Goal: Task Accomplishment & Management: Manage account settings

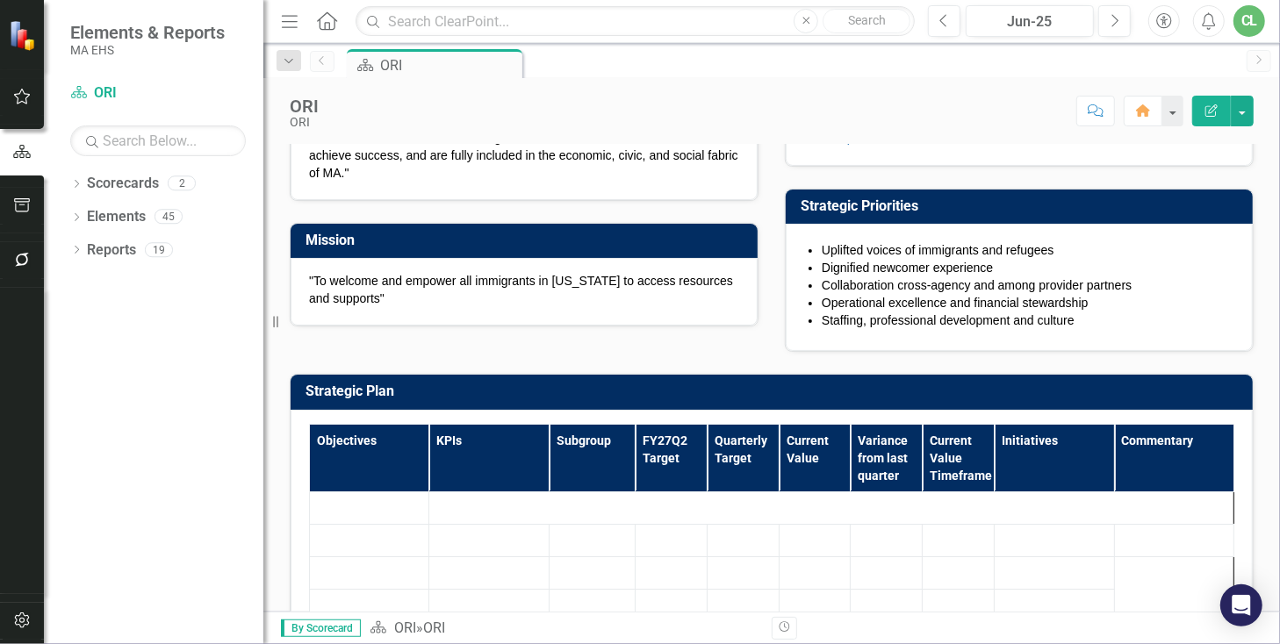
scroll to position [250, 0]
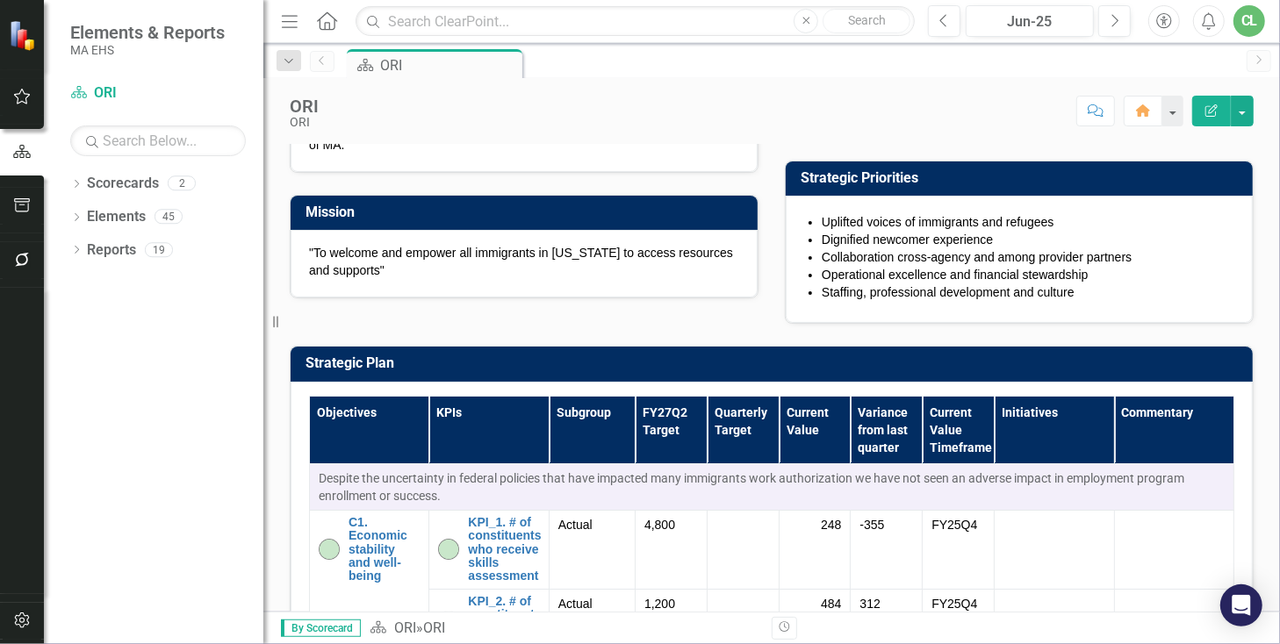
click at [291, 32] on button "Menu" at bounding box center [289, 21] width 23 height 30
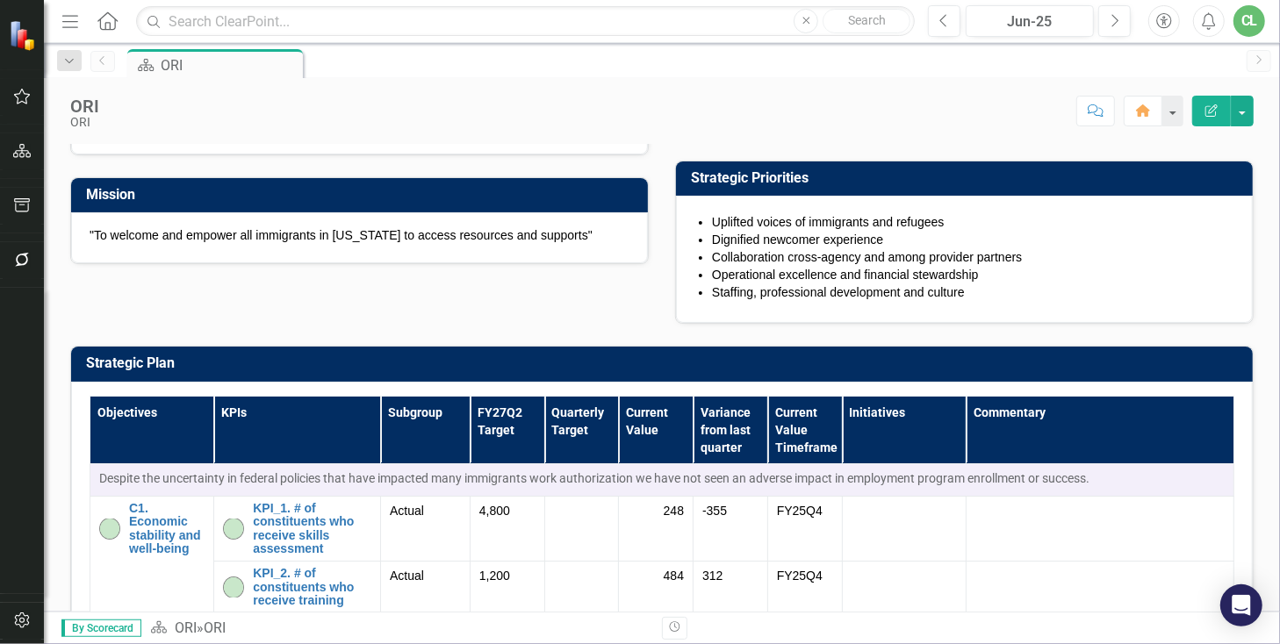
click at [71, 22] on icon "Menu" at bounding box center [70, 20] width 23 height 18
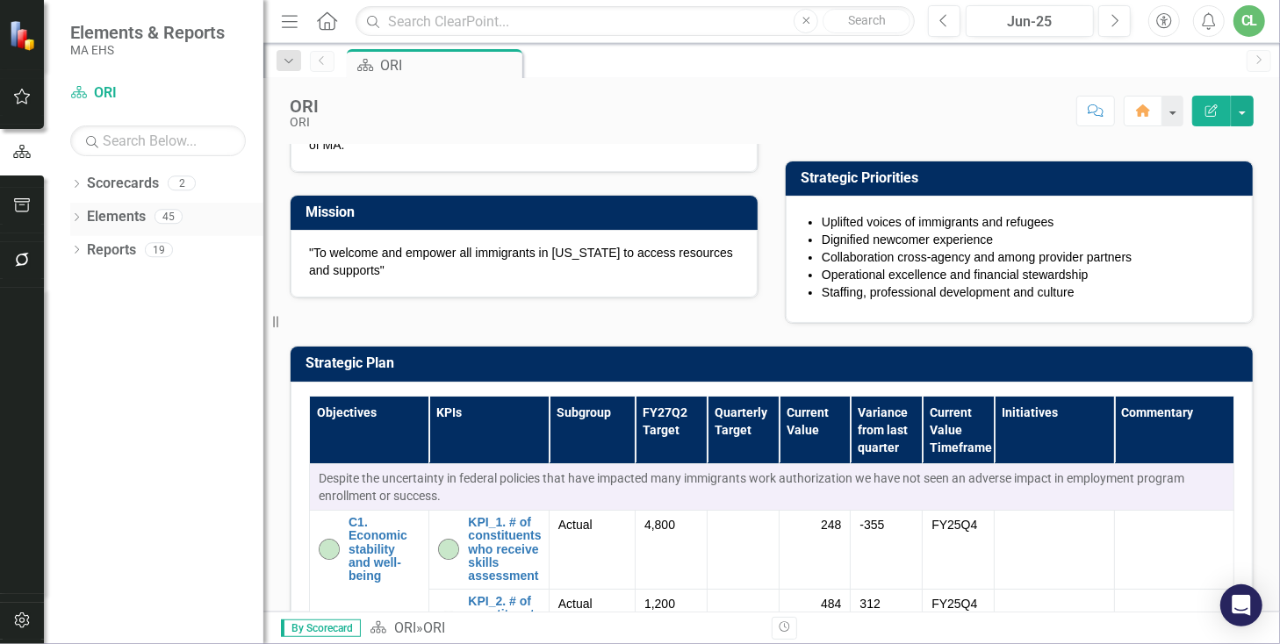
click at [111, 217] on link "Elements" at bounding box center [116, 217] width 59 height 20
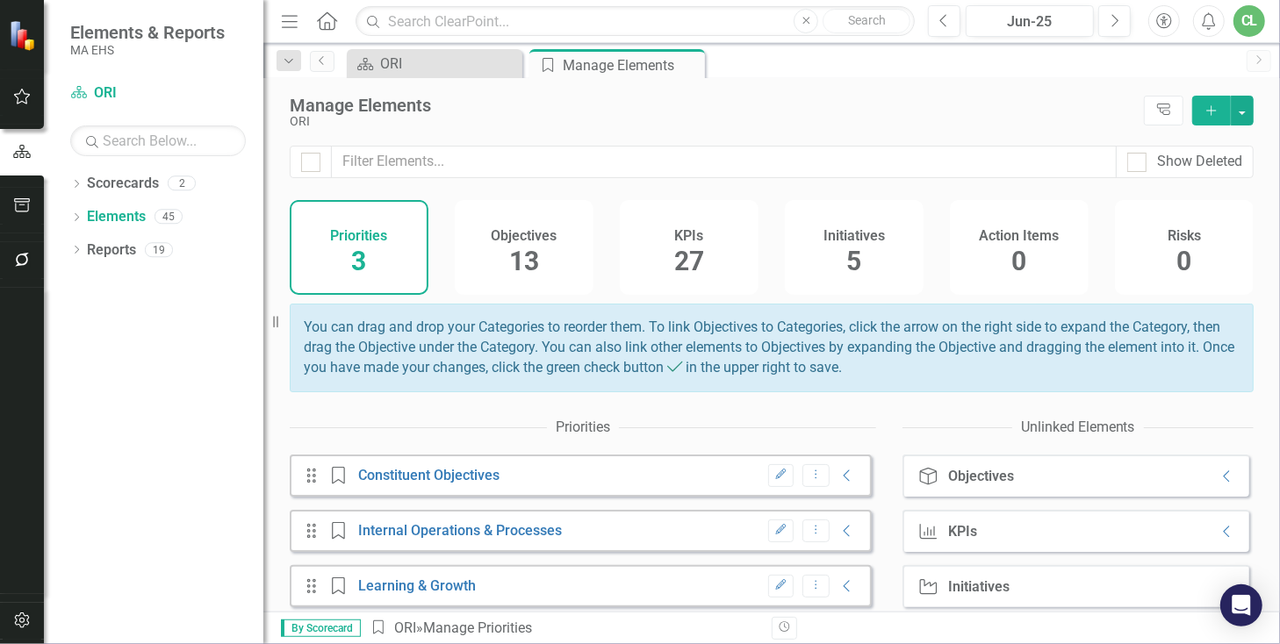
click at [515, 255] on span "13" at bounding box center [524, 261] width 30 height 31
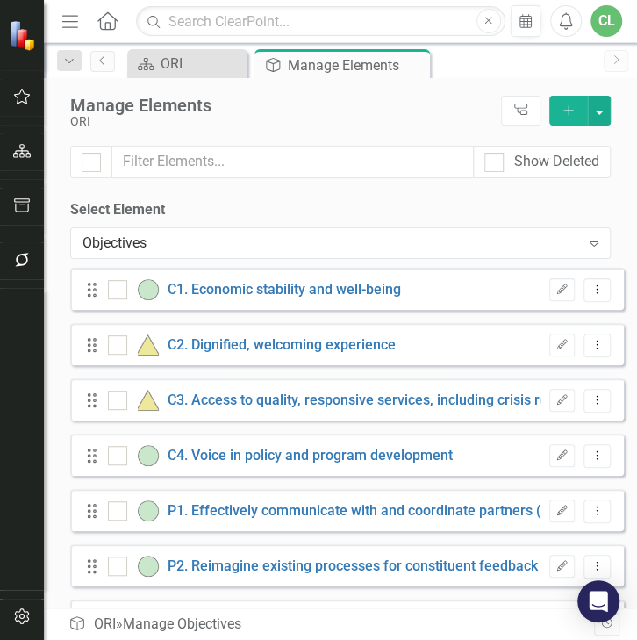
scroll to position [378, 0]
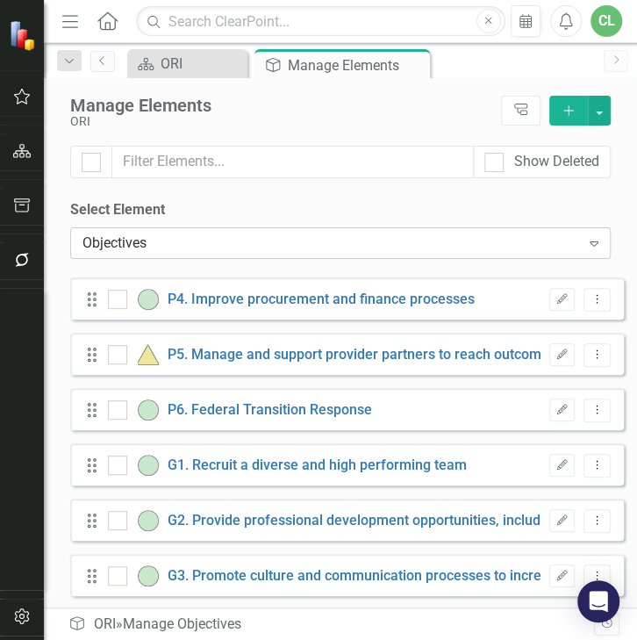
click at [353, 258] on div "Objectives Expand" at bounding box center [340, 243] width 541 height 32
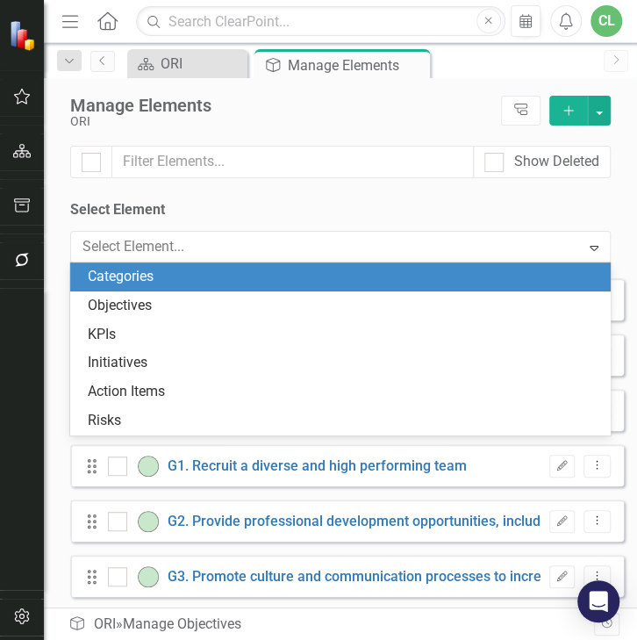
click at [411, 198] on div "Show Deleted" at bounding box center [341, 173] width 594 height 54
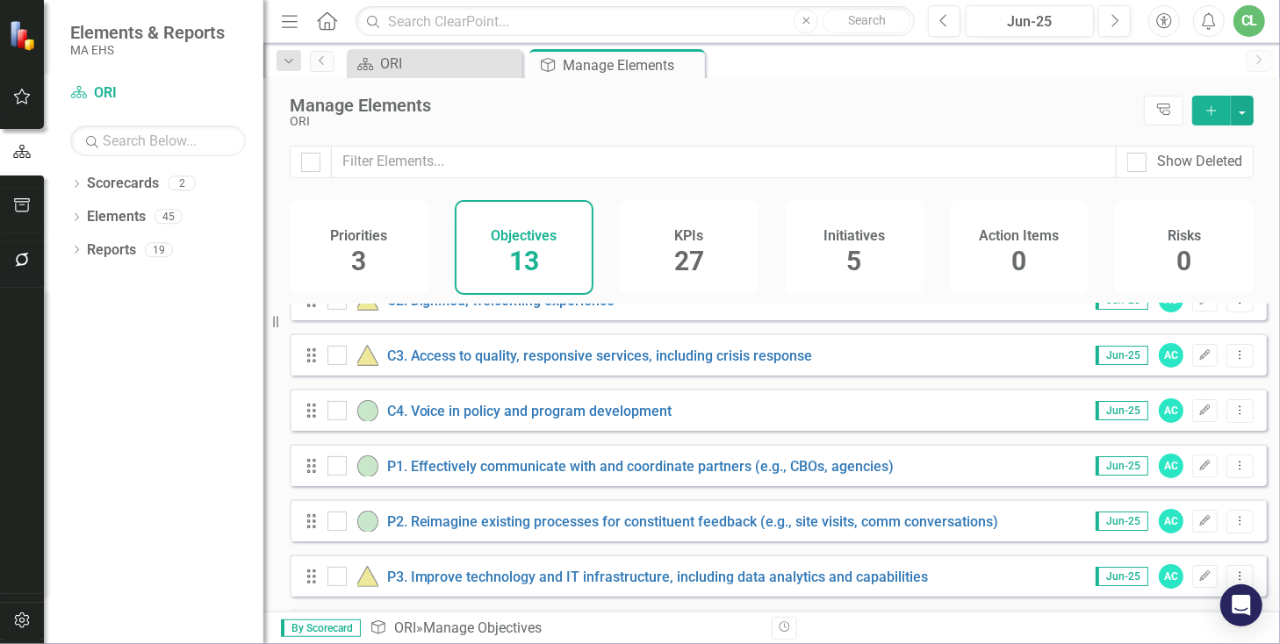
scroll to position [0, 0]
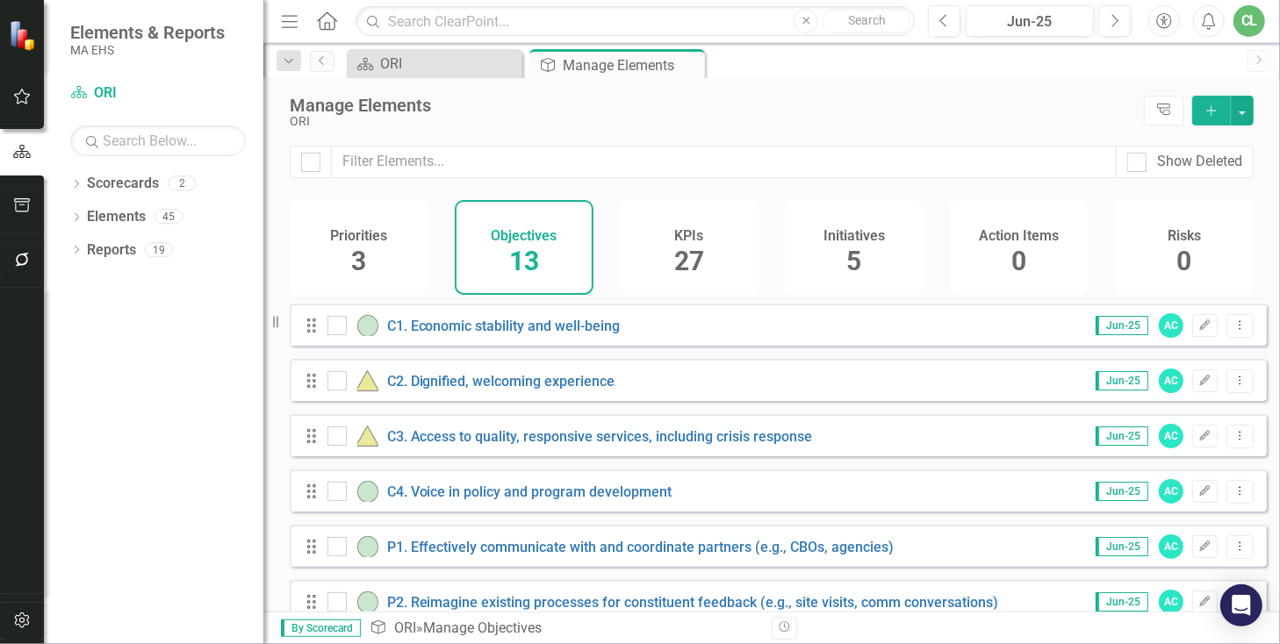
click at [524, 257] on span "13" at bounding box center [524, 261] width 30 height 31
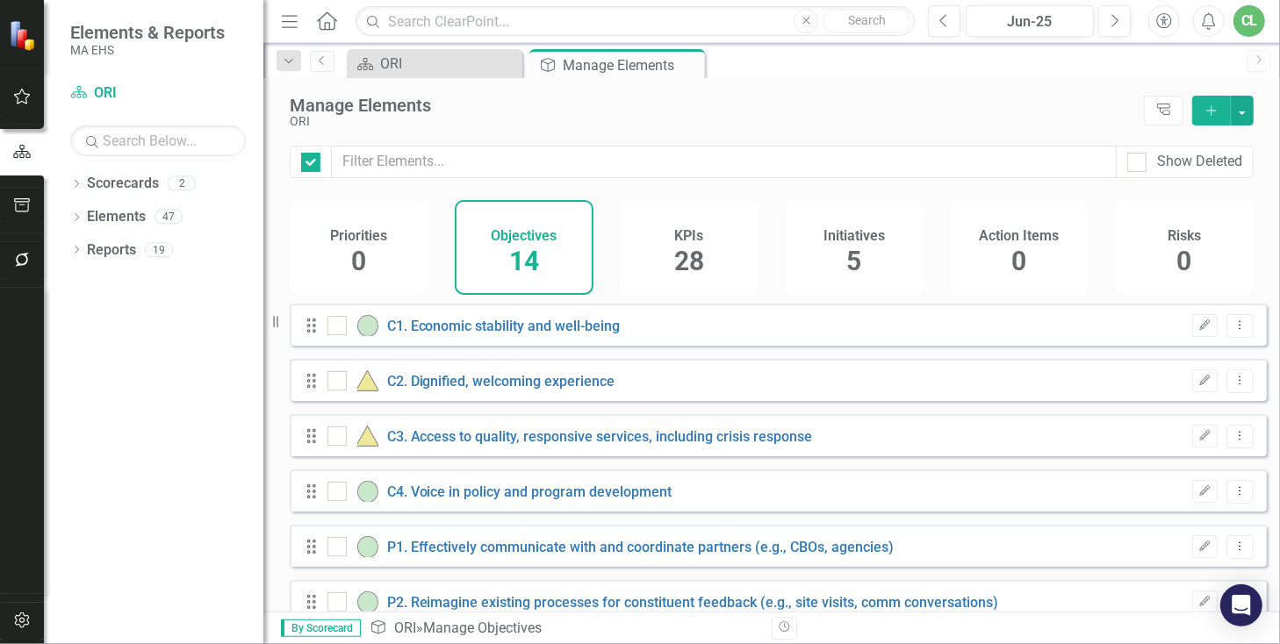
checkbox input "false"
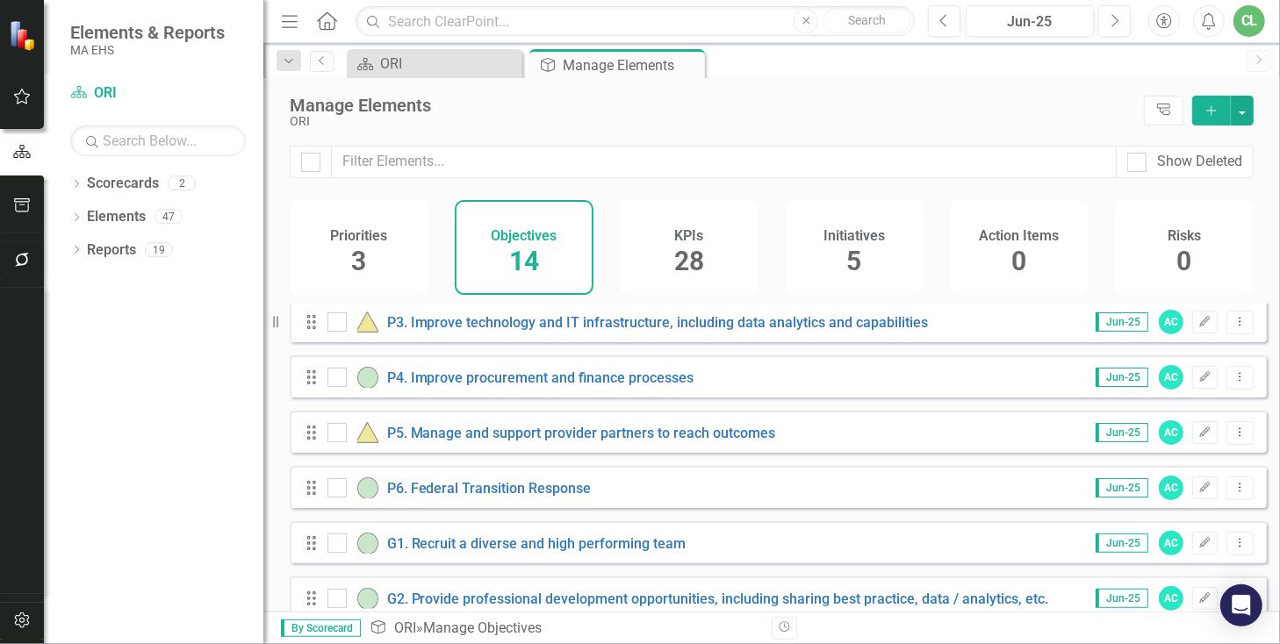
scroll to position [479, 0]
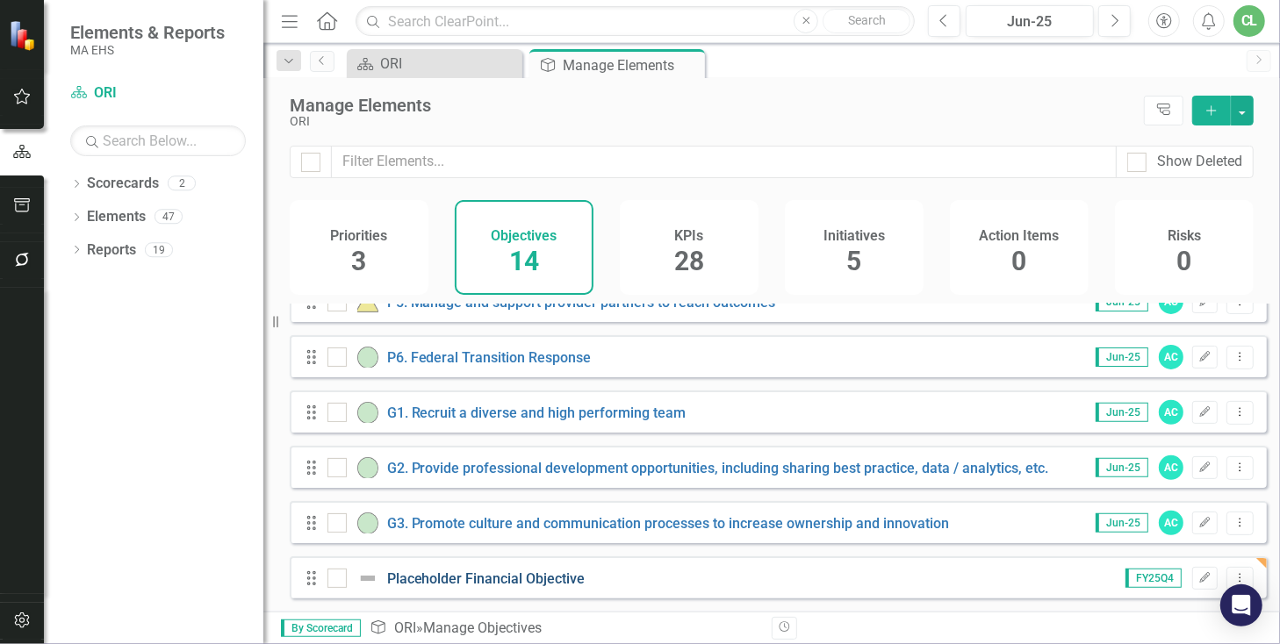
click at [500, 574] on link "Placeholder Financial Objective" at bounding box center [486, 579] width 198 height 17
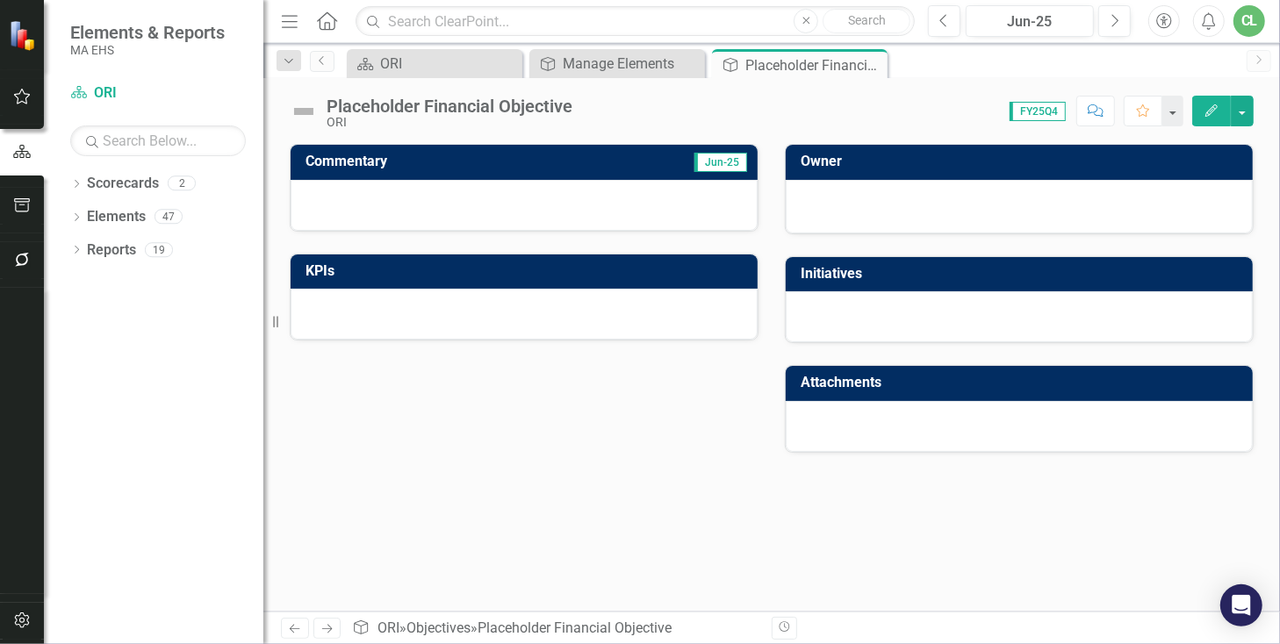
click at [1219, 112] on icon "Edit" at bounding box center [1212, 110] width 16 height 12
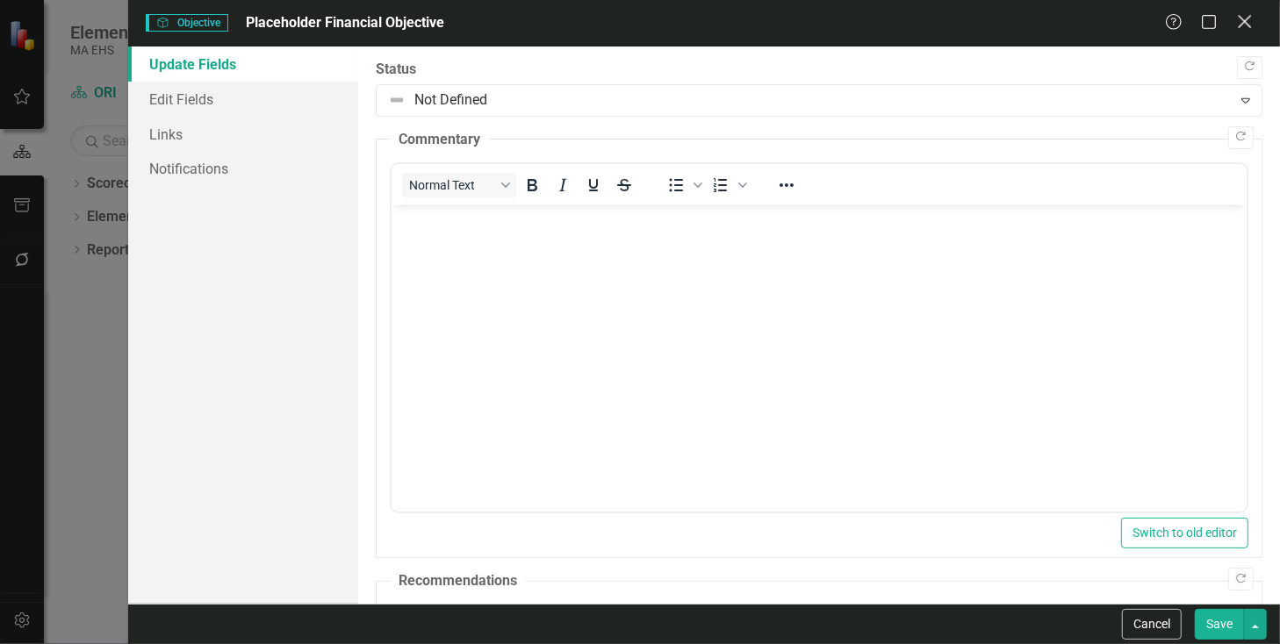
click at [1253, 30] on icon "Close" at bounding box center [1245, 21] width 22 height 17
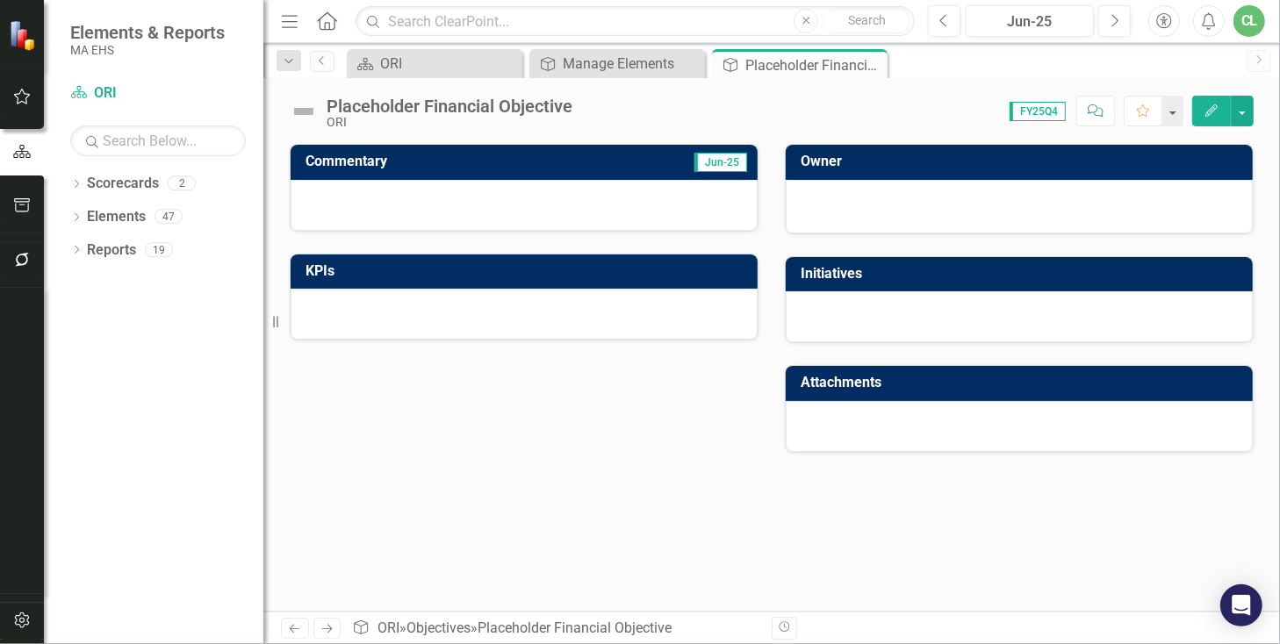
click at [378, 310] on div at bounding box center [524, 314] width 467 height 51
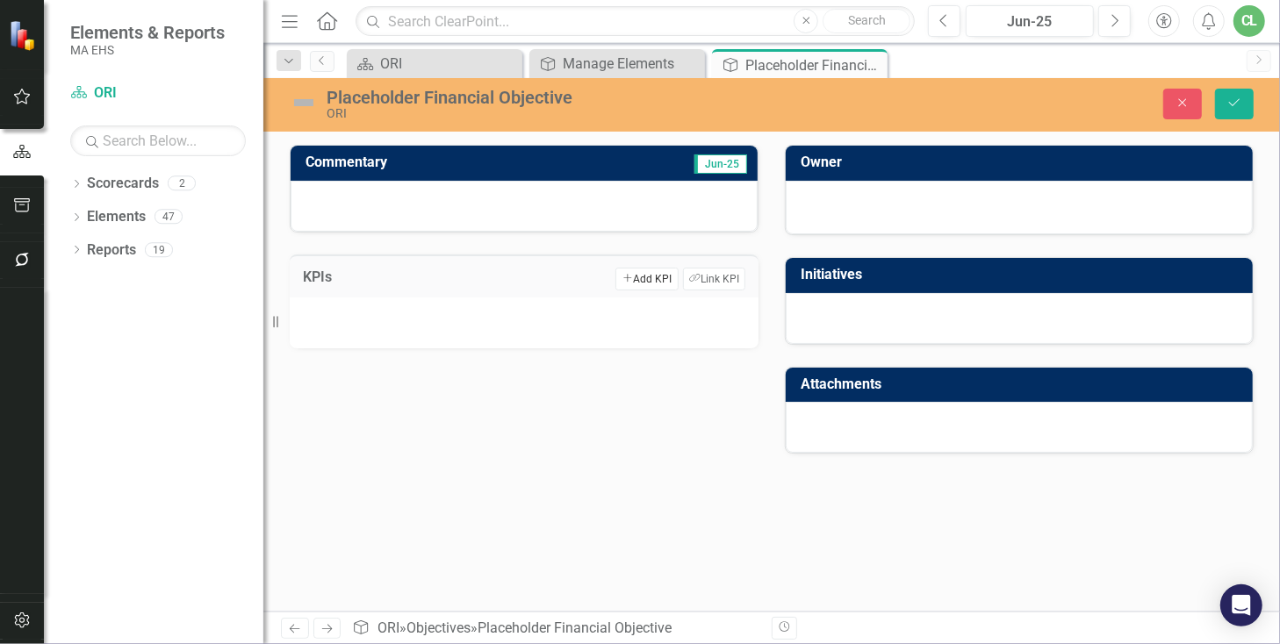
click at [636, 282] on button "Add Add KPI" at bounding box center [646, 279] width 62 height 23
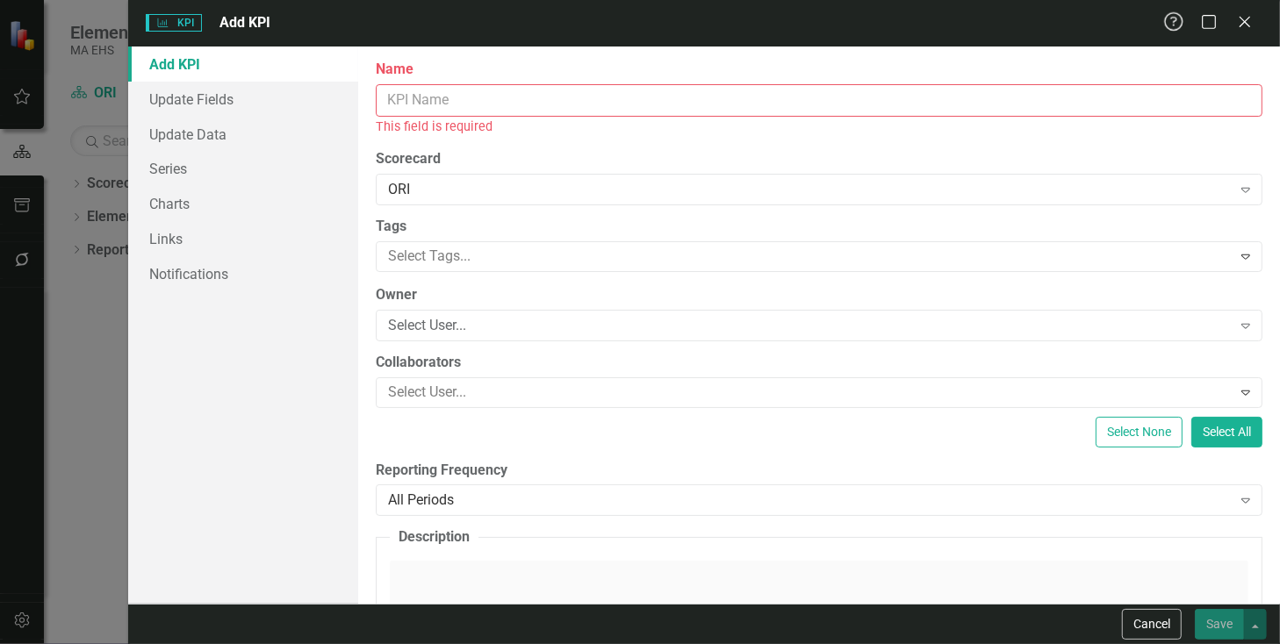
click at [1237, 24] on icon "Close" at bounding box center [1245, 22] width 18 height 14
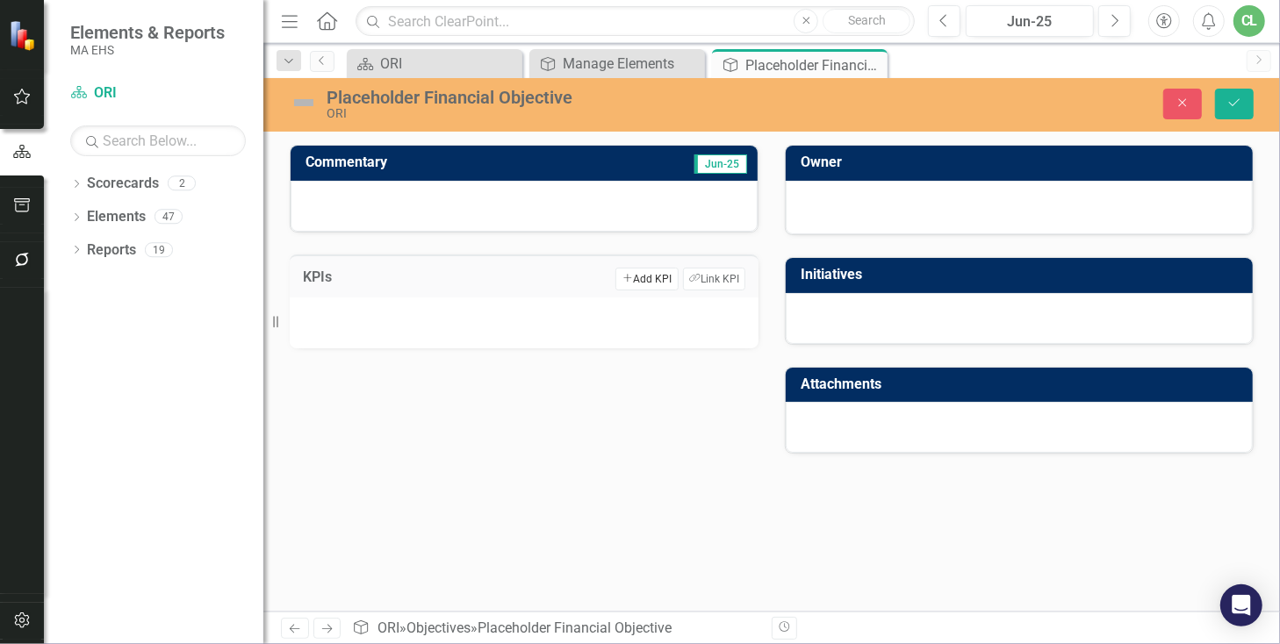
click at [651, 275] on button "Add Add KPI" at bounding box center [646, 279] width 62 height 23
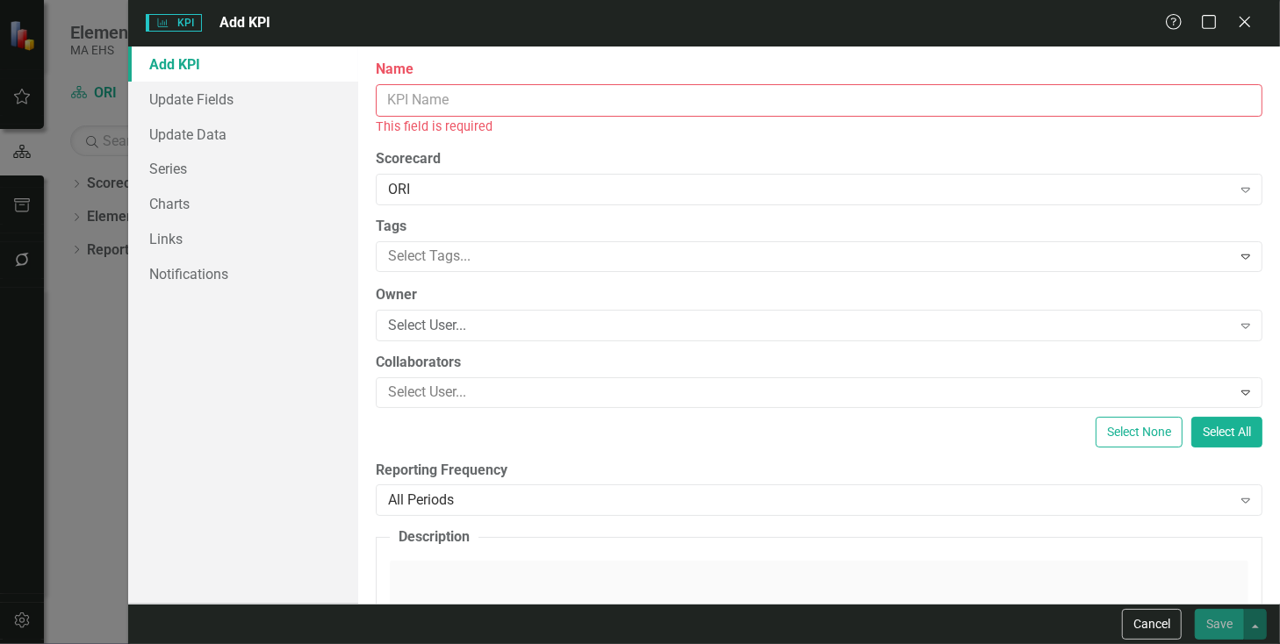
click at [393, 106] on input "Name" at bounding box center [819, 100] width 887 height 32
paste input "CNAP: Yearly $ allocation vs number of people who became citizens"
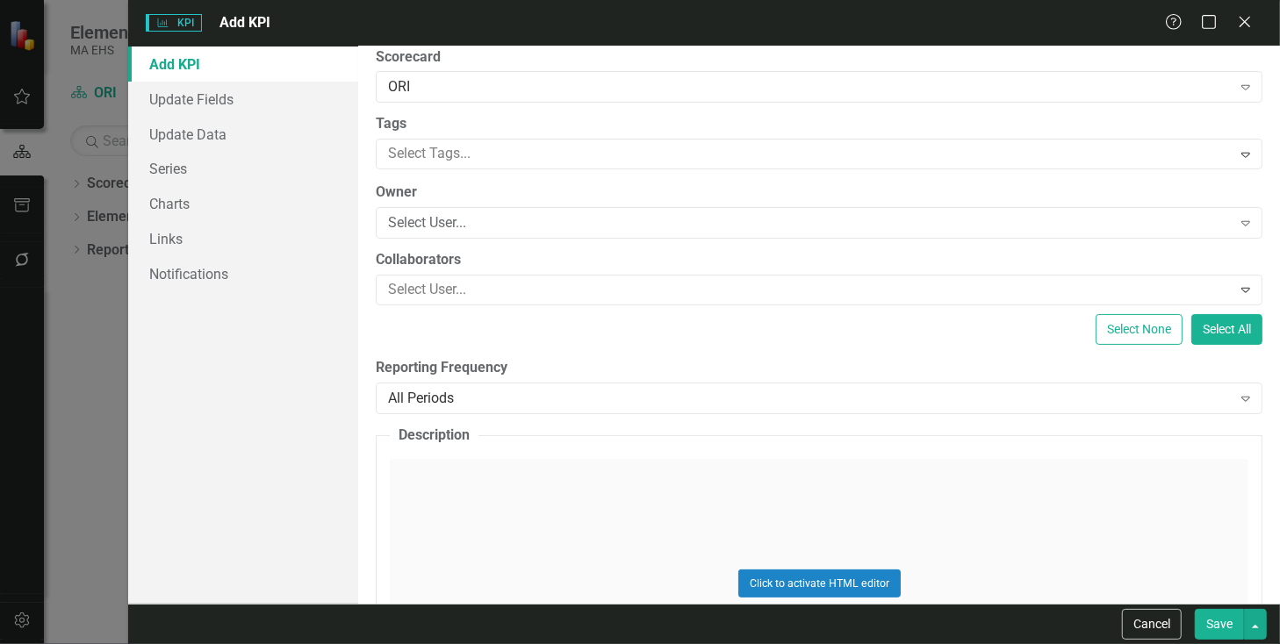
scroll to position [100, 0]
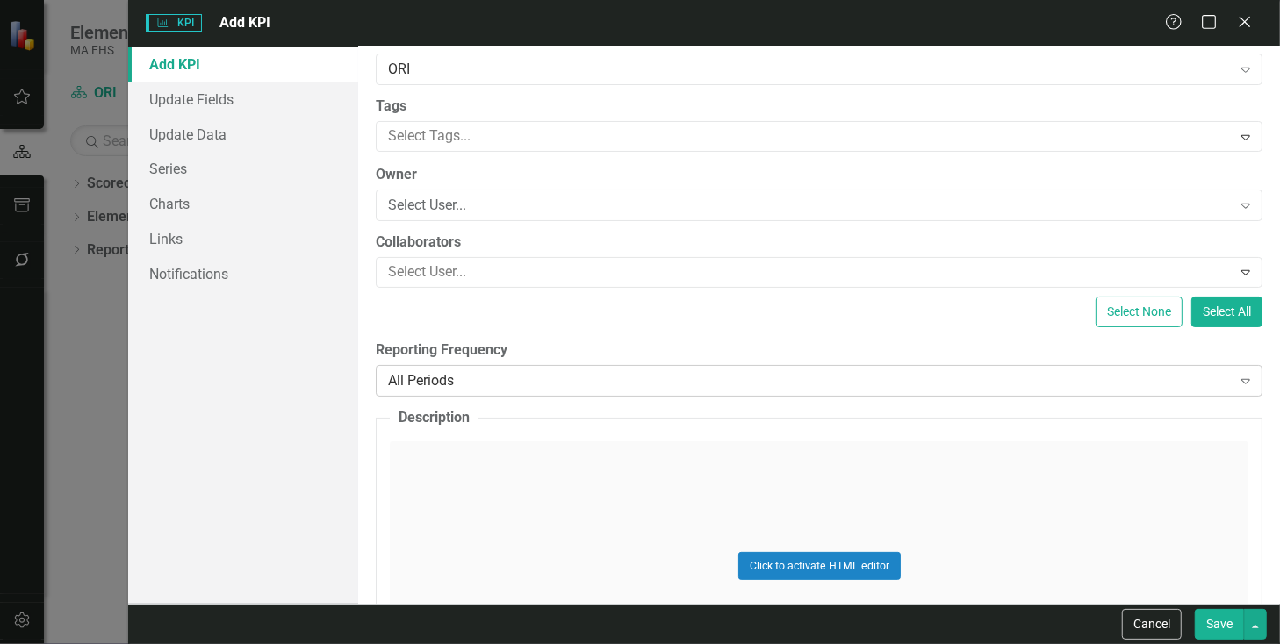
type input "CNAP: Yearly $ allocation vs number of people who became citizens"
click at [440, 378] on div "All Periods" at bounding box center [809, 381] width 843 height 20
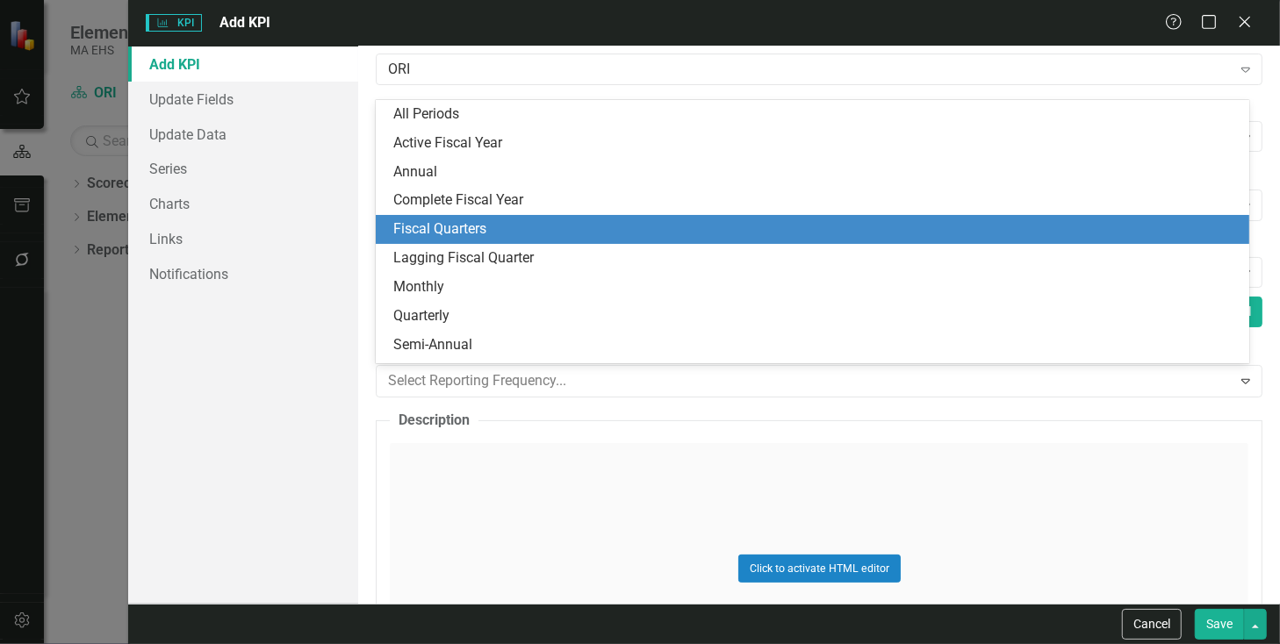
click at [469, 239] on div "Fiscal Quarters" at bounding box center [816, 229] width 846 height 20
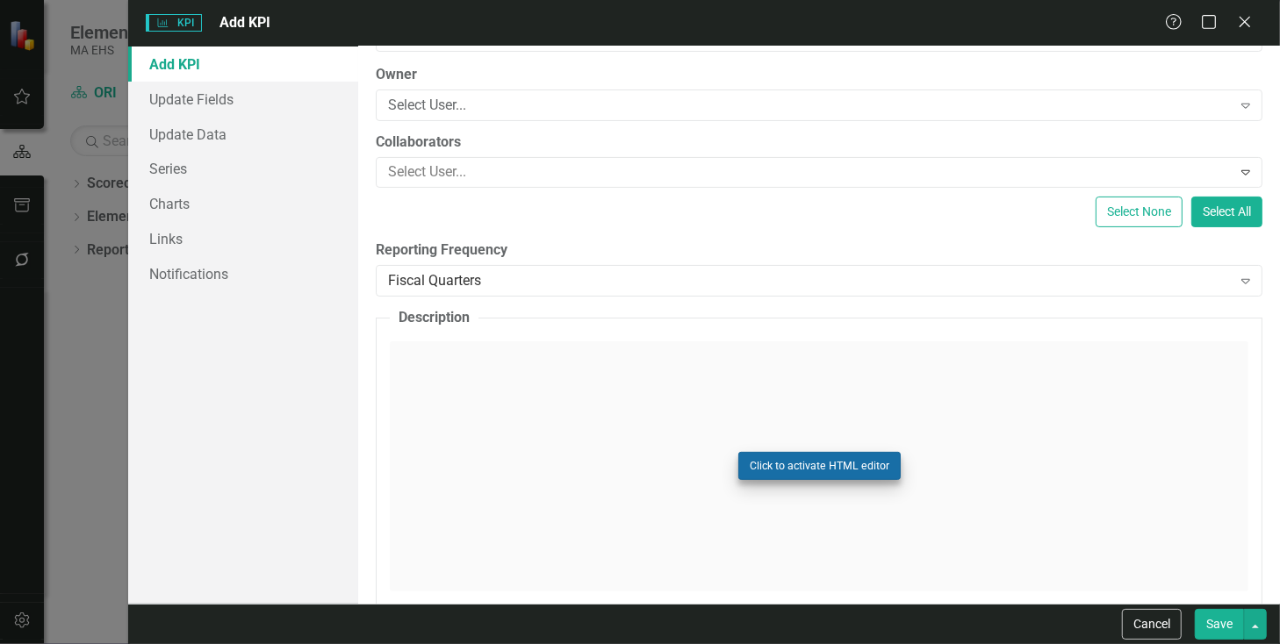
scroll to position [300, 0]
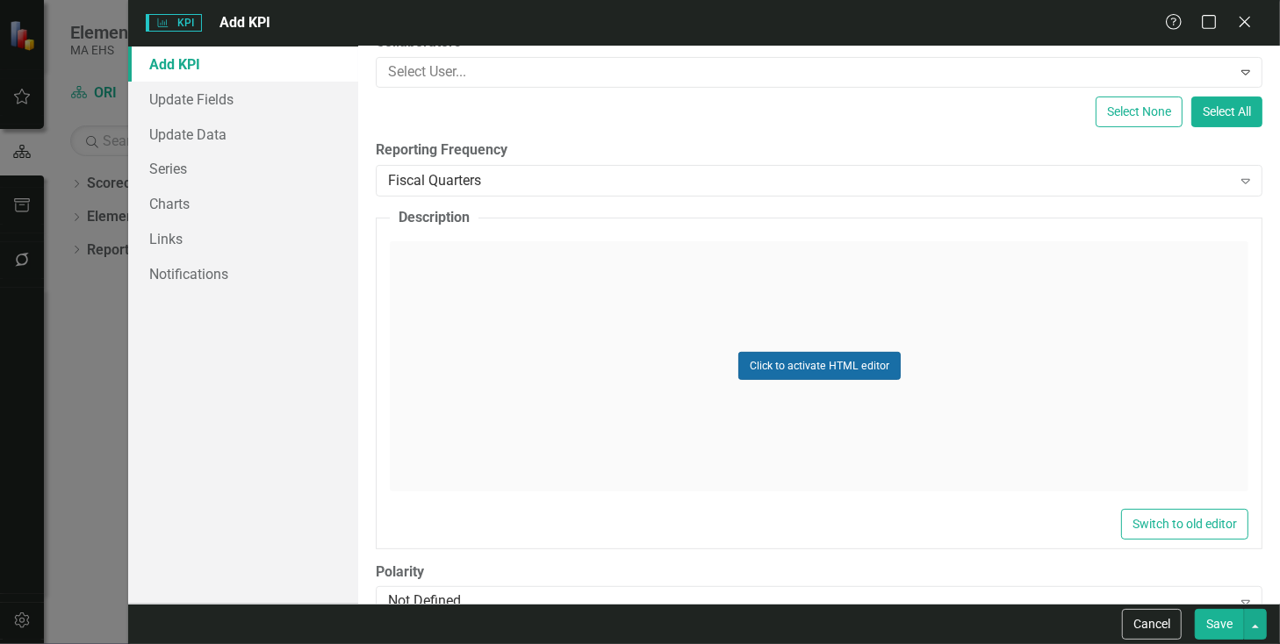
click at [776, 362] on button "Click to activate HTML editor" at bounding box center [819, 366] width 162 height 28
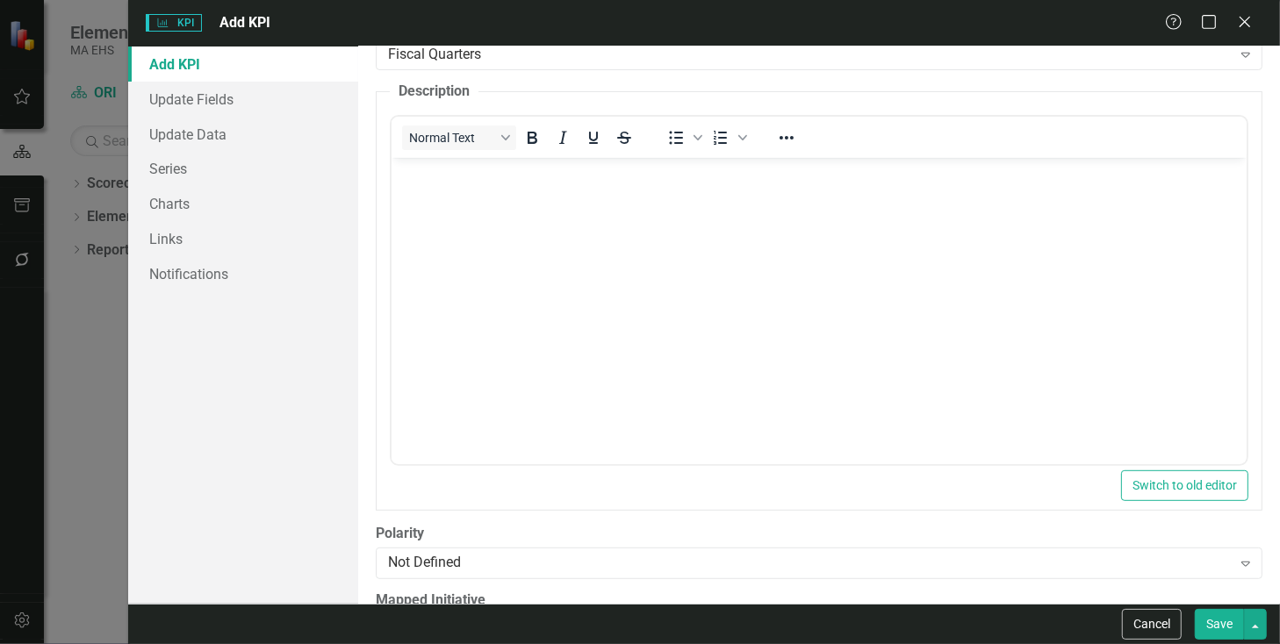
scroll to position [351, 0]
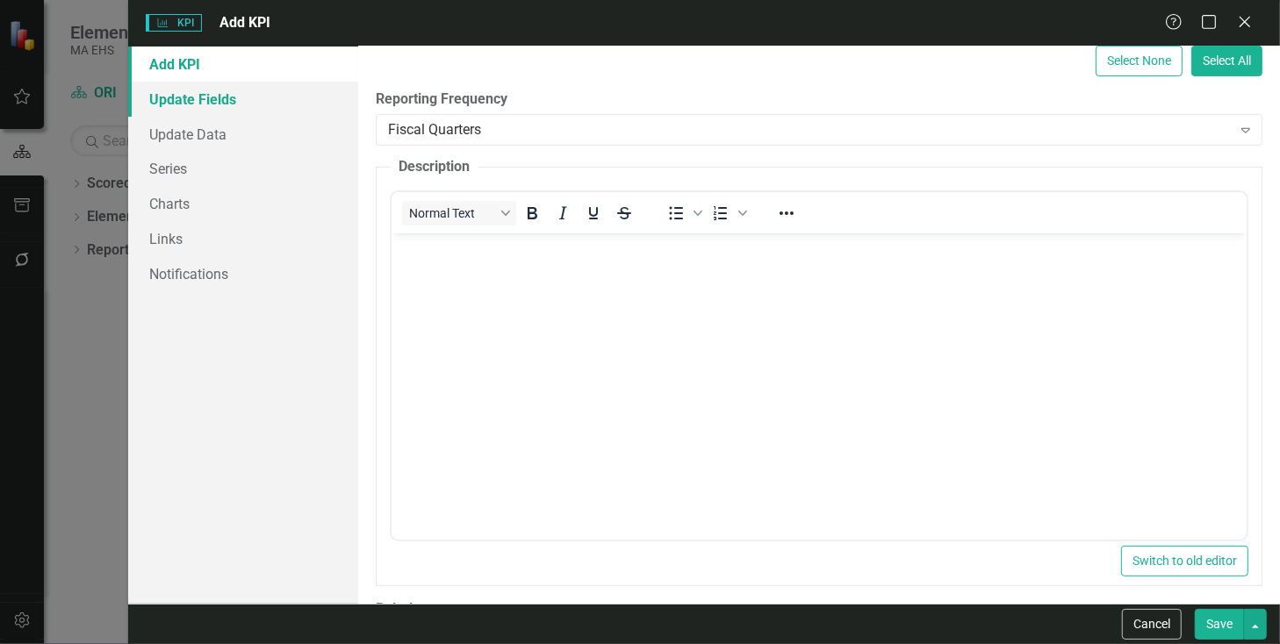
click at [200, 99] on link "Update Fields" at bounding box center [243, 99] width 230 height 35
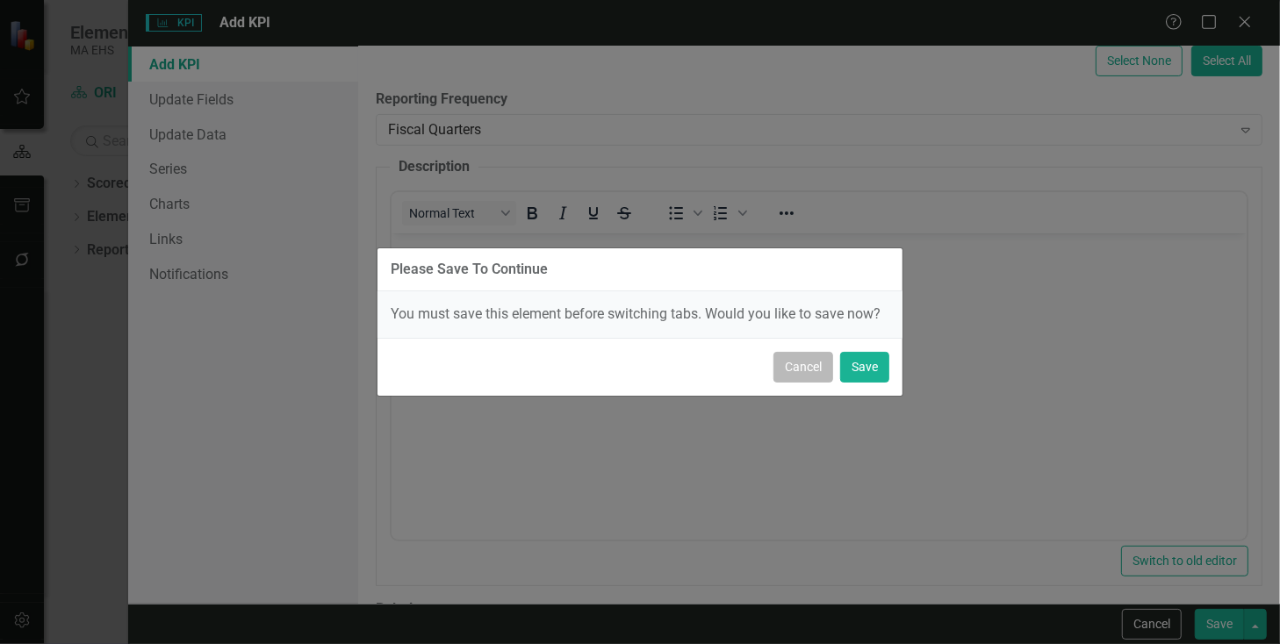
click at [807, 363] on button "Cancel" at bounding box center [804, 367] width 60 height 31
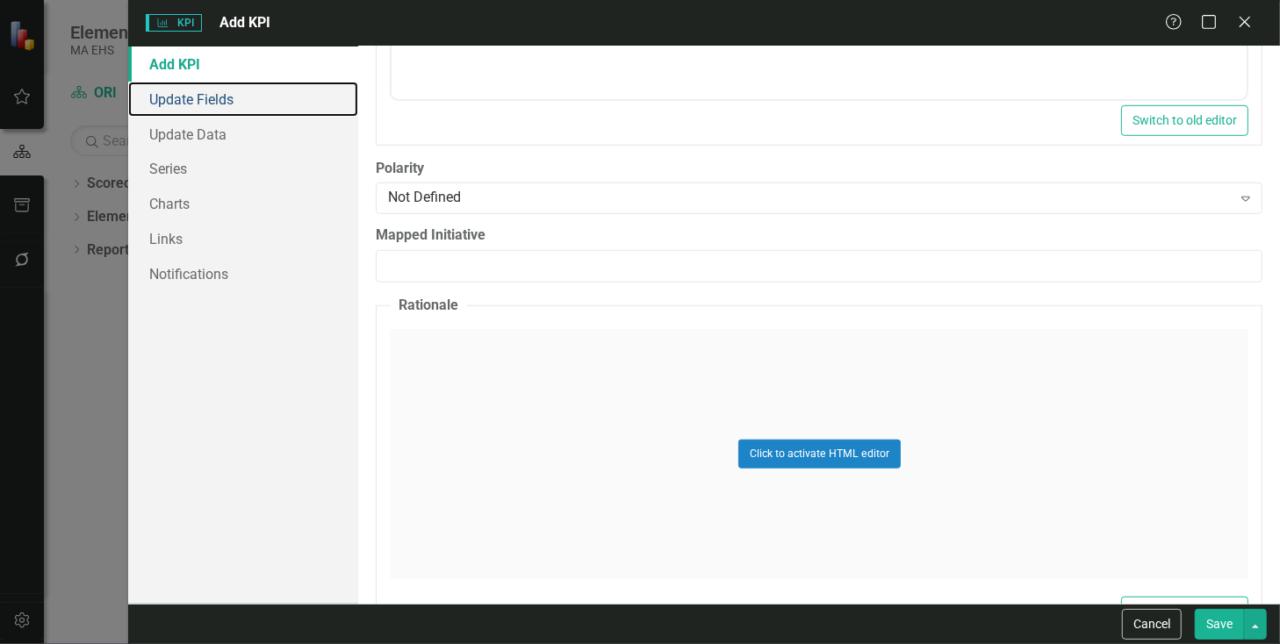
scroll to position [802, 0]
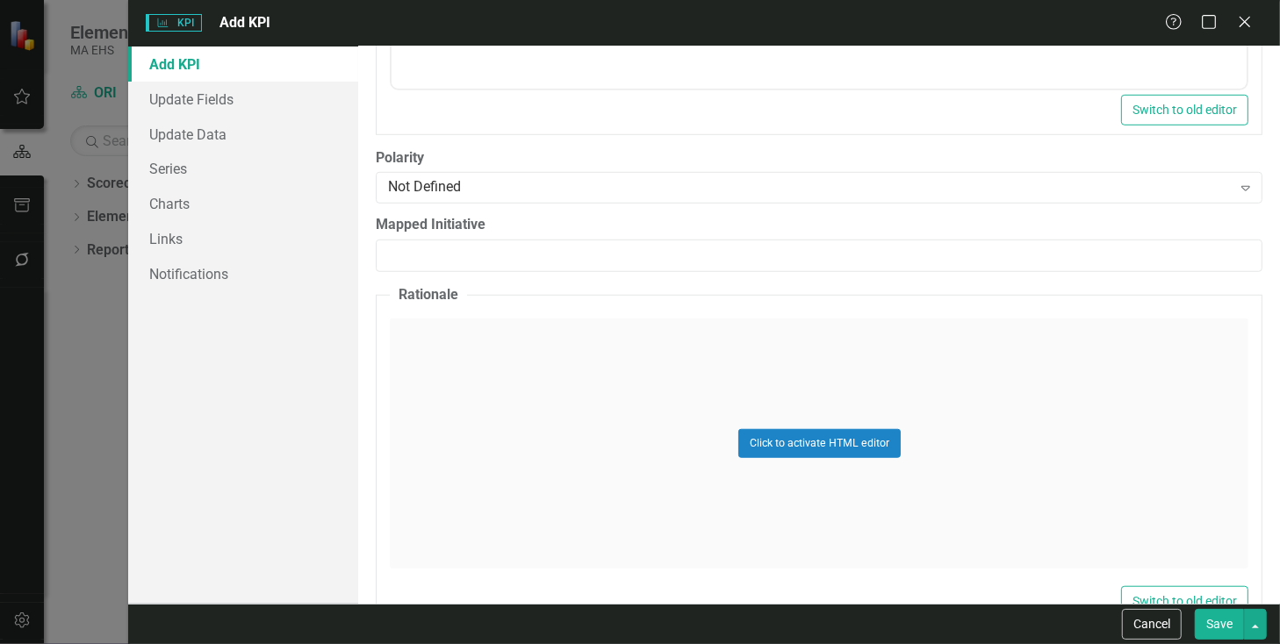
click at [1223, 622] on button "Save" at bounding box center [1219, 624] width 49 height 31
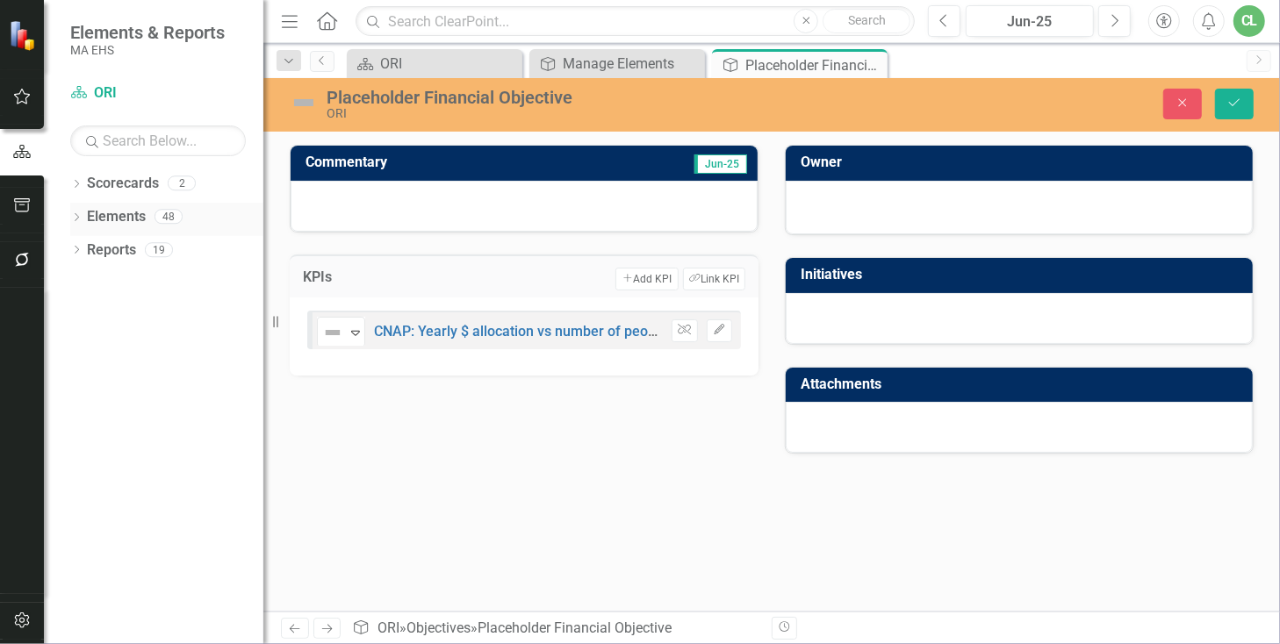
click at [92, 210] on link "Elements" at bounding box center [116, 217] width 59 height 20
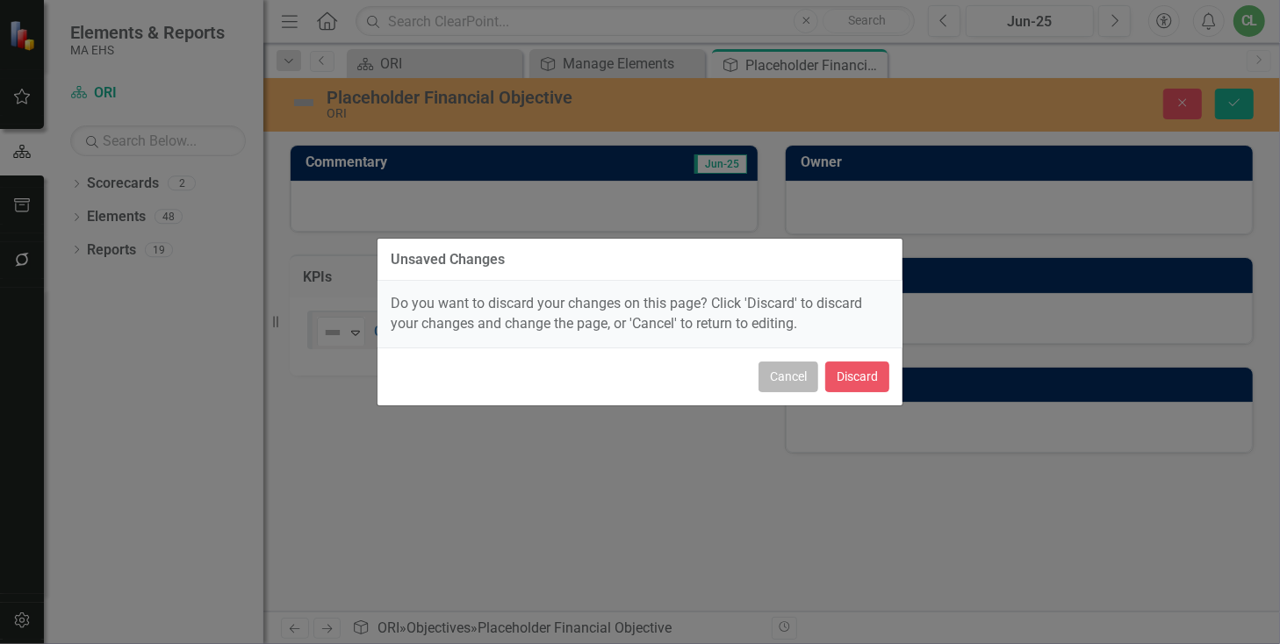
click at [781, 368] on button "Cancel" at bounding box center [789, 377] width 60 height 31
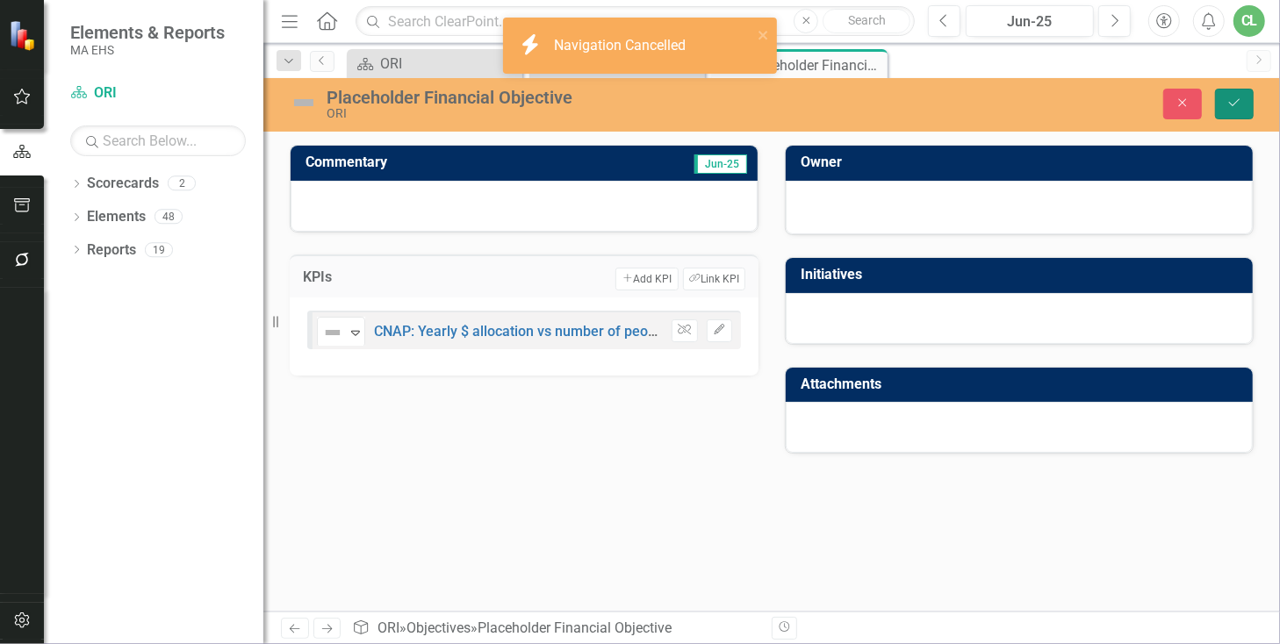
click at [1237, 104] on icon "Save" at bounding box center [1235, 103] width 16 height 12
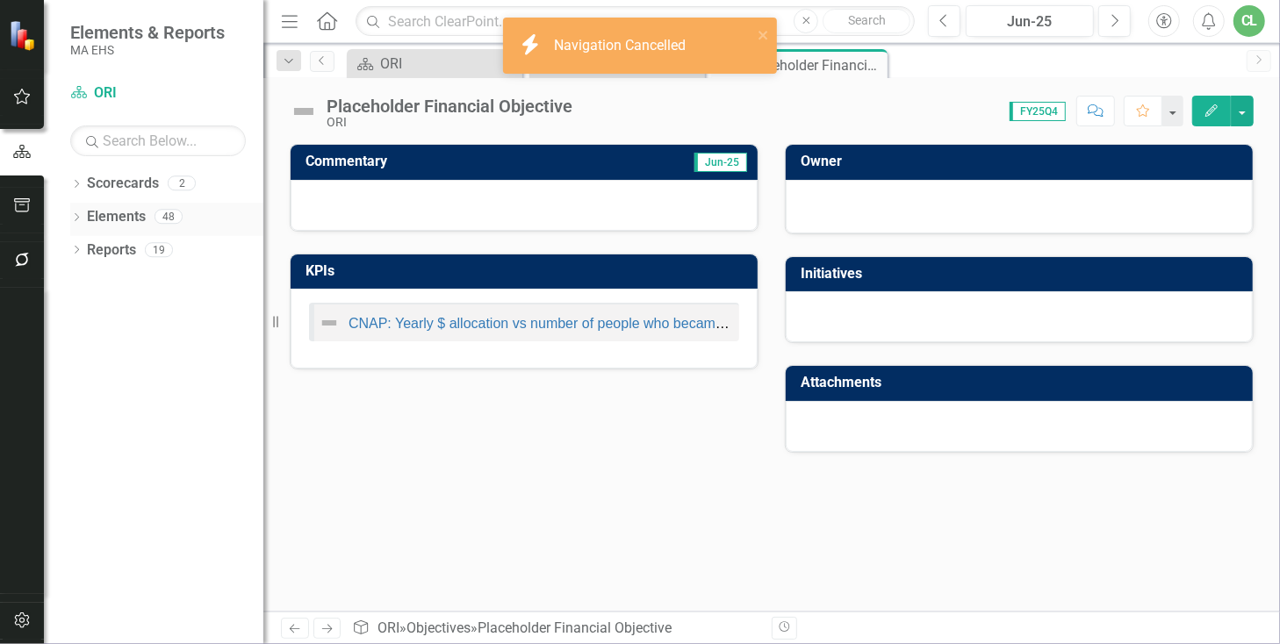
click at [118, 215] on link "Elements" at bounding box center [116, 217] width 59 height 20
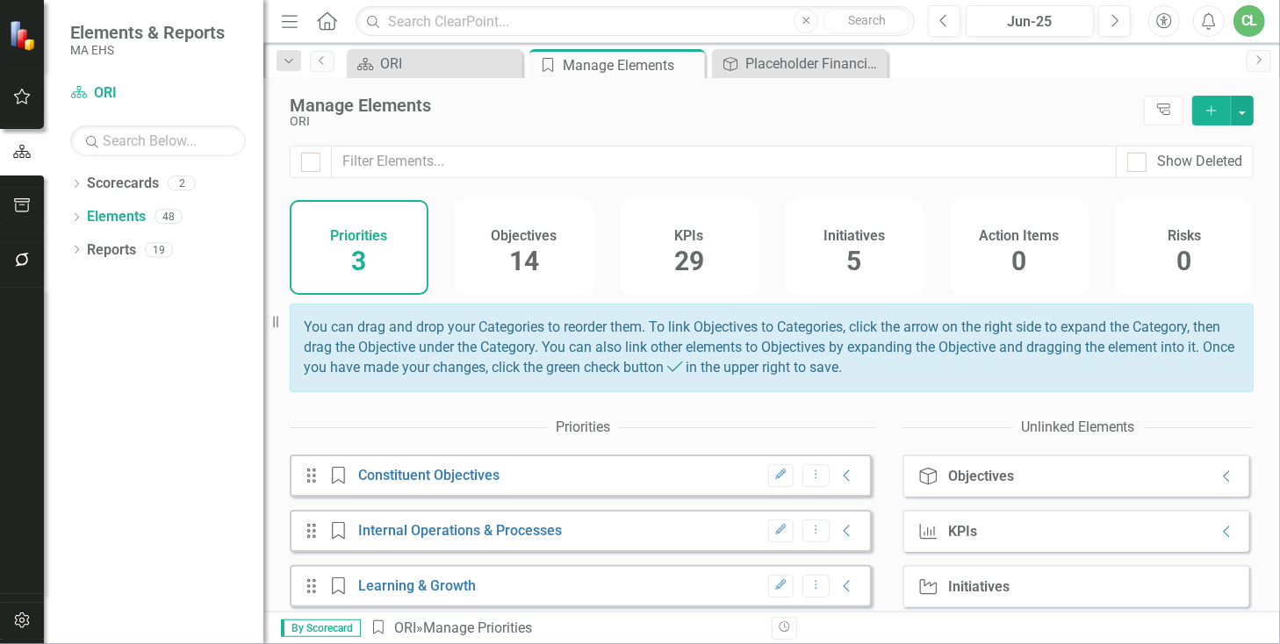
click at [688, 256] on span "29" at bounding box center [689, 261] width 30 height 31
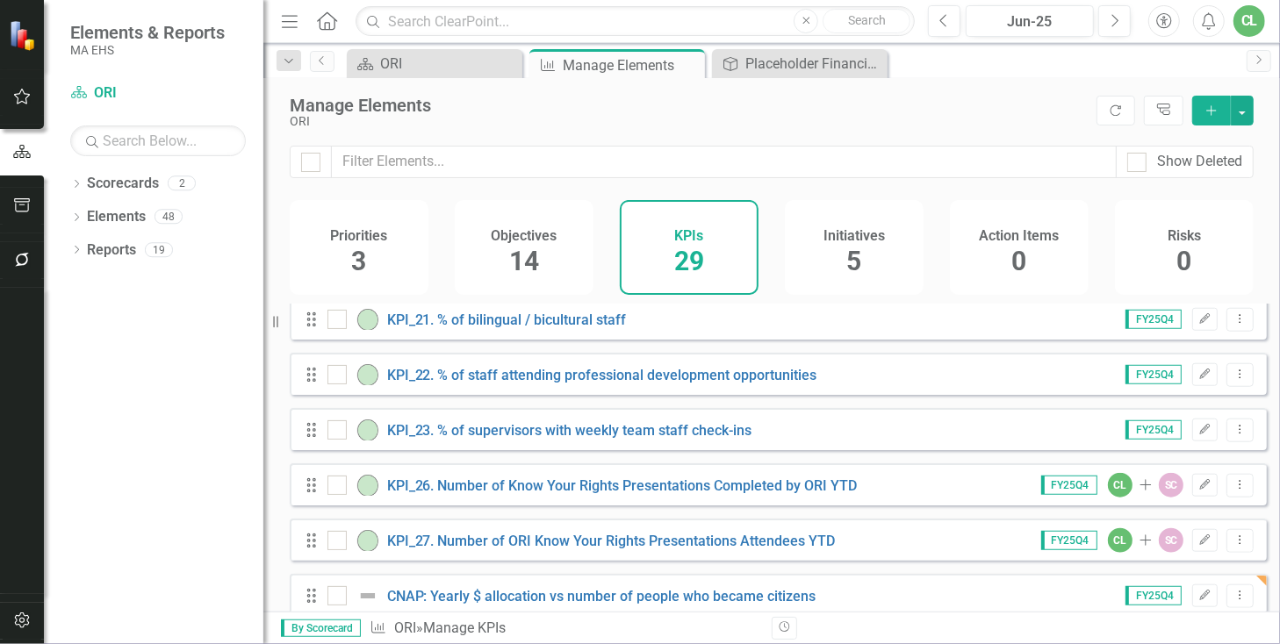
scroll to position [1252, 0]
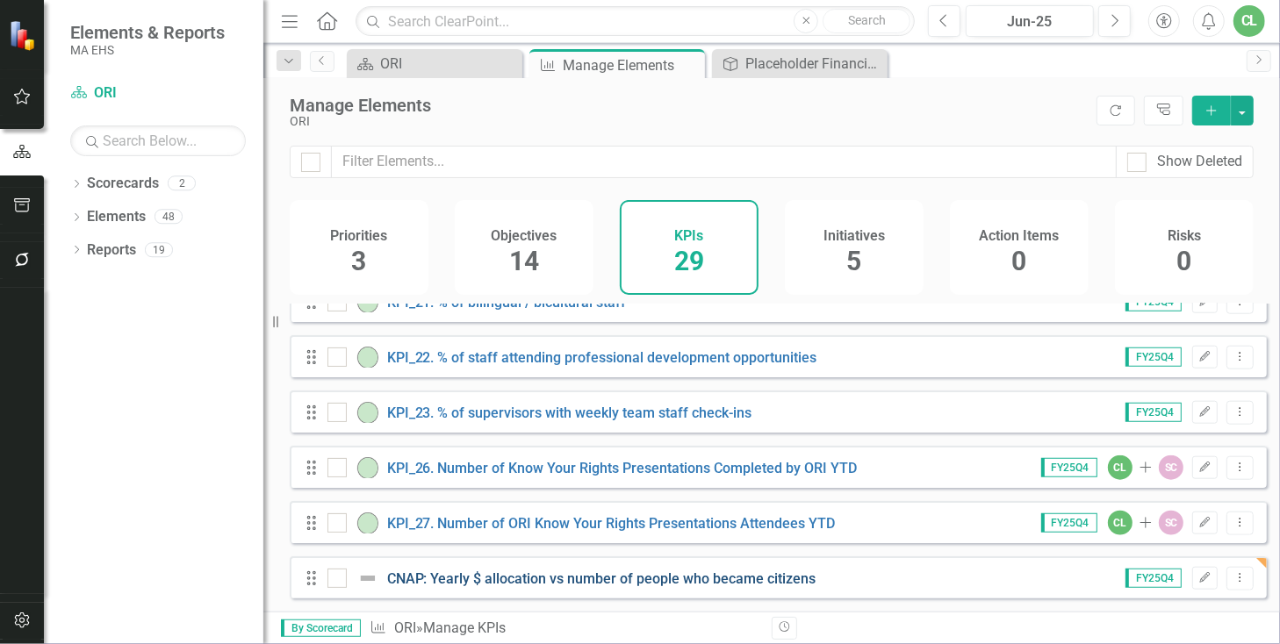
click at [413, 580] on link "CNAP: Yearly $ allocation vs number of people who became citizens" at bounding box center [601, 579] width 429 height 17
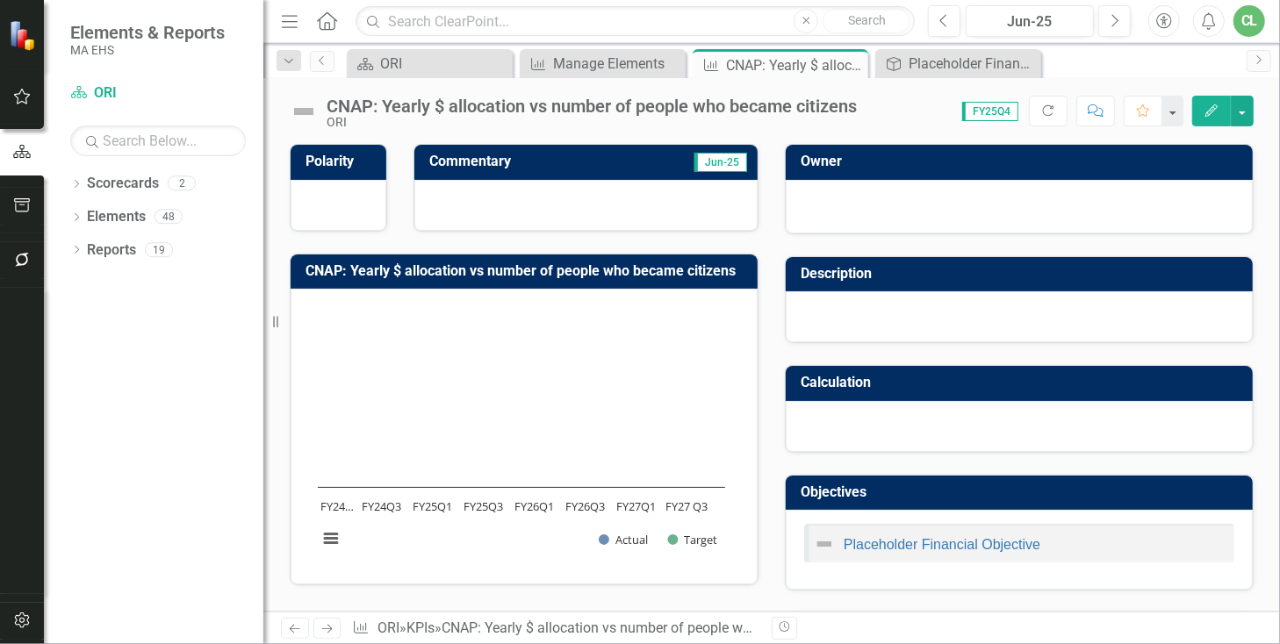
click at [373, 111] on div "CNAP: Yearly $ allocation vs number of people who became citizens" at bounding box center [592, 106] width 530 height 19
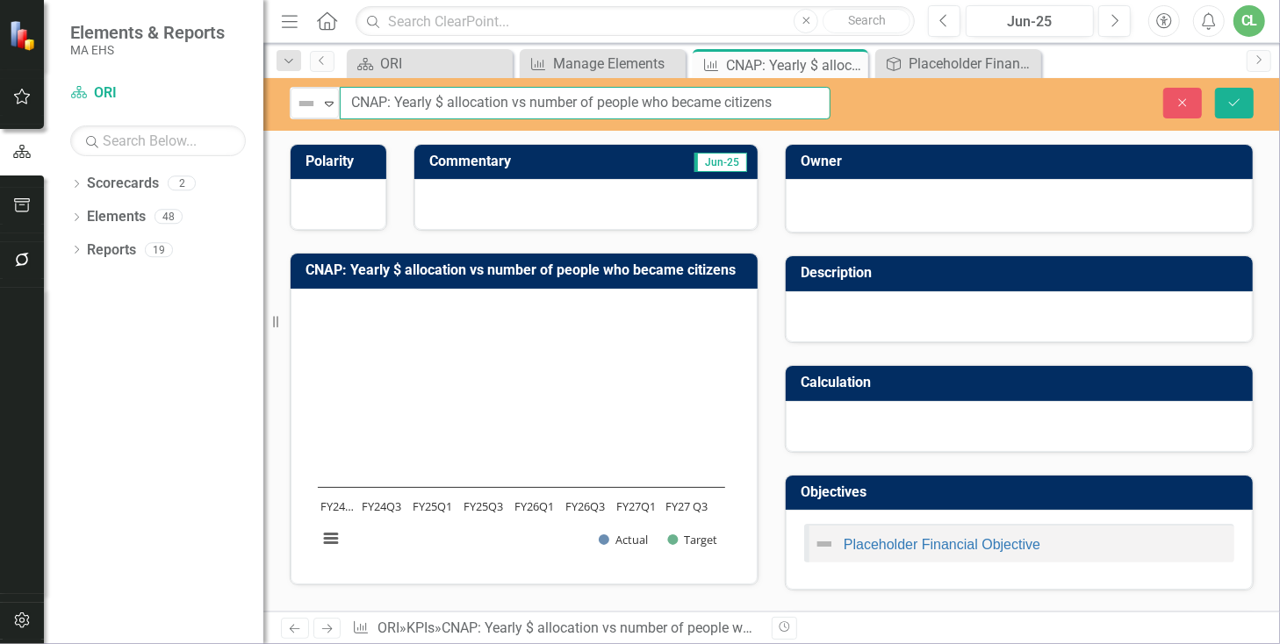
click at [353, 104] on input "CNAP: Yearly $ allocation vs number of people who became citizens" at bounding box center [585, 103] width 491 height 32
type input "KPI_28 CNAP: Yearly $ allocation vs number of people who became citizens"
click at [1236, 102] on icon "submit" at bounding box center [1234, 101] width 11 height 7
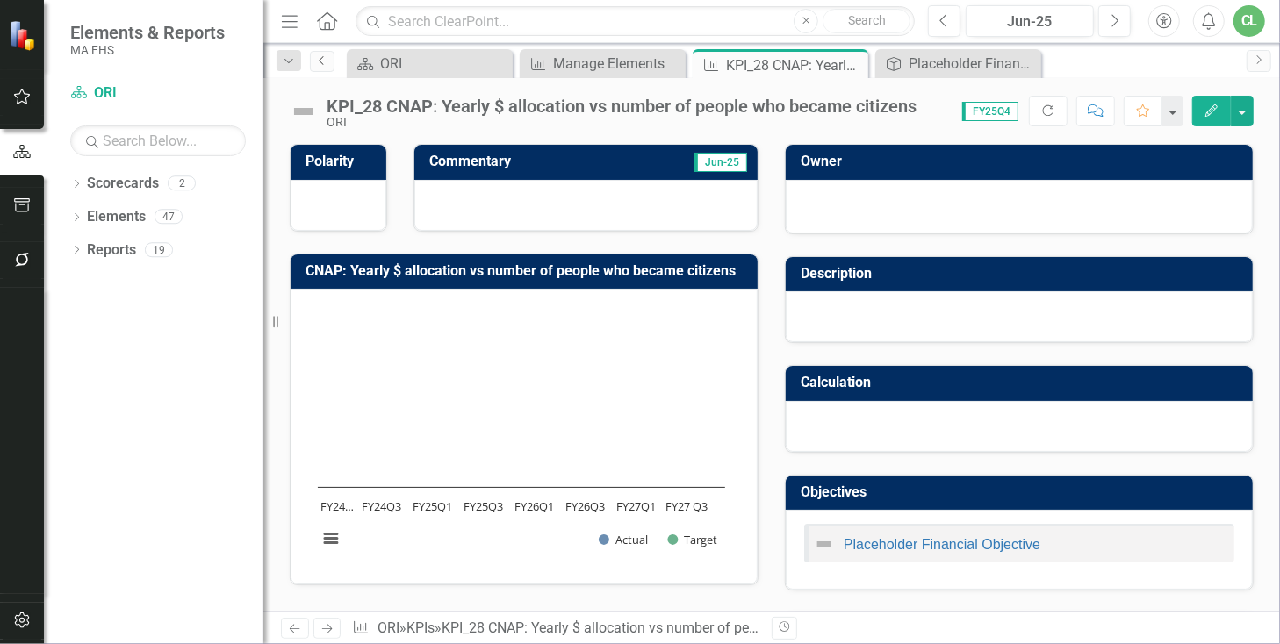
click at [325, 65] on link "Previous" at bounding box center [322, 61] width 25 height 21
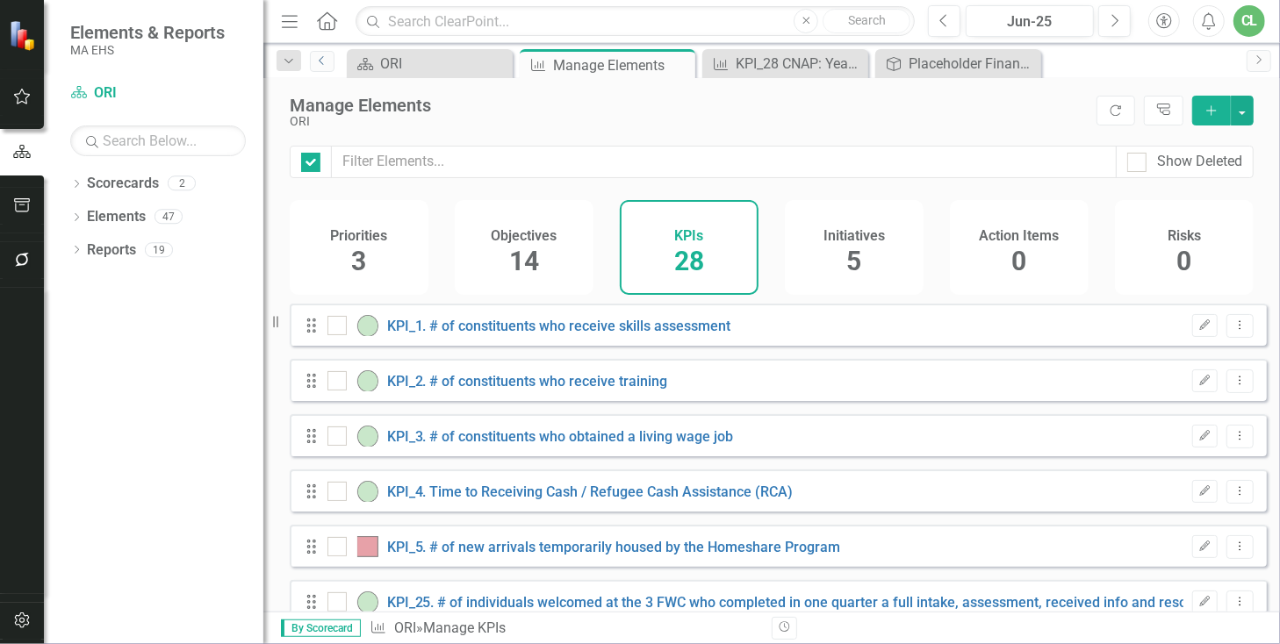
checkbox input "false"
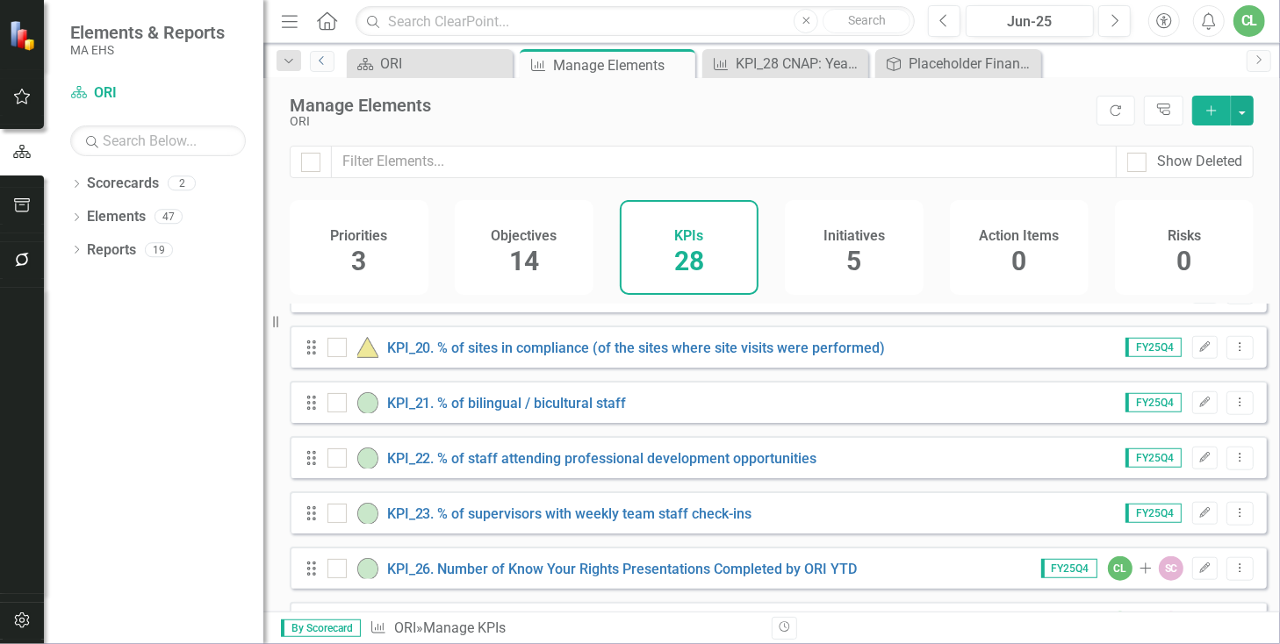
scroll to position [1252, 0]
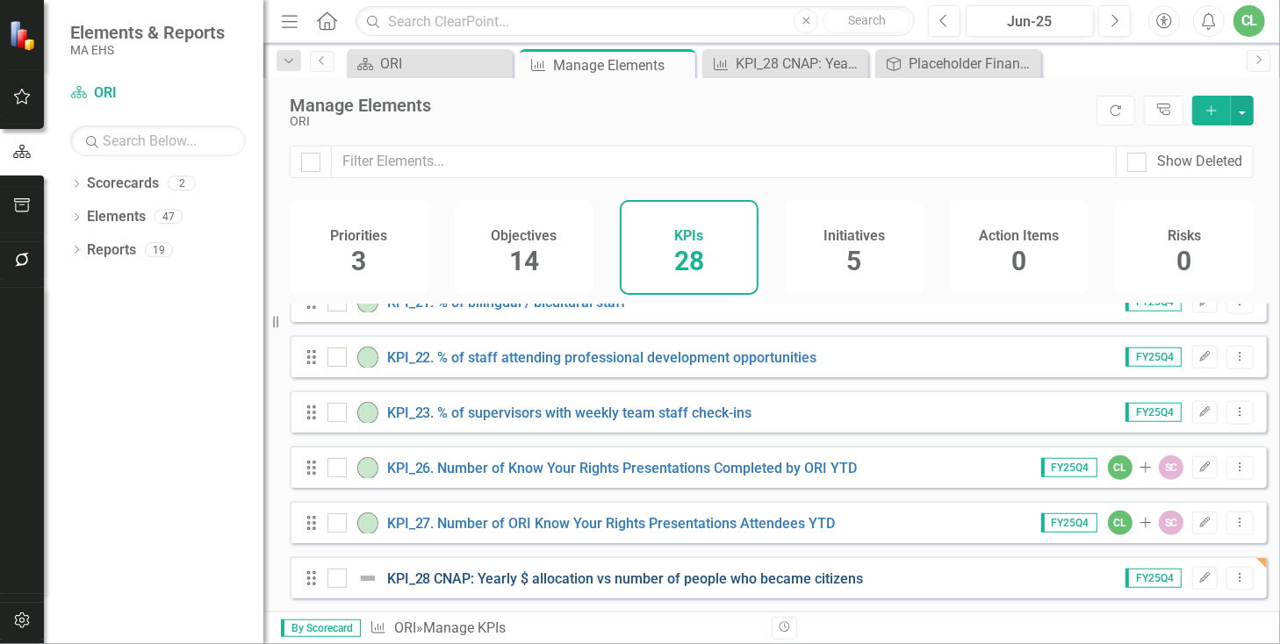
click at [458, 576] on link "KPI_28 CNAP: Yearly $ allocation vs number of people who became citizens" at bounding box center [625, 579] width 477 height 17
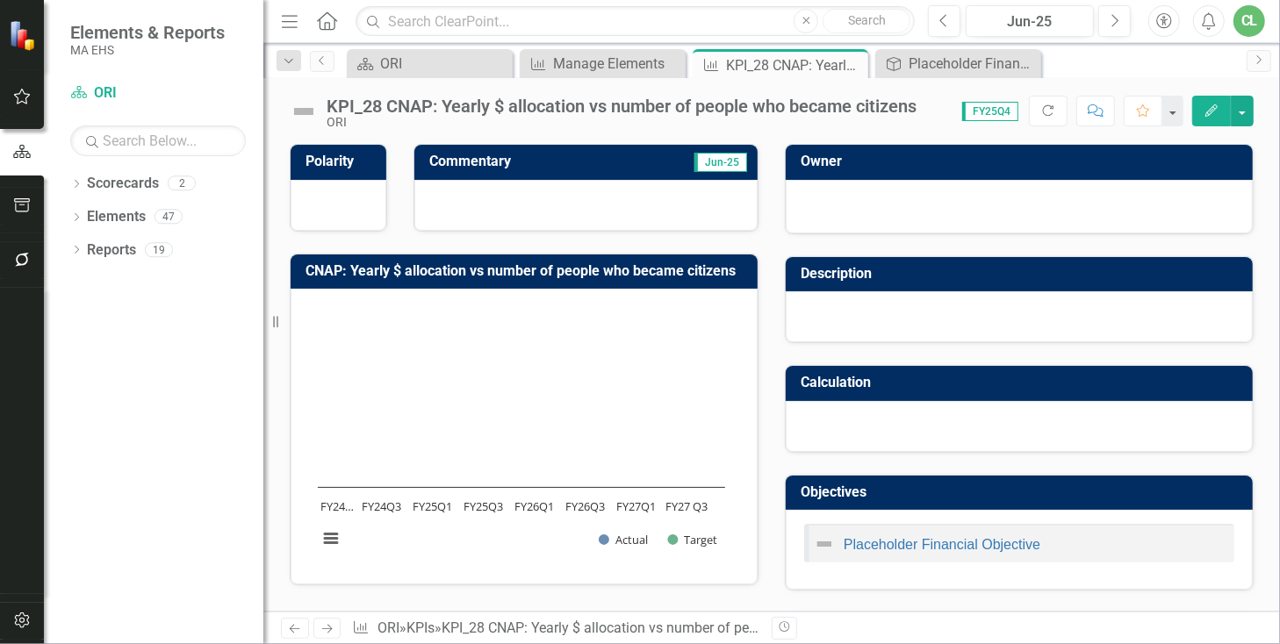
click at [382, 106] on div "KPI_28 CNAP: Yearly $ allocation vs number of people who became citizens" at bounding box center [622, 106] width 590 height 19
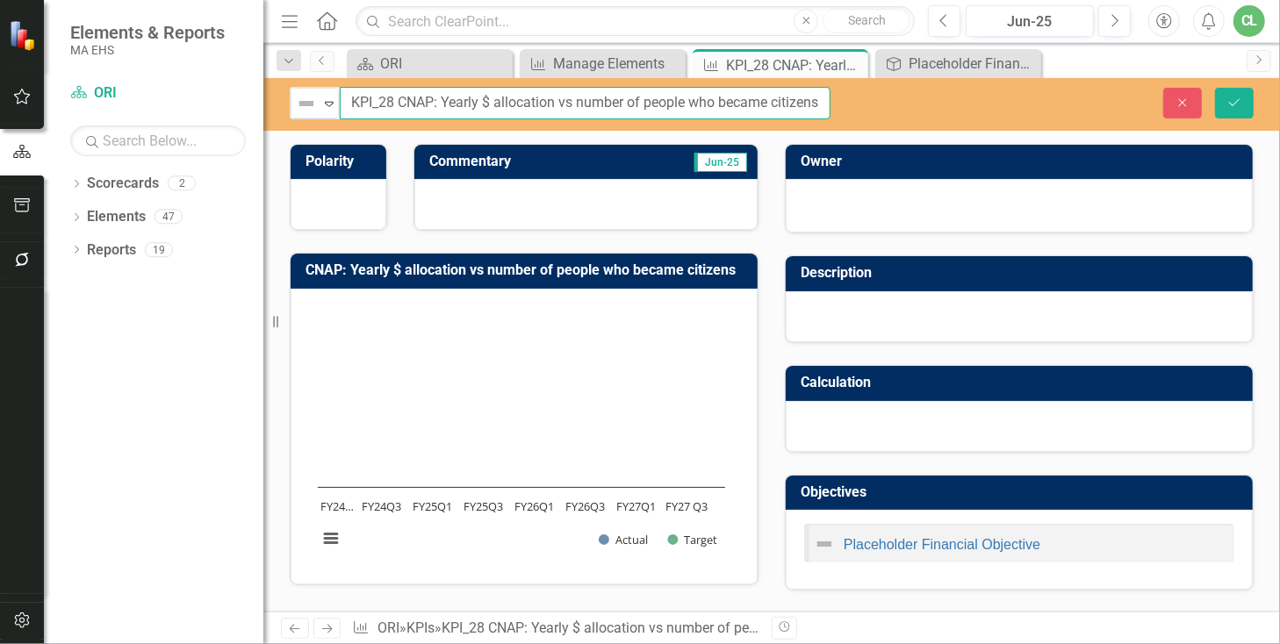
click at [388, 101] on input "KPI_28 CNAP: Yearly $ allocation vs number of people who became citizens" at bounding box center [585, 103] width 491 height 32
type input "KPI_28. CNAP: Yearly $ allocation vs number of people who became citizens"
click at [1230, 104] on icon "Save" at bounding box center [1235, 103] width 16 height 12
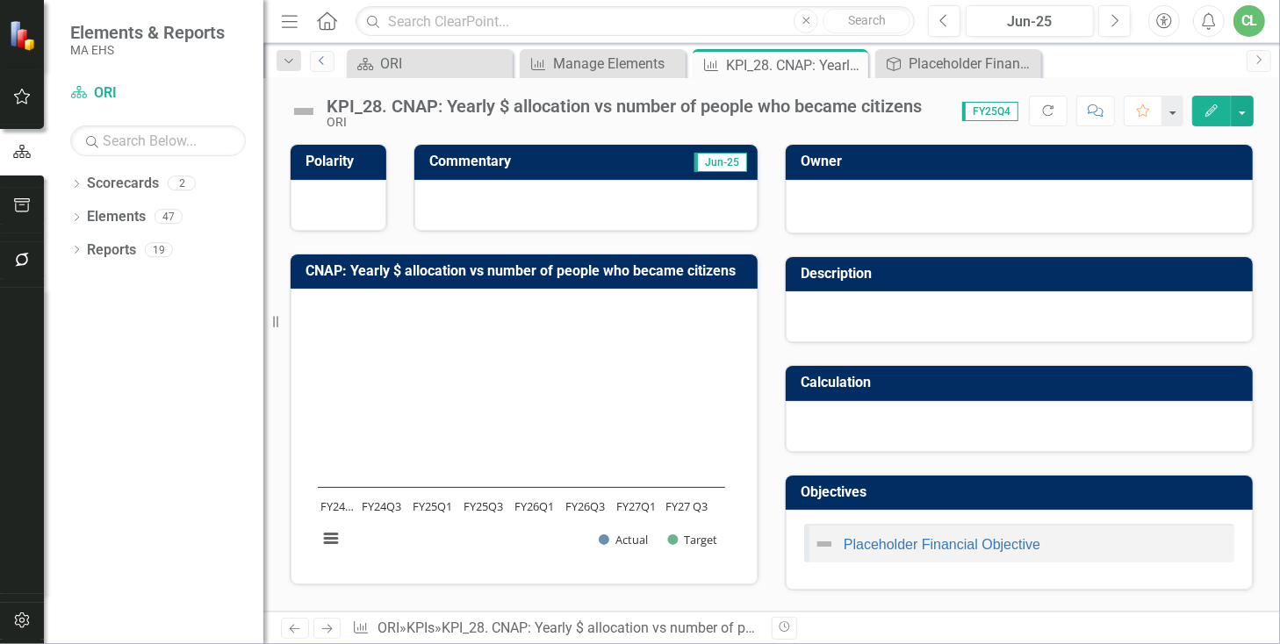
click at [327, 63] on icon "Previous" at bounding box center [322, 60] width 14 height 11
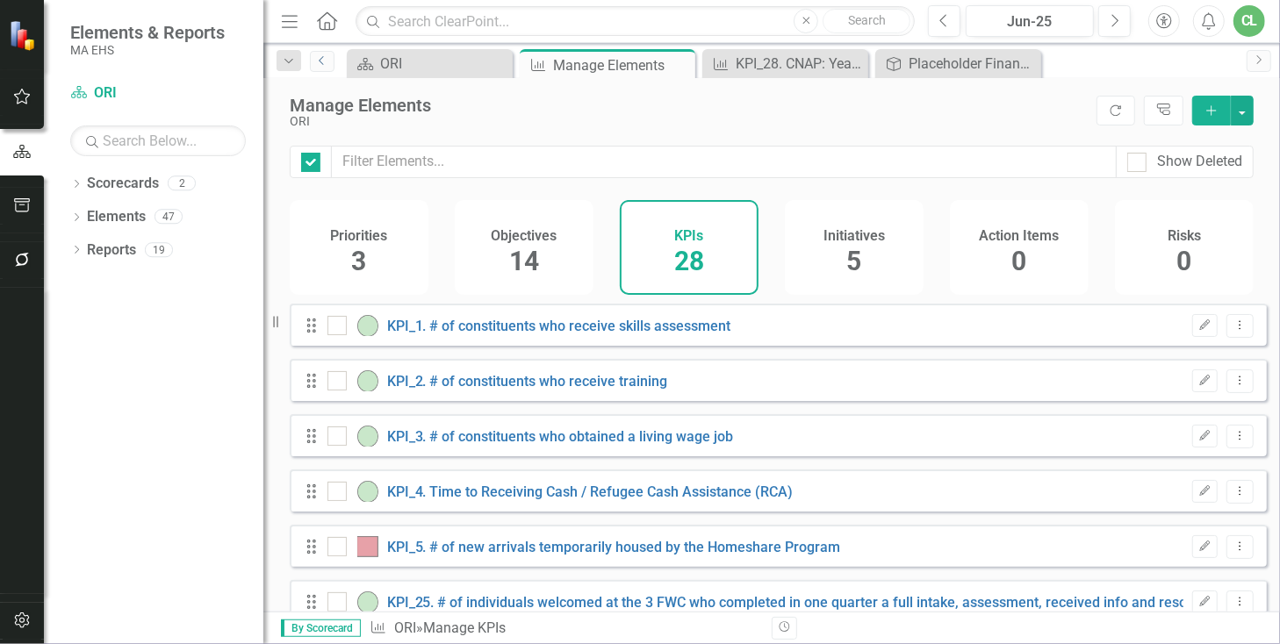
checkbox input "false"
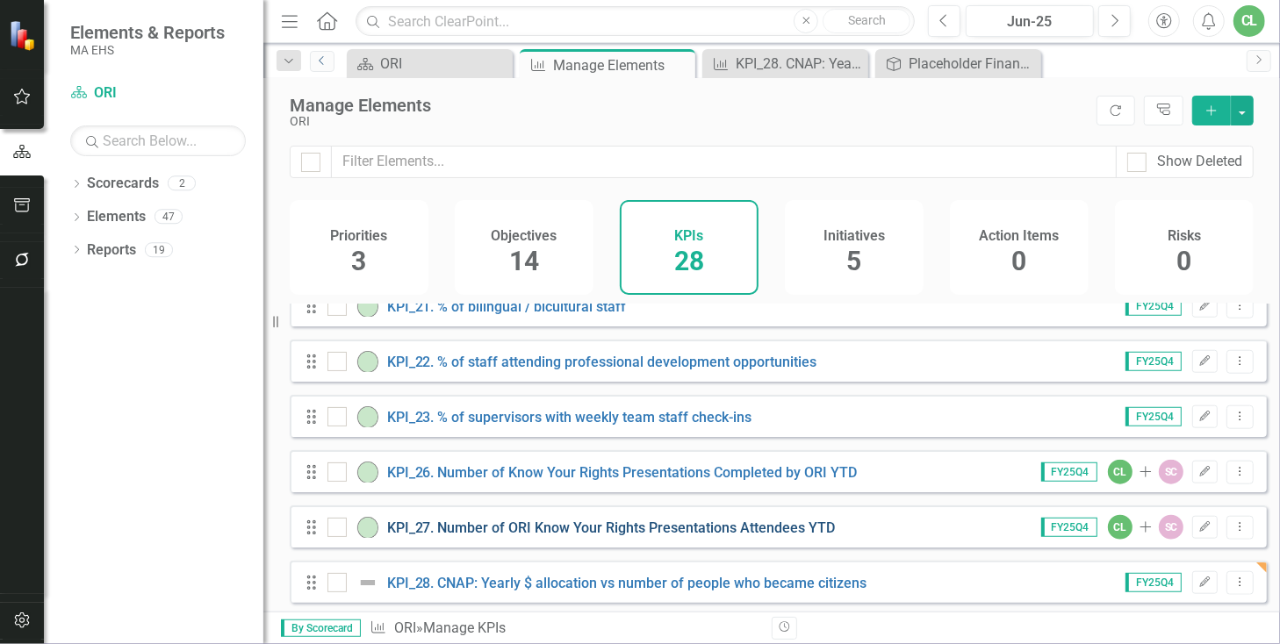
scroll to position [1252, 0]
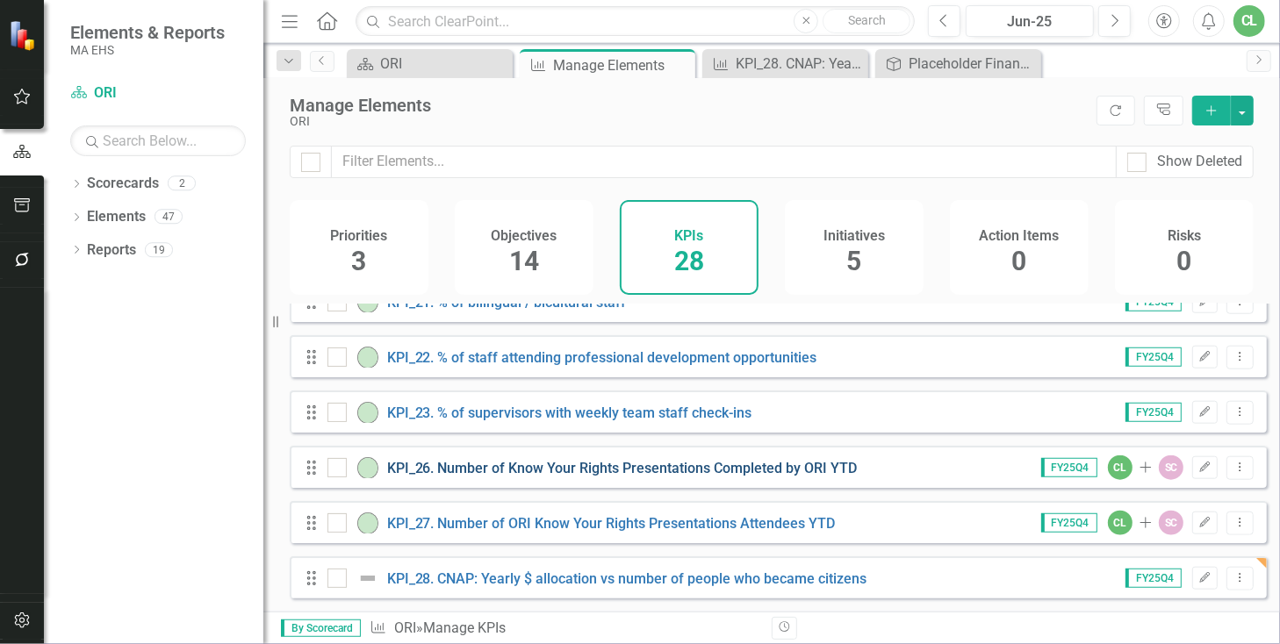
click at [567, 469] on link "KPI_26. Number of Know Your Rights Presentations Completed by ORI YTD" at bounding box center [622, 468] width 471 height 17
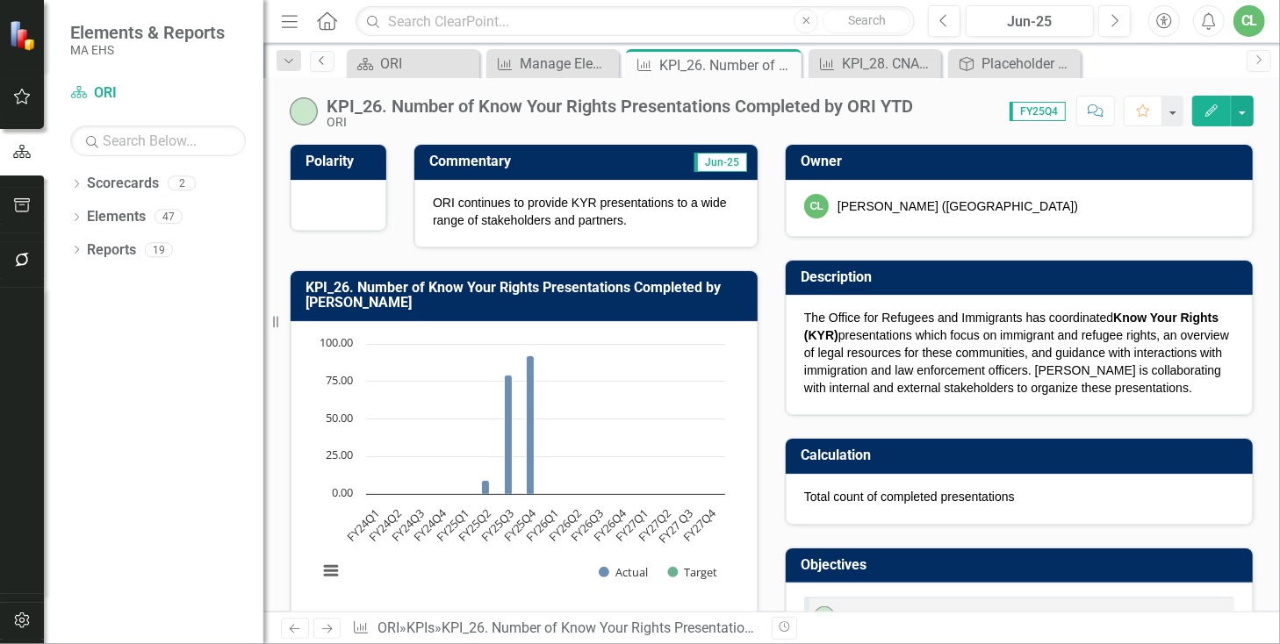
click at [328, 61] on icon "Previous" at bounding box center [322, 60] width 14 height 11
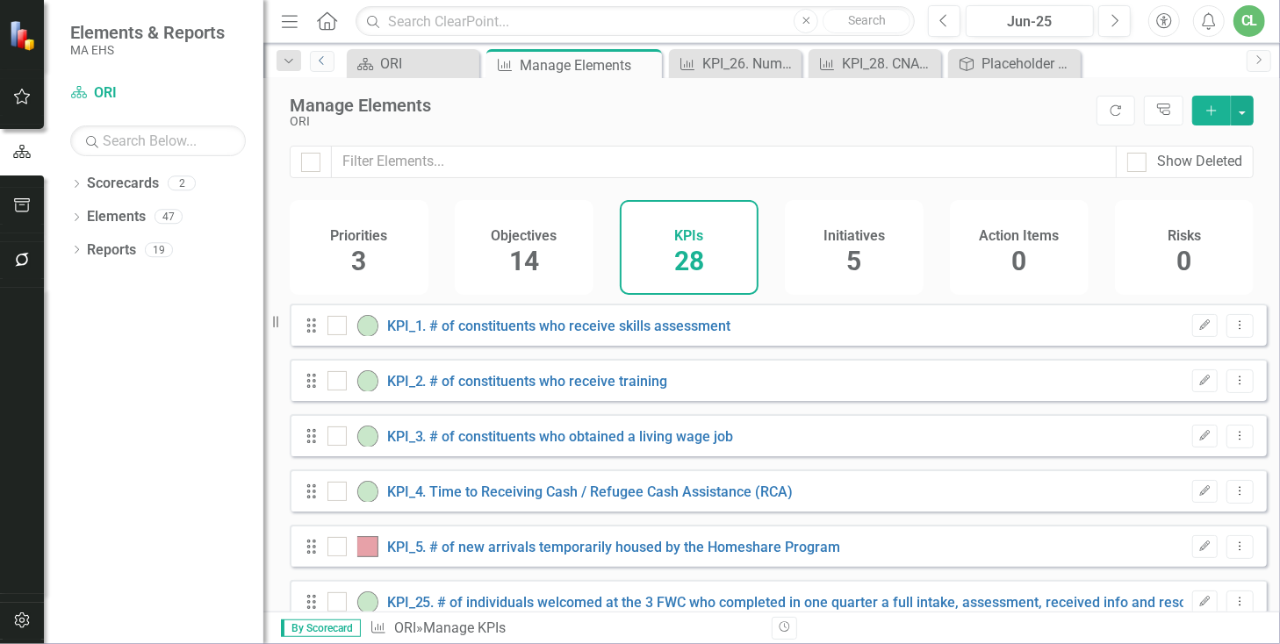
checkbox input "false"
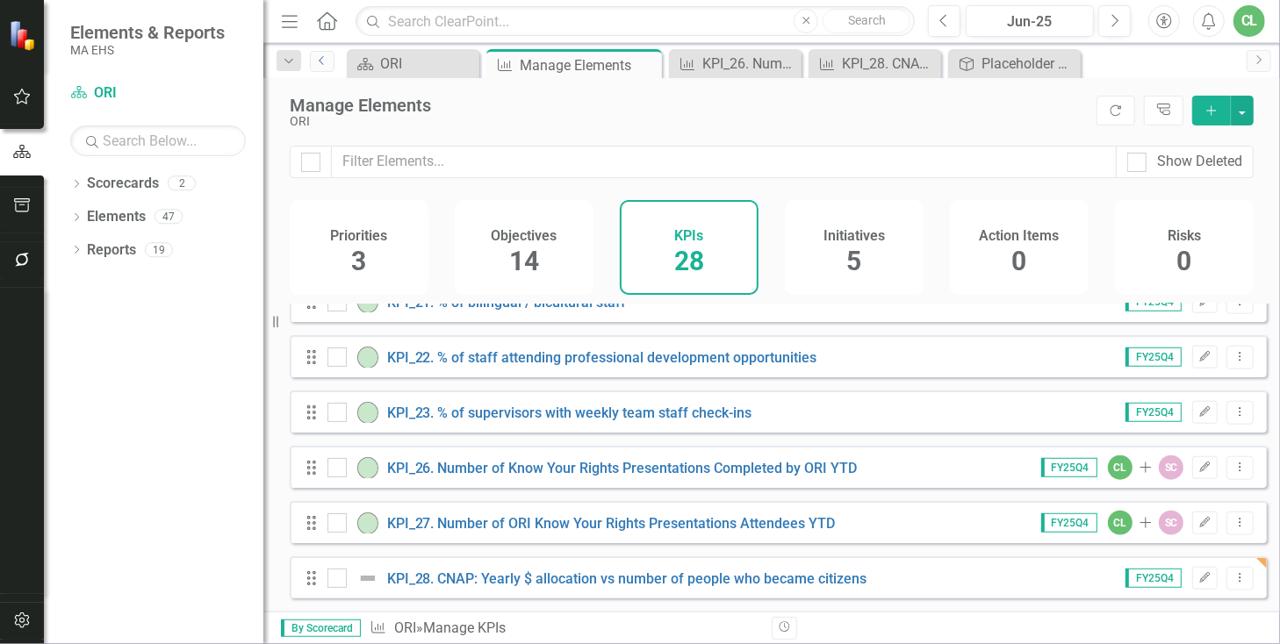
scroll to position [1252, 0]
click at [1206, 105] on icon "Add" at bounding box center [1212, 110] width 16 height 12
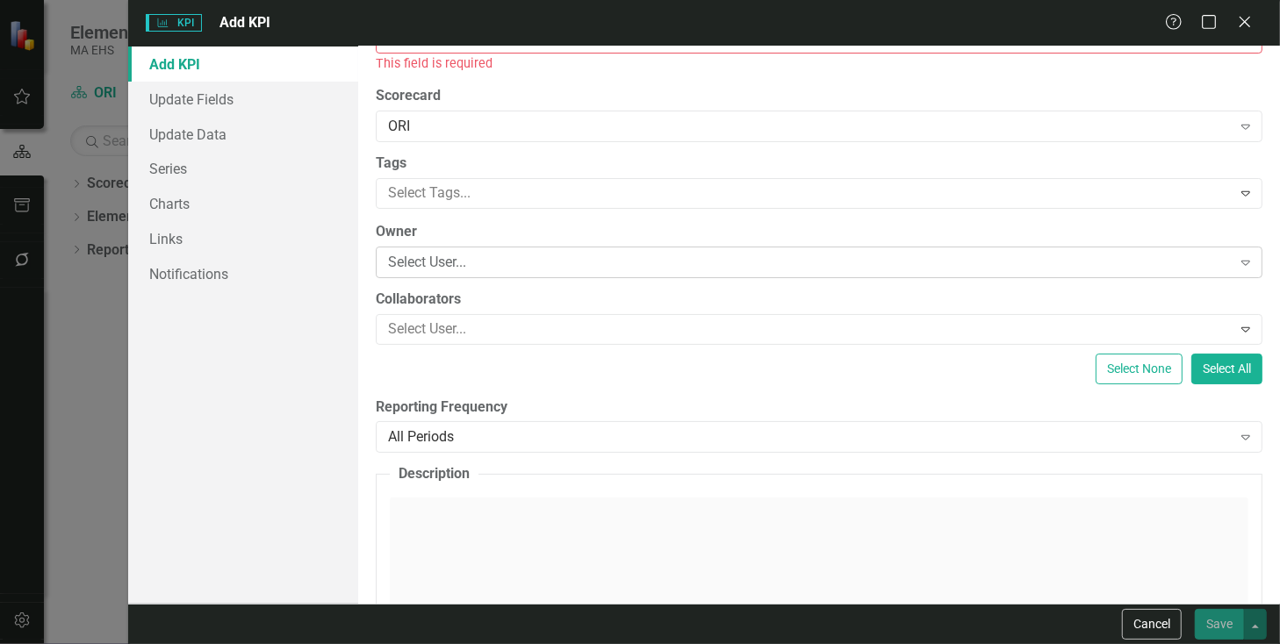
scroll to position [0, 0]
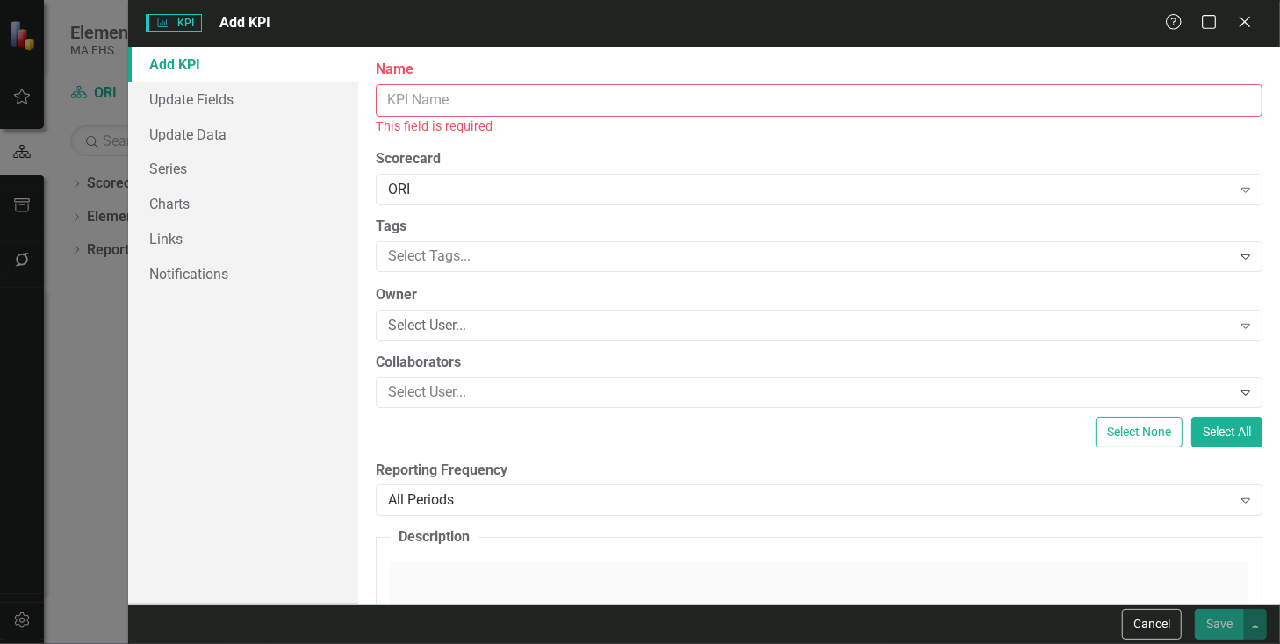
click at [420, 92] on input "Name" at bounding box center [819, 100] width 887 height 32
paste input "FLN: Yearly $ allocation vs number of graduates"
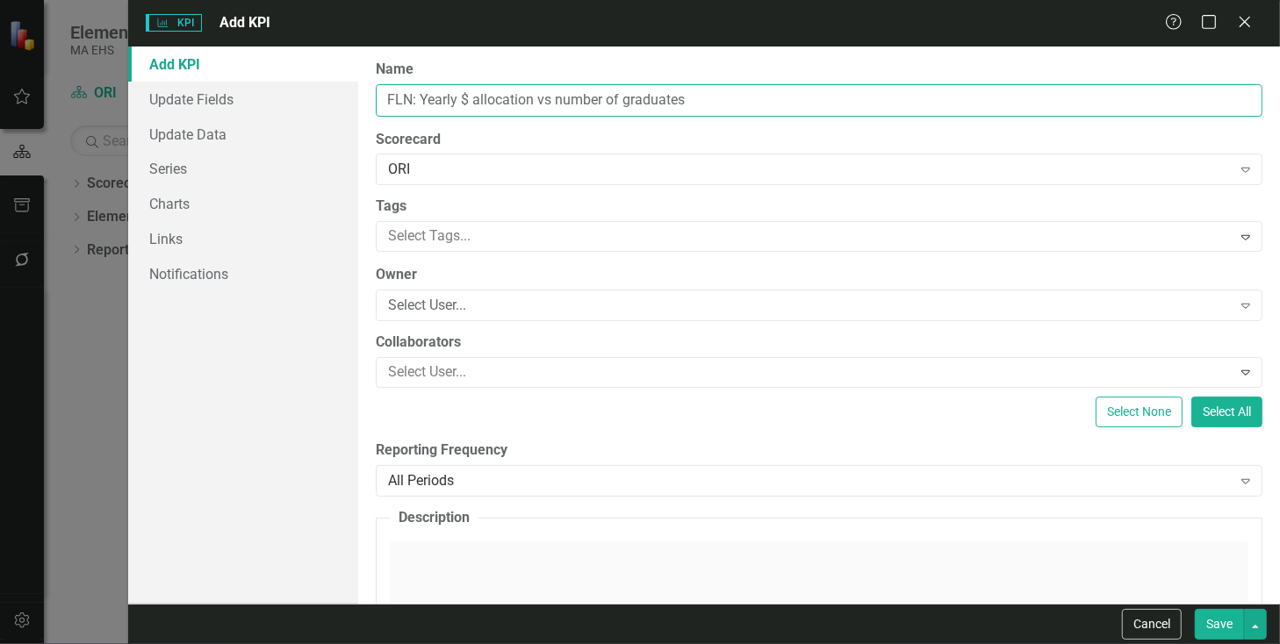
click at [387, 97] on input "FLN: Yearly $ allocation vs number of graduates" at bounding box center [819, 100] width 887 height 32
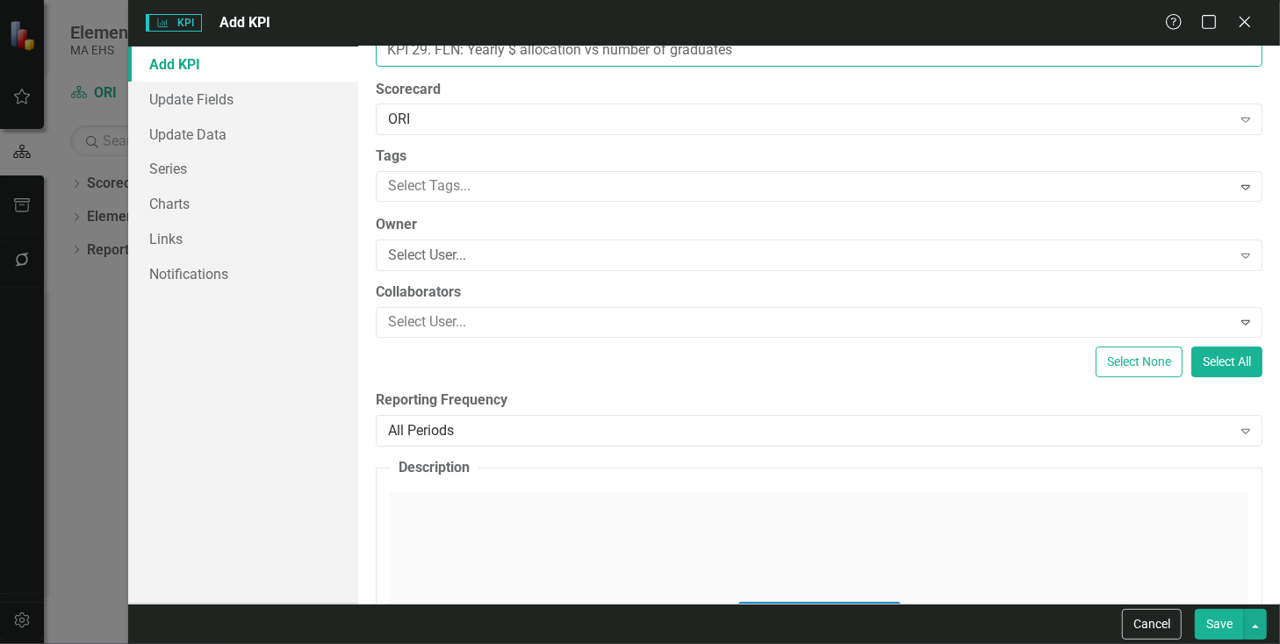
scroll to position [100, 0]
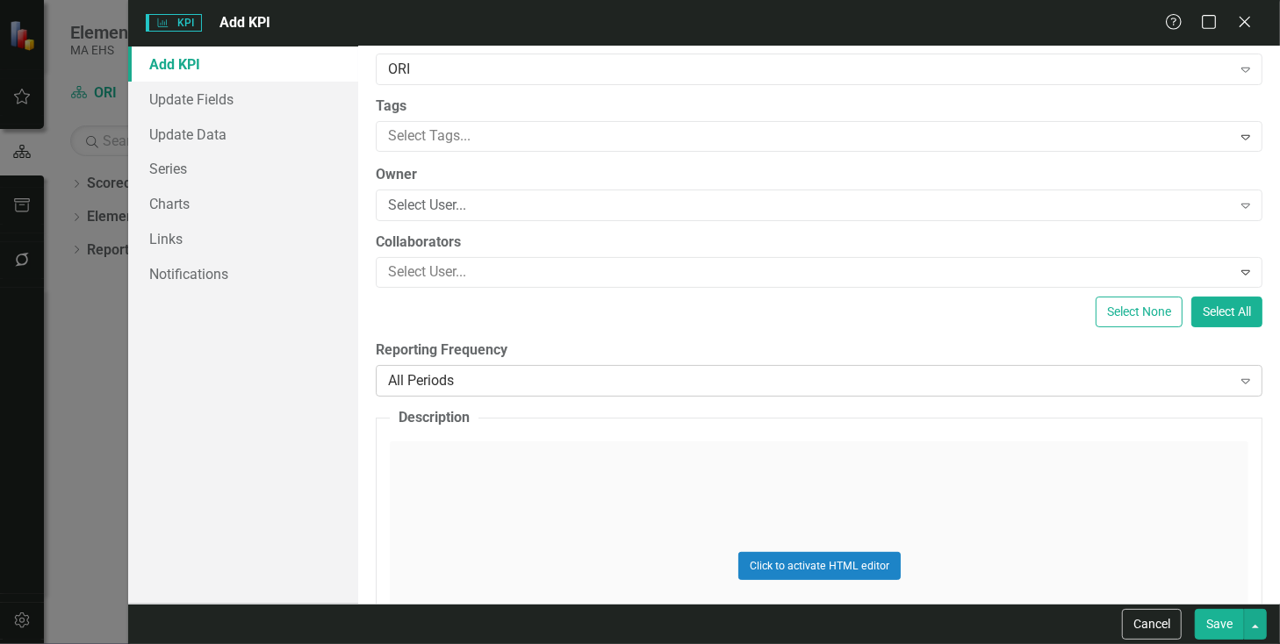
type input "KPI 29. FLN: Yearly $ allocation vs number of graduates"
click at [460, 377] on div "All Periods" at bounding box center [809, 381] width 843 height 20
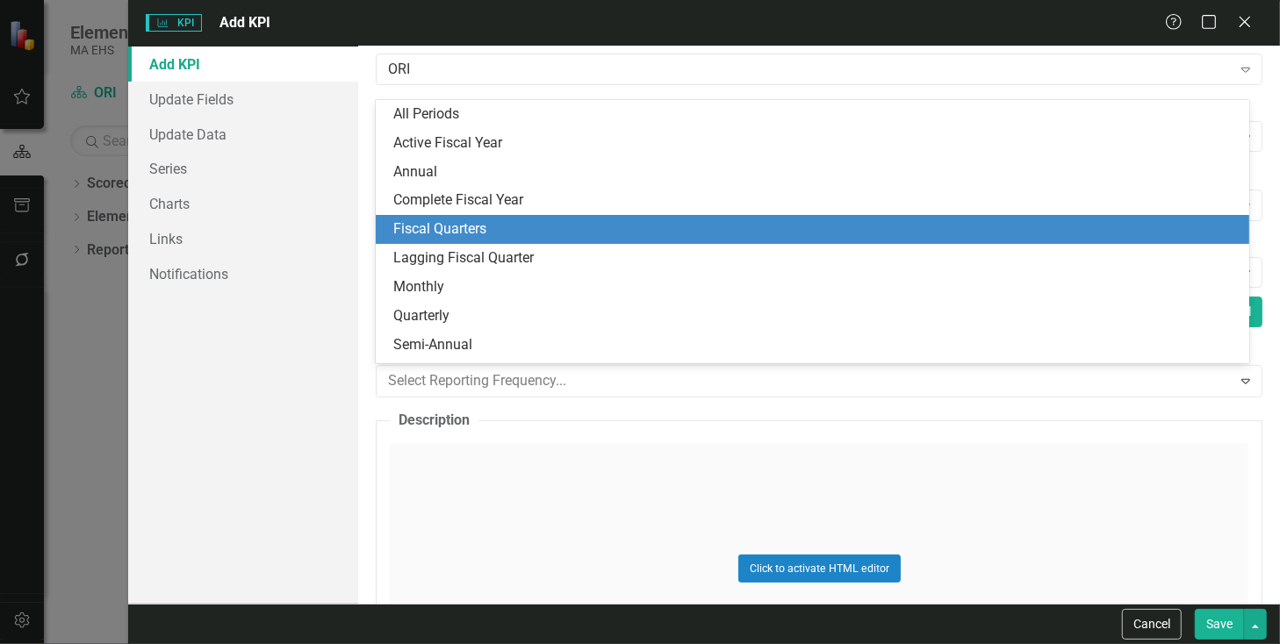
click at [457, 222] on div "Fiscal Quarters" at bounding box center [816, 229] width 846 height 20
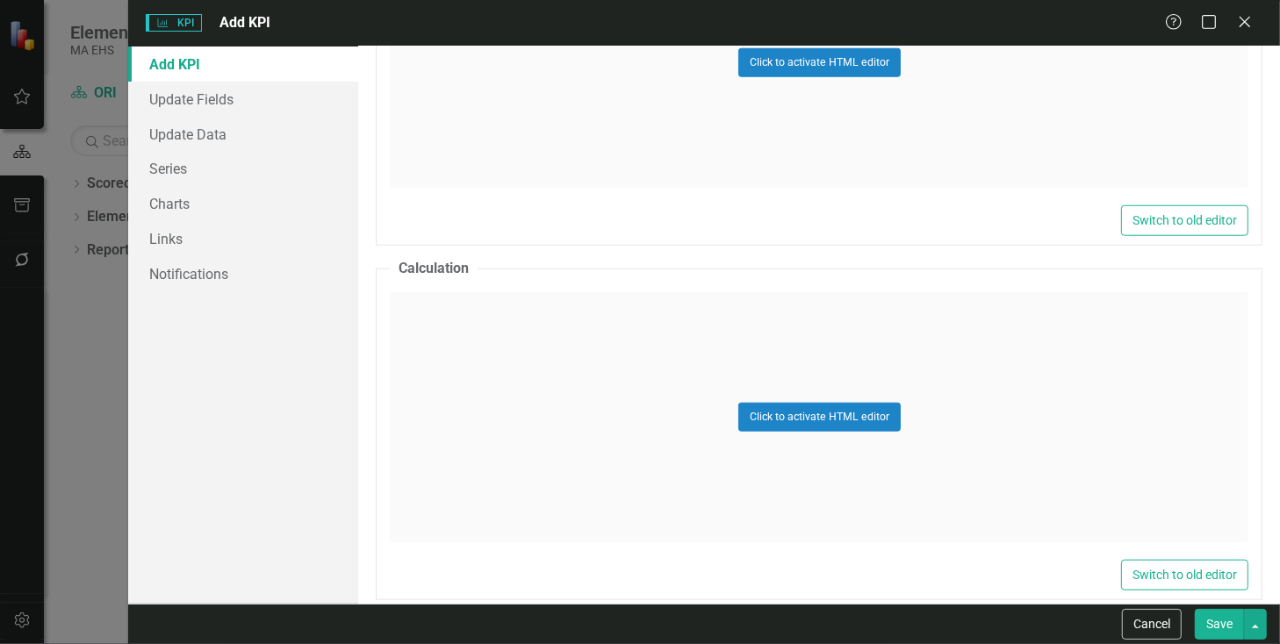
scroll to position [1104, 0]
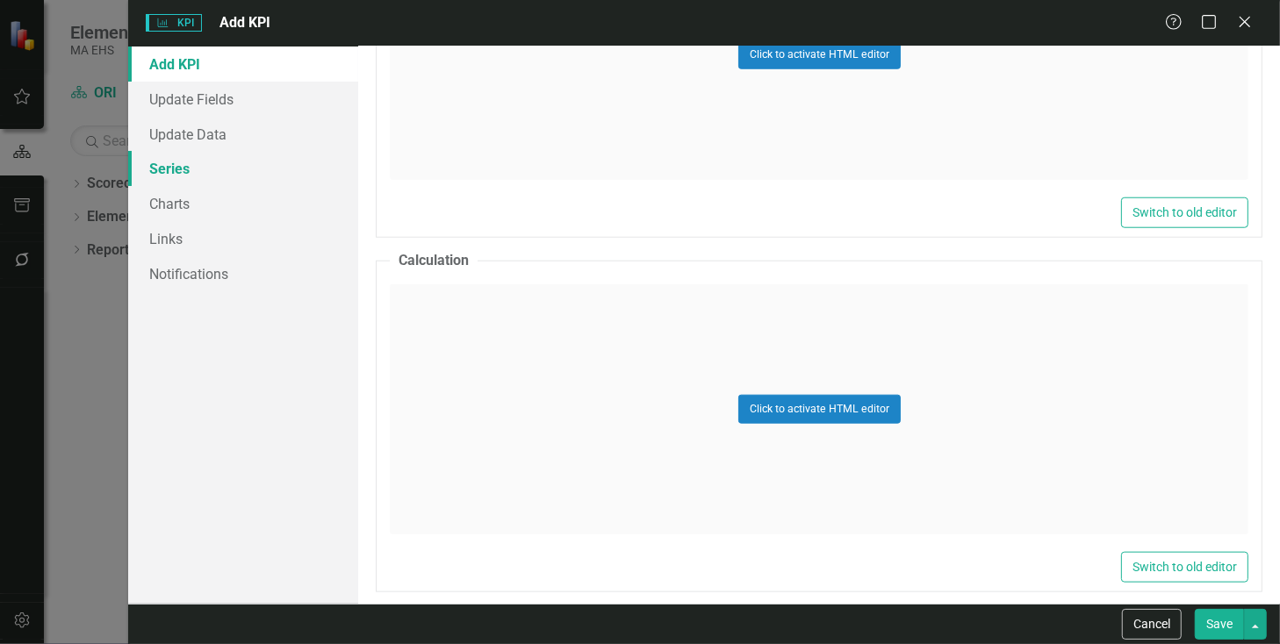
click at [190, 173] on link "Series" at bounding box center [243, 168] width 230 height 35
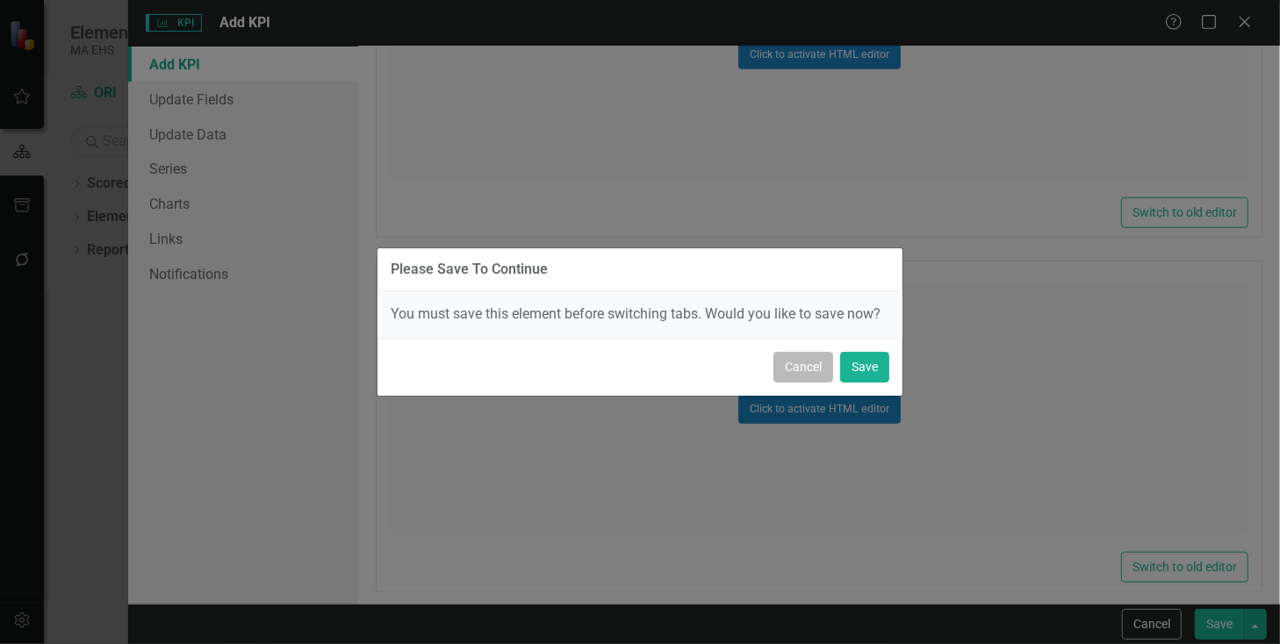
click at [795, 367] on button "Cancel" at bounding box center [804, 367] width 60 height 31
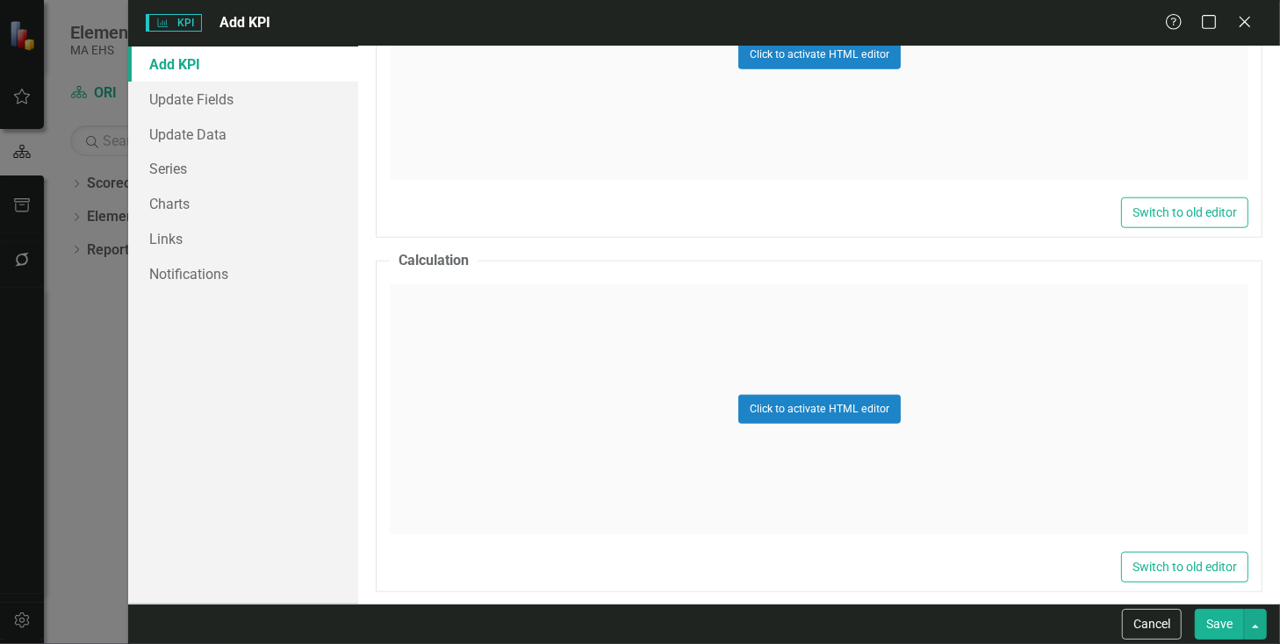
click at [1227, 616] on button "Save" at bounding box center [1219, 624] width 49 height 31
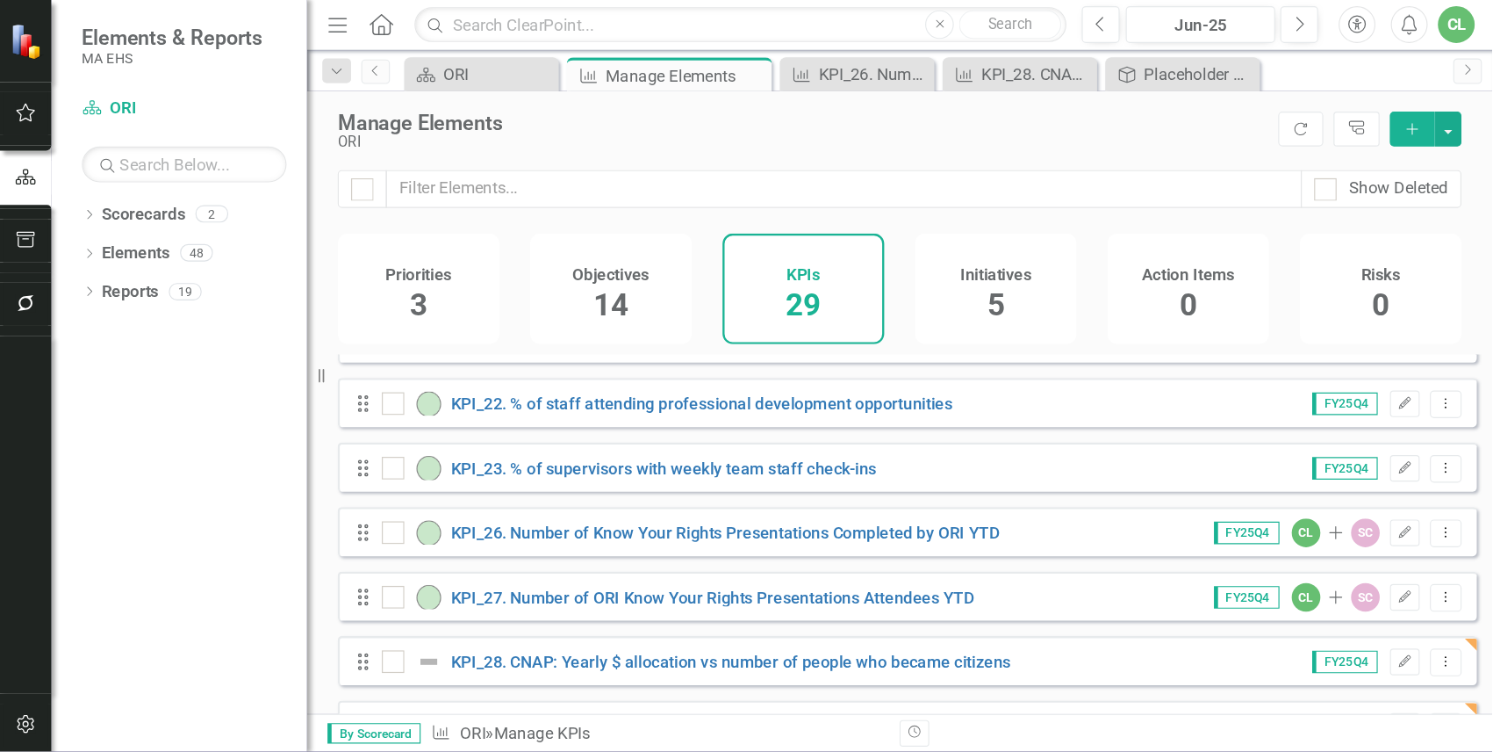
scroll to position [1307, 0]
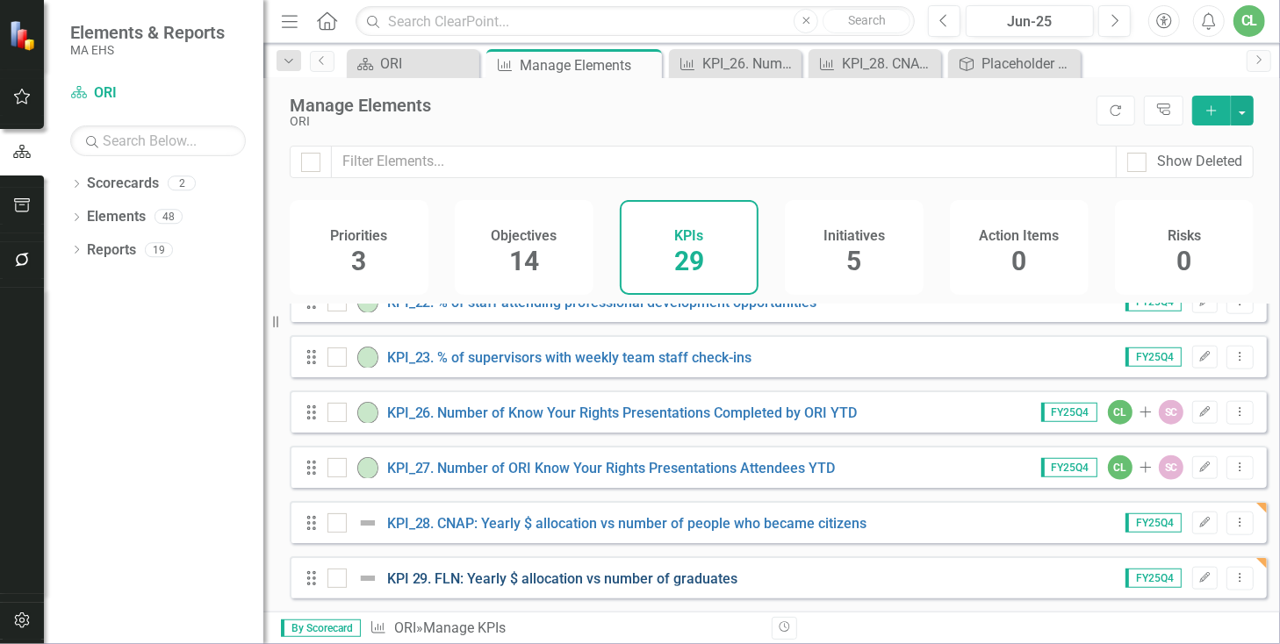
click at [497, 581] on link "KPI 29. FLN: Yearly $ allocation vs number of graduates" at bounding box center [562, 579] width 351 height 17
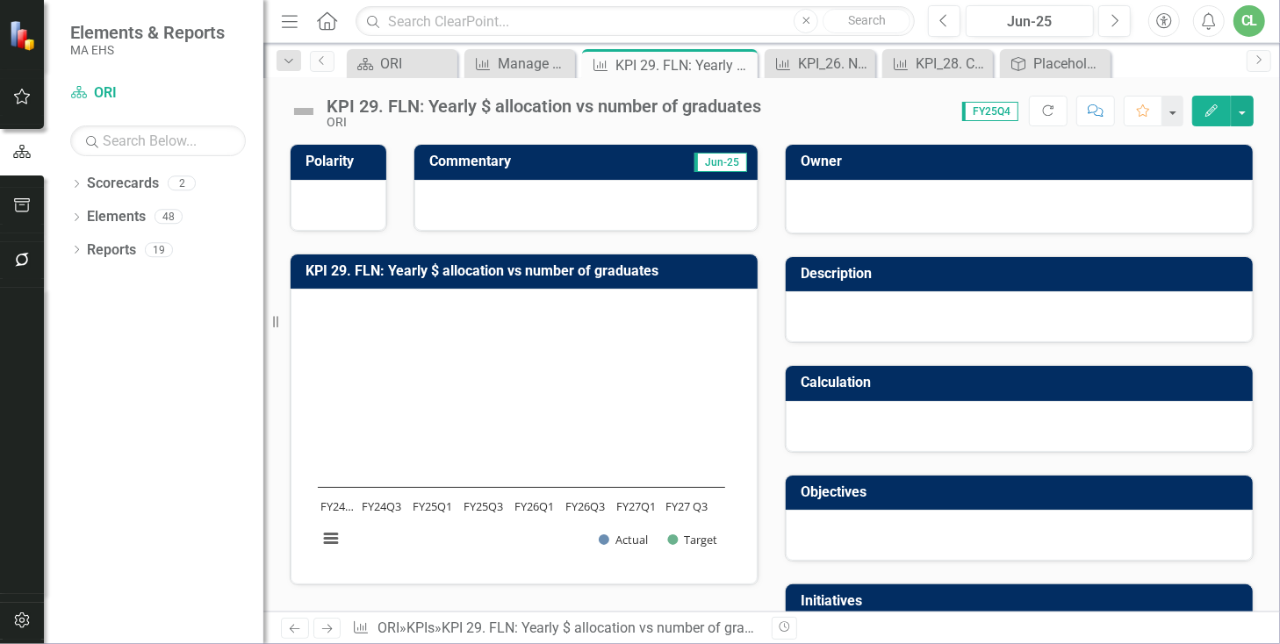
click at [363, 108] on div "KPI 29. FLN: Yearly $ allocation vs number of graduates" at bounding box center [544, 106] width 435 height 19
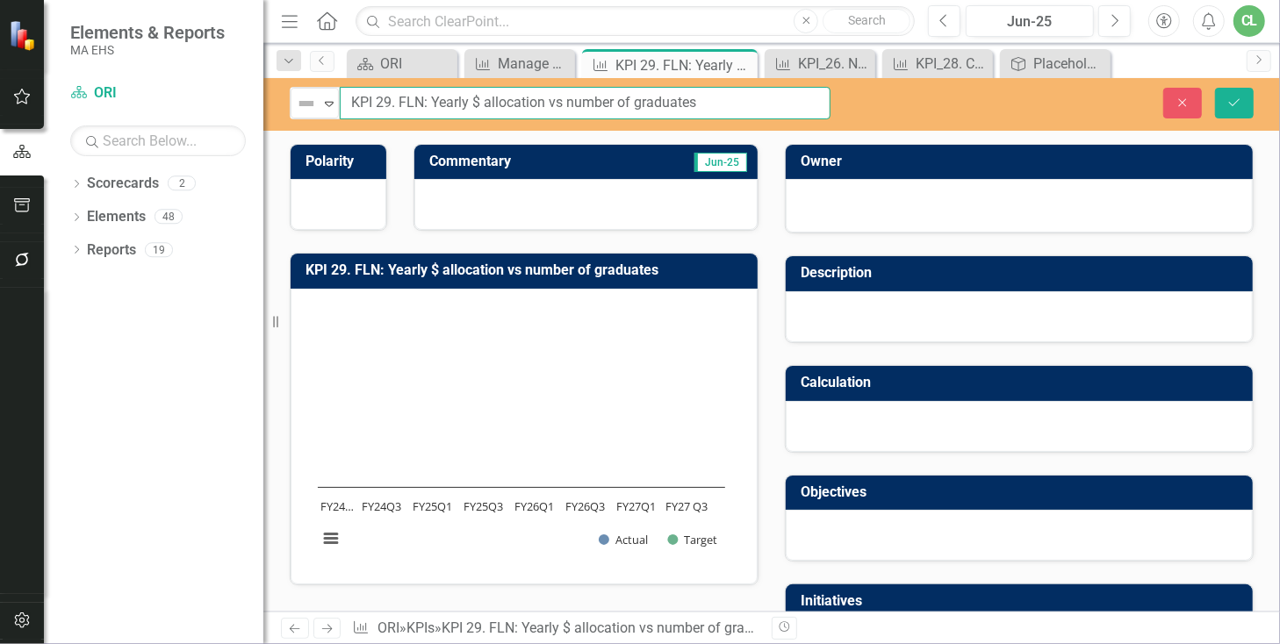
click at [376, 101] on input "KPI 29. FLN: Yearly $ allocation vs number of graduates" at bounding box center [585, 103] width 491 height 32
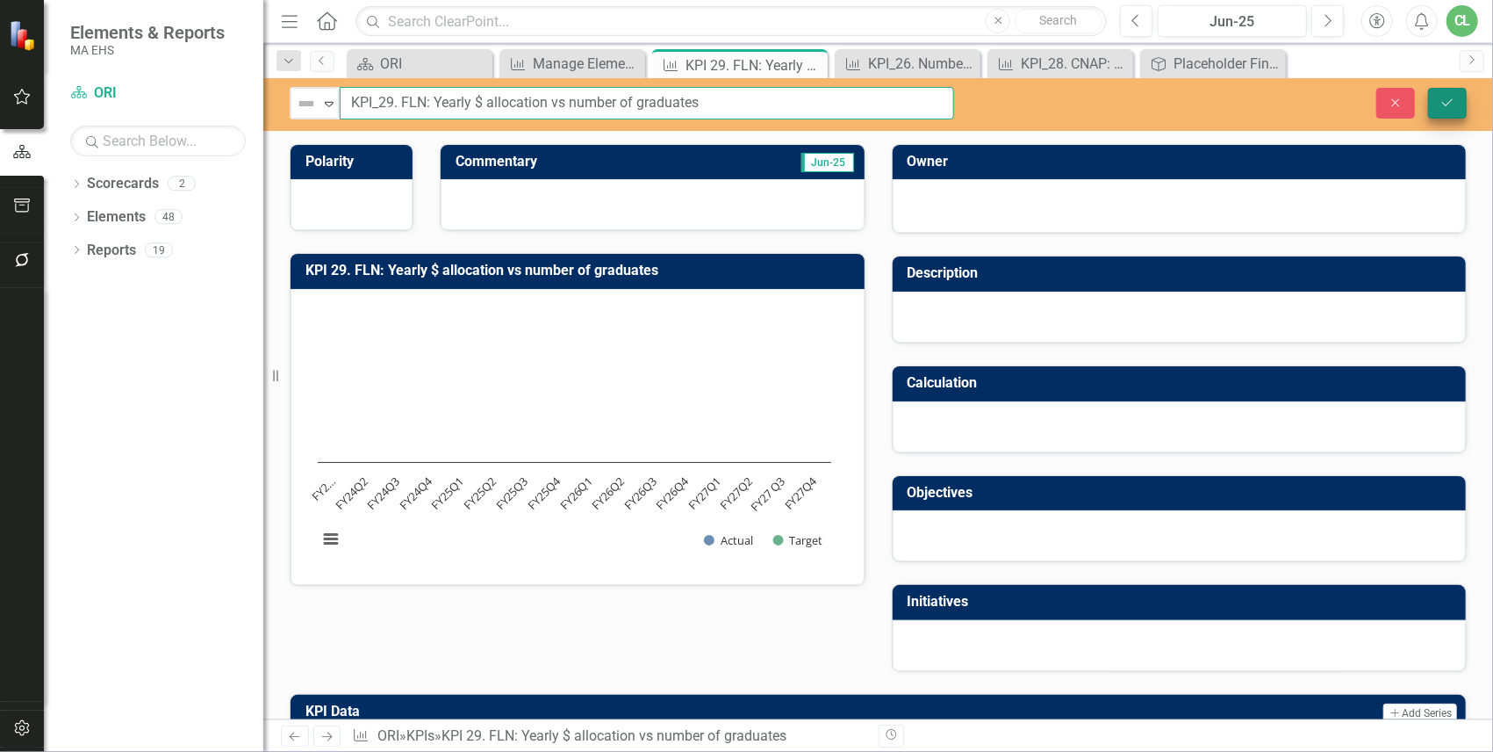
type input "KPI_29. FLN: Yearly $ allocation vs number of graduates"
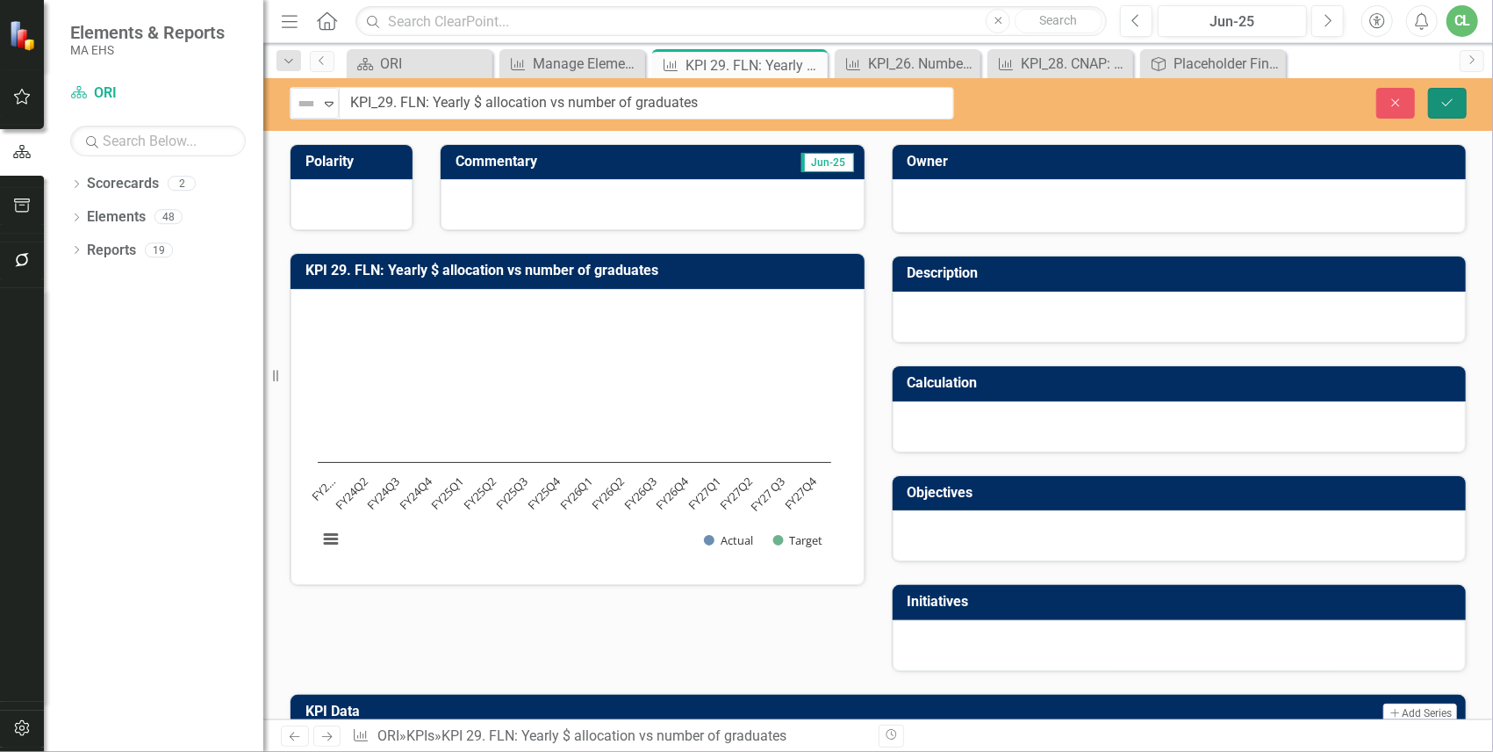
click at [1279, 91] on button "Save" at bounding box center [1447, 103] width 39 height 31
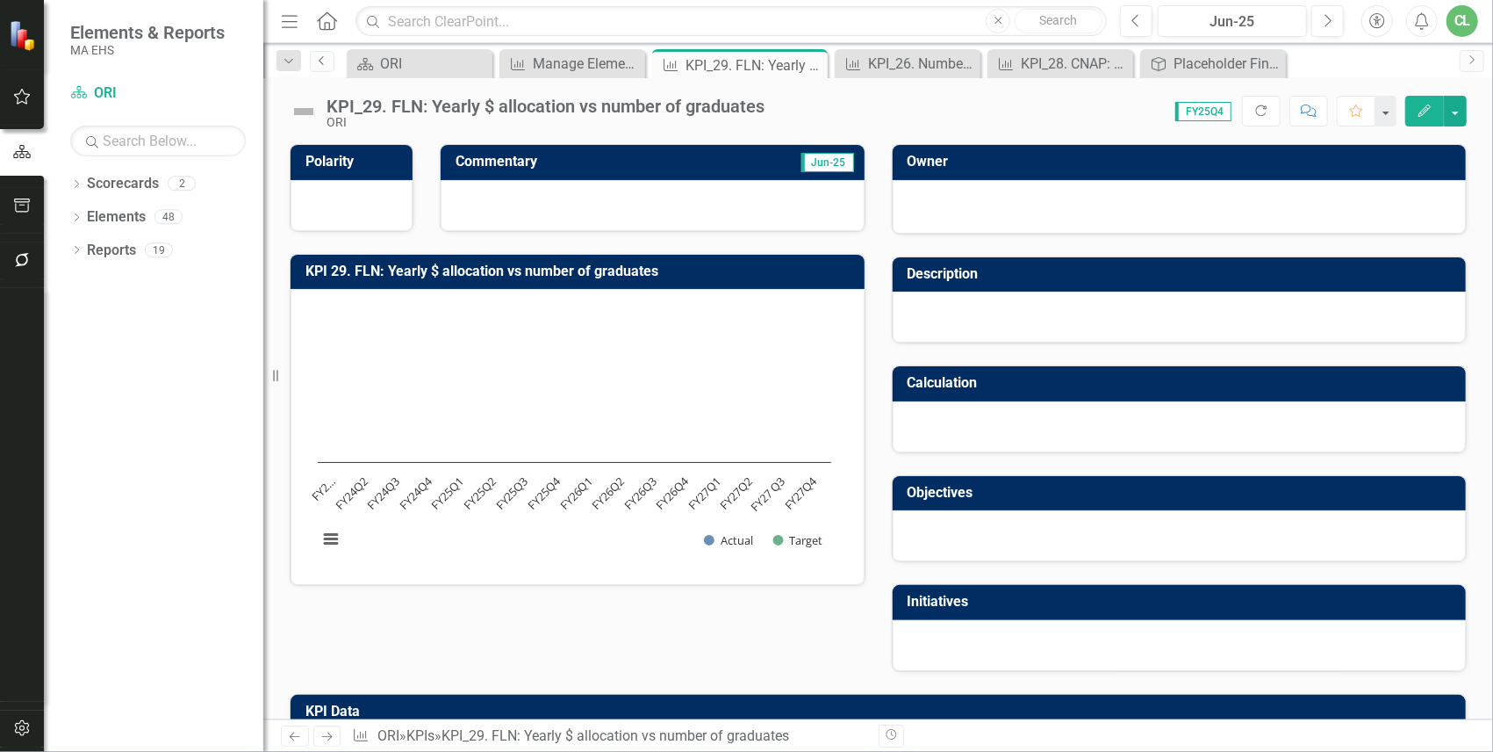
click at [323, 60] on icon "Previous" at bounding box center [322, 60] width 14 height 11
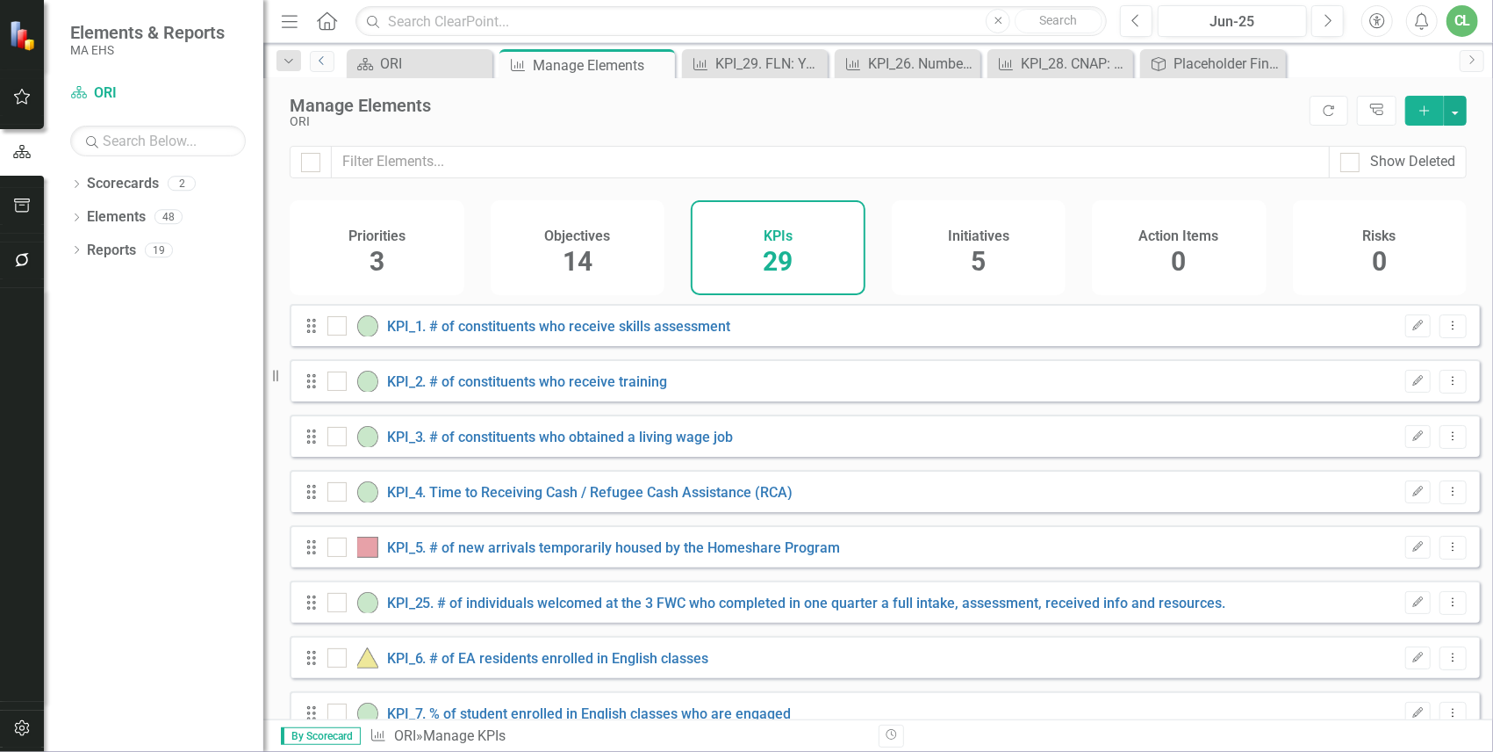
checkbox input "false"
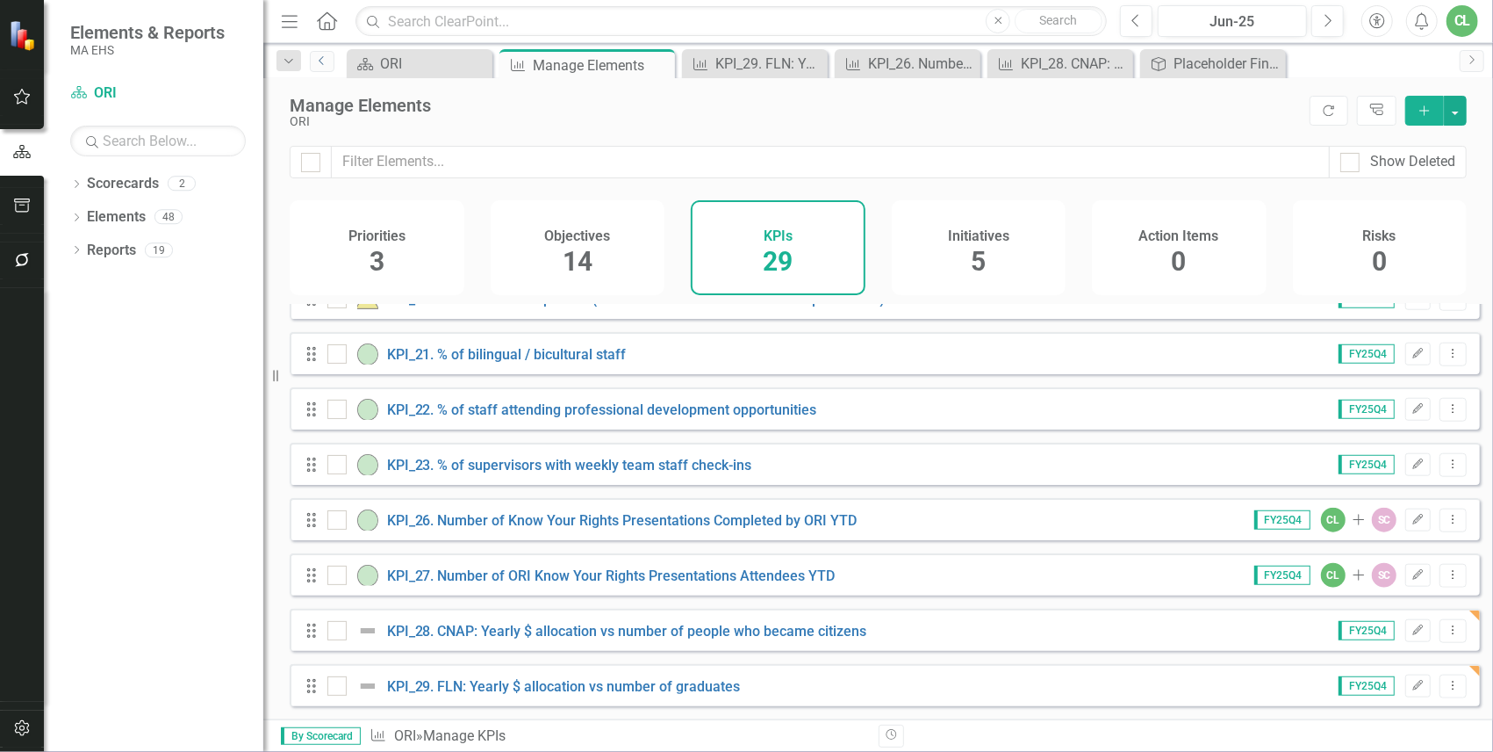
scroll to position [1201, 0]
click at [616, 644] on div "KPI_29. FLN: Yearly $ allocation vs number of graduates" at bounding box center [536, 685] width 418 height 21
click at [621, 644] on link "KPI_29. FLN: Yearly $ allocation vs number of graduates" at bounding box center [564, 686] width 354 height 17
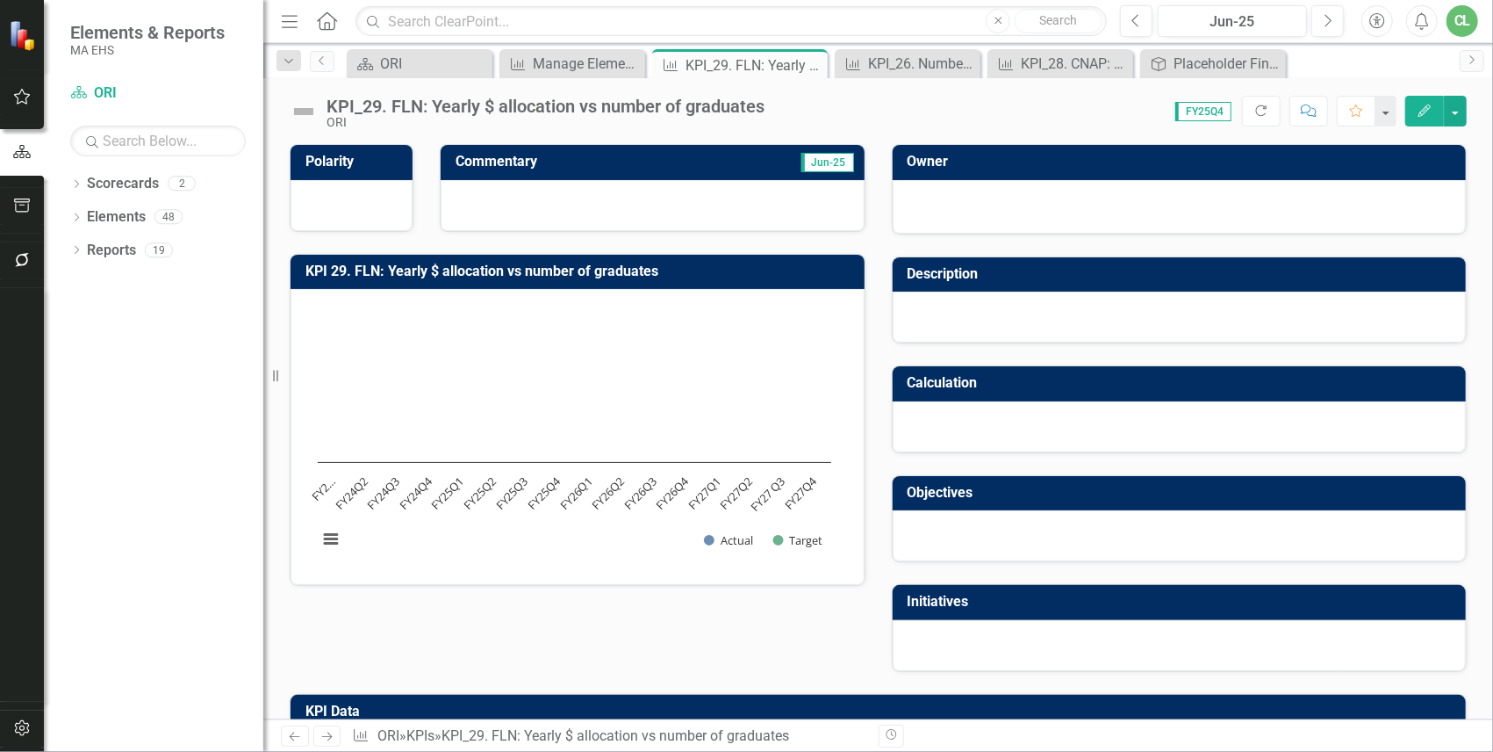
click at [949, 530] on div at bounding box center [1180, 535] width 574 height 51
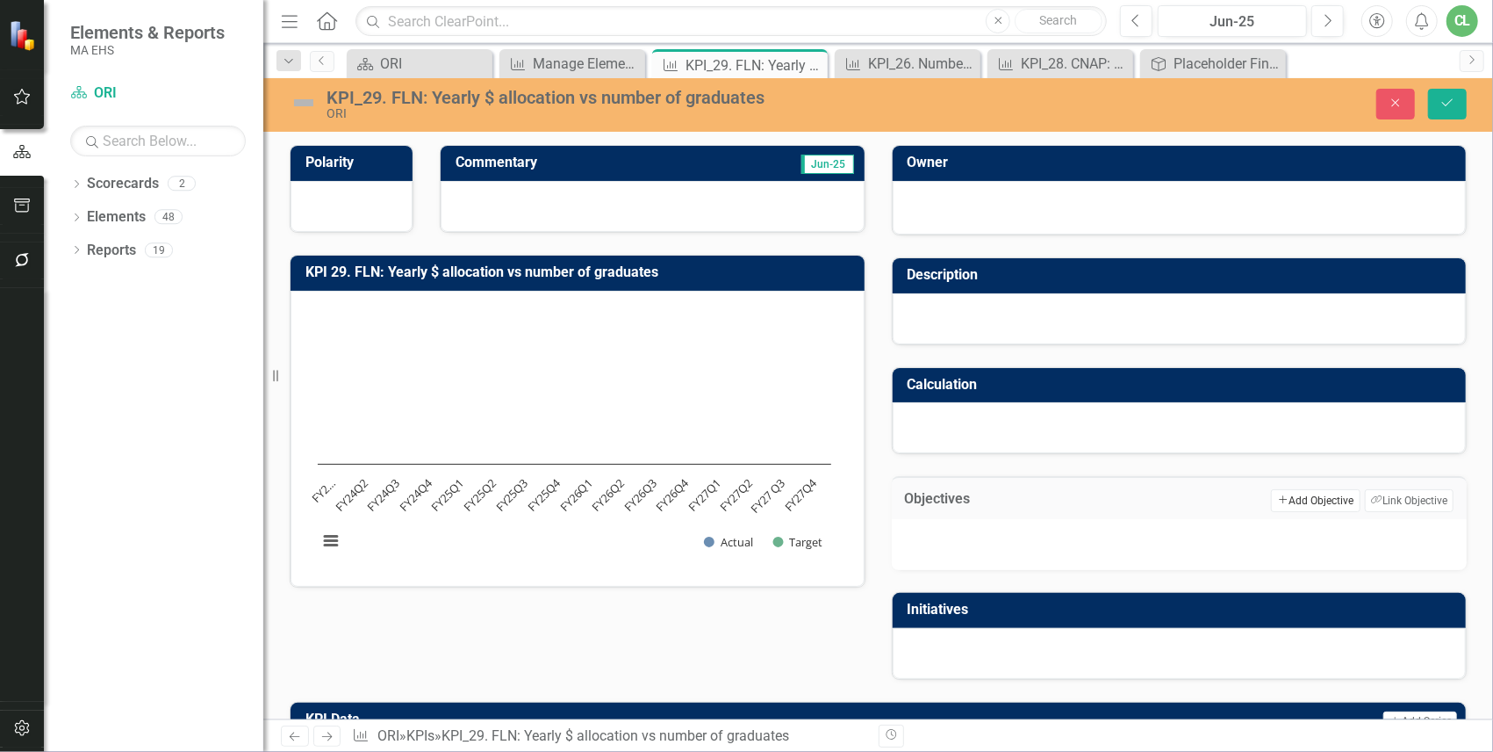
click at [1279, 500] on button "Add Add Objective" at bounding box center [1315, 500] width 89 height 23
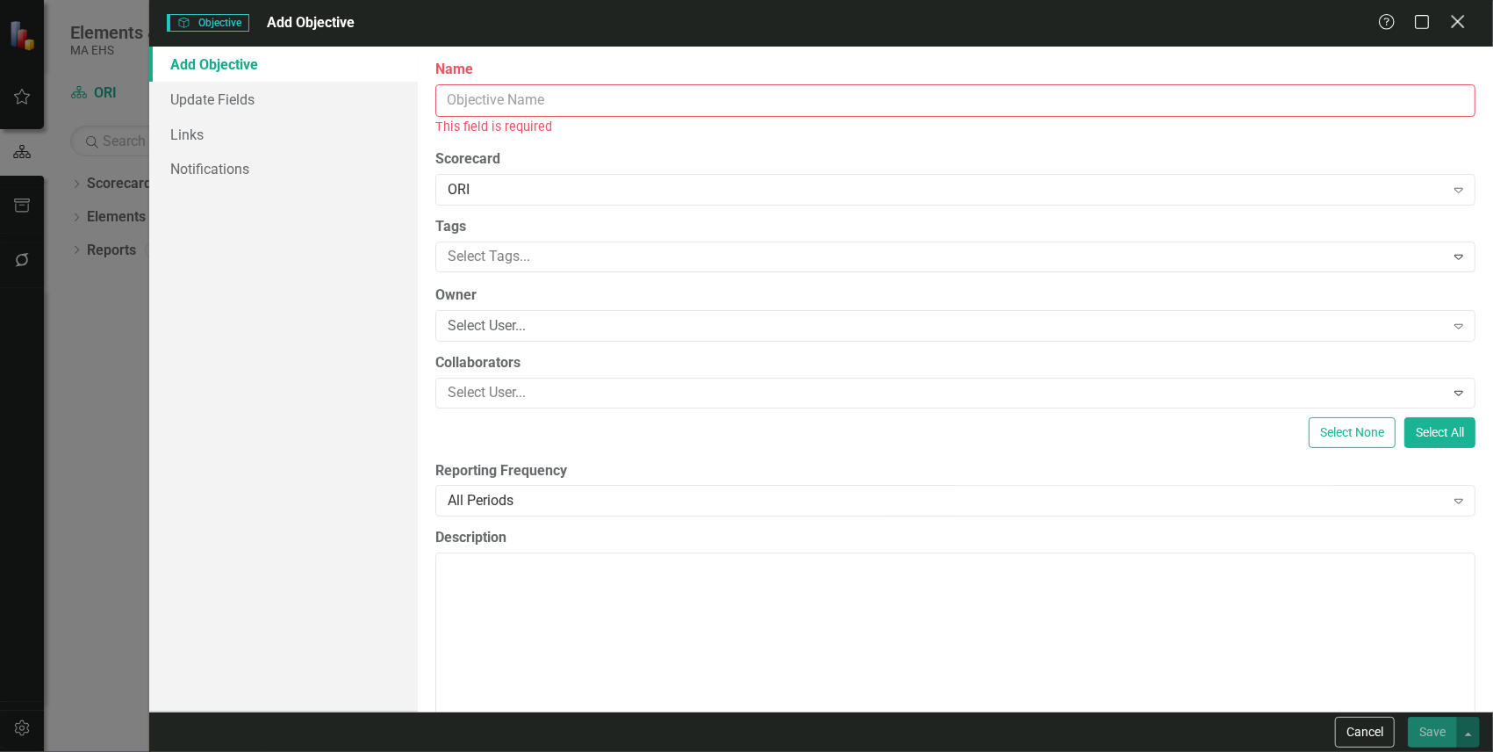
click at [1279, 16] on icon "Close" at bounding box center [1458, 21] width 22 height 17
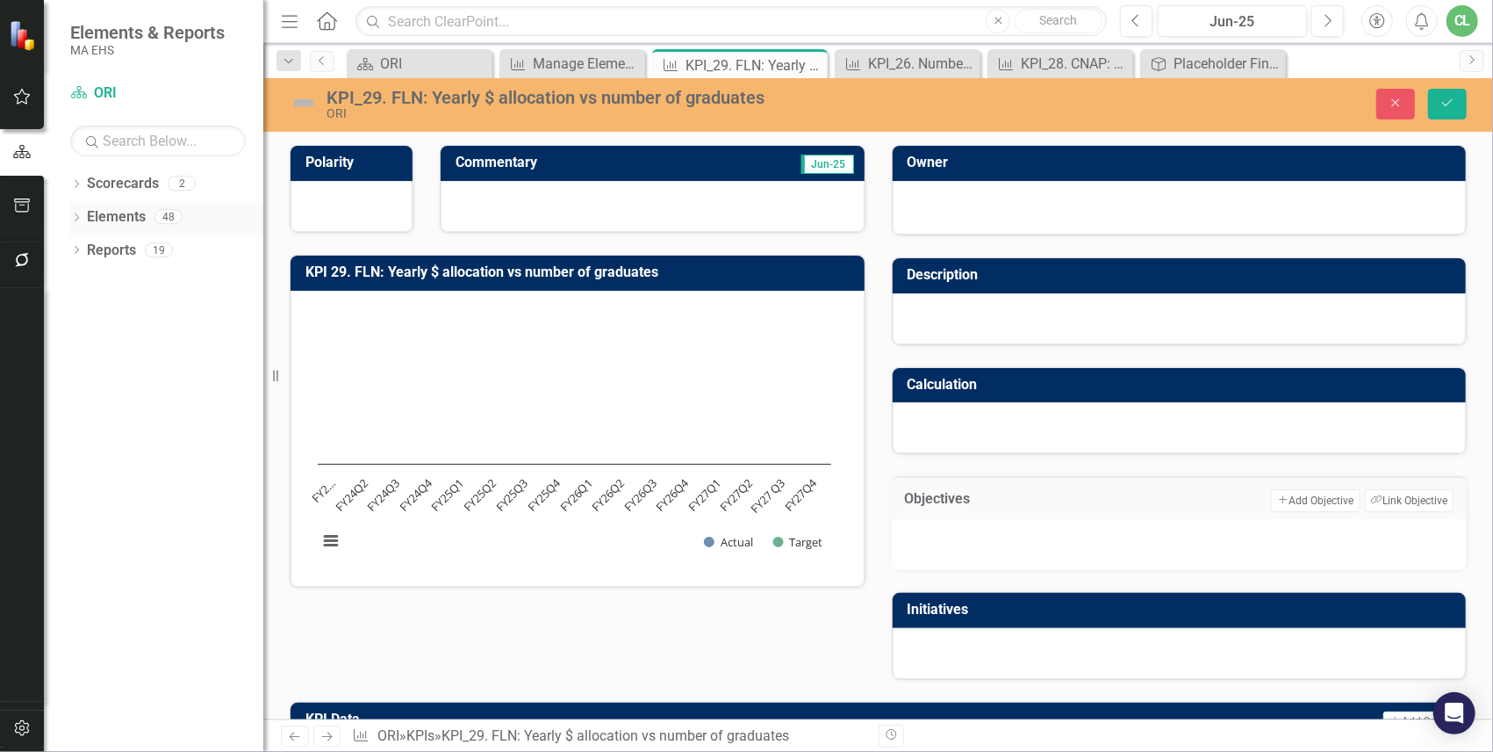
click at [94, 213] on link "Elements" at bounding box center [116, 217] width 59 height 20
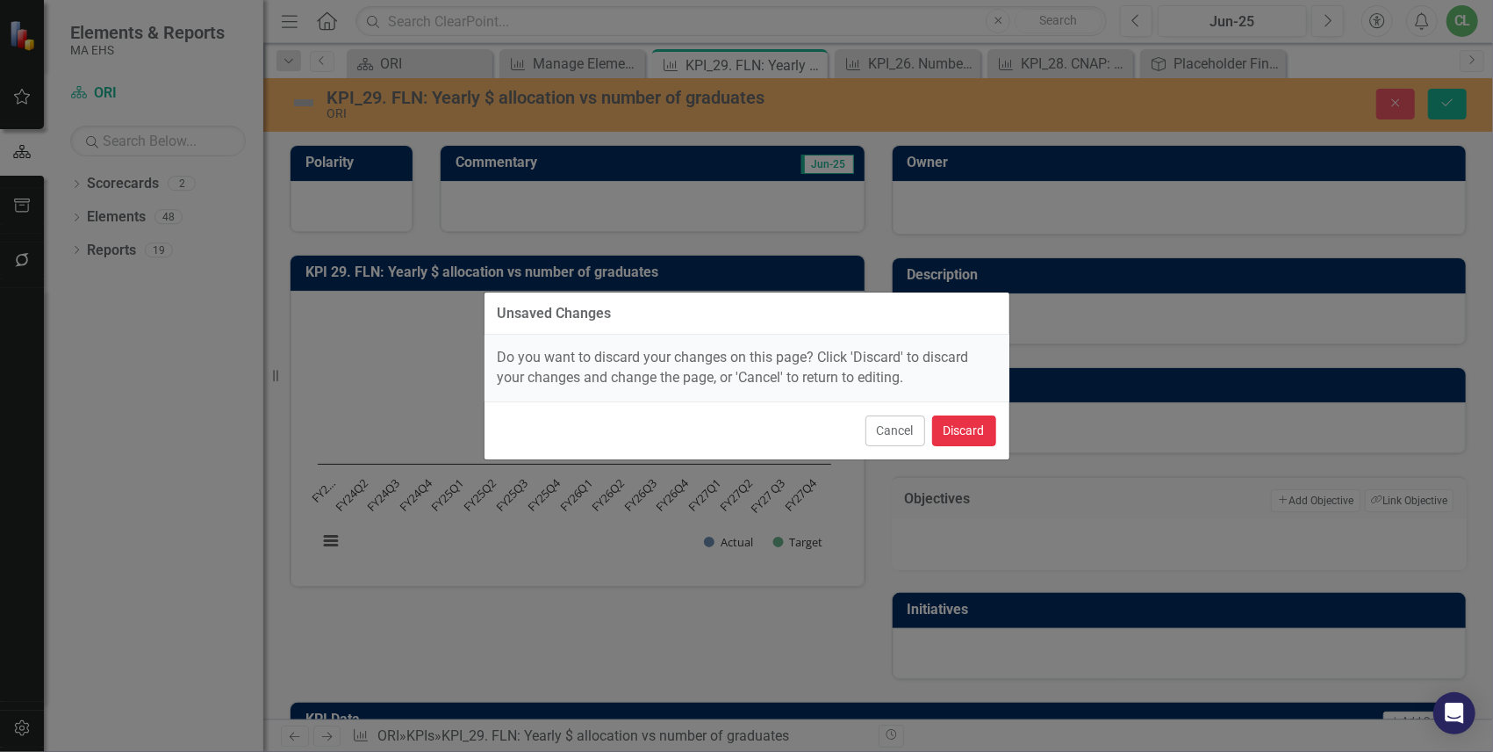
click at [951, 432] on button "Discard" at bounding box center [964, 430] width 64 height 31
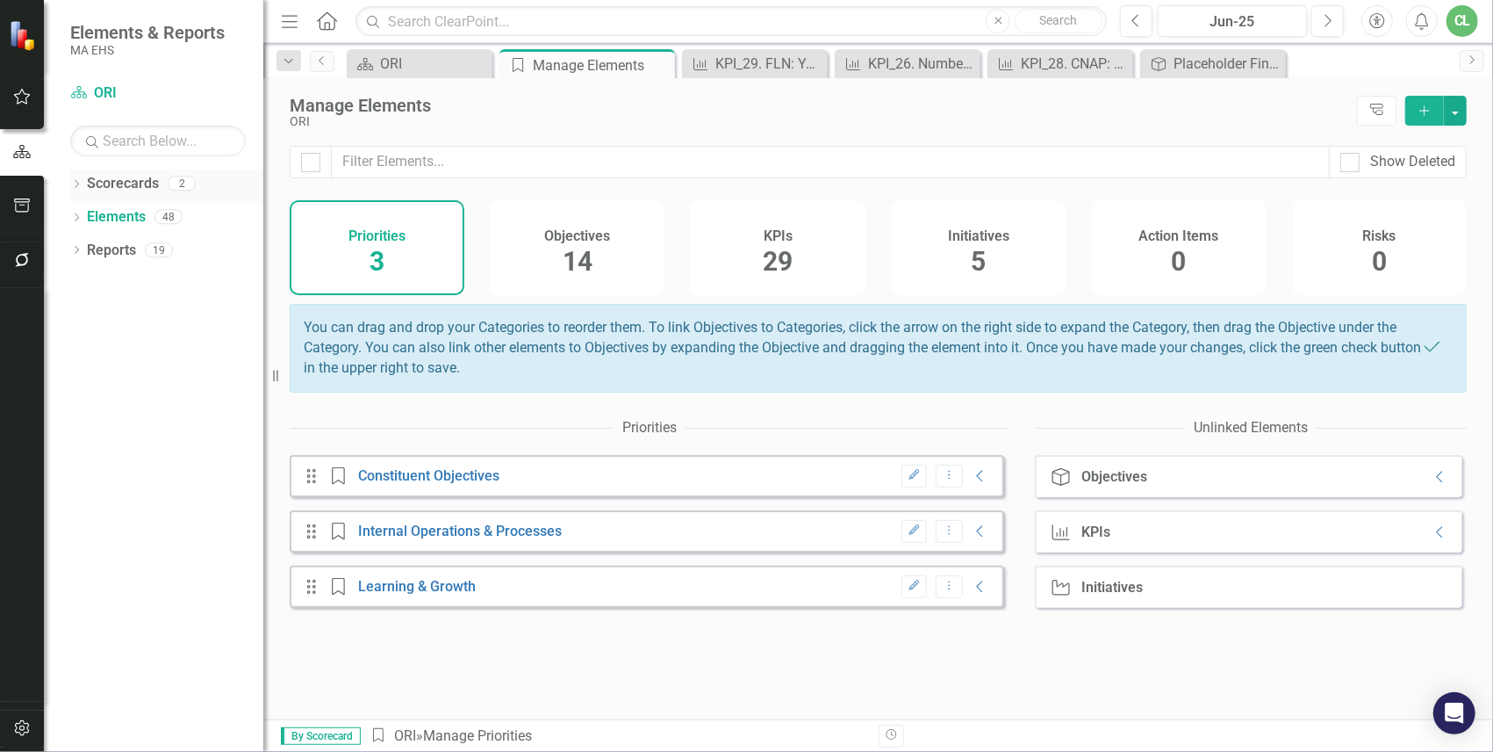
click at [101, 184] on link "Scorecards" at bounding box center [123, 184] width 72 height 20
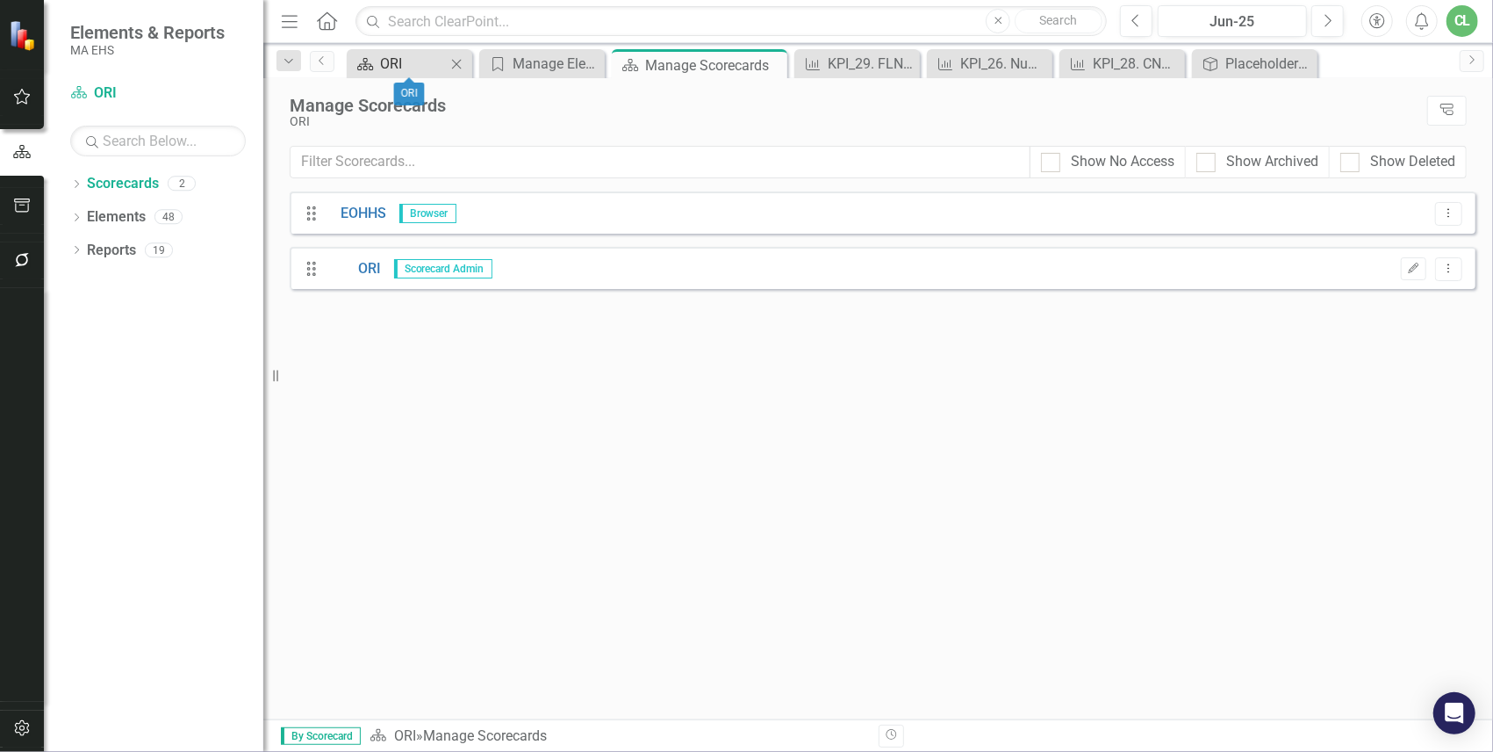
click at [414, 67] on div "ORI" at bounding box center [413, 64] width 66 height 22
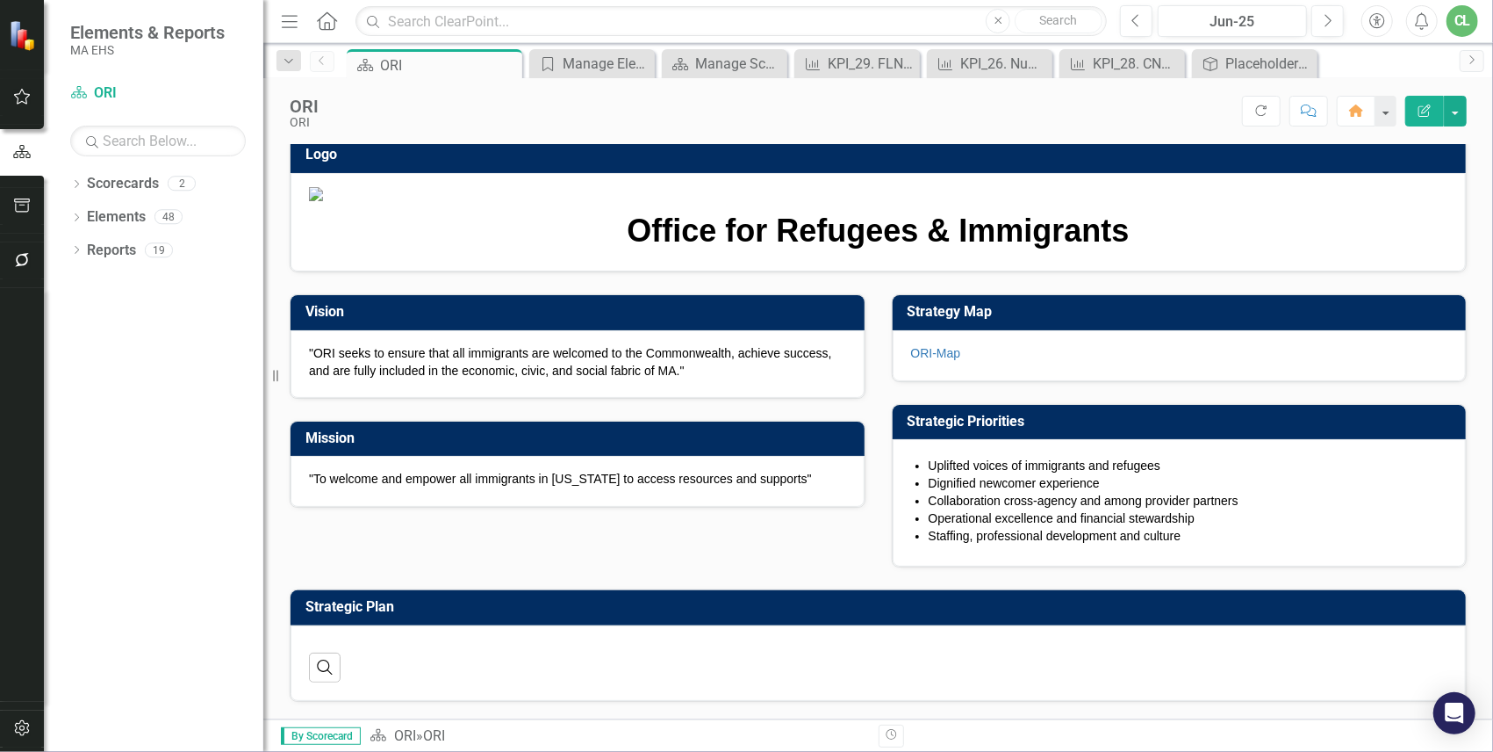
scroll to position [184, 0]
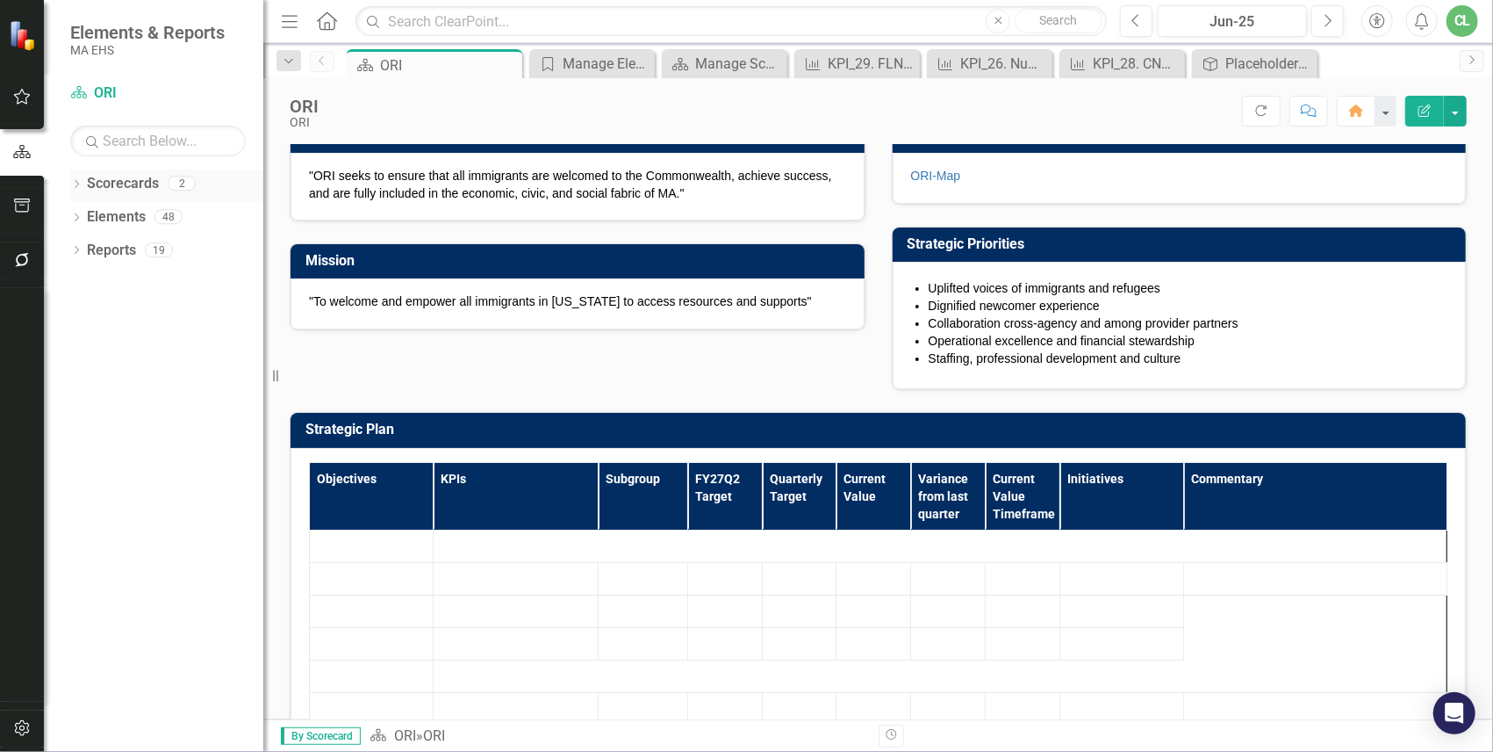
click at [118, 179] on link "Scorecards" at bounding box center [123, 184] width 72 height 20
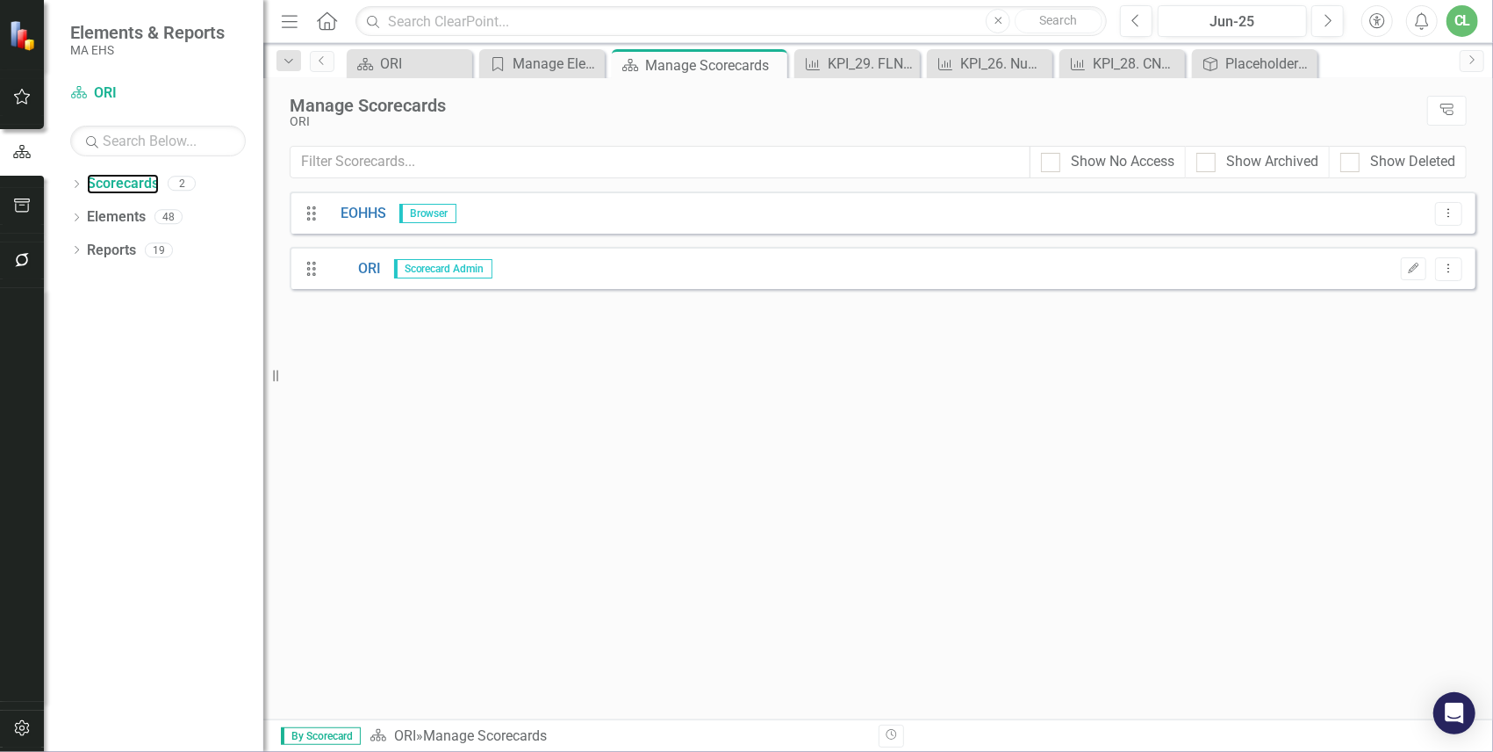
click at [273, 21] on div "Resize" at bounding box center [270, 376] width 14 height 752
click at [286, 19] on icon "Menu" at bounding box center [289, 20] width 23 height 18
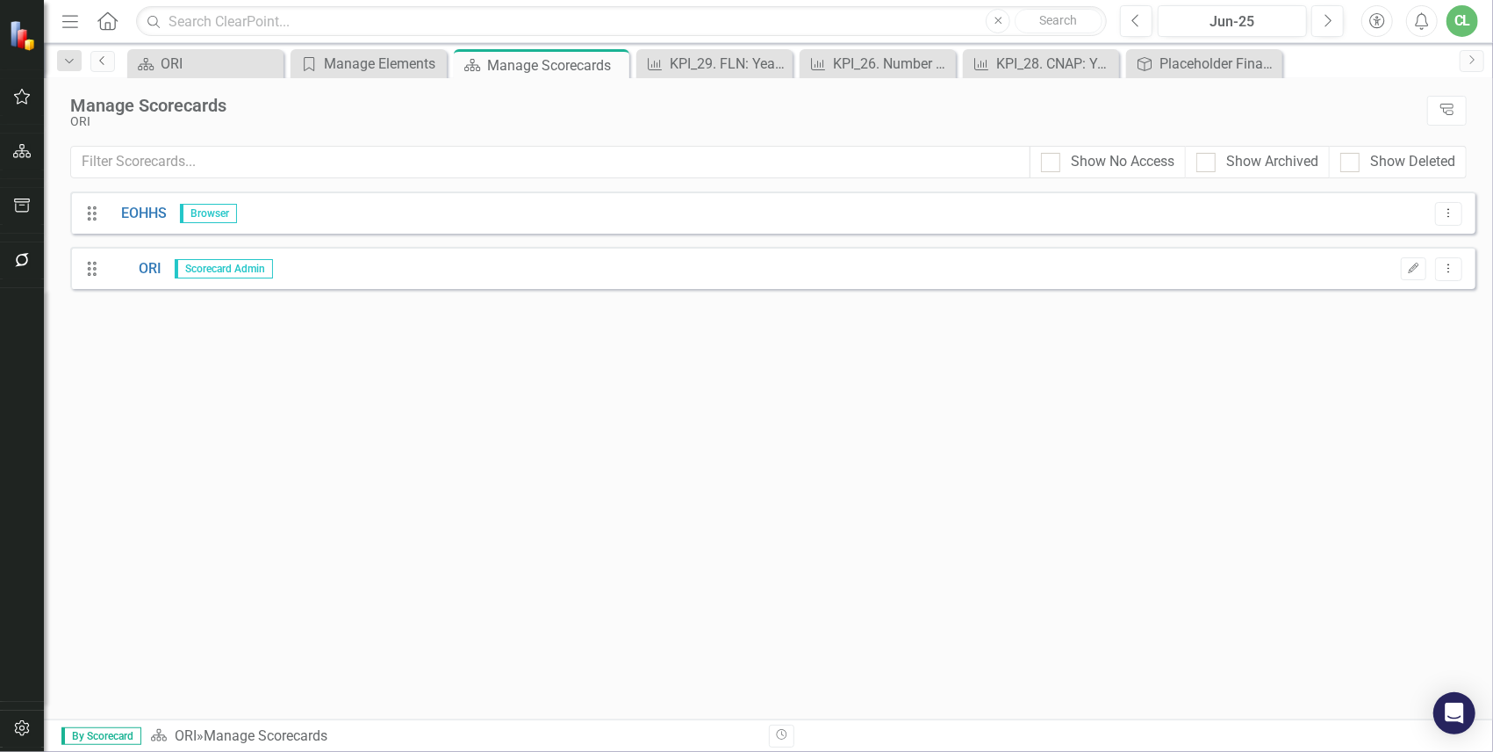
click at [107, 60] on icon "Previous" at bounding box center [103, 60] width 14 height 11
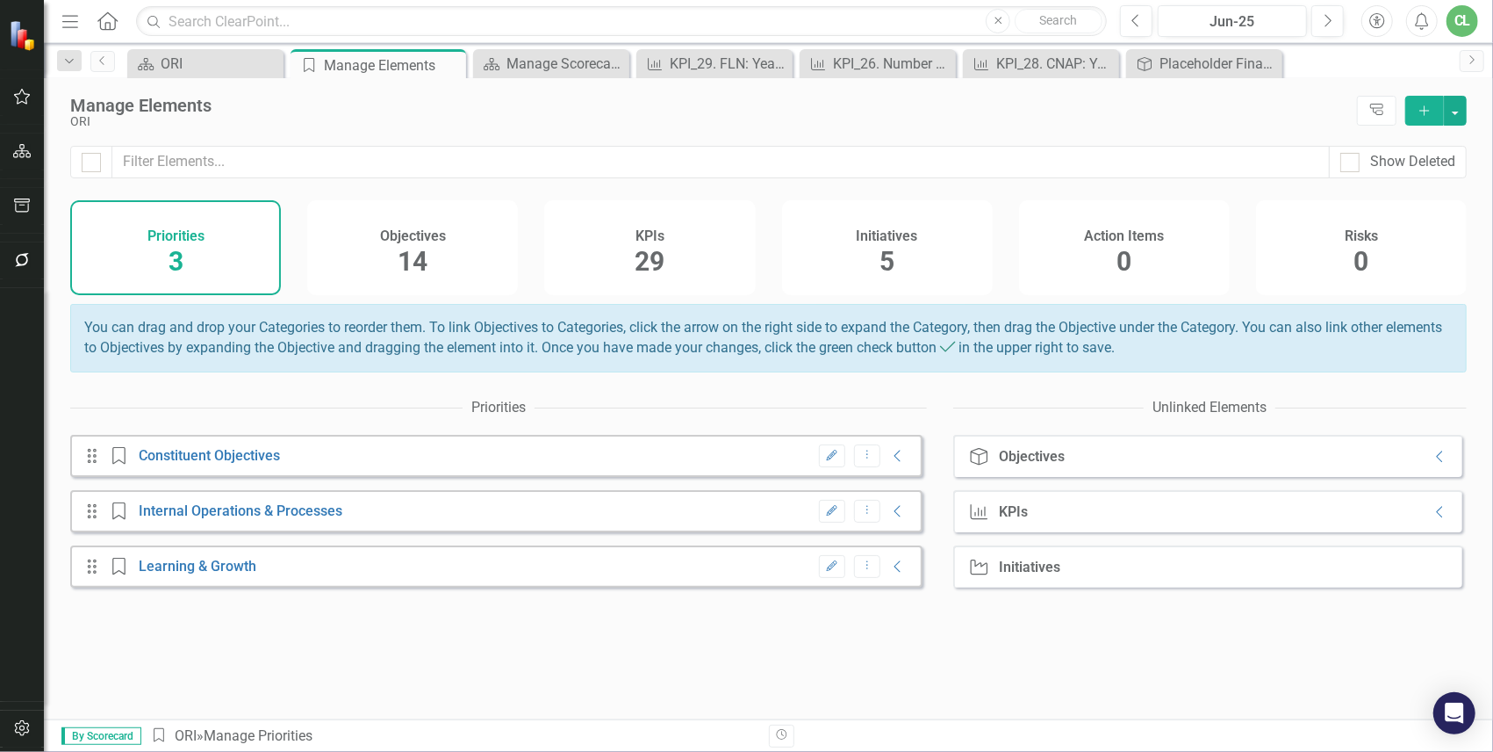
click at [386, 243] on div "Objectives 14" at bounding box center [412, 247] width 211 height 95
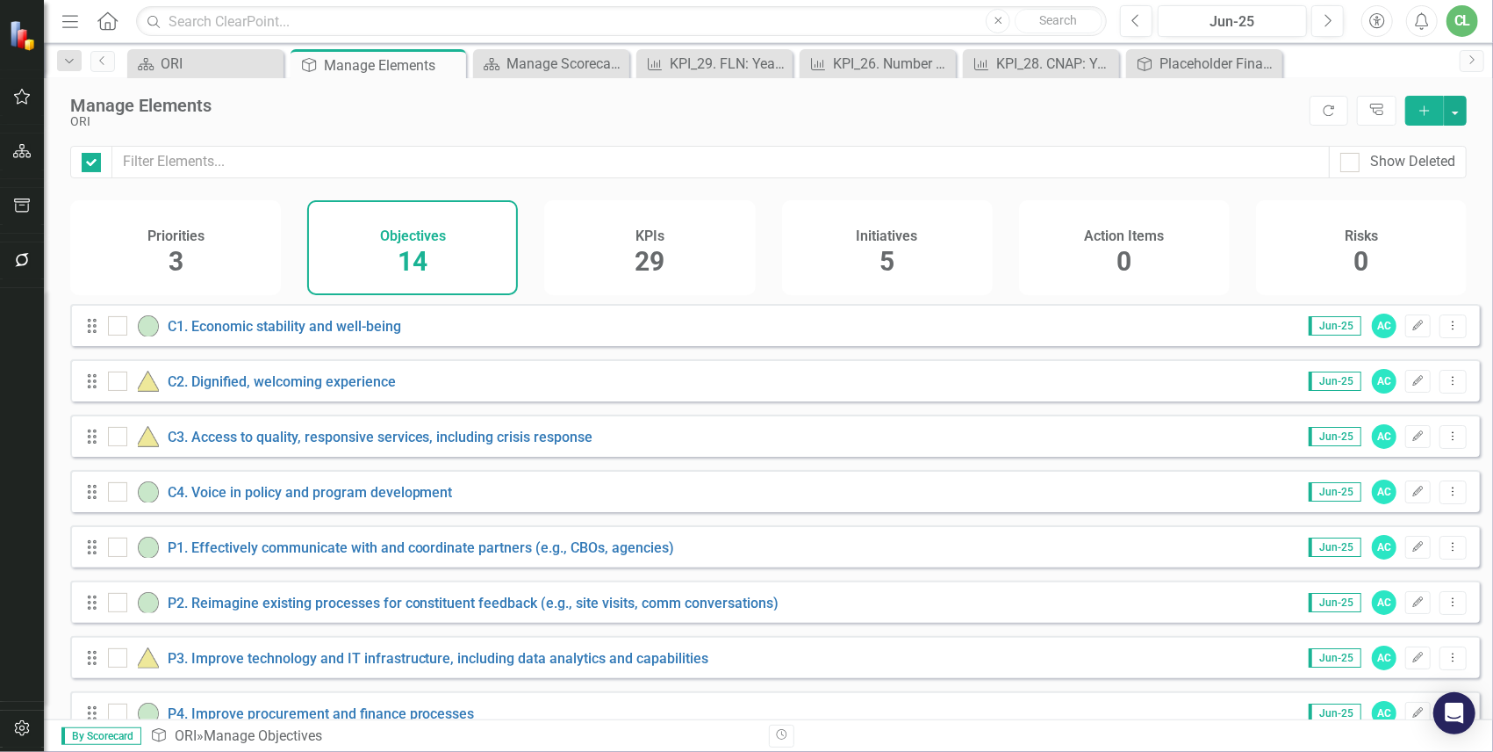
checkbox input "false"
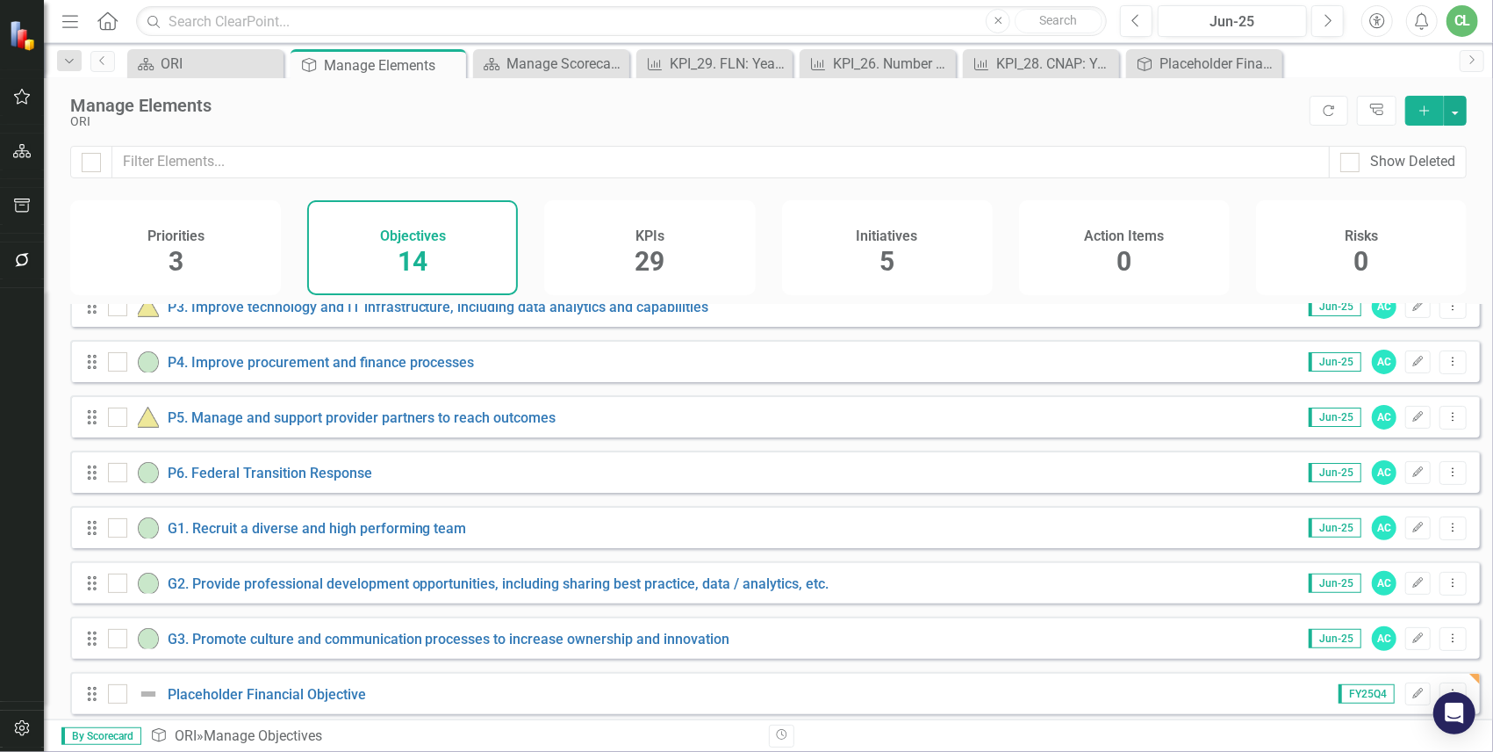
scroll to position [371, 0]
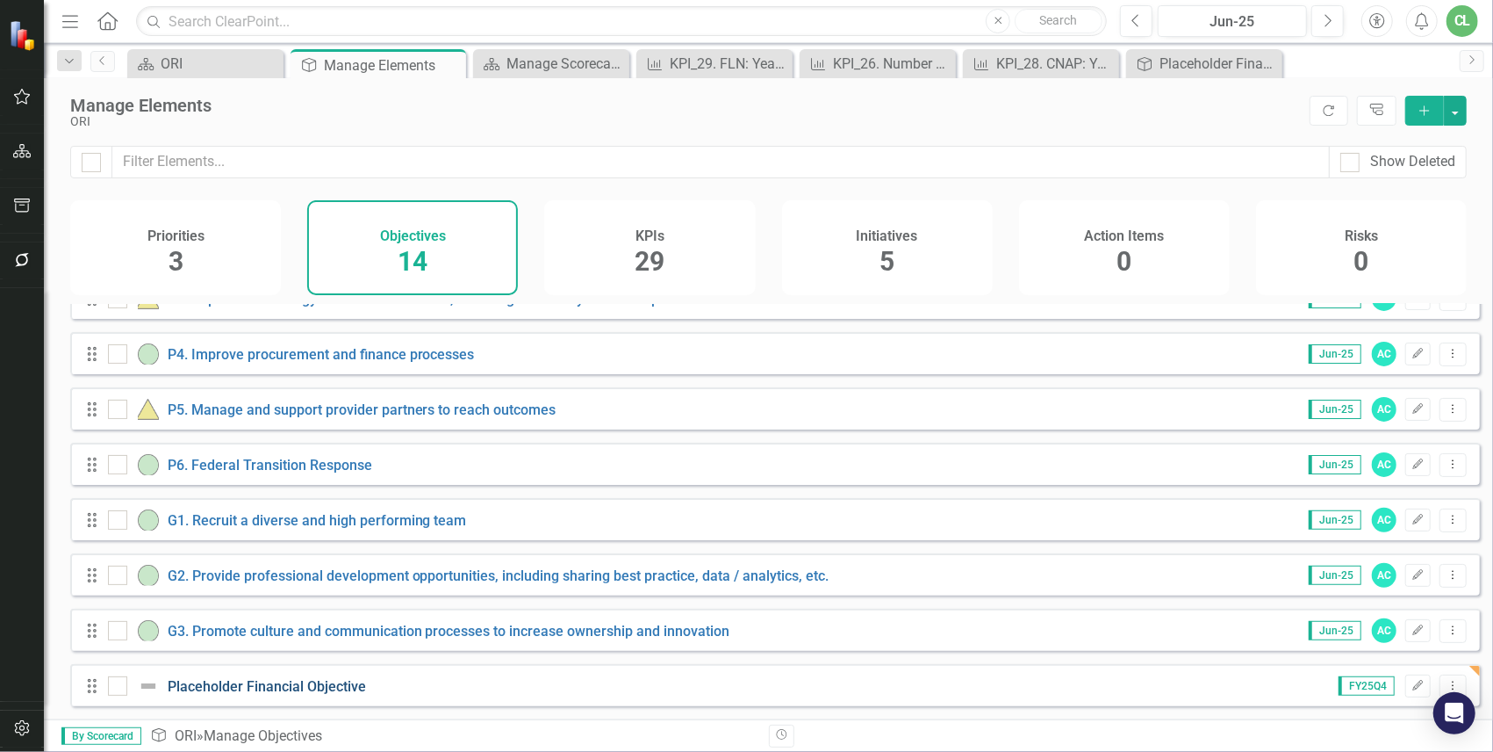
click at [272, 644] on link "Placeholder Financial Objective" at bounding box center [267, 686] width 198 height 17
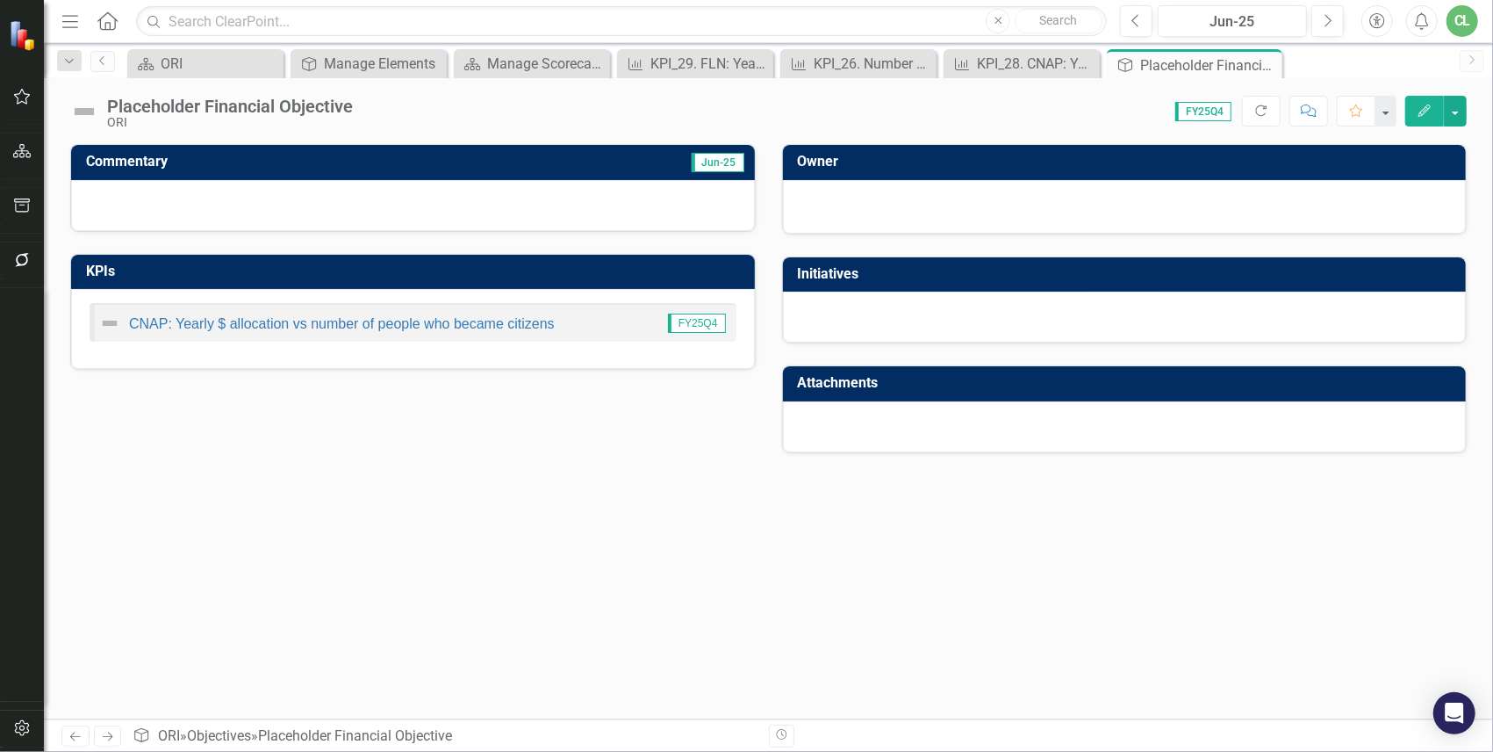
click at [485, 284] on td "KPIs" at bounding box center [416, 273] width 660 height 29
click at [486, 283] on td "KPIs" at bounding box center [416, 273] width 660 height 29
click at [451, 321] on link "CNAP: Yearly $ allocation vs number of people who became citizens" at bounding box center [342, 323] width 426 height 15
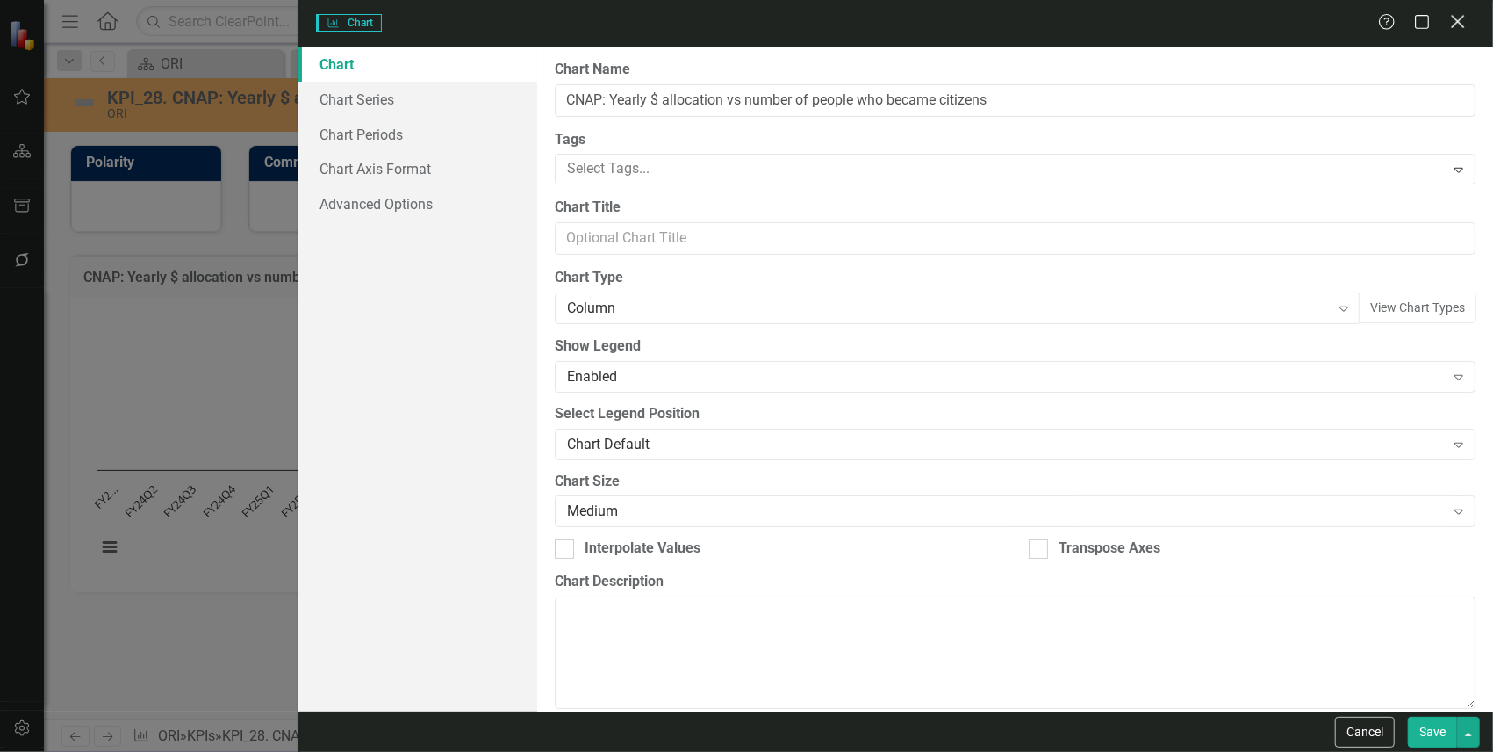
click at [1279, 25] on icon "Close" at bounding box center [1458, 21] width 22 height 17
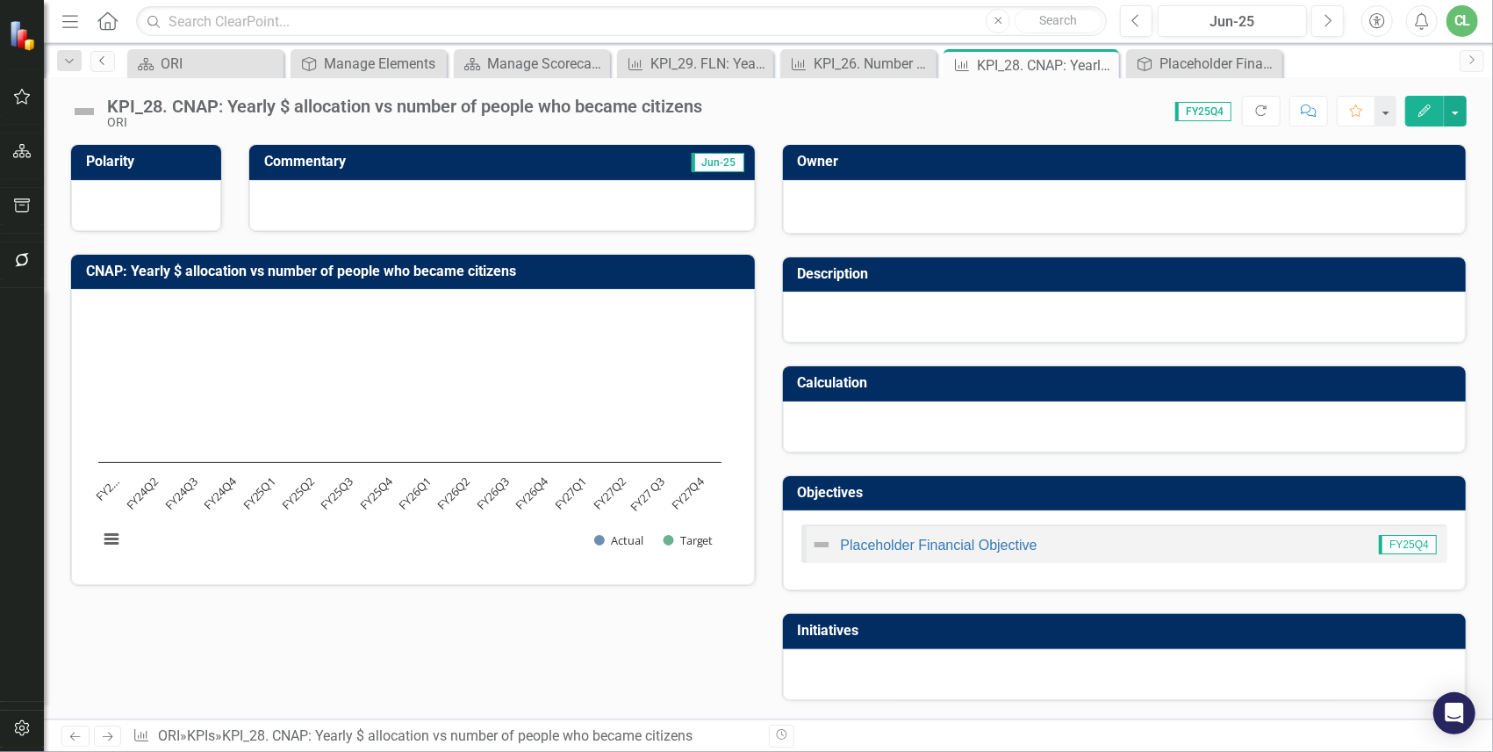
click at [107, 66] on link "Previous" at bounding box center [102, 61] width 25 height 21
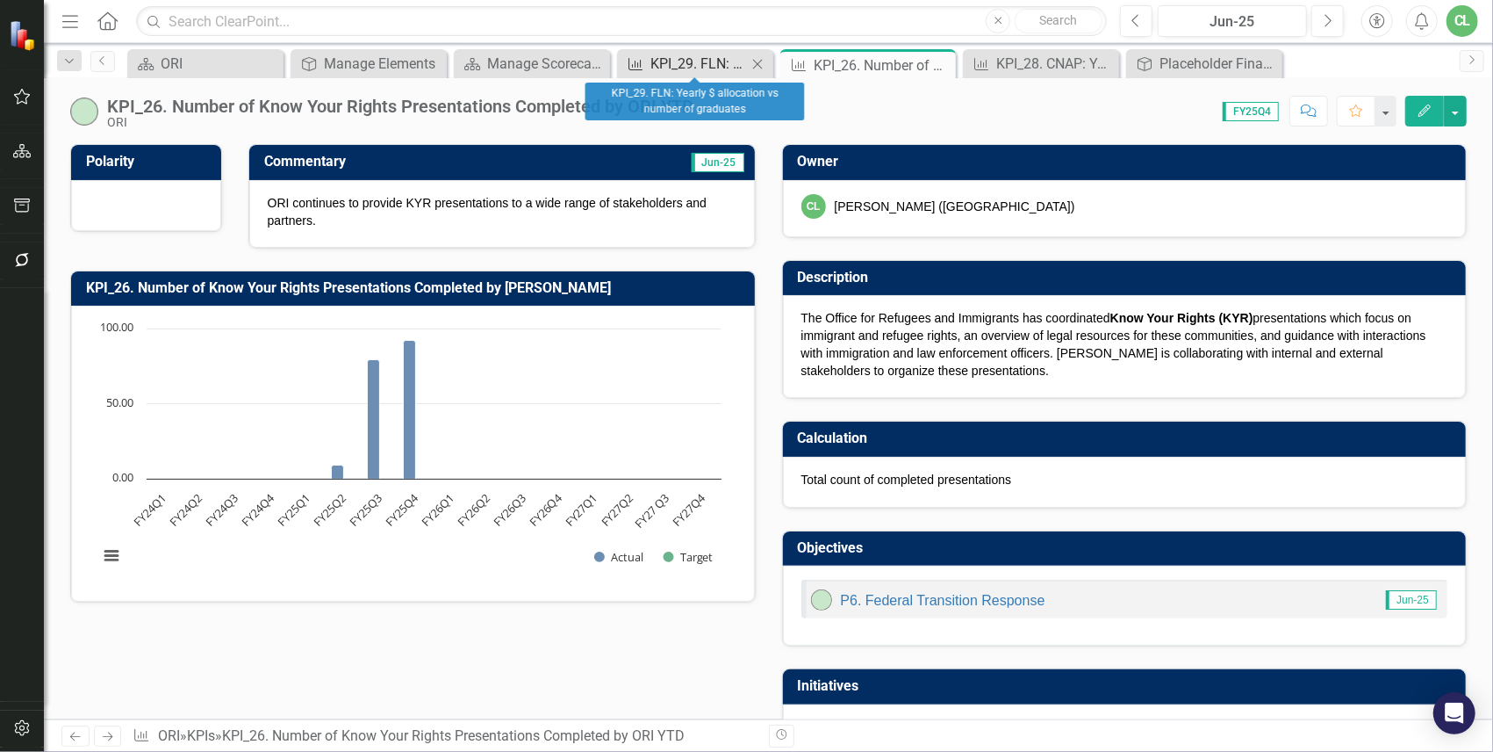
click at [702, 64] on div "KPI_29. FLN: Yearly $ allocation vs number of graduates" at bounding box center [699, 64] width 97 height 22
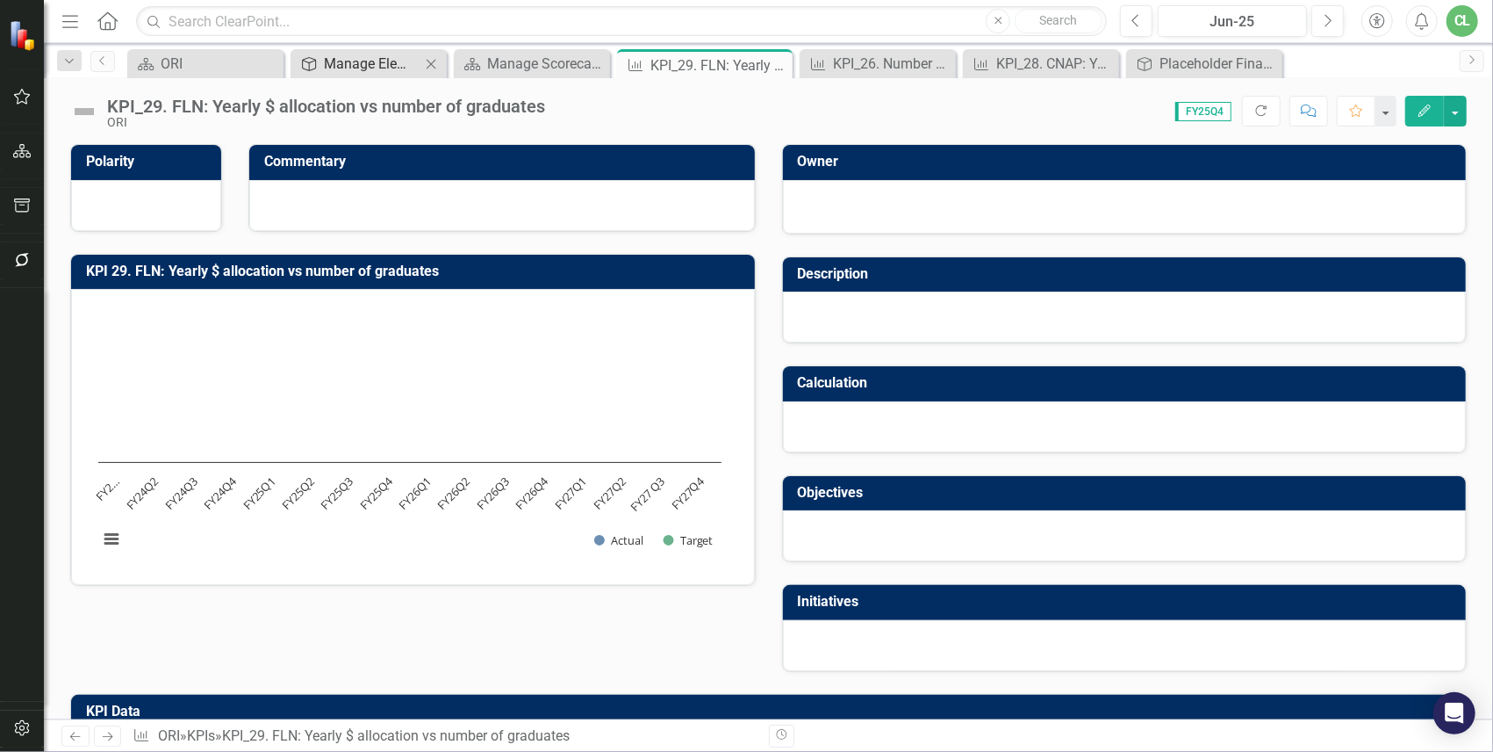
click at [396, 61] on div "Manage Elements" at bounding box center [372, 64] width 97 height 22
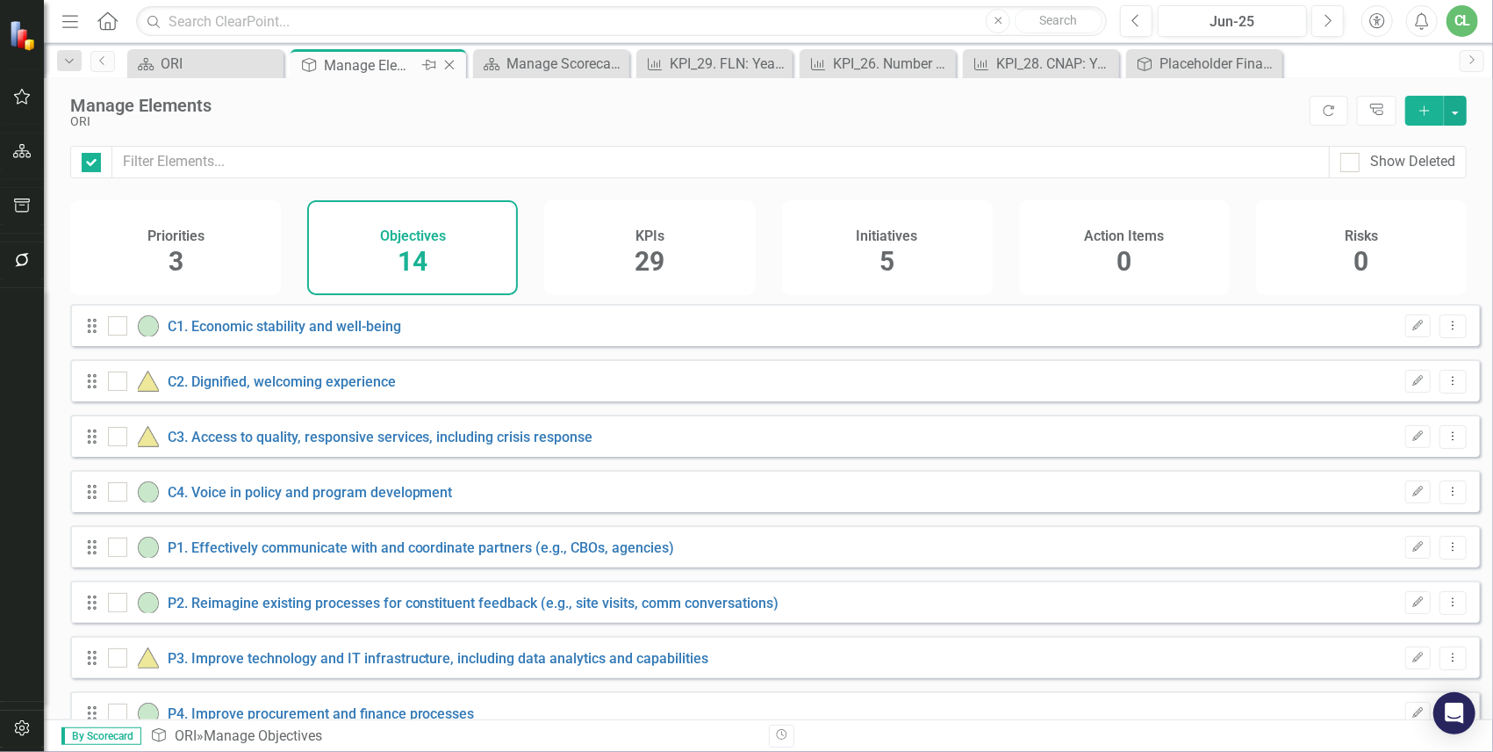
checkbox input "false"
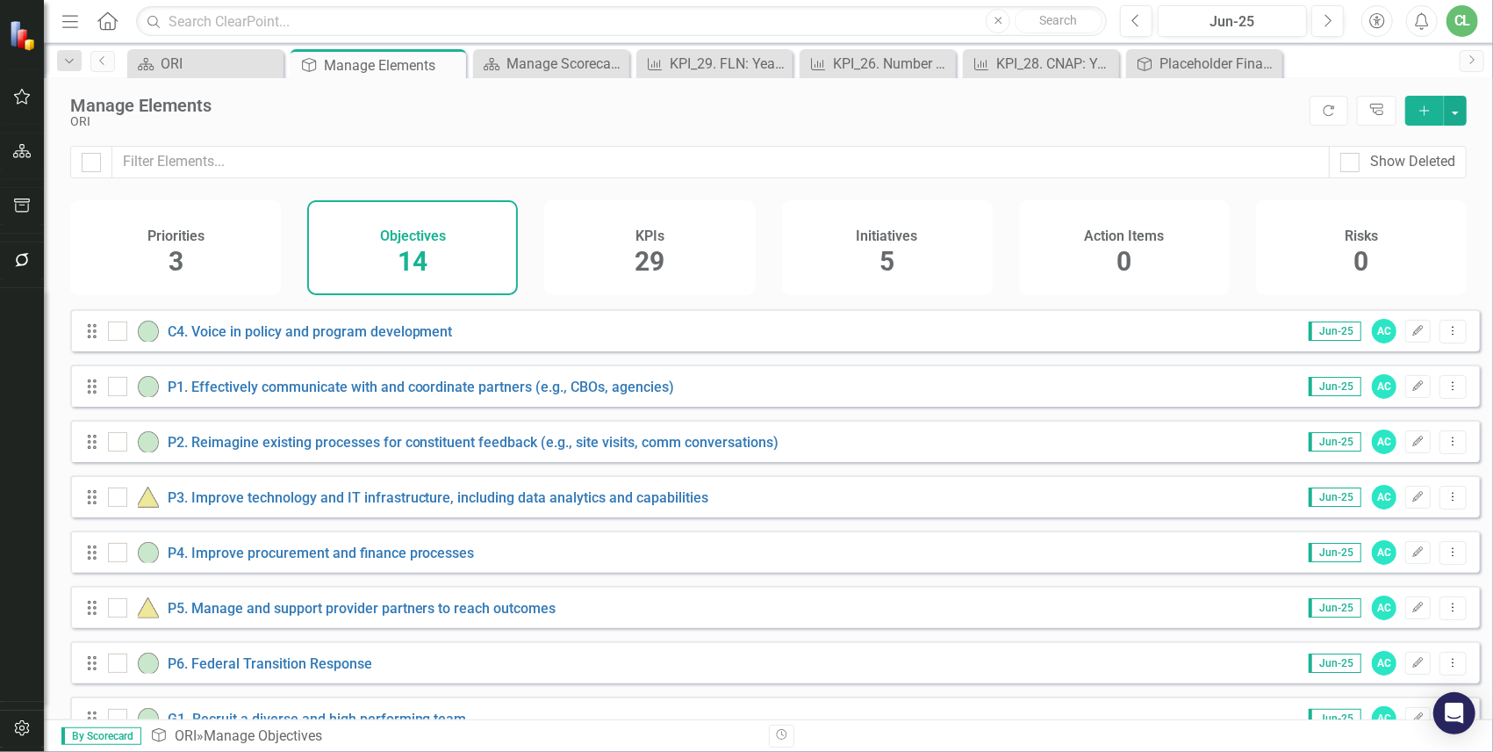
scroll to position [371, 0]
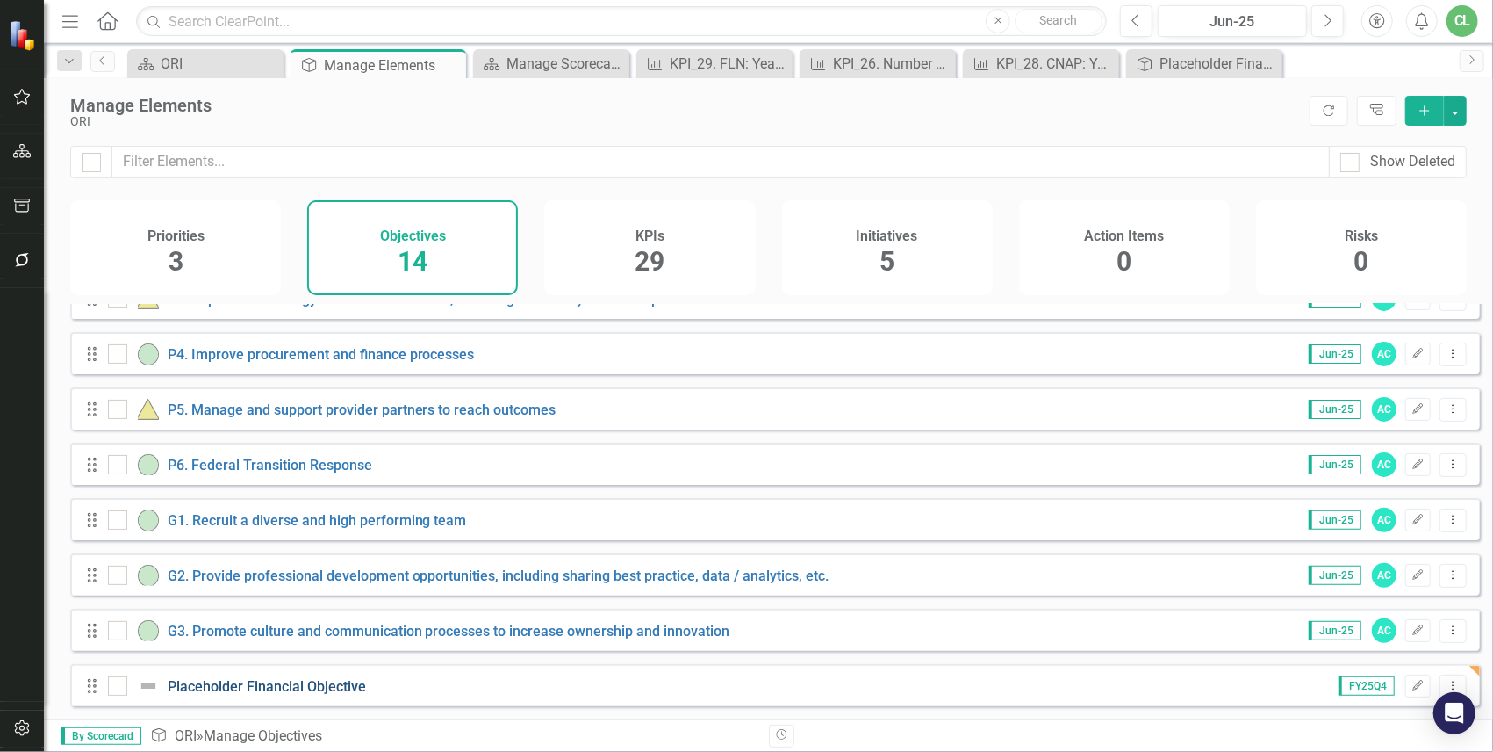
click at [247, 644] on link "Placeholder Financial Objective" at bounding box center [267, 686] width 198 height 17
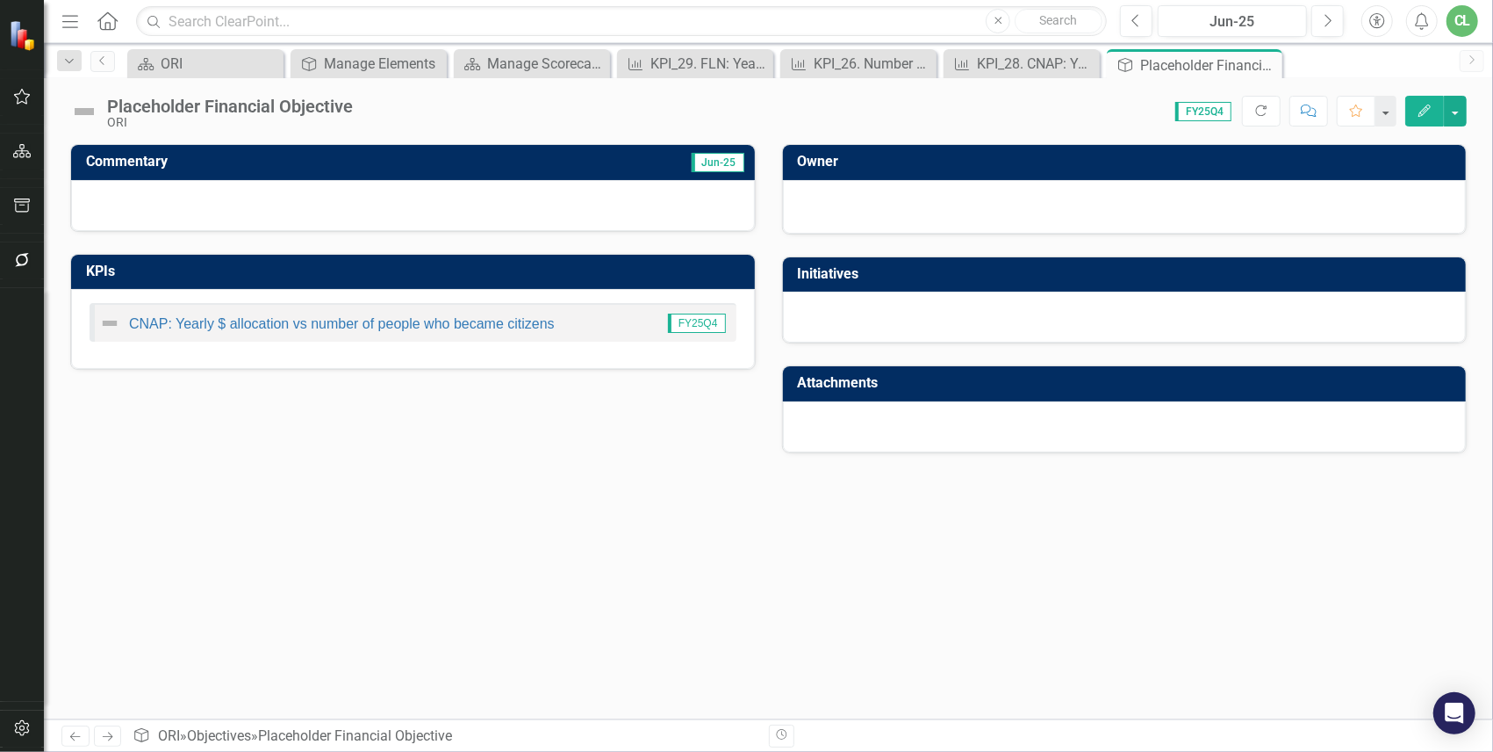
click at [1279, 115] on button "Edit" at bounding box center [1425, 111] width 39 height 31
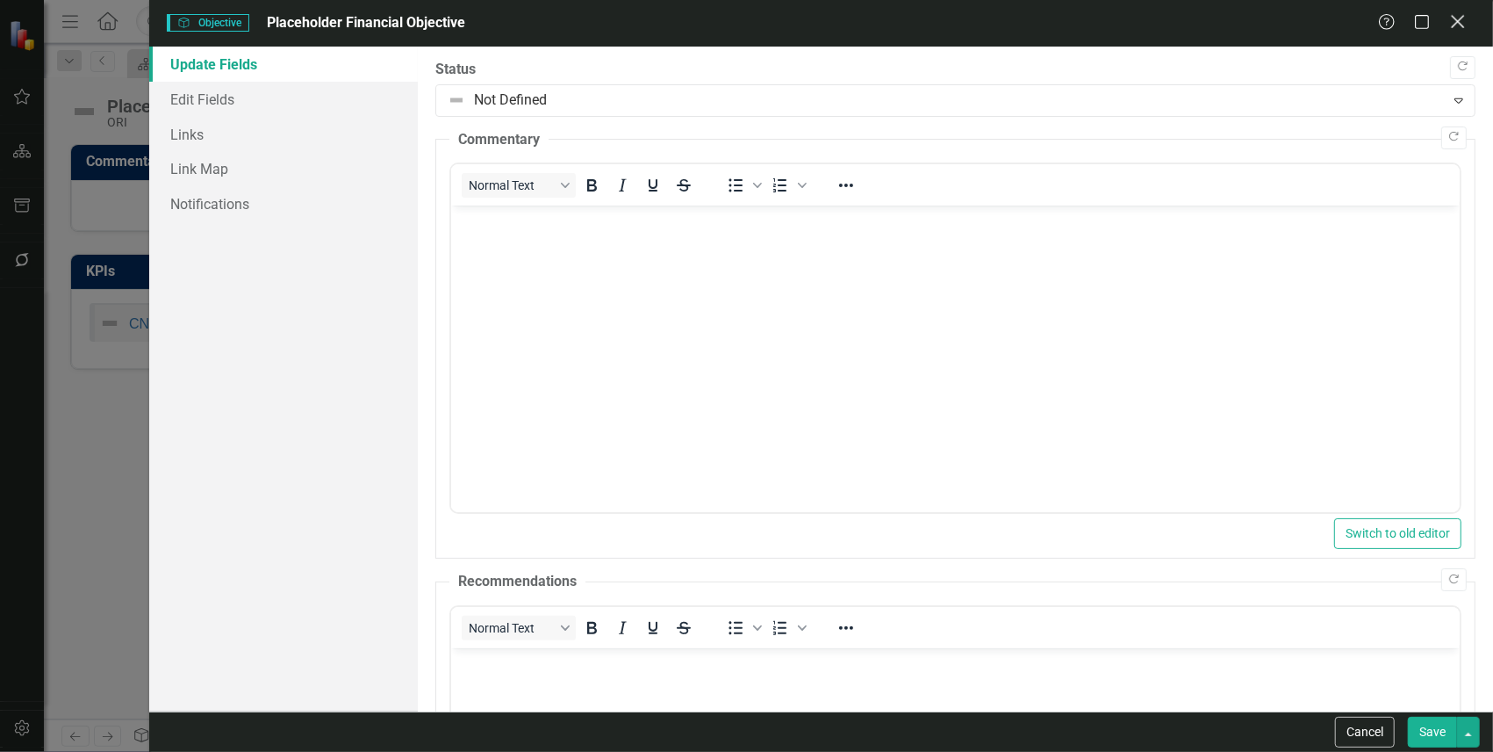
click at [1279, 23] on icon at bounding box center [1457, 21] width 13 height 13
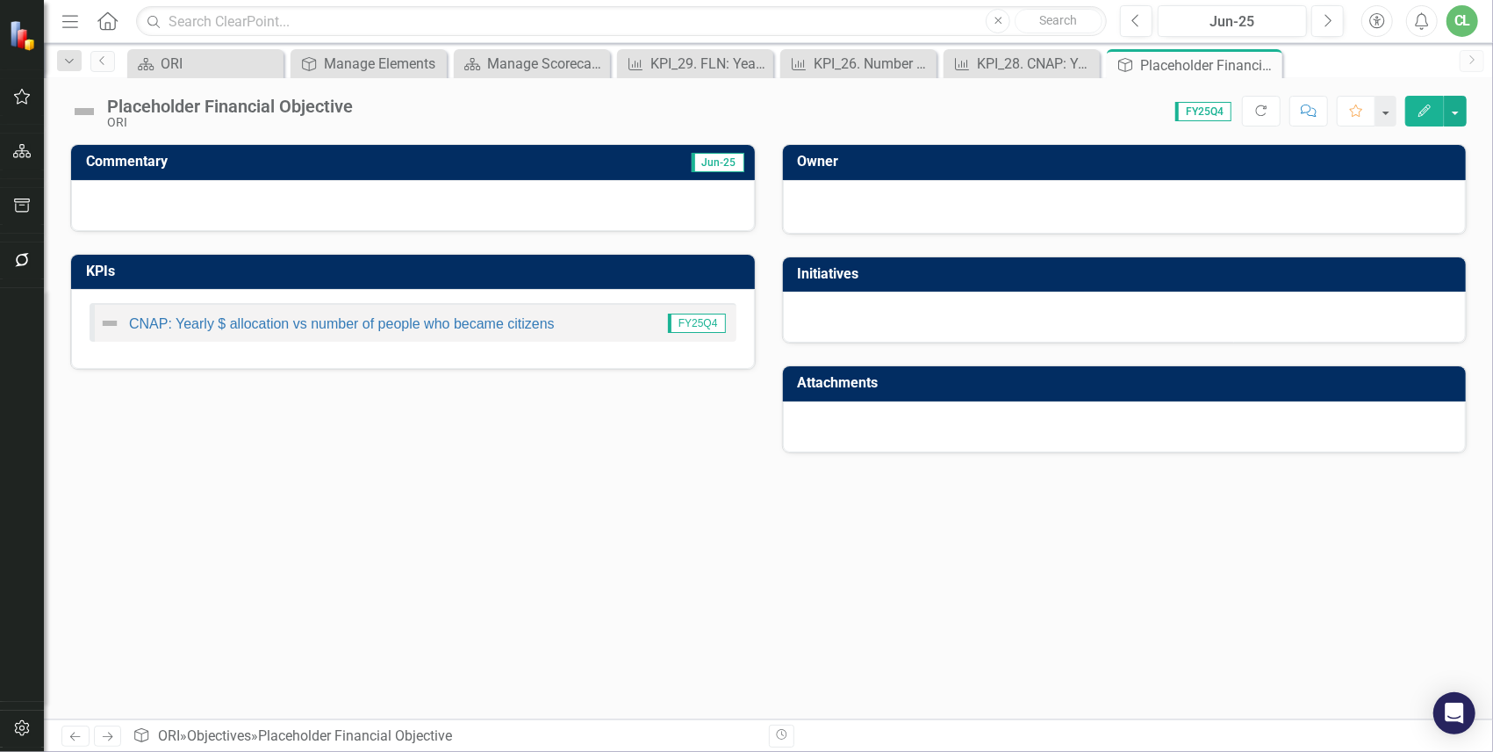
click at [471, 357] on div "CNAP: Yearly $ allocation vs number of people who became citizens FY25Q4" at bounding box center [413, 329] width 684 height 80
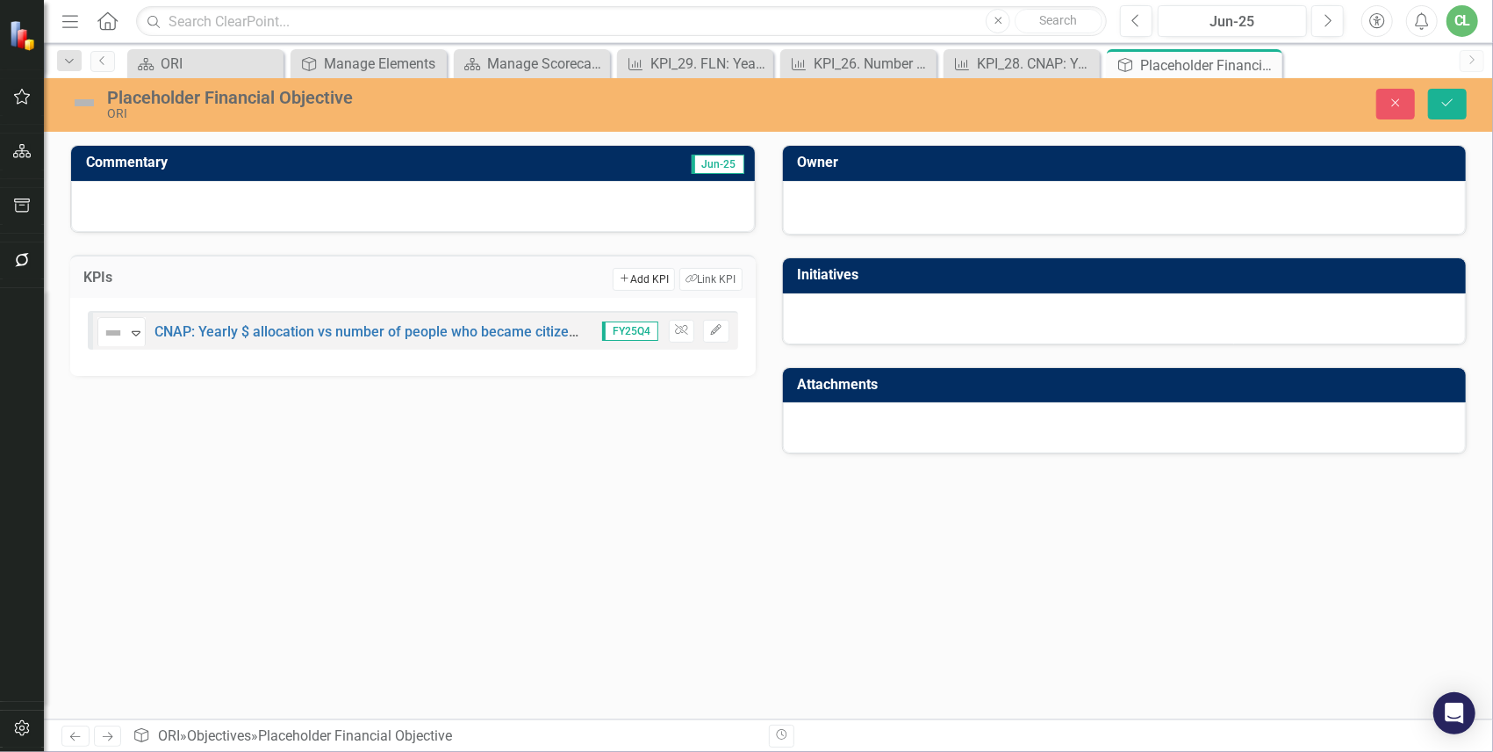
click at [630, 269] on button "Add Add KPI" at bounding box center [644, 279] width 62 height 23
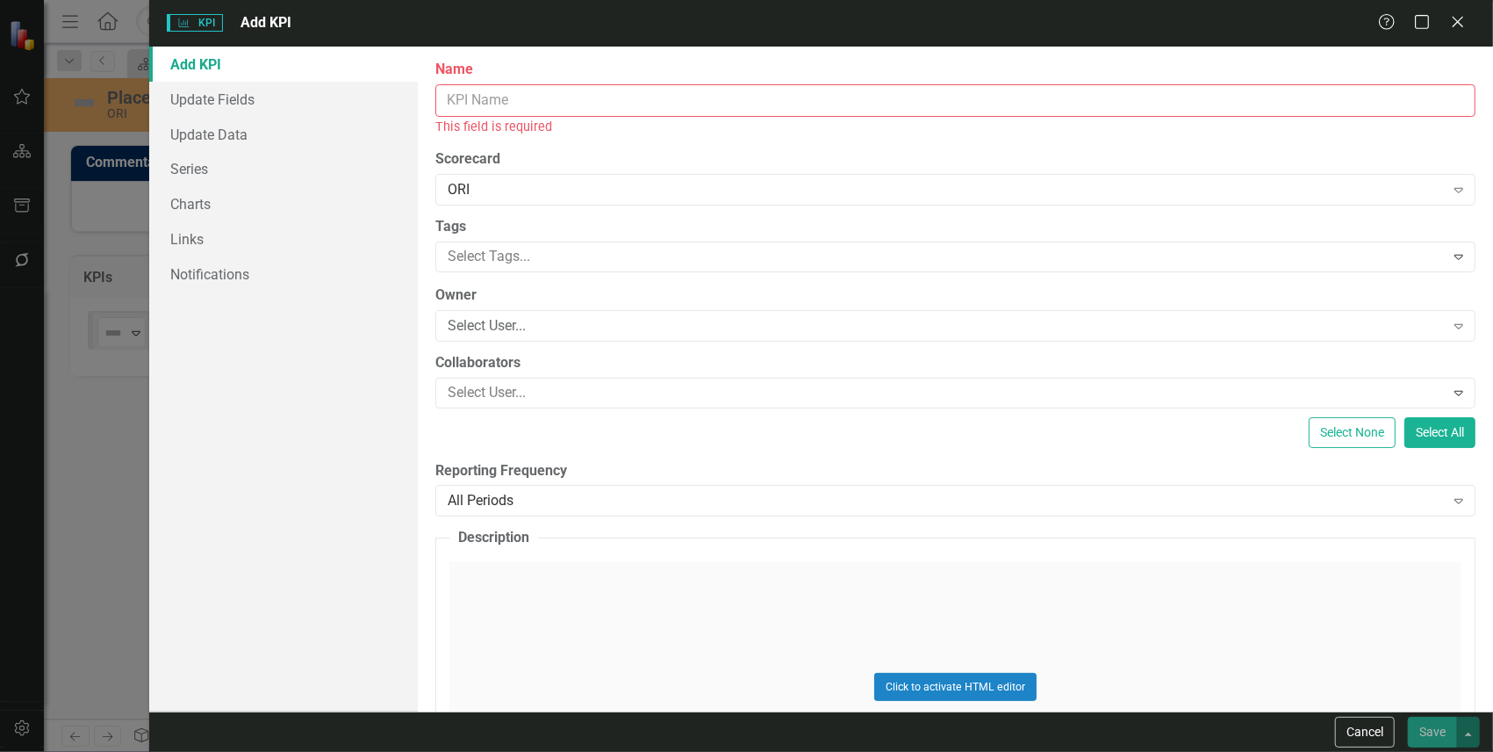
click at [497, 97] on input "Name" at bounding box center [955, 100] width 1040 height 32
click at [490, 98] on input "Name" at bounding box center [955, 100] width 1040 height 32
click at [815, 146] on div "ClearPoint Can Do More! How ClearPoint Can Help Close Enterprise plans can auto…" at bounding box center [956, 379] width 1076 height 665
click at [1279, 18] on div "Help Maximize Close" at bounding box center [1426, 23] width 97 height 20
click at [1279, 19] on icon "Close" at bounding box center [1458, 21] width 22 height 17
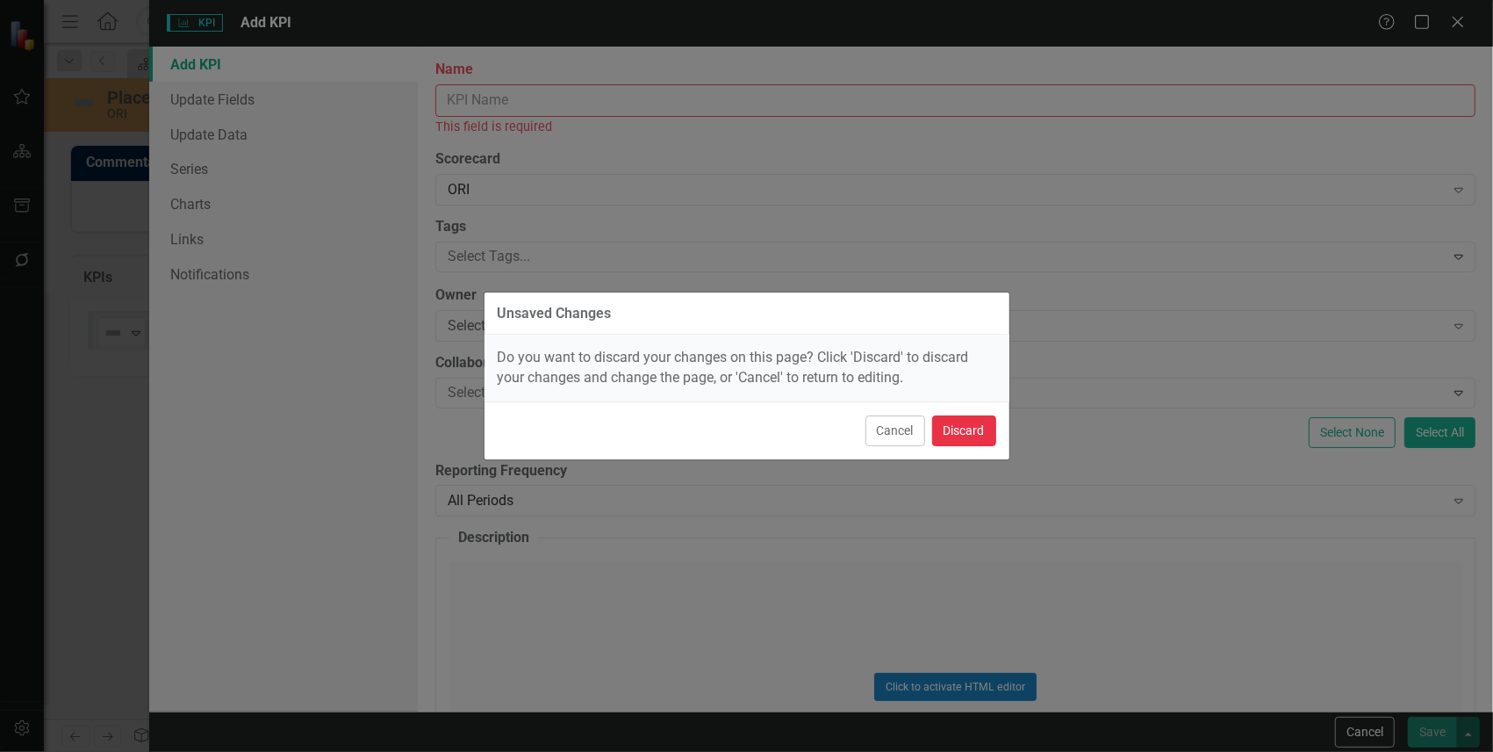
click at [968, 431] on button "Discard" at bounding box center [964, 430] width 64 height 31
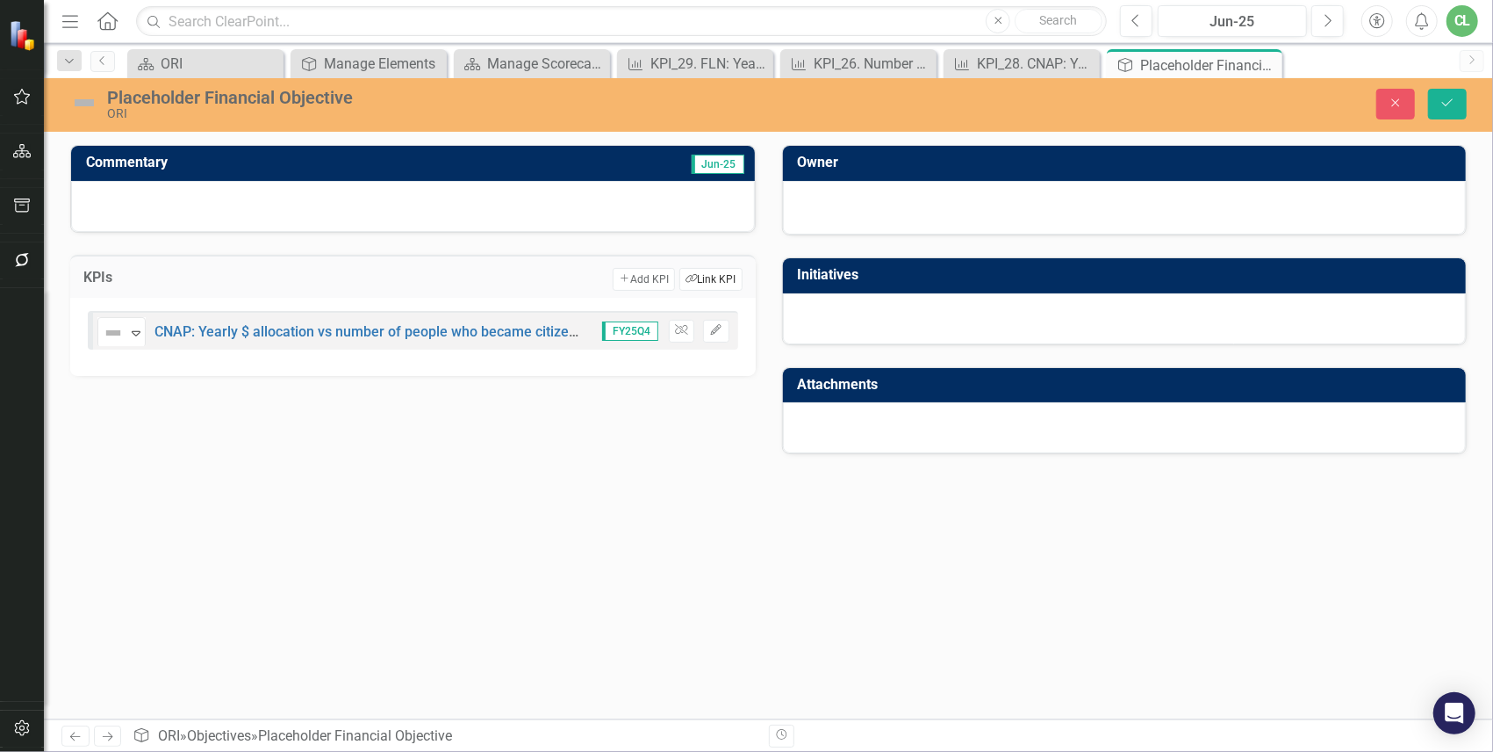
click at [709, 277] on button "Link Tag Link KPI" at bounding box center [711, 279] width 62 height 23
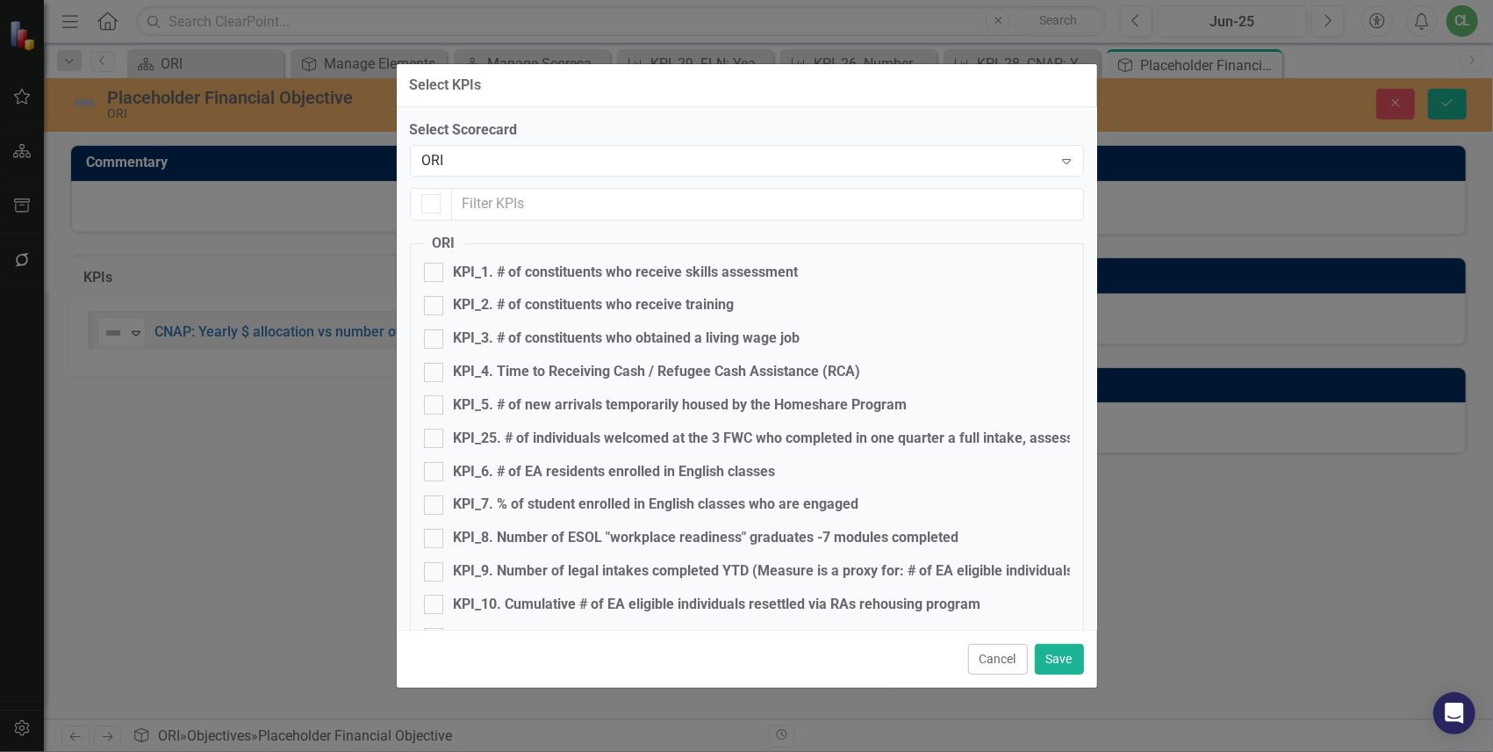
checkbox input "true"
checkbox input "false"
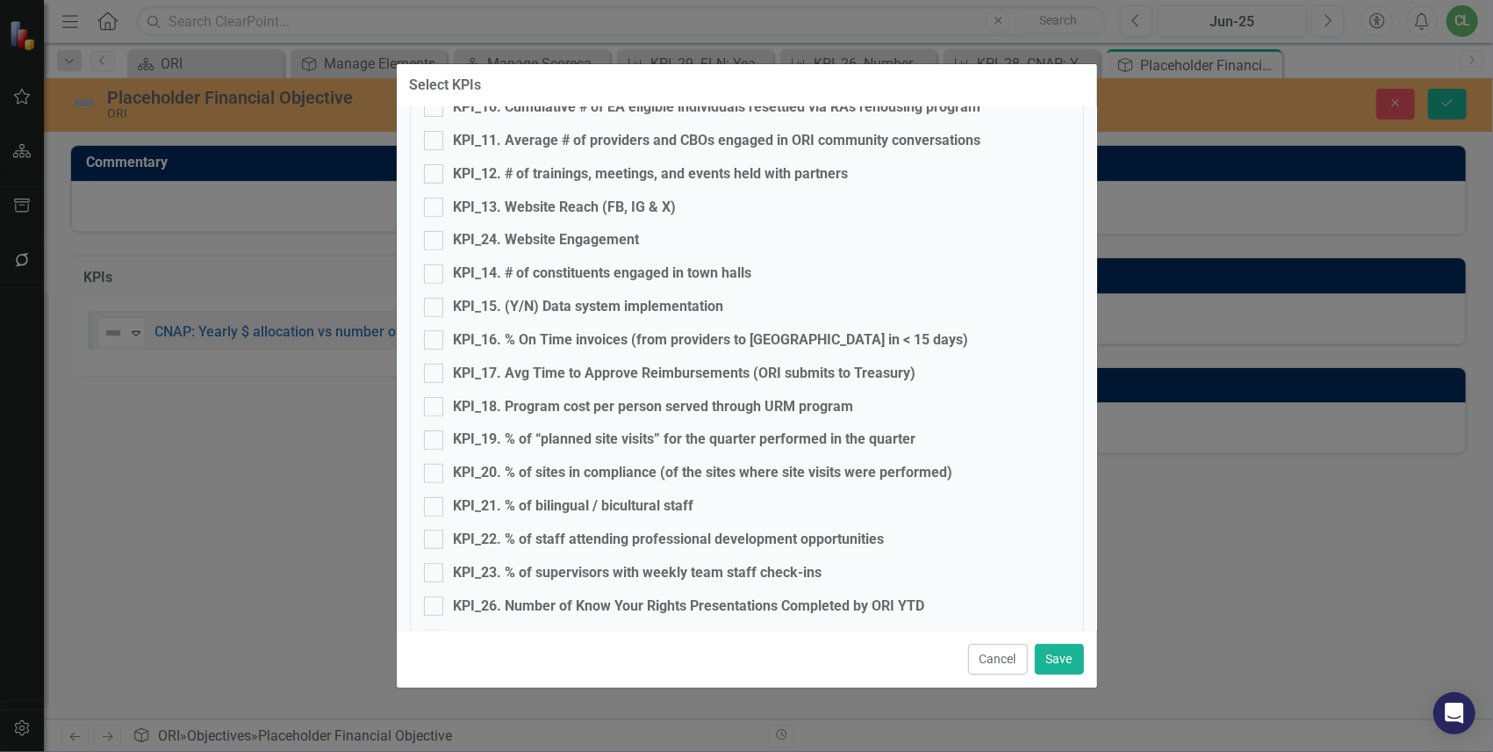
scroll to position [615, 0]
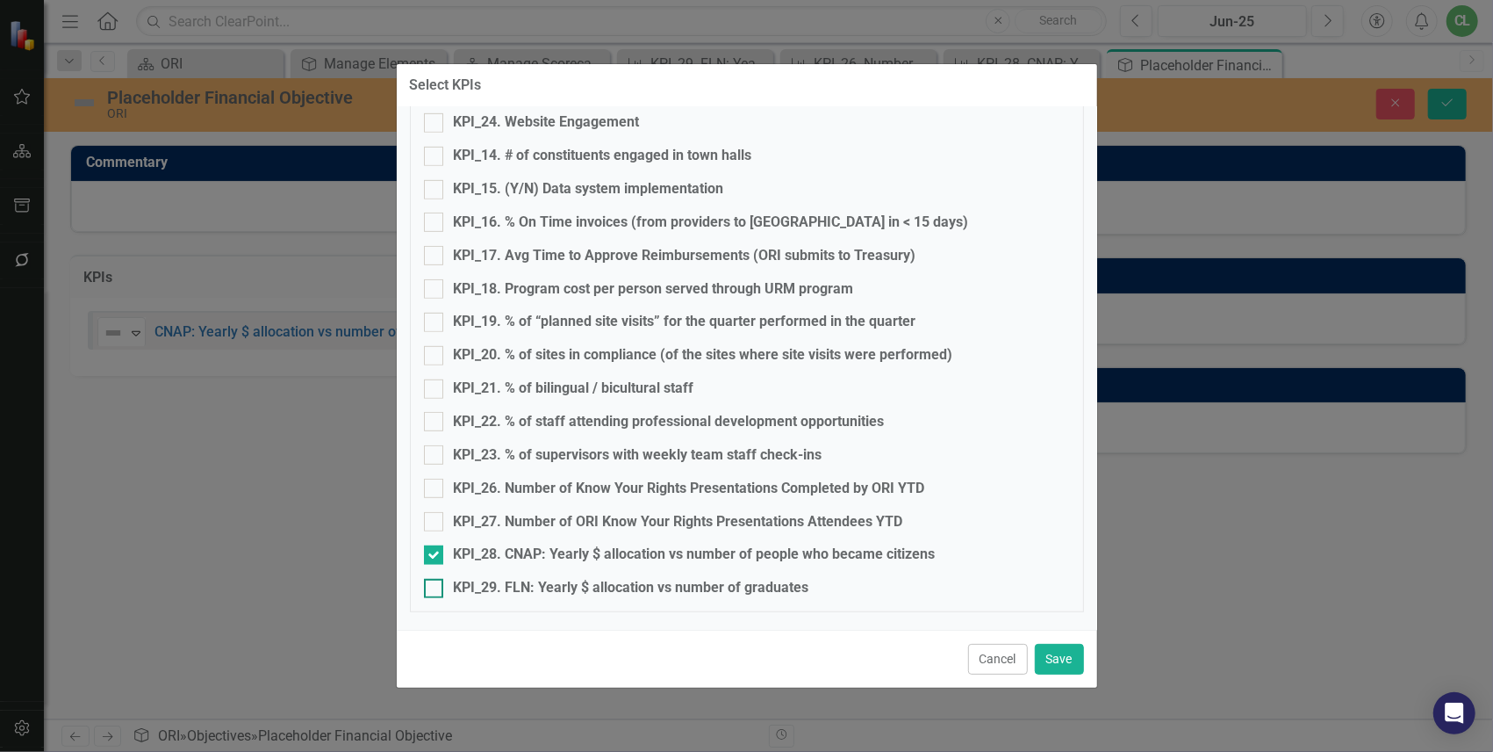
click at [433, 585] on input "KPI_29. FLN: Yearly $ allocation vs number of graduates" at bounding box center [429, 584] width 11 height 11
checkbox input "true"
click at [1055, 644] on button "Save" at bounding box center [1059, 659] width 49 height 31
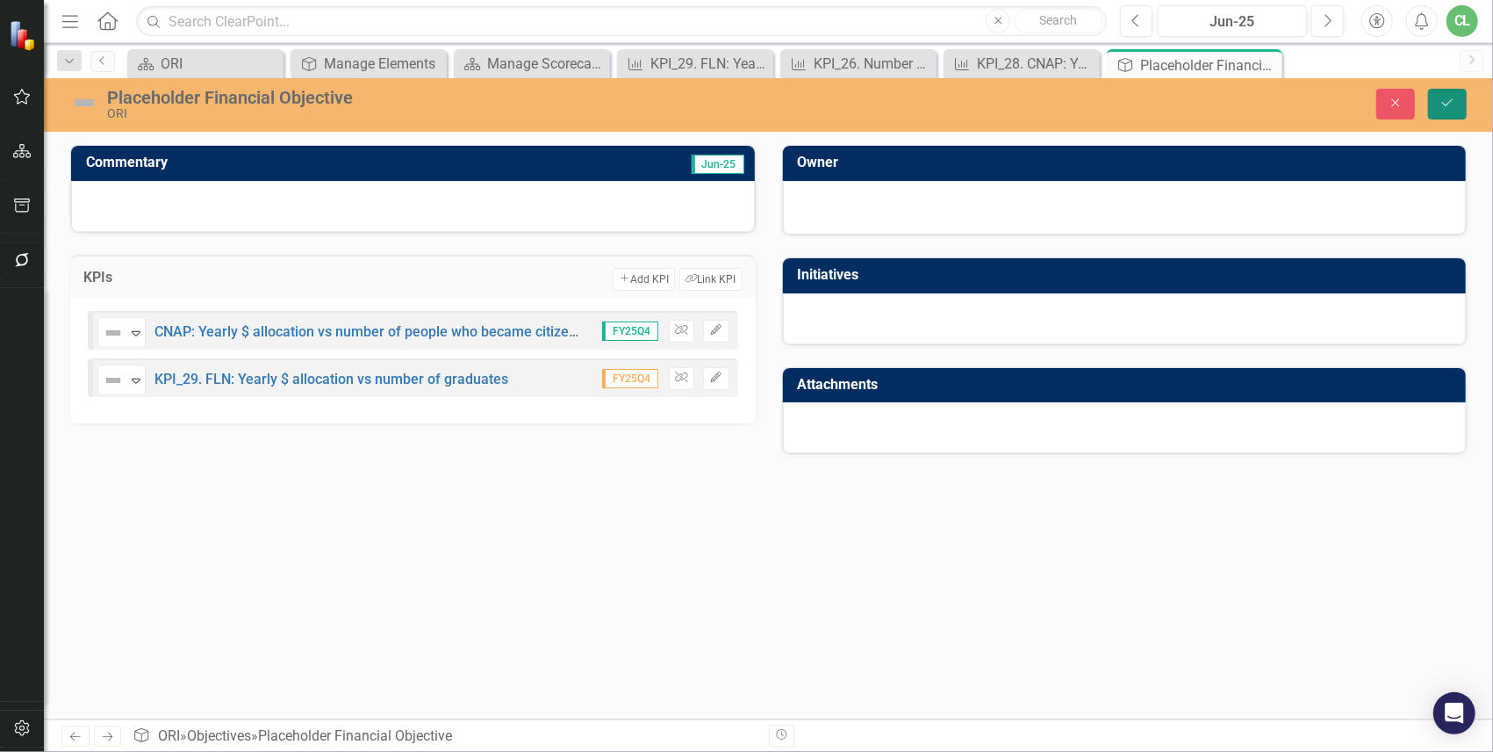
click at [1279, 104] on button "Save" at bounding box center [1447, 104] width 39 height 31
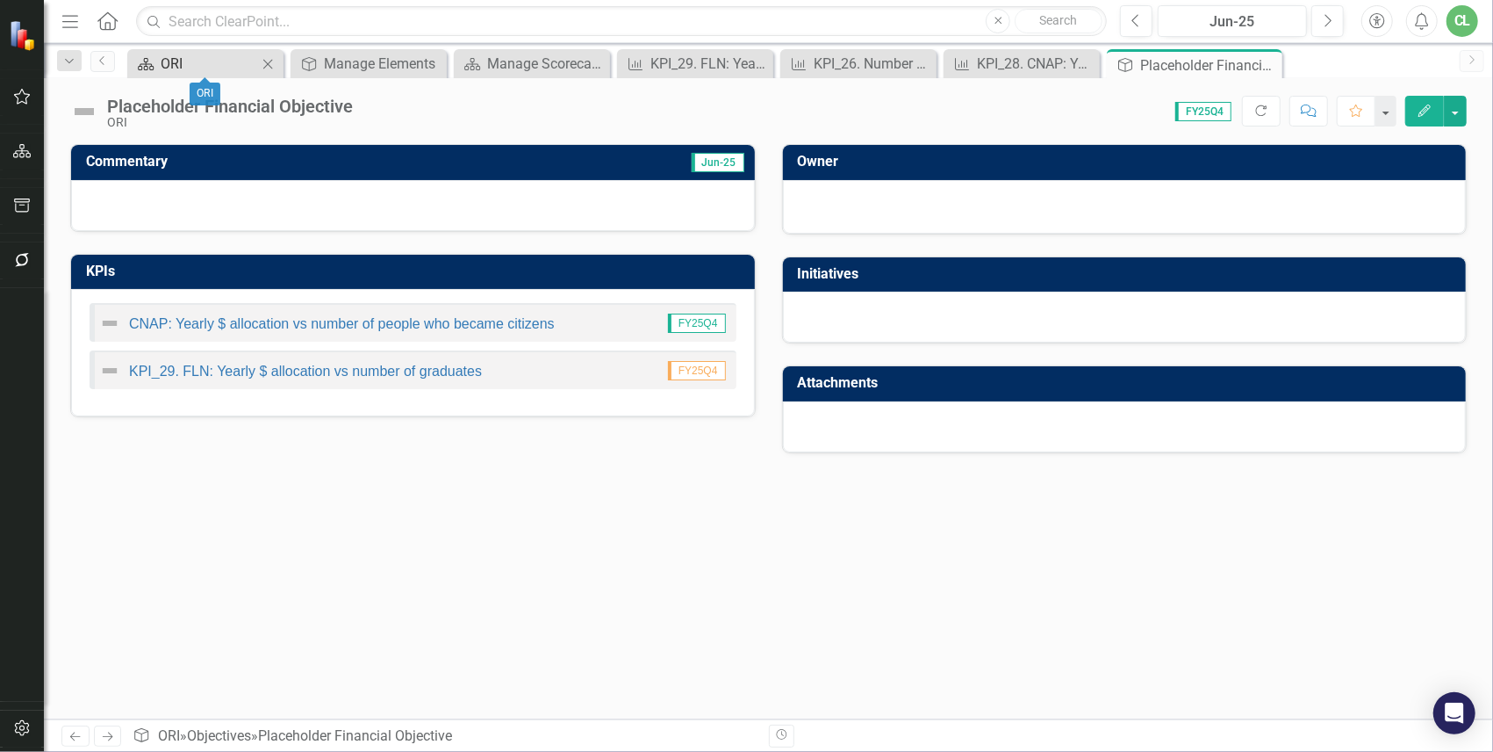
click at [217, 68] on div "ORI" at bounding box center [209, 64] width 97 height 22
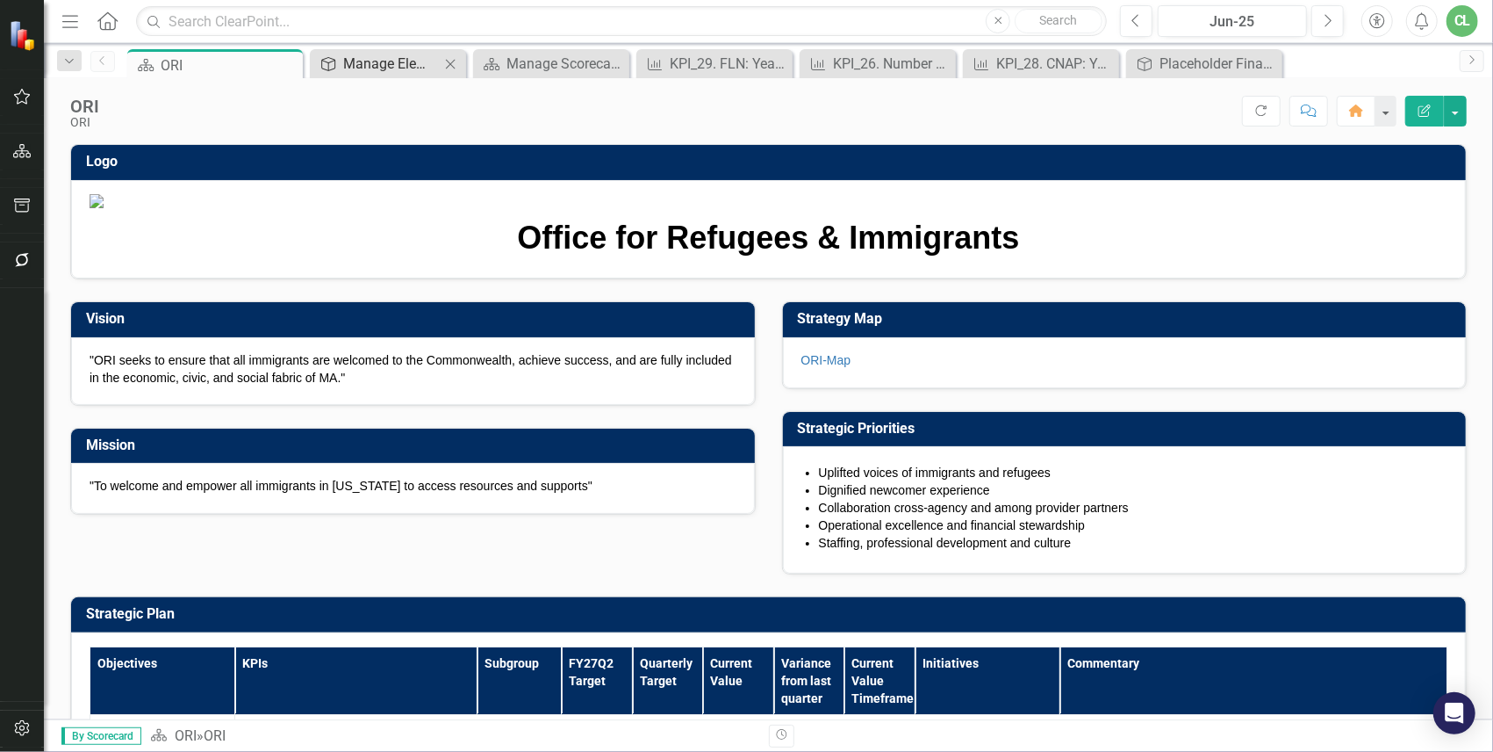
click at [363, 55] on div "Manage Elements" at bounding box center [391, 64] width 97 height 22
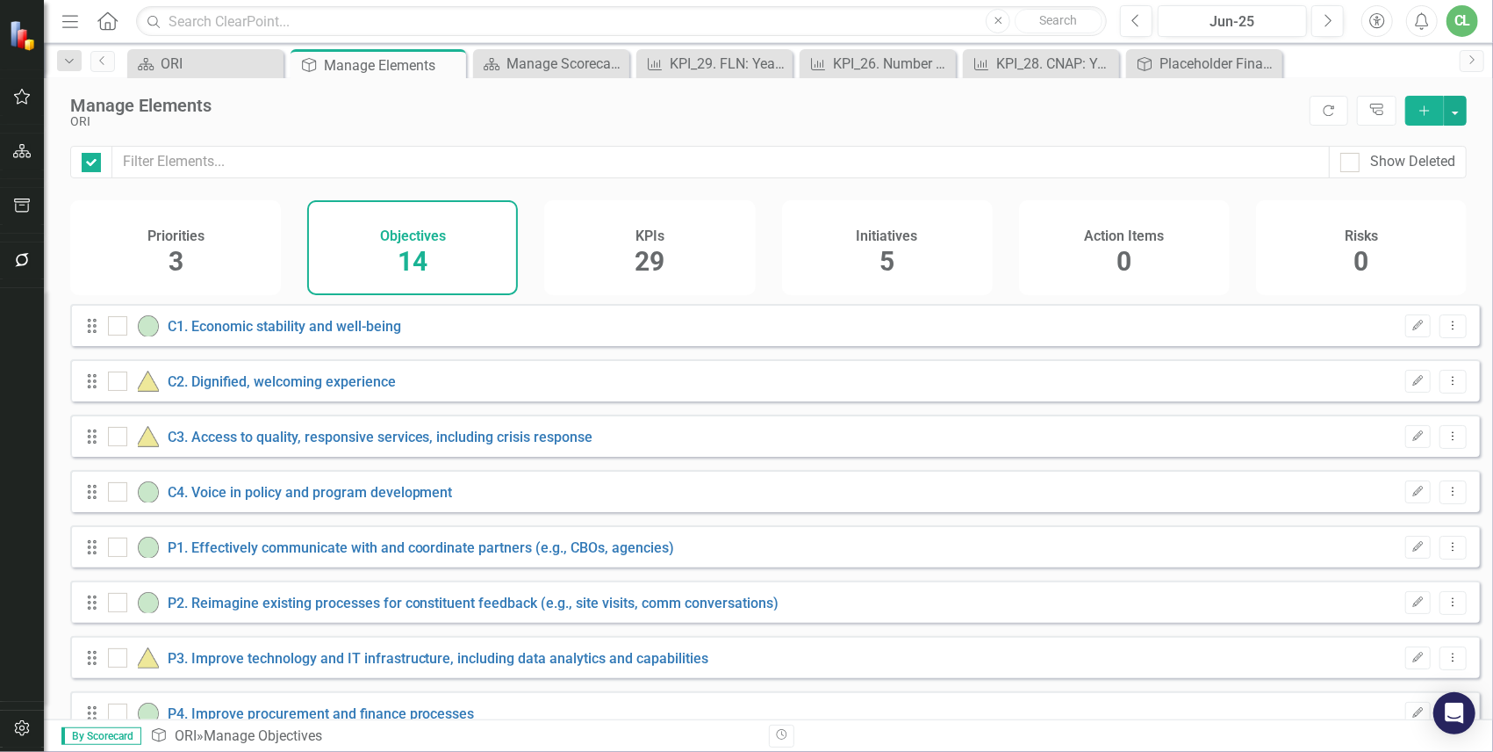
checkbox input "false"
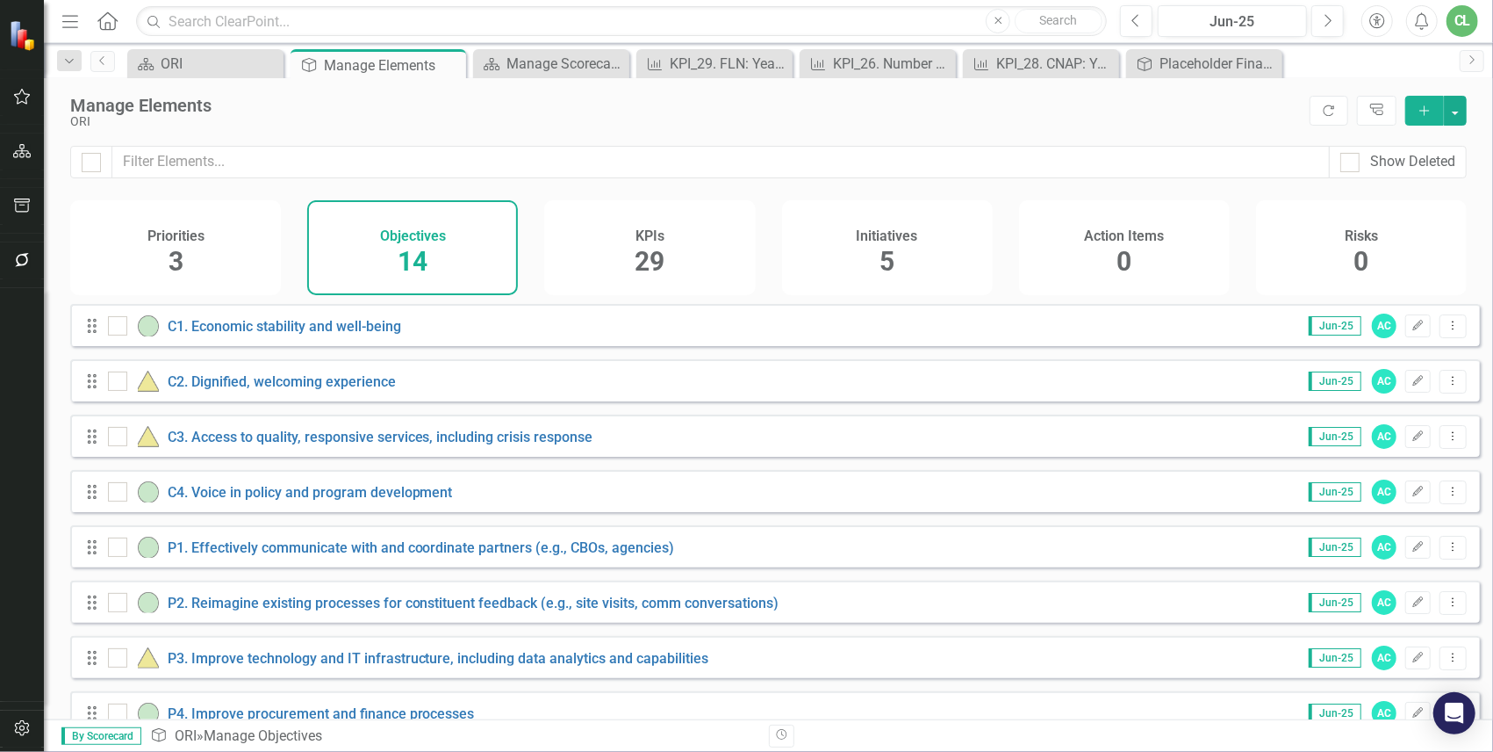
click at [646, 264] on span "29" at bounding box center [650, 261] width 30 height 31
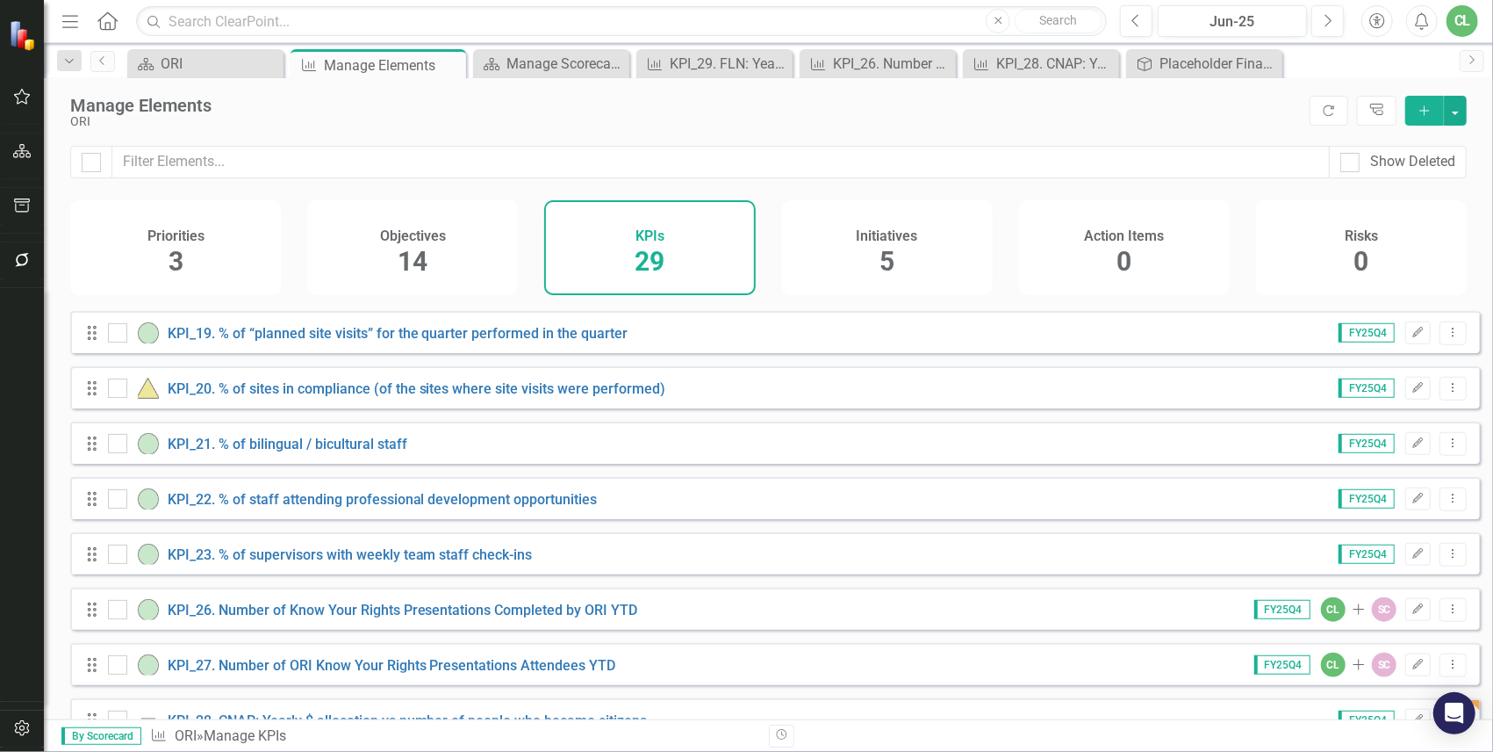
scroll to position [1112, 0]
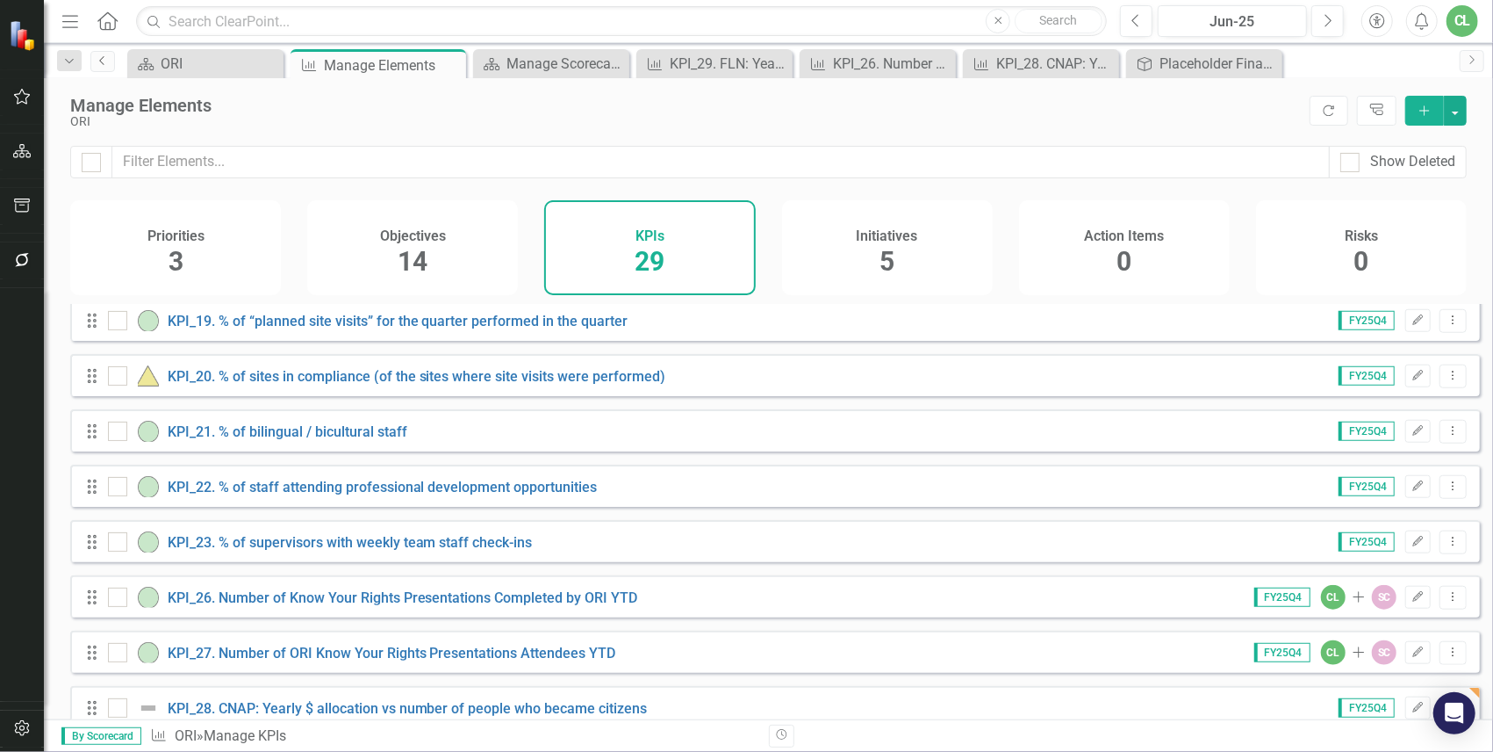
click at [109, 68] on link "Previous" at bounding box center [102, 61] width 25 height 21
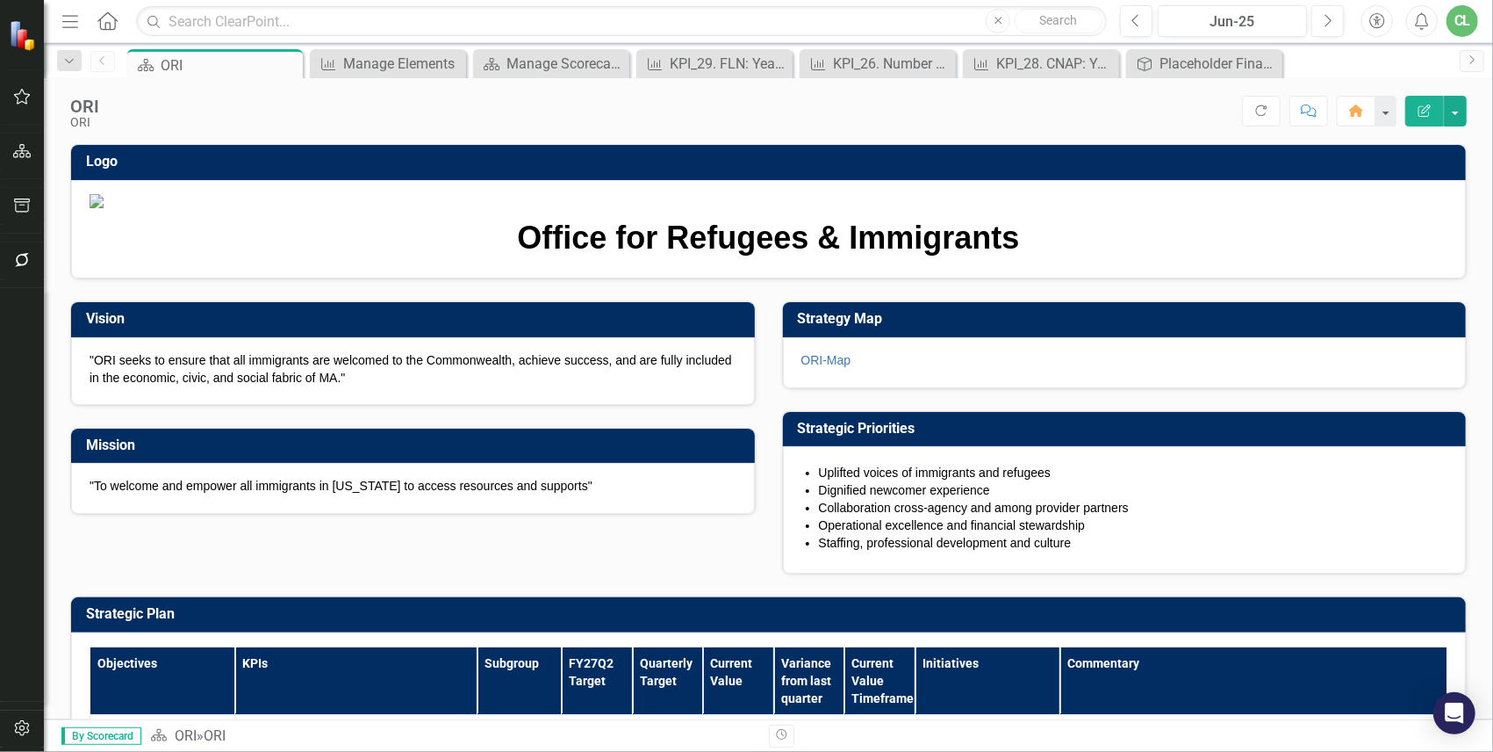
click at [72, 26] on icon "button" at bounding box center [70, 21] width 16 height 12
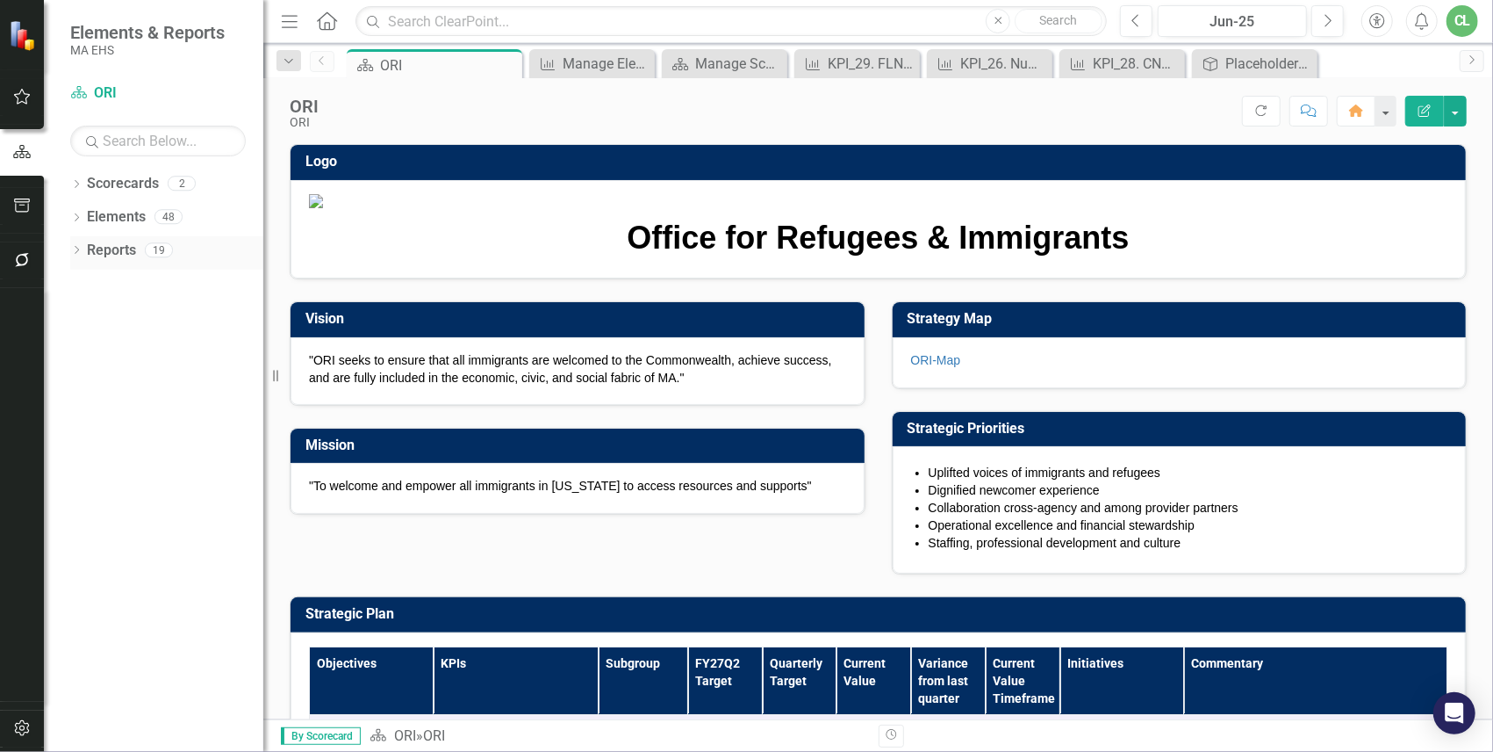
click at [112, 252] on link "Reports" at bounding box center [111, 251] width 49 height 20
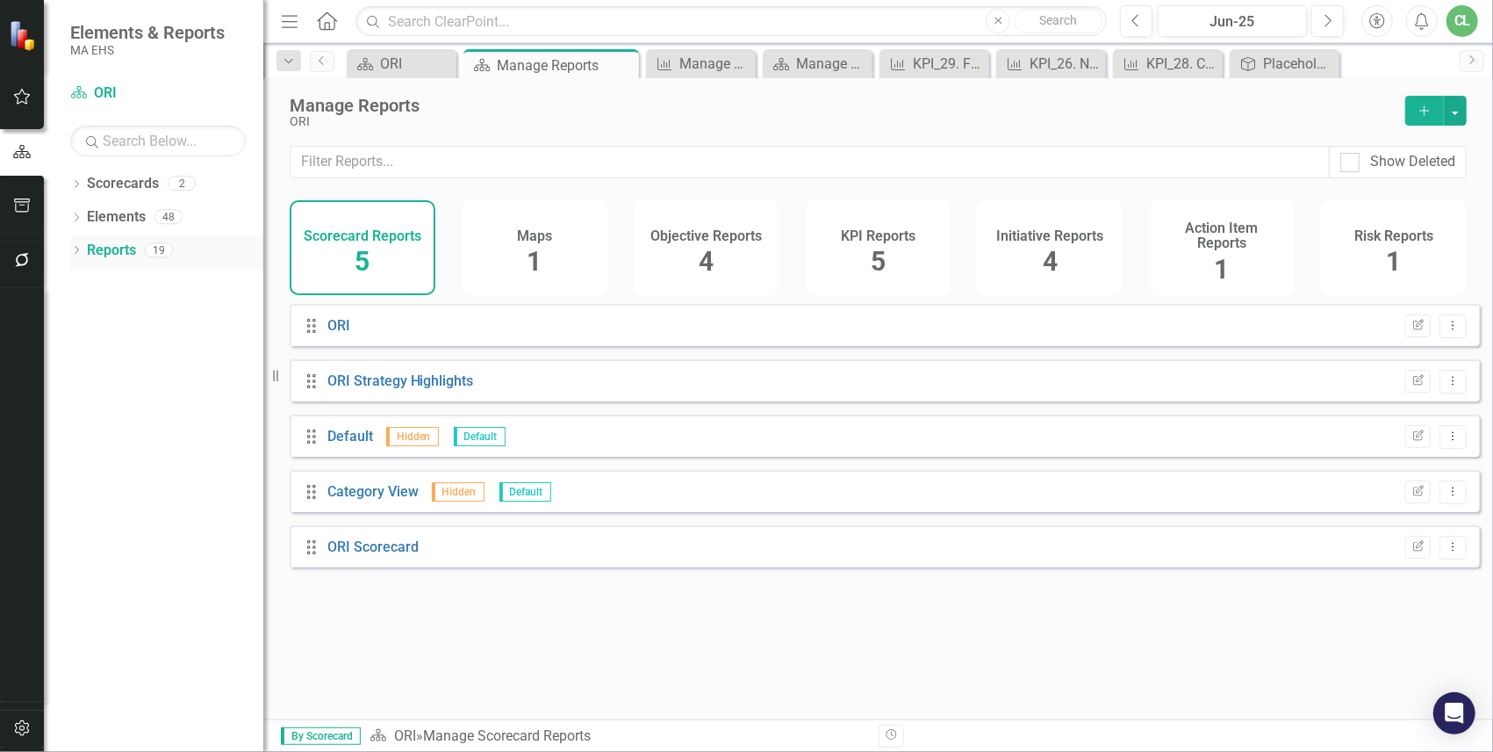
click at [79, 251] on icon "Dropdown" at bounding box center [76, 252] width 12 height 10
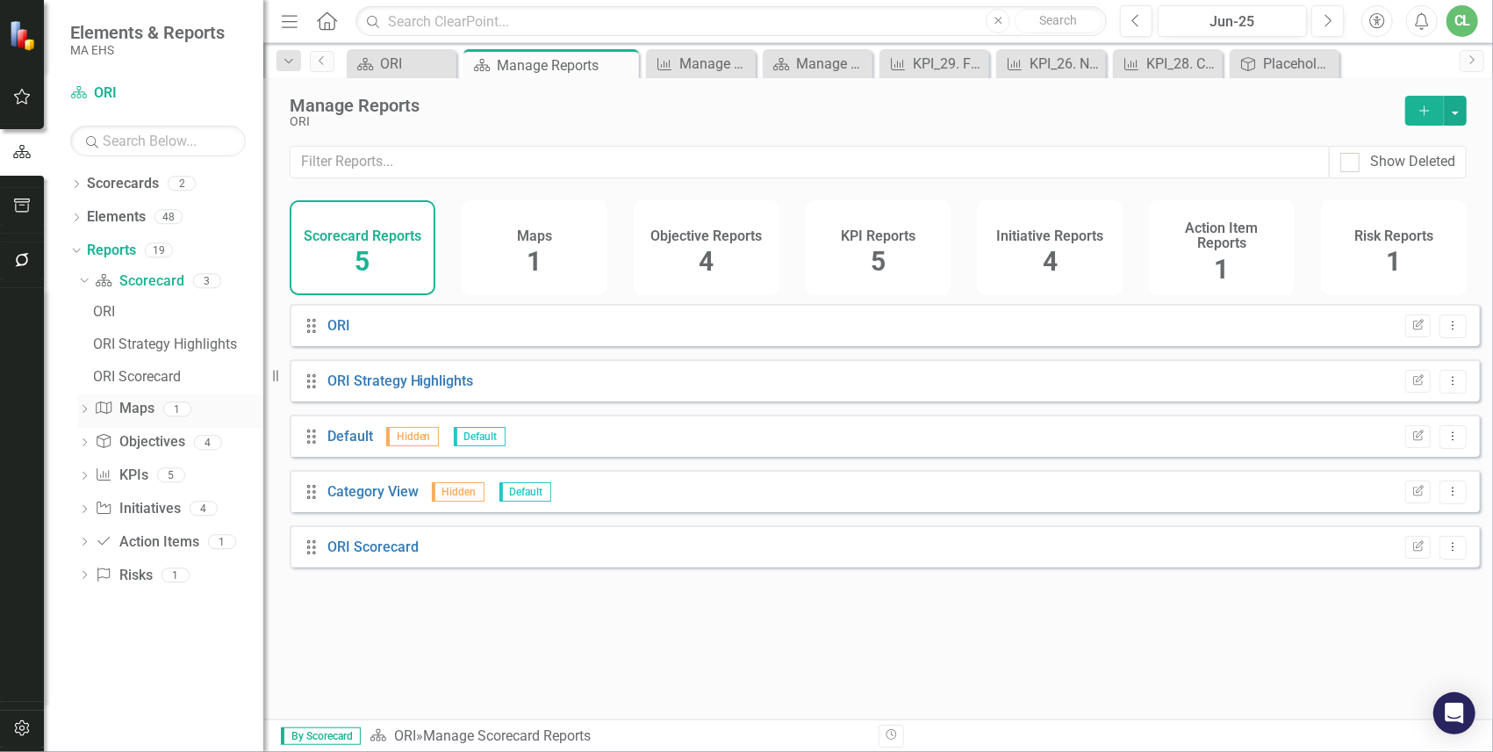
click at [134, 407] on link "Map Maps" at bounding box center [124, 409] width 59 height 20
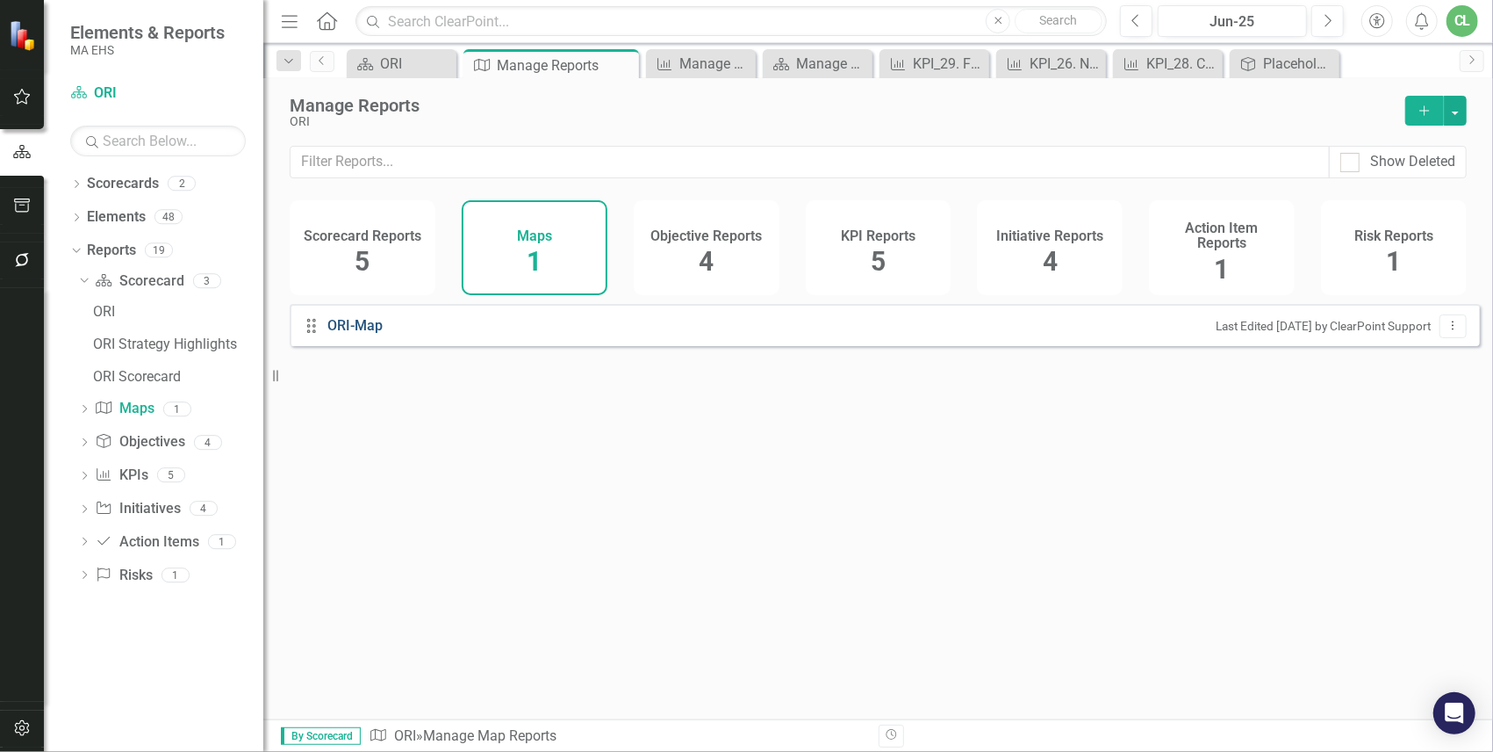
click at [361, 332] on link "ORI-Map" at bounding box center [357, 326] width 60 height 20
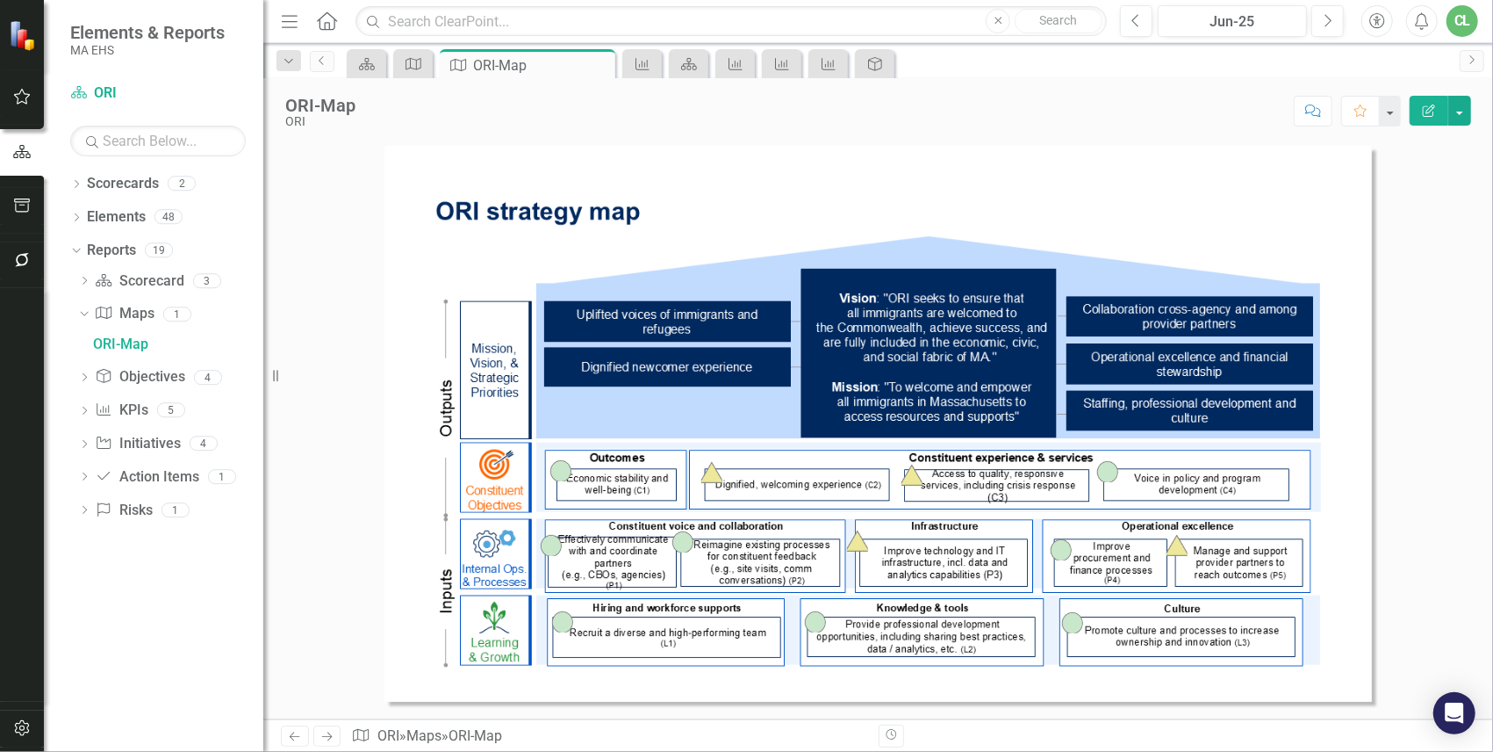
click at [952, 543] on img at bounding box center [879, 424] width 988 height 556
click at [1279, 119] on button "Edit Report" at bounding box center [1429, 111] width 39 height 30
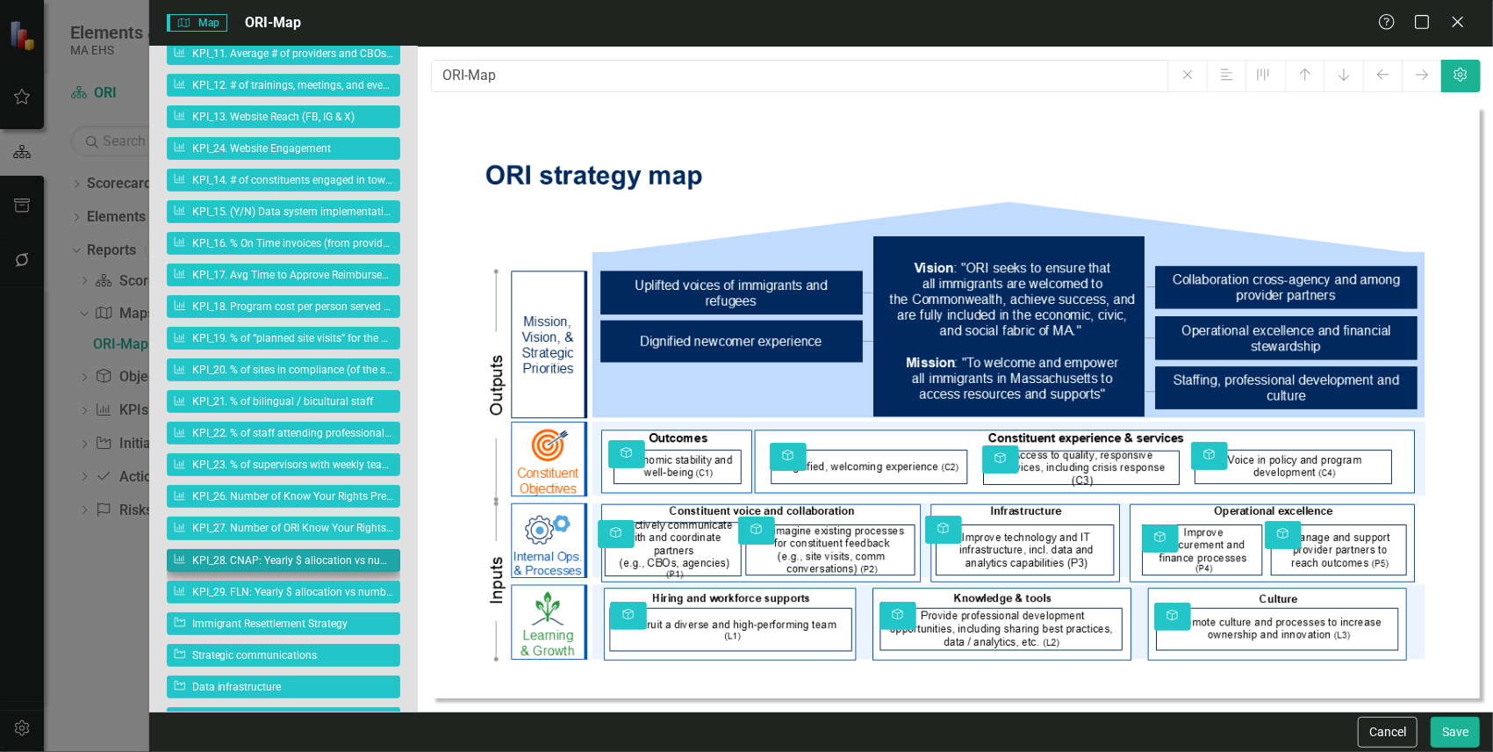
scroll to position [577, 0]
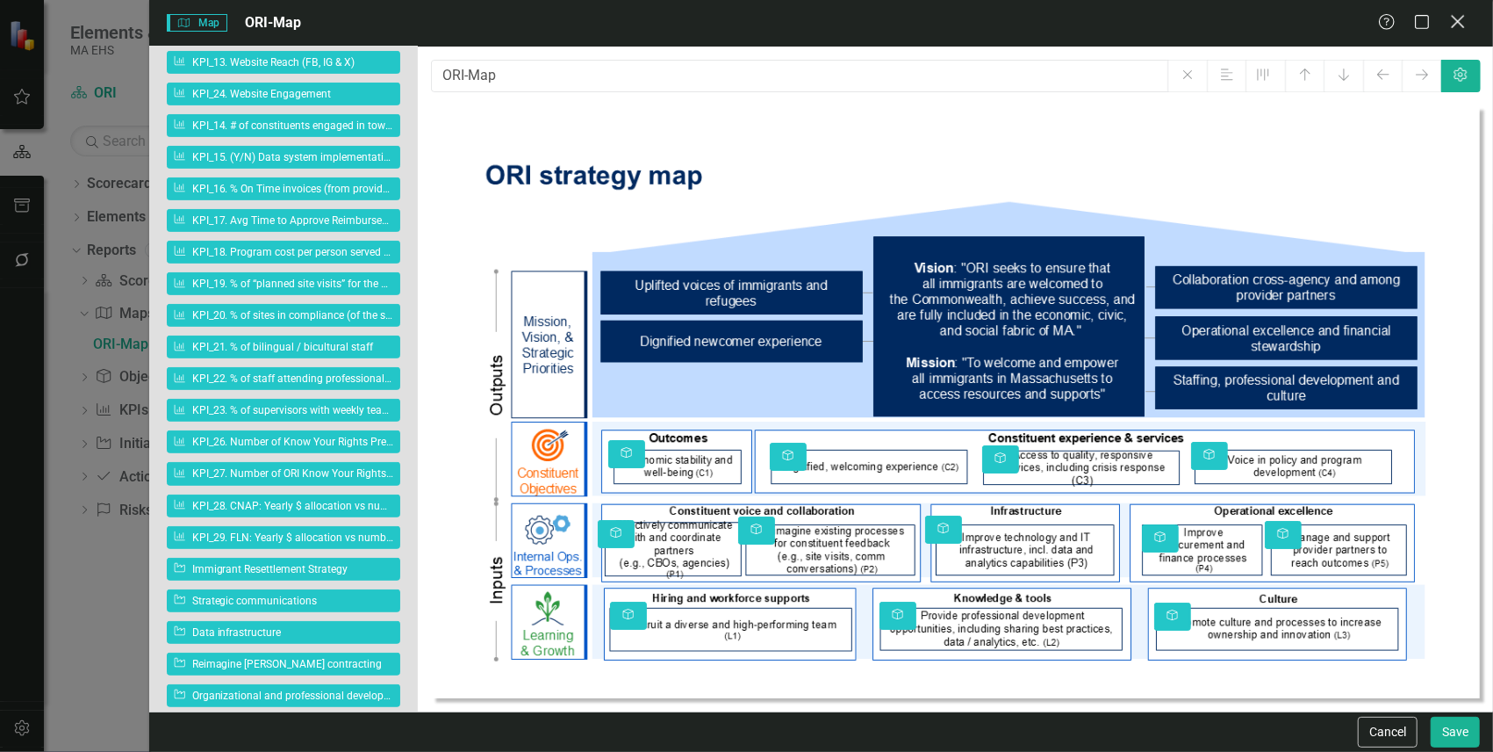
click at [1279, 26] on icon "Close" at bounding box center [1458, 21] width 22 height 17
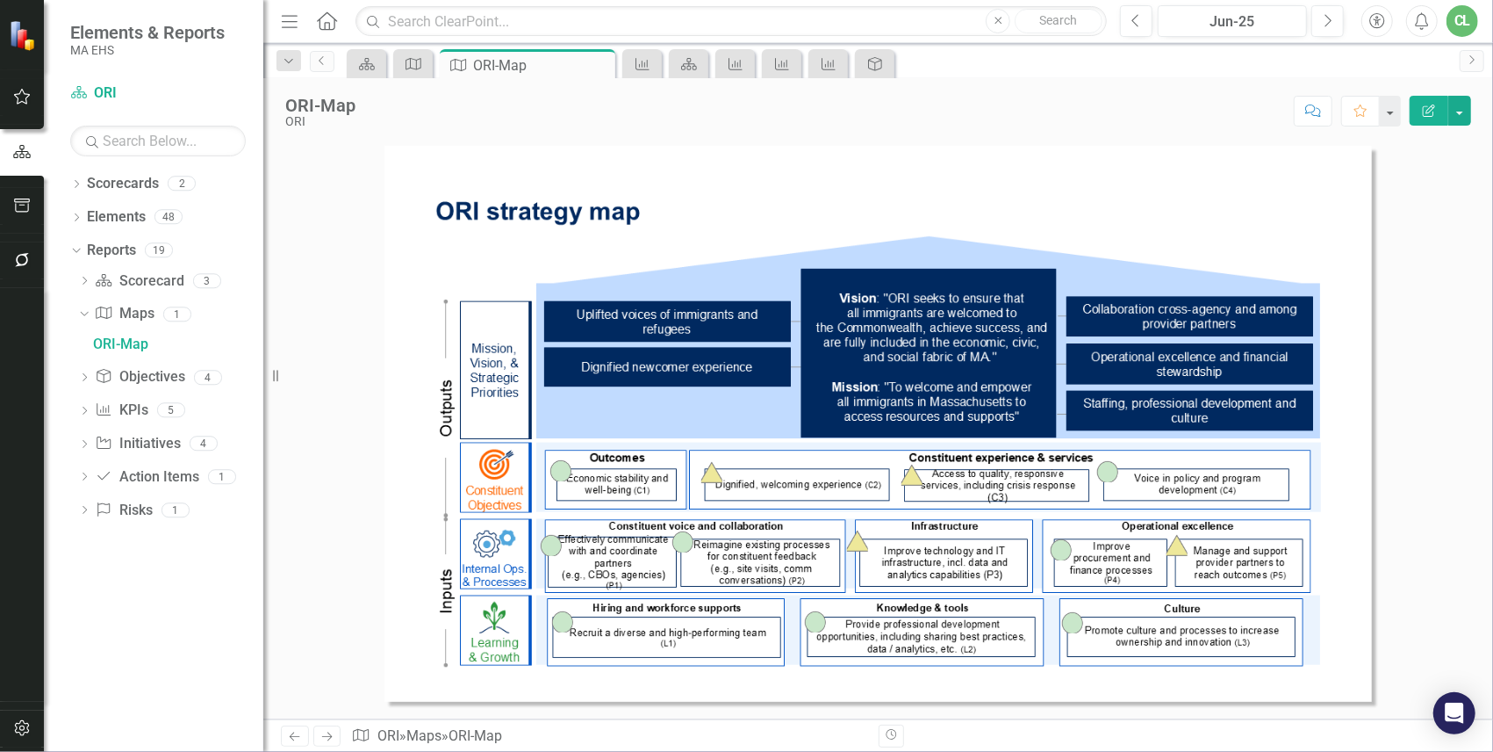
click at [296, 26] on icon "button" at bounding box center [290, 21] width 16 height 12
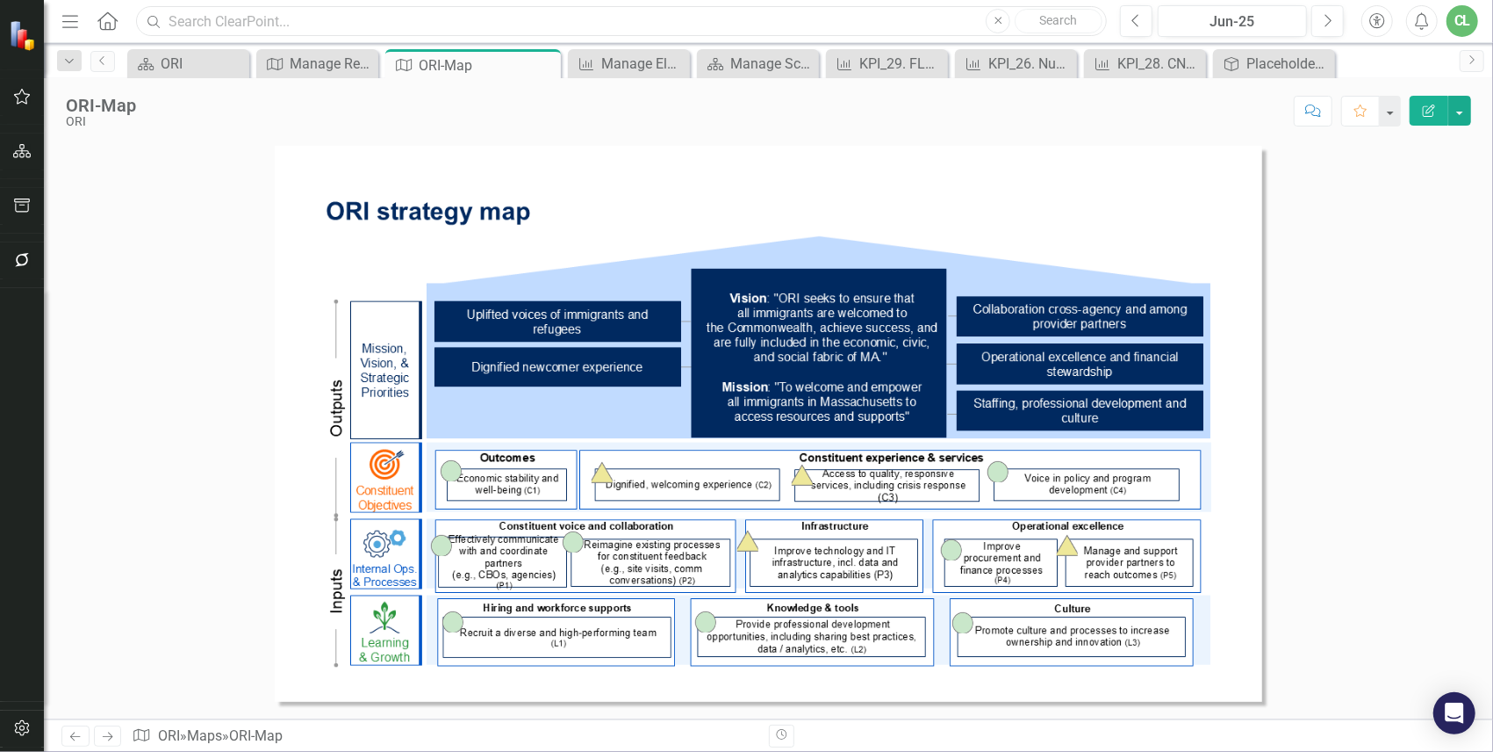
click at [296, 26] on input "text" at bounding box center [621, 21] width 971 height 31
click at [105, 17] on icon "Home" at bounding box center [107, 20] width 23 height 18
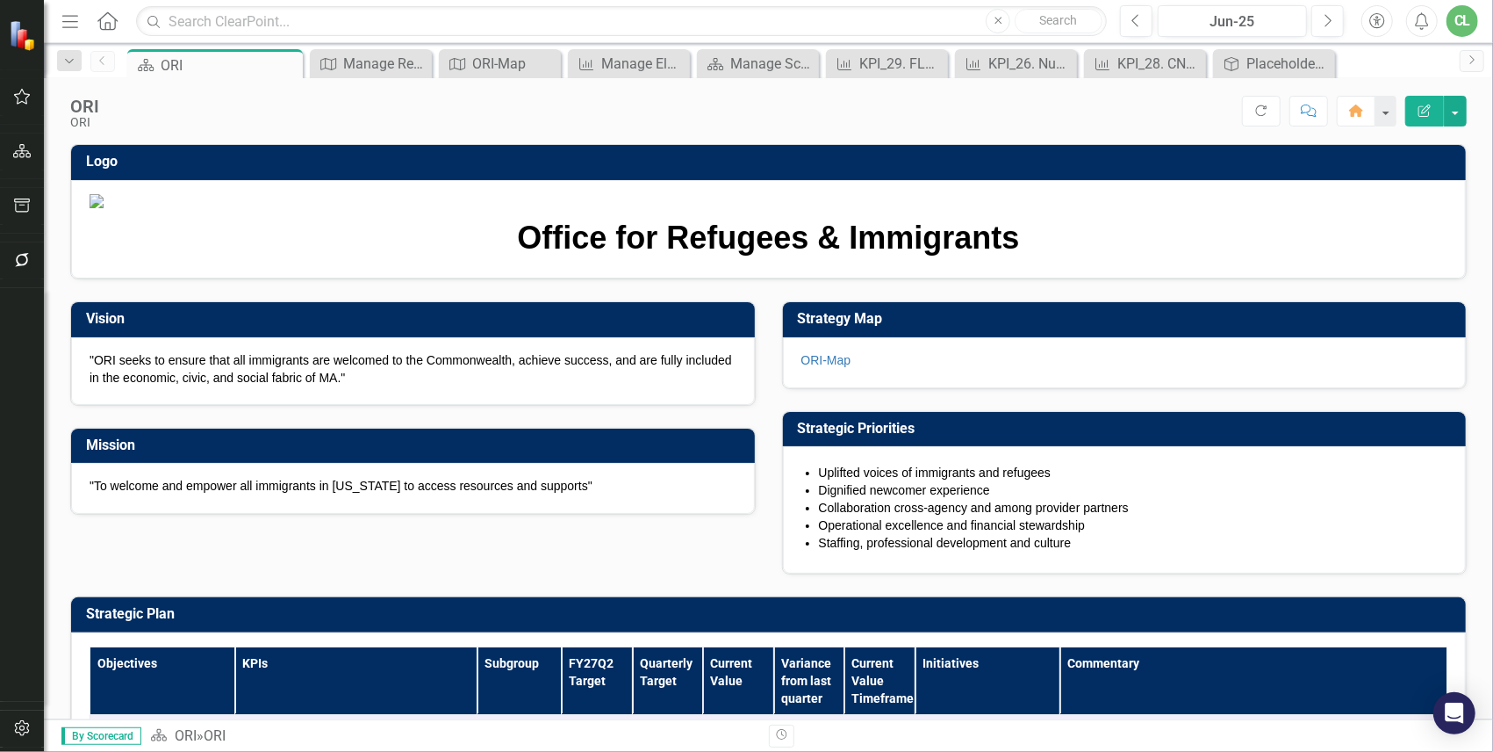
click at [107, 19] on icon "Home" at bounding box center [107, 20] width 23 height 18
click at [74, 20] on icon "button" at bounding box center [70, 21] width 16 height 12
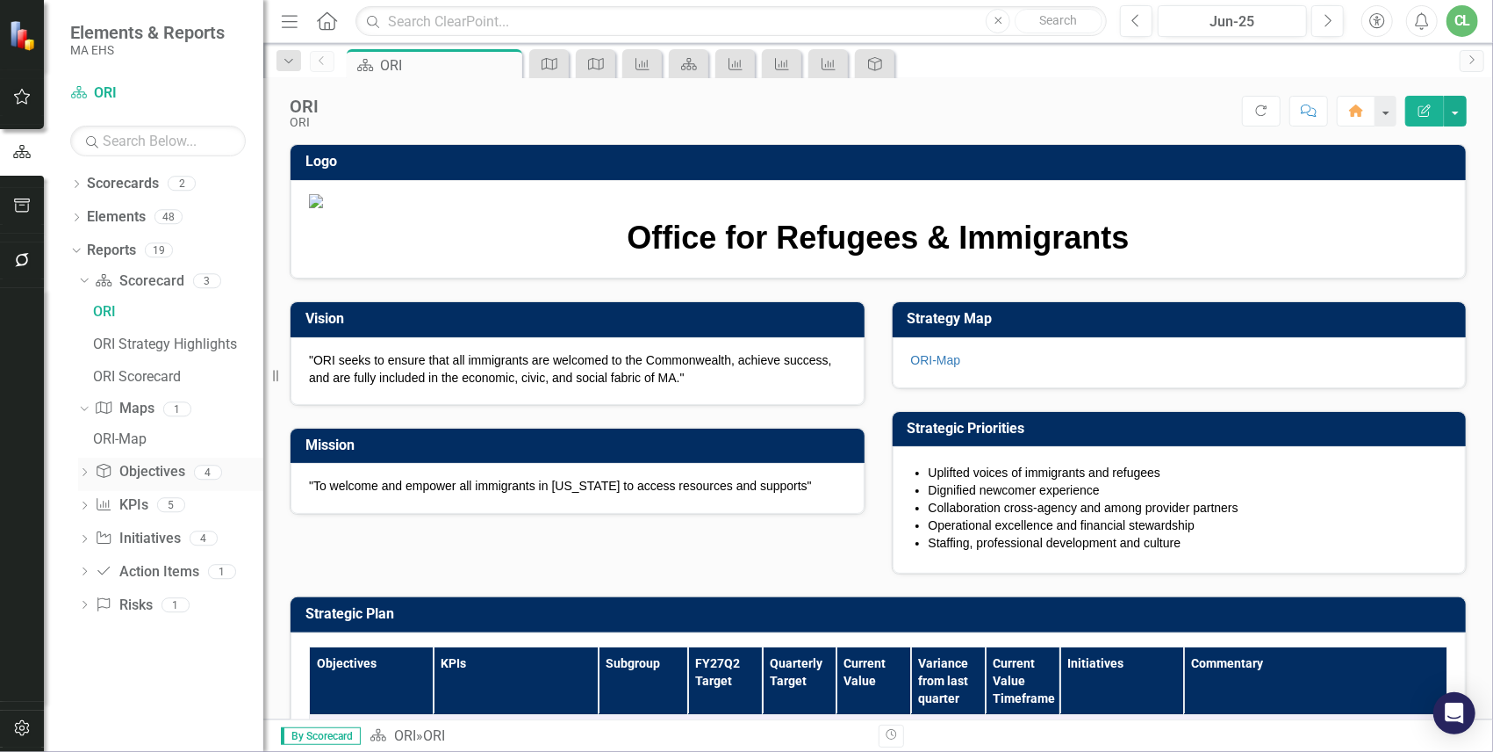
click at [141, 478] on link "Objective Objectives" at bounding box center [140, 472] width 90 height 20
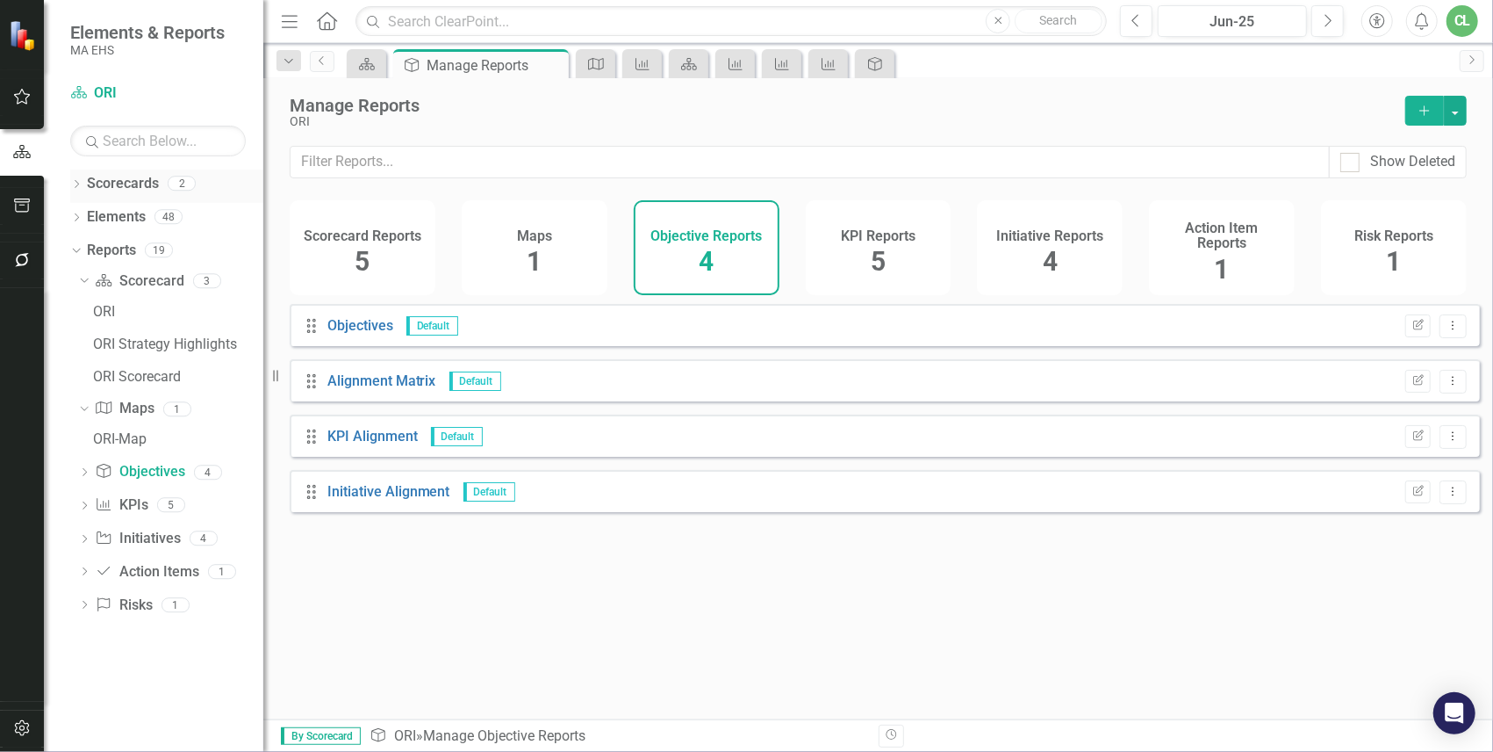
click at [107, 191] on link "Scorecards" at bounding box center [123, 184] width 72 height 20
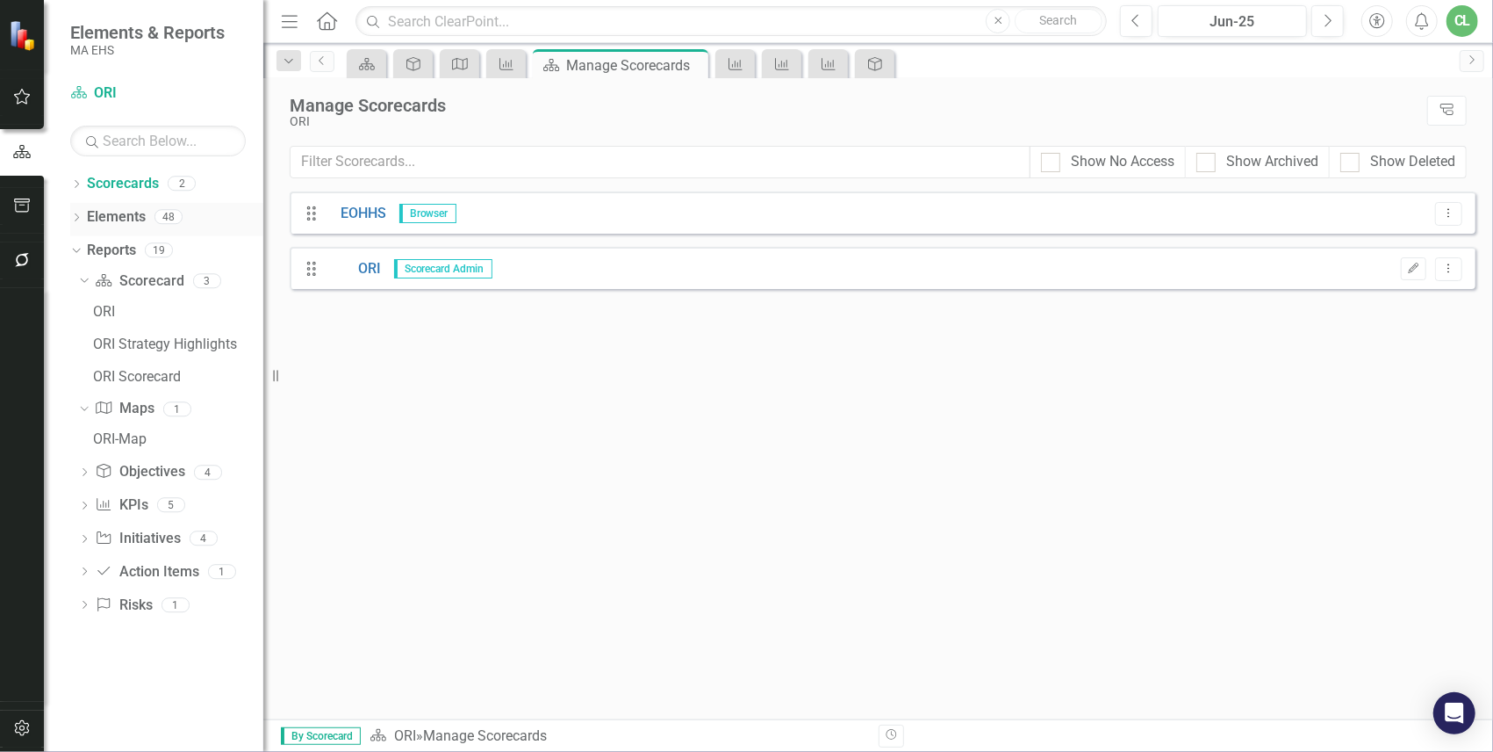
click at [111, 219] on link "Elements" at bounding box center [116, 217] width 59 height 20
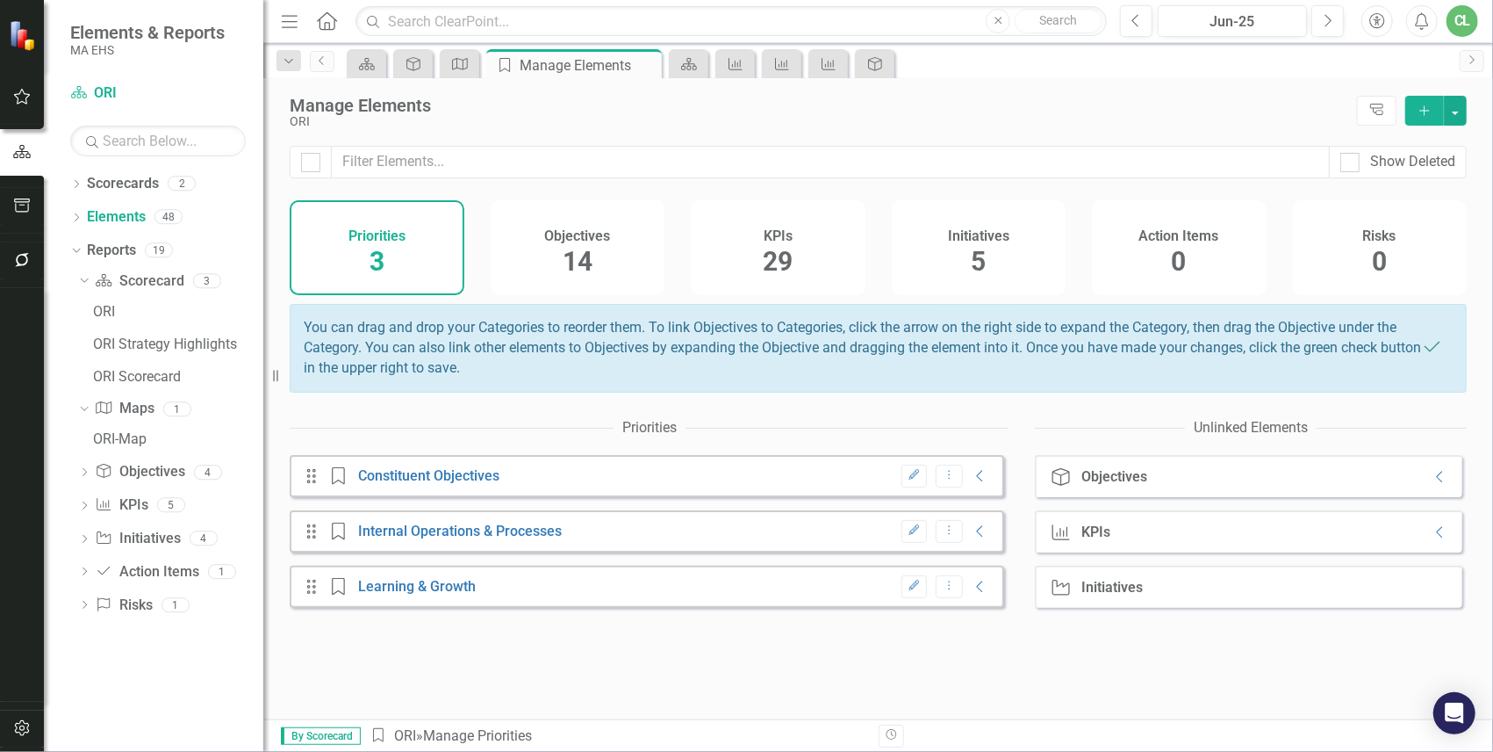
click at [527, 244] on div "Objectives 14" at bounding box center [578, 247] width 175 height 95
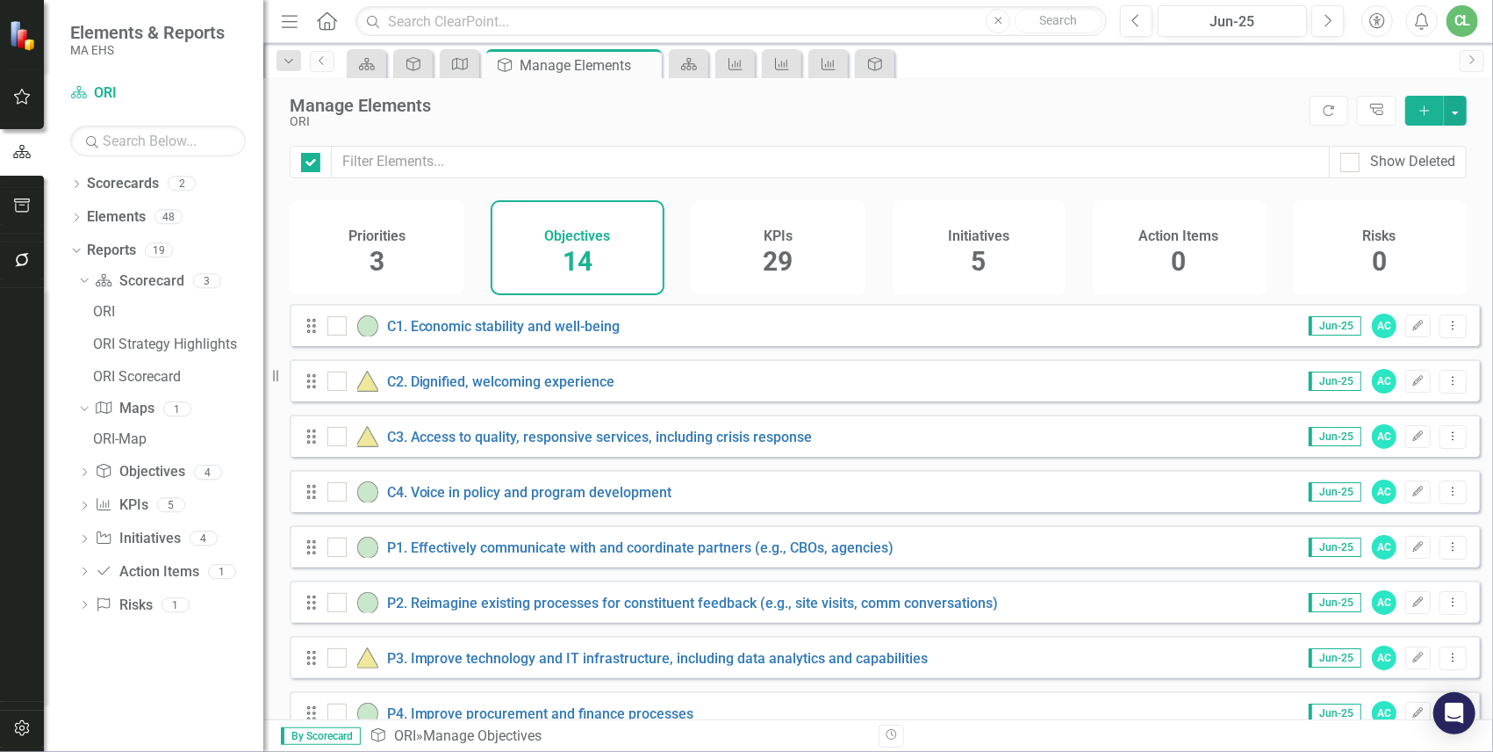
checkbox input "false"
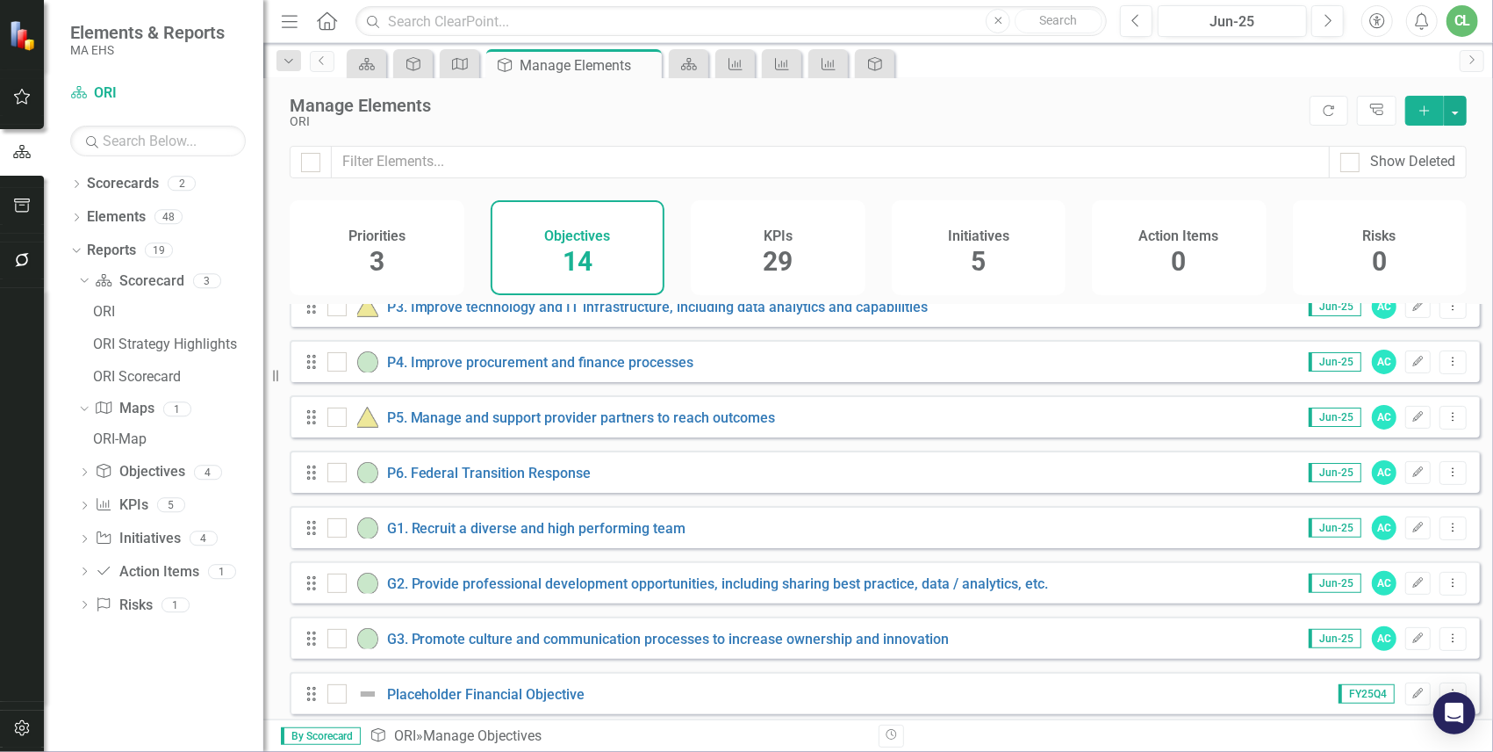
scroll to position [371, 0]
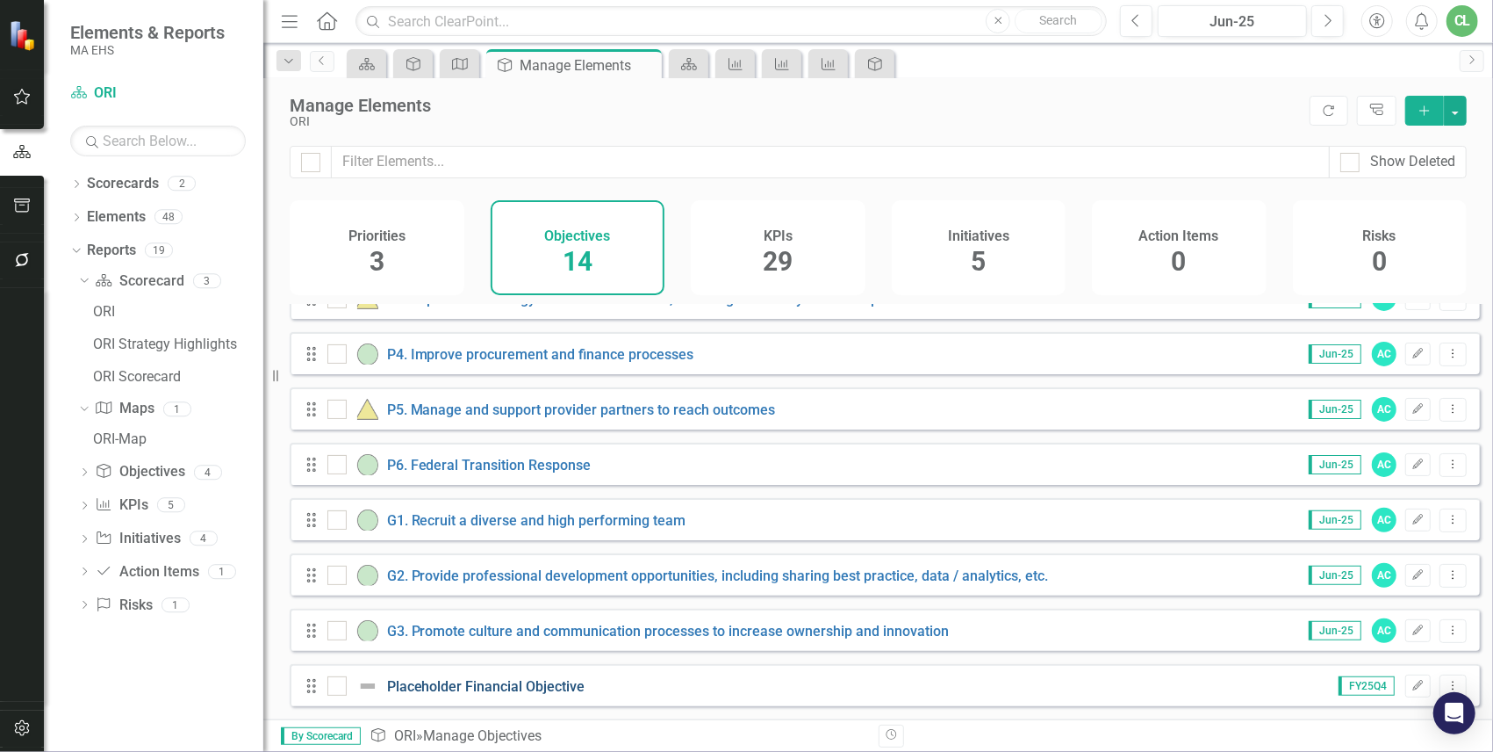
click at [435, 644] on link "Placeholder Financial Objective" at bounding box center [486, 686] width 198 height 17
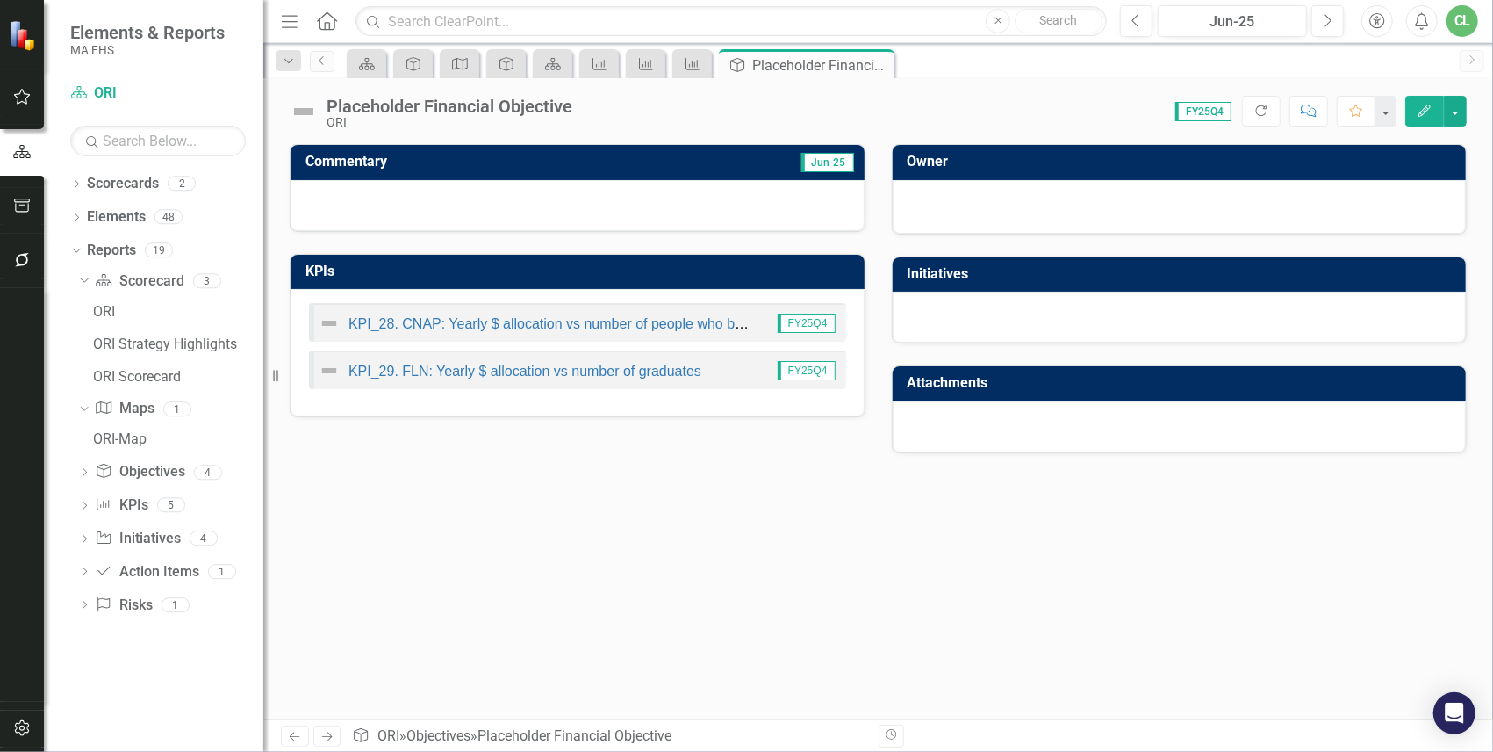
click at [1279, 106] on icon "Edit" at bounding box center [1425, 110] width 16 height 12
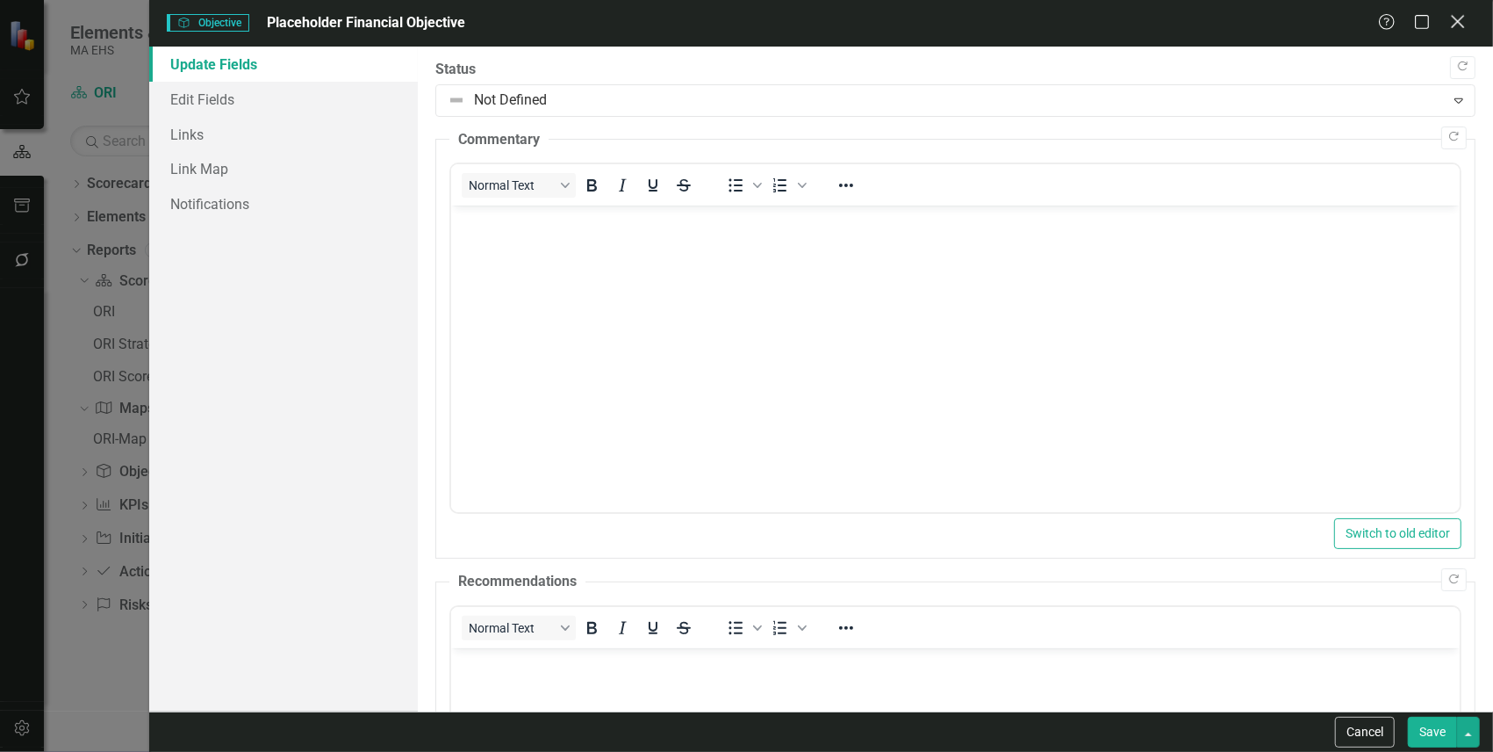
click at [1279, 24] on icon at bounding box center [1457, 21] width 13 height 13
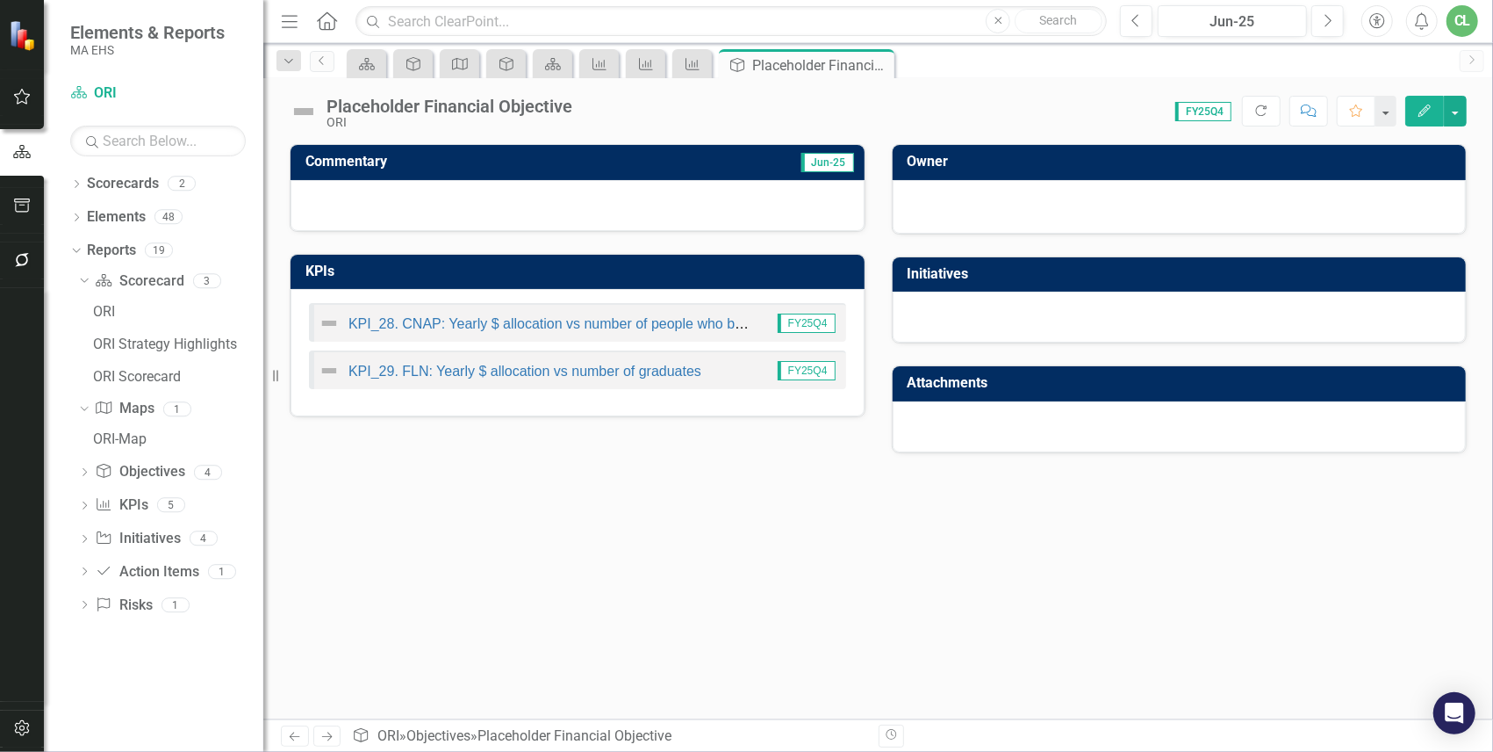
click at [1279, 110] on button "Edit" at bounding box center [1425, 111] width 39 height 31
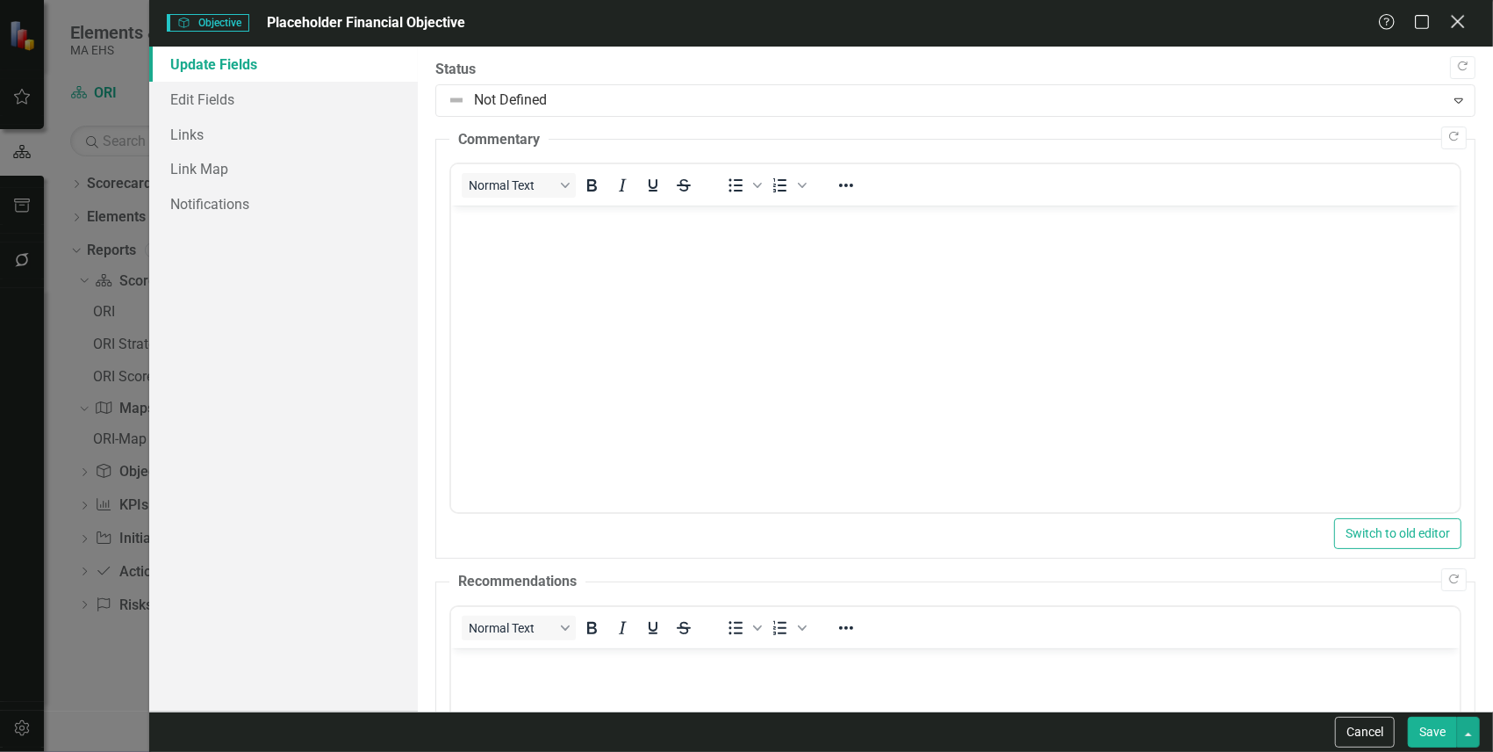
click at [1279, 21] on icon "Close" at bounding box center [1458, 21] width 22 height 17
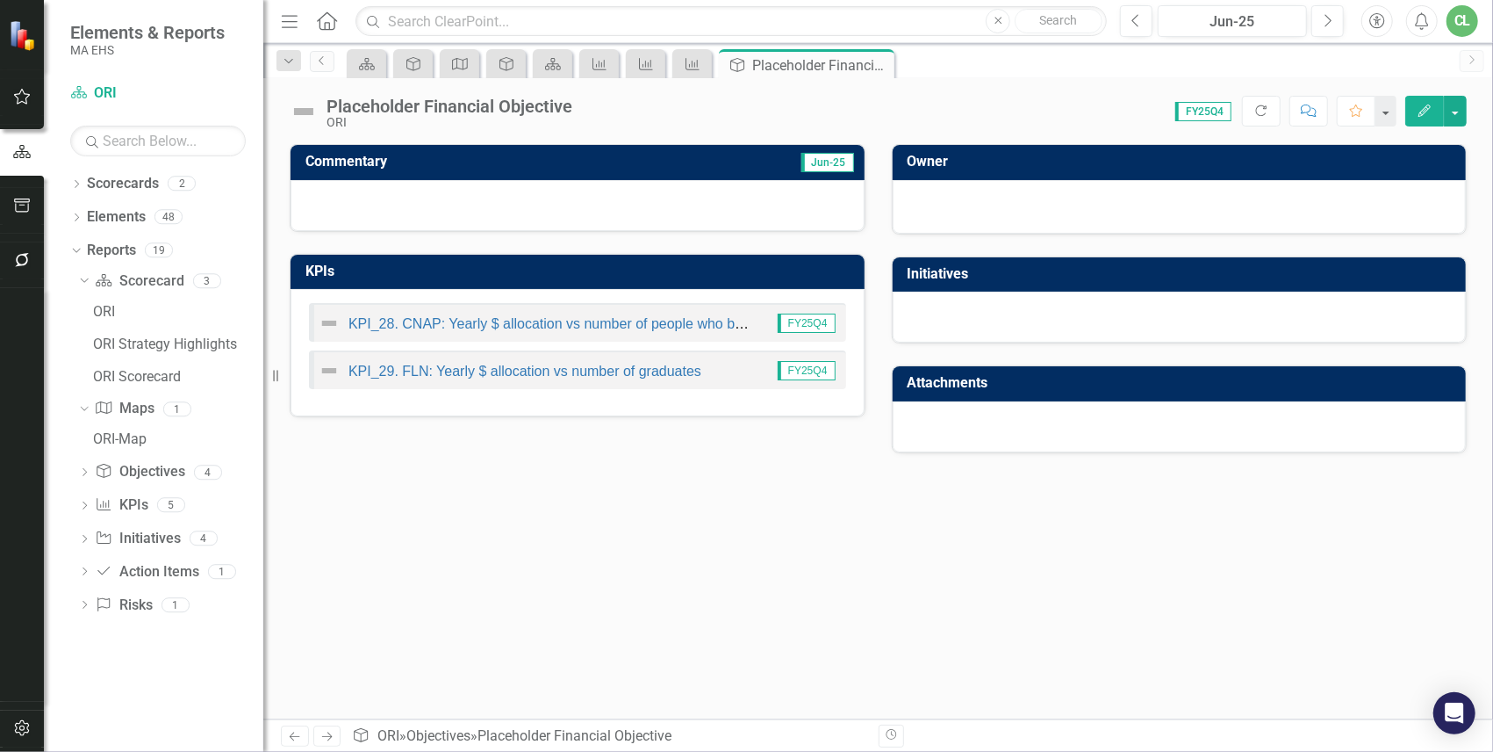
click at [1279, 109] on icon "Edit" at bounding box center [1425, 110] width 16 height 12
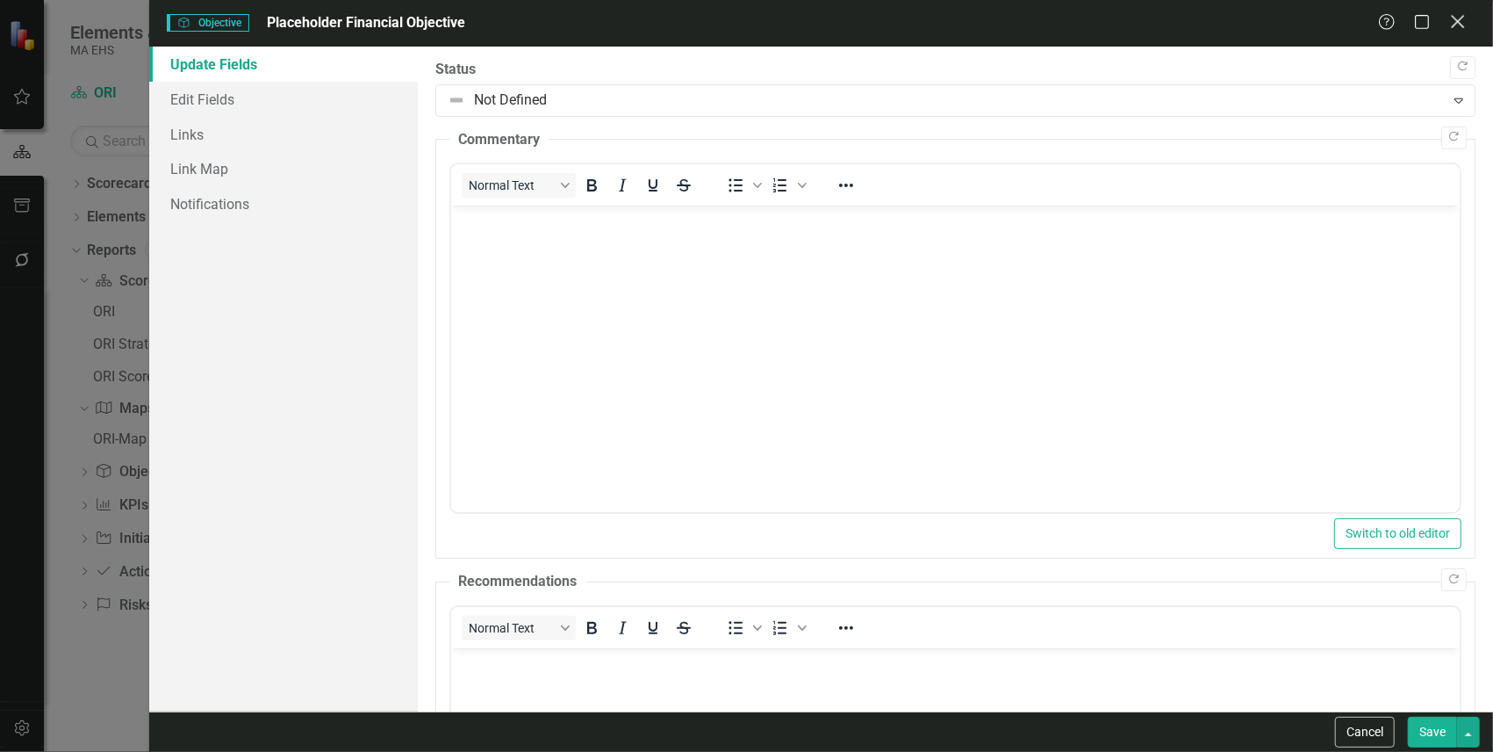
click at [1279, 26] on icon at bounding box center [1457, 21] width 13 height 13
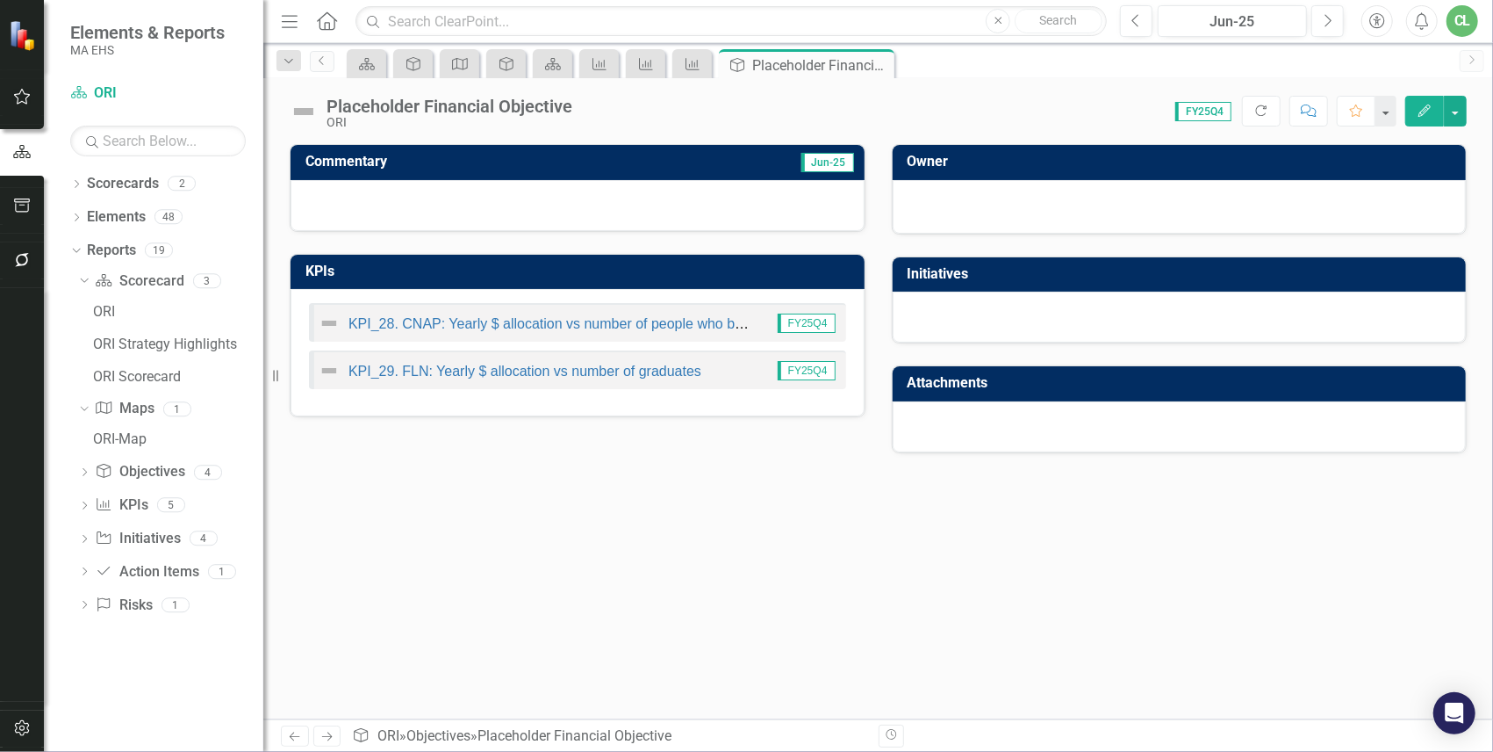
click at [580, 282] on td "KPIs" at bounding box center [581, 273] width 551 height 29
click at [580, 281] on td "KPIs" at bounding box center [581, 273] width 551 height 29
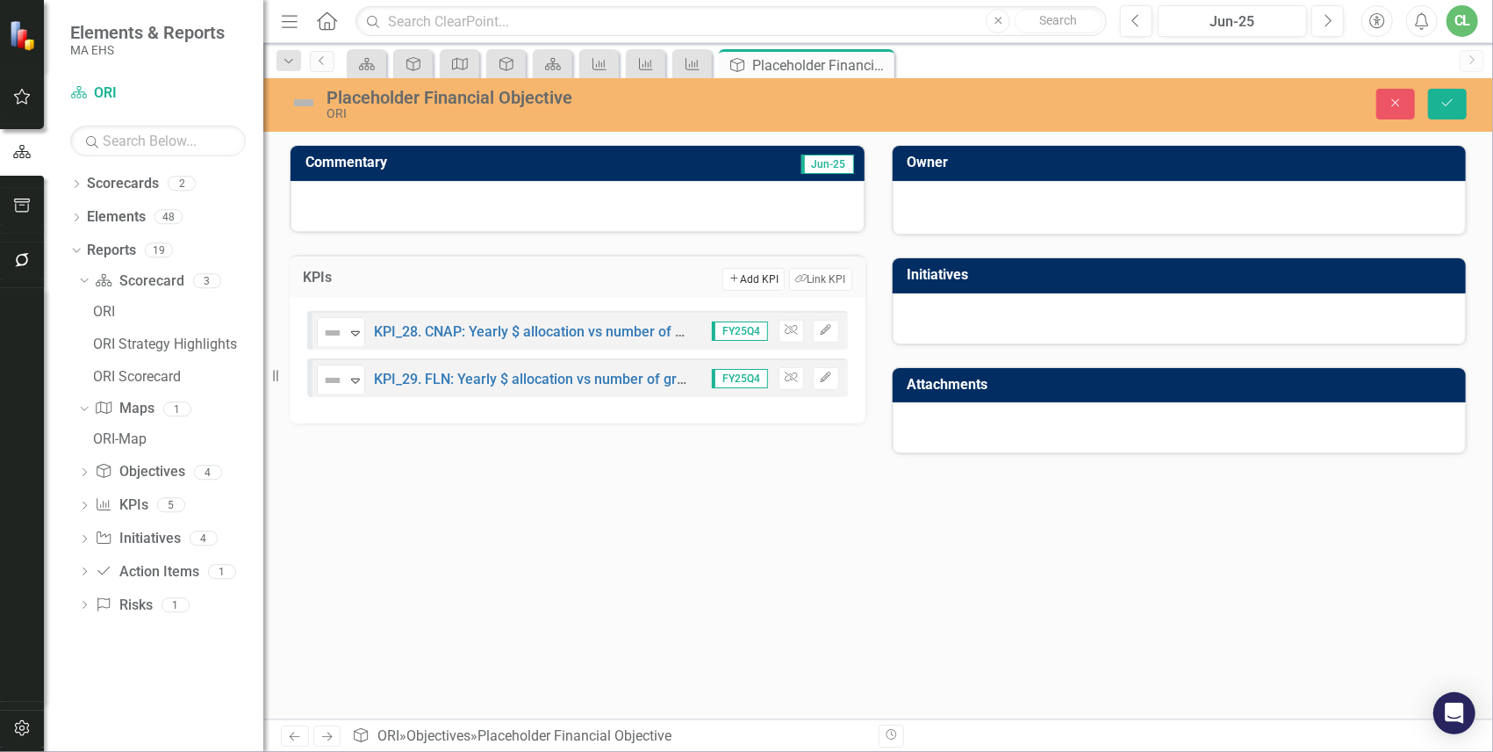
click at [761, 279] on button "Add Add KPI" at bounding box center [754, 279] width 62 height 23
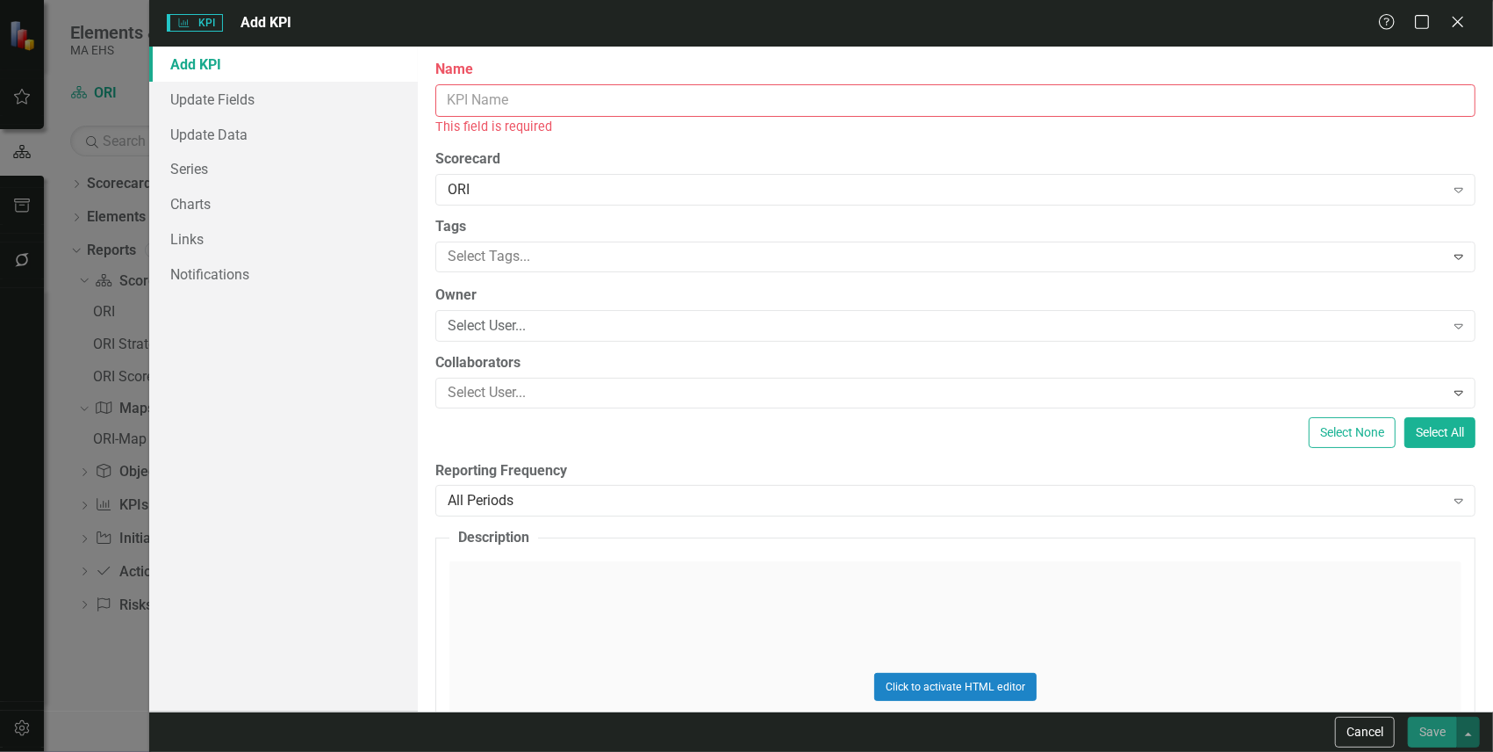
click at [472, 104] on input "Name" at bounding box center [955, 100] width 1040 height 32
paste input "Amount of state fiscal year funds reallocated after a mid-year review of provid…"
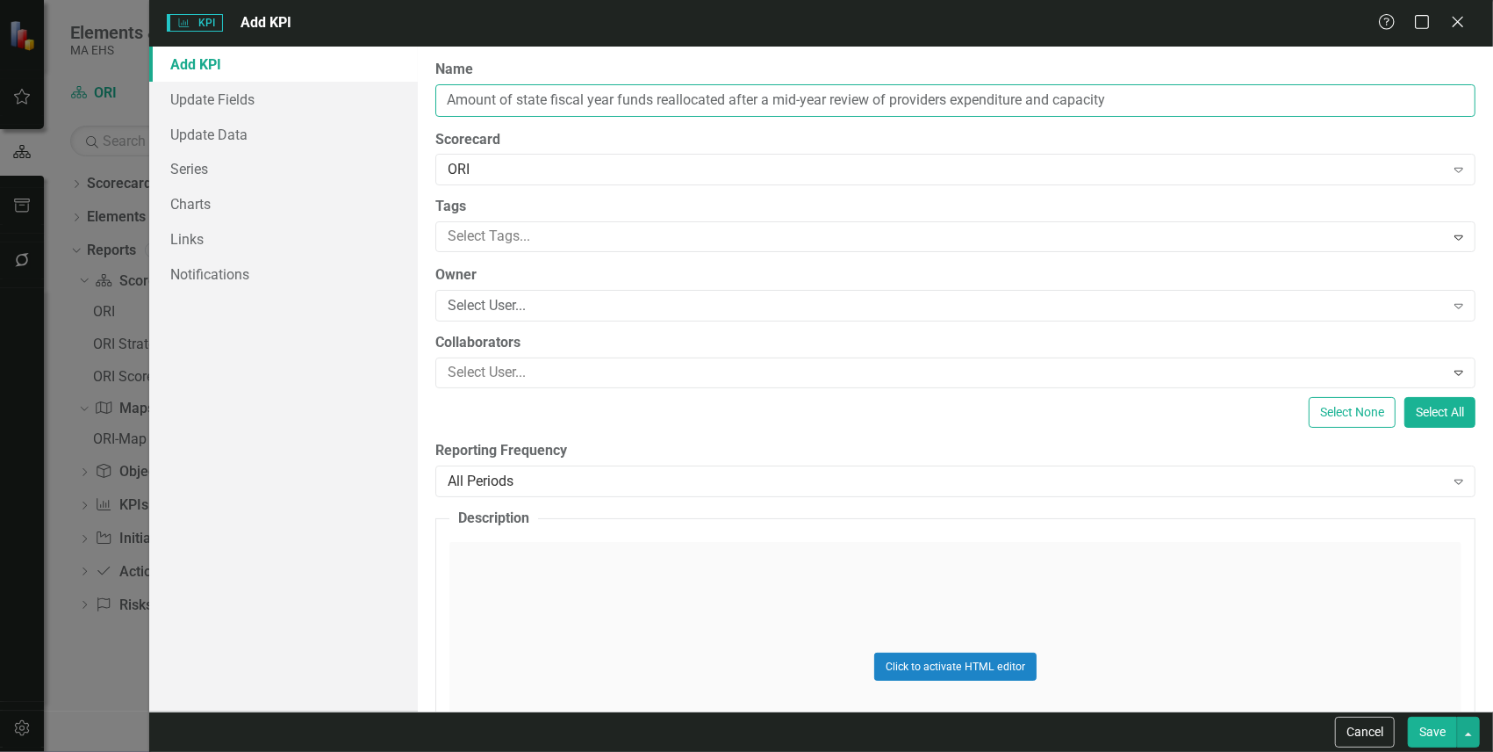
click at [448, 101] on input "Amount of state fiscal year funds reallocated after a mid-year review of provid…" at bounding box center [955, 100] width 1040 height 32
type input "KPI_30. Amount of state fiscal year funds reallocated after a mid-year review o…"
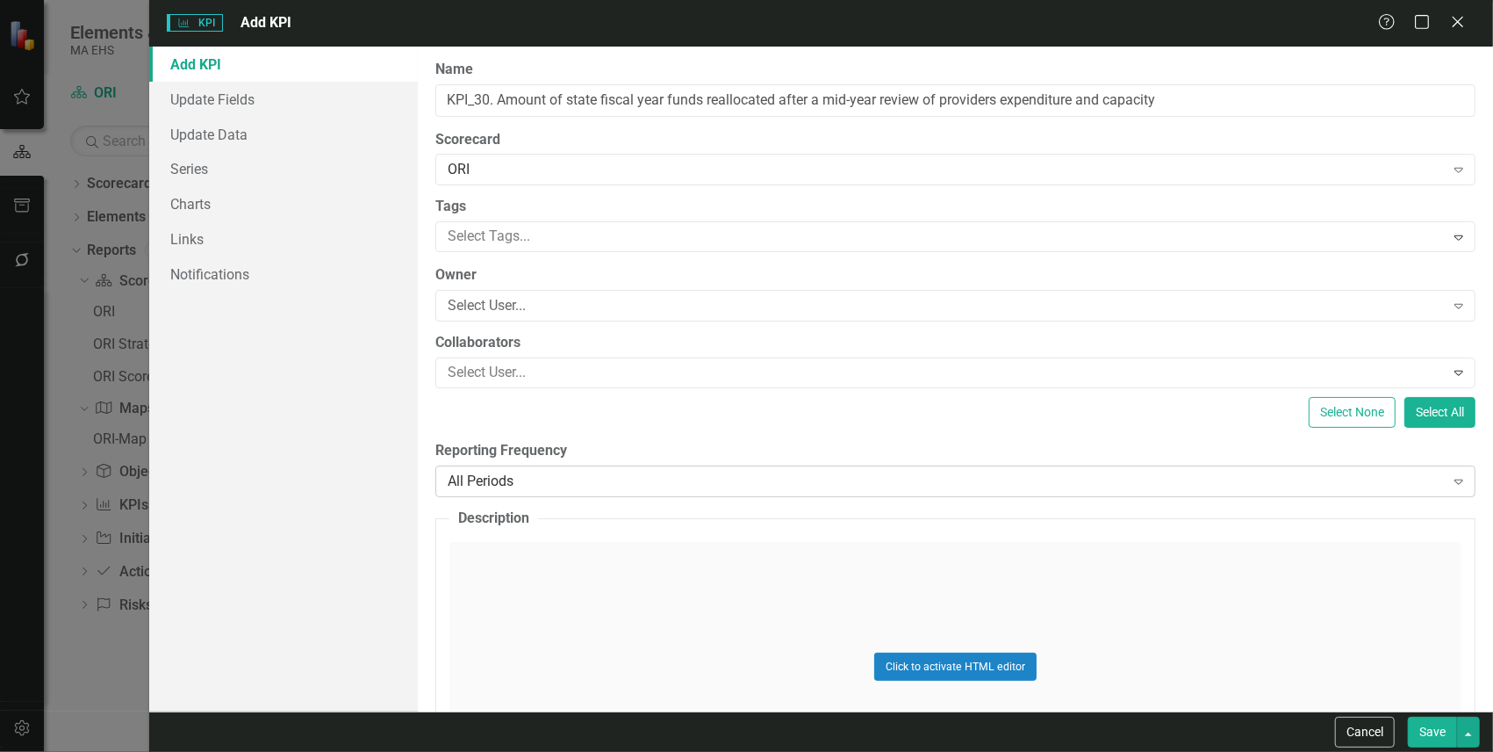
click at [499, 477] on div "All Periods" at bounding box center [946, 481] width 997 height 20
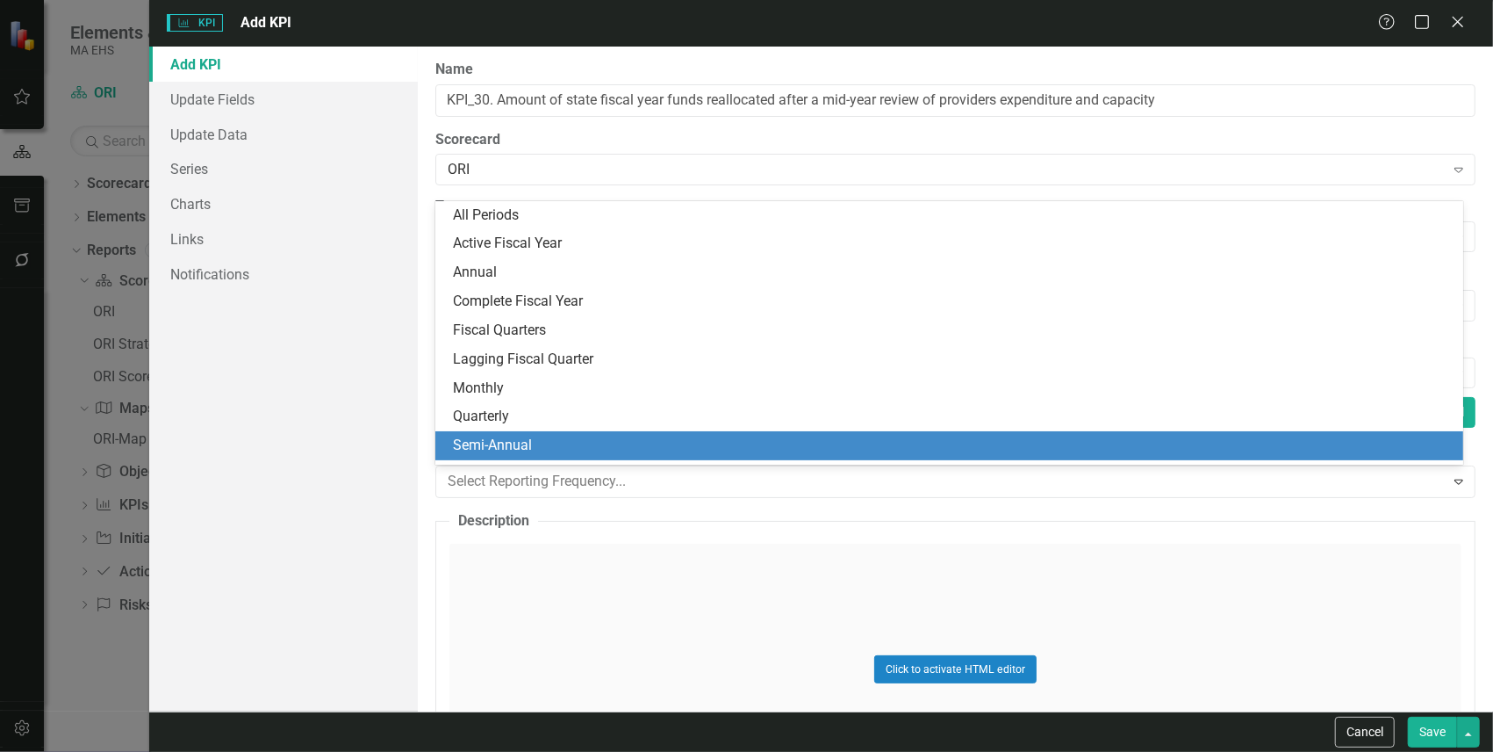
click at [525, 450] on div "Semi-Annual" at bounding box center [952, 445] width 999 height 20
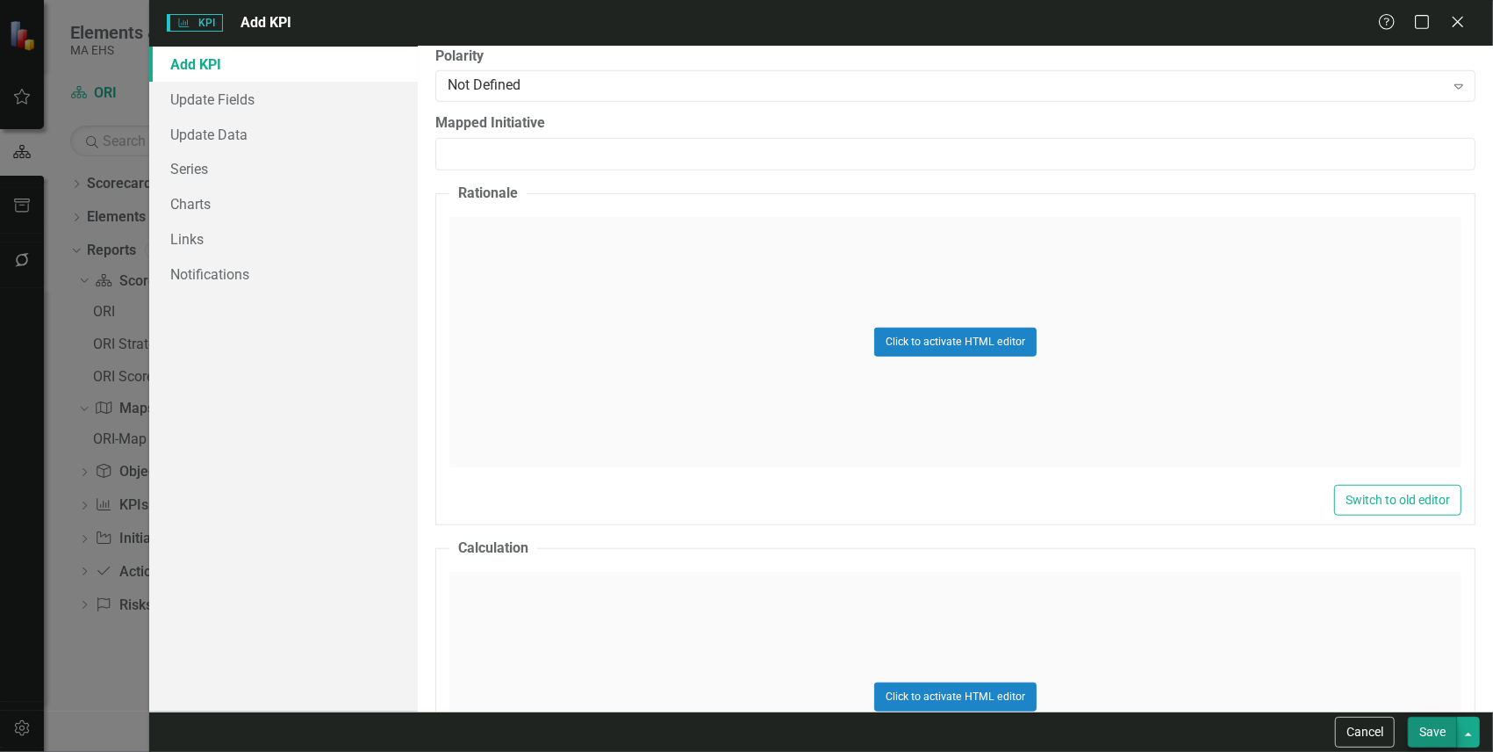
scroll to position [819, 0]
click at [1279, 644] on button "Save" at bounding box center [1432, 731] width 49 height 31
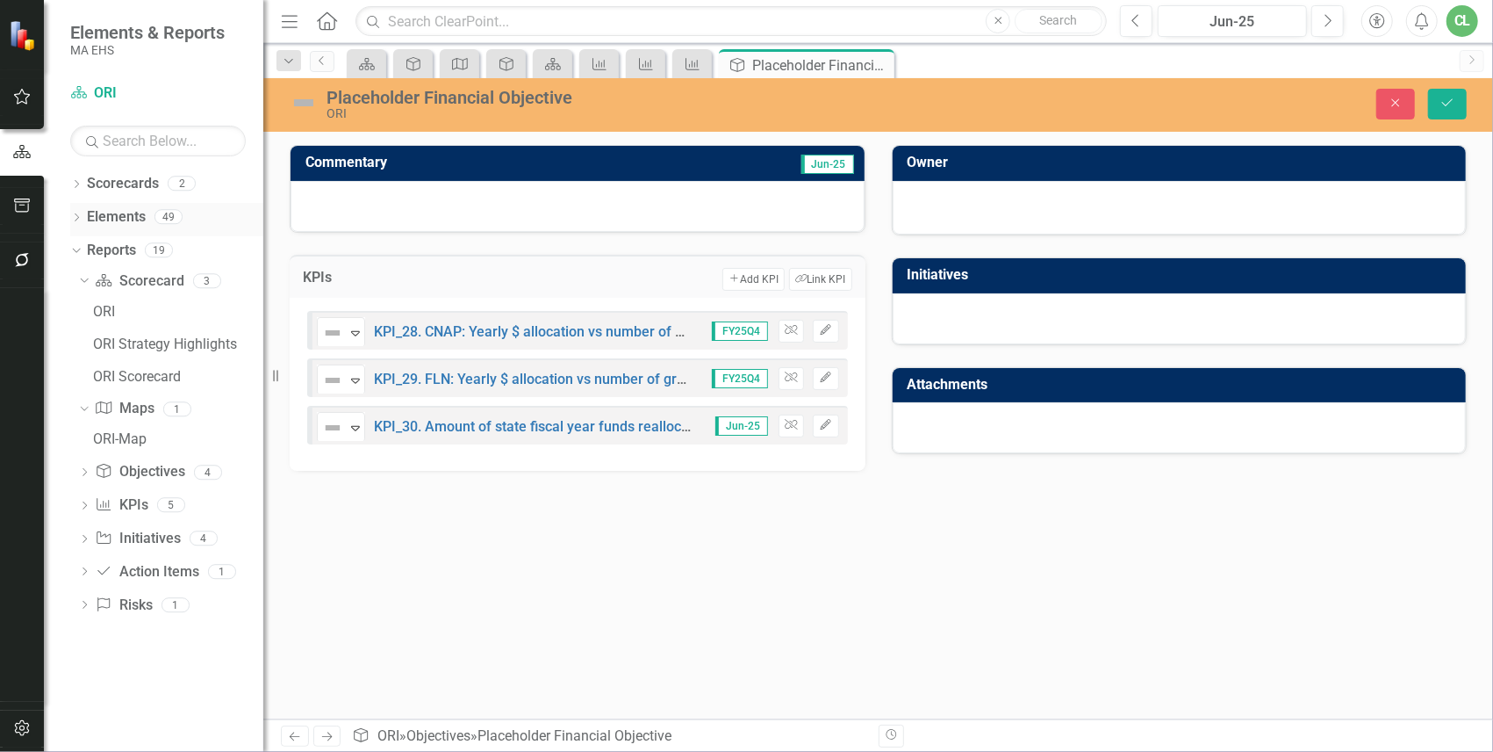
click at [113, 212] on link "Elements" at bounding box center [116, 217] width 59 height 20
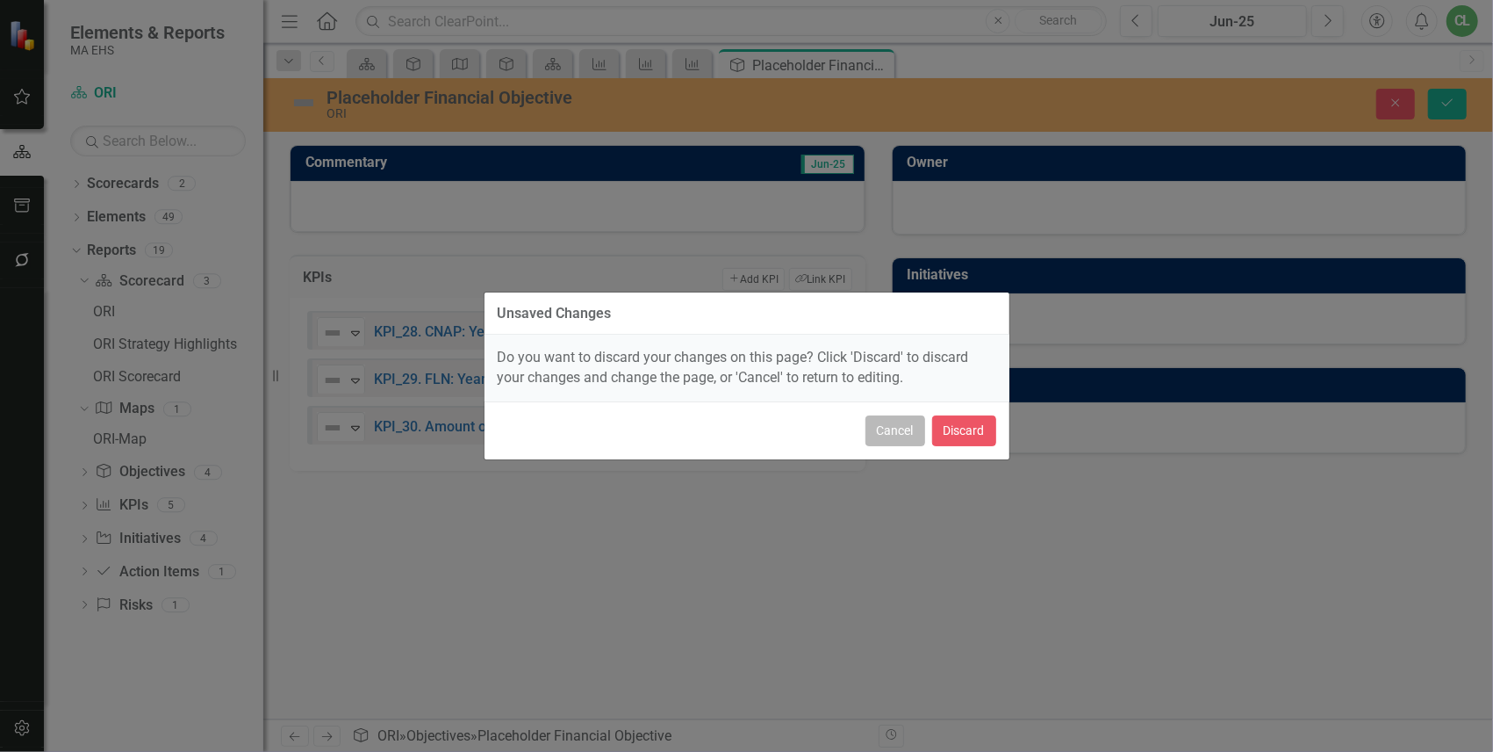
click at [882, 432] on button "Cancel" at bounding box center [896, 430] width 60 height 31
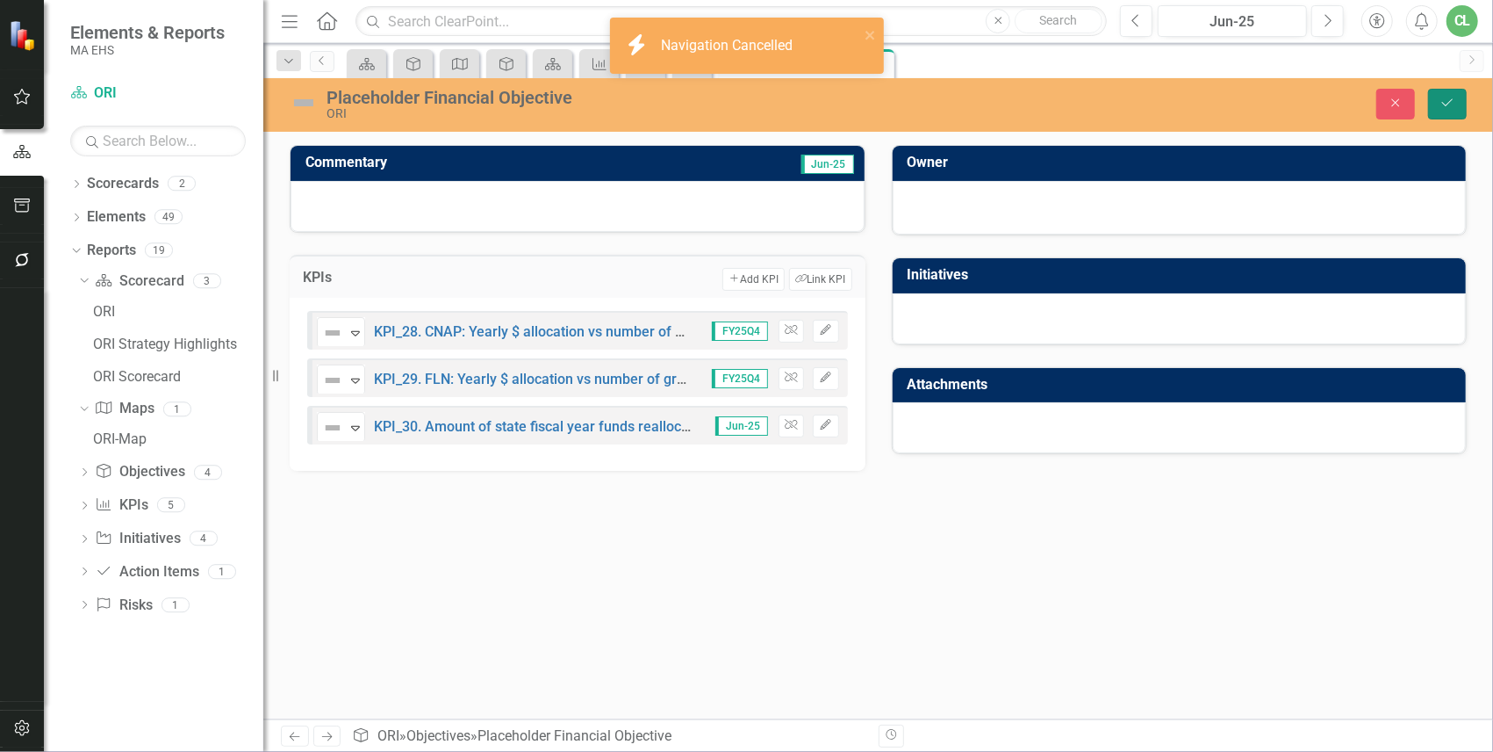
click at [1279, 97] on icon "Save" at bounding box center [1448, 103] width 16 height 12
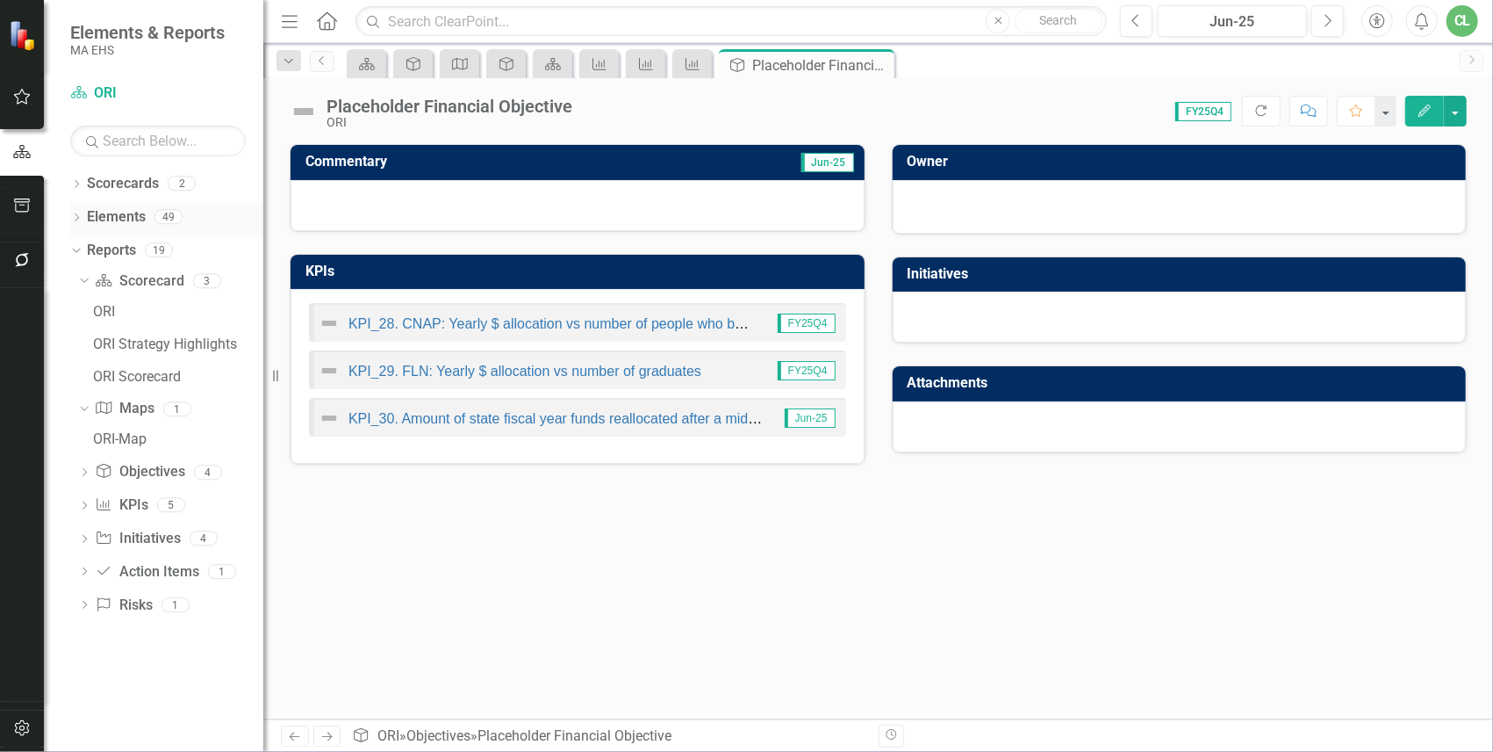
click at [108, 222] on link "Elements" at bounding box center [116, 217] width 59 height 20
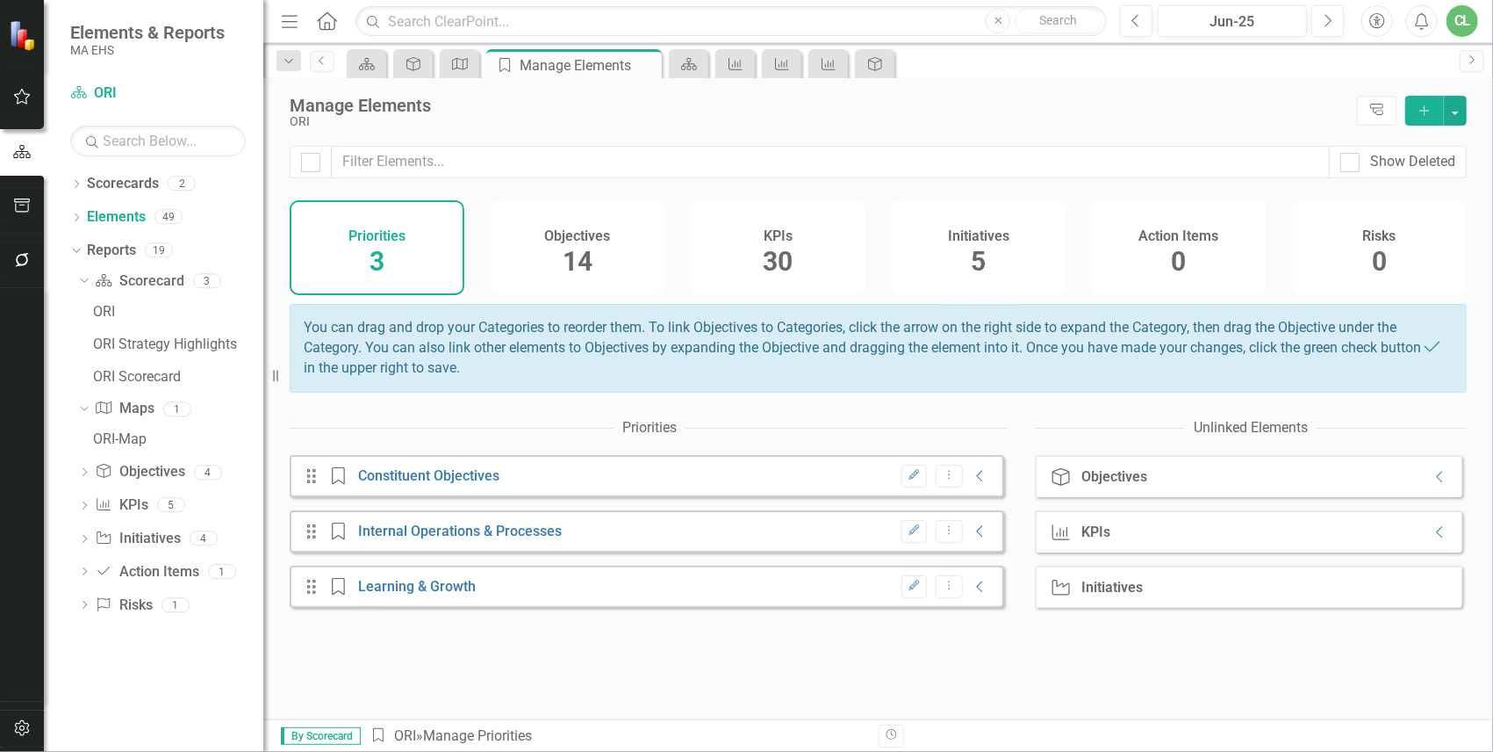
click at [590, 256] on div "Objectives 14" at bounding box center [578, 247] width 175 height 95
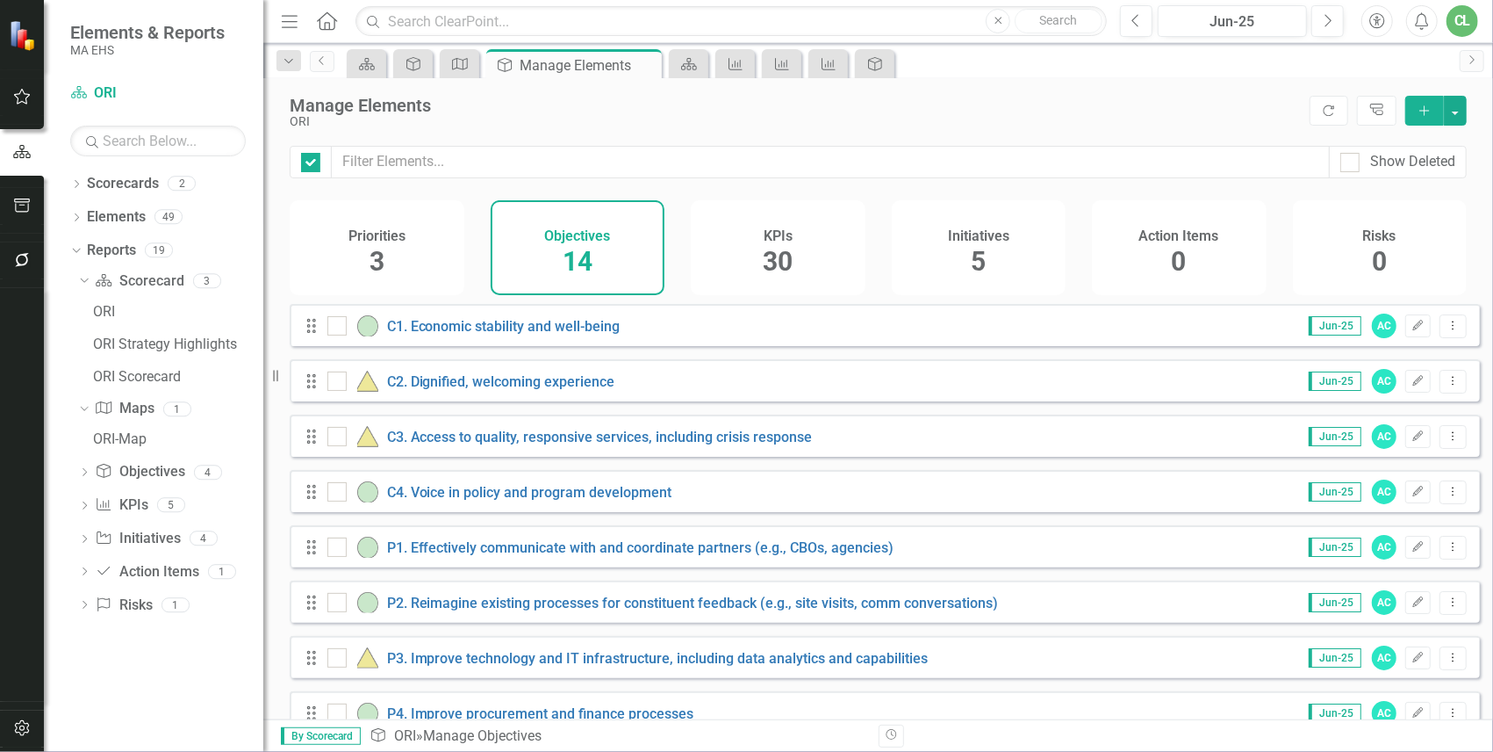
checkbox input "false"
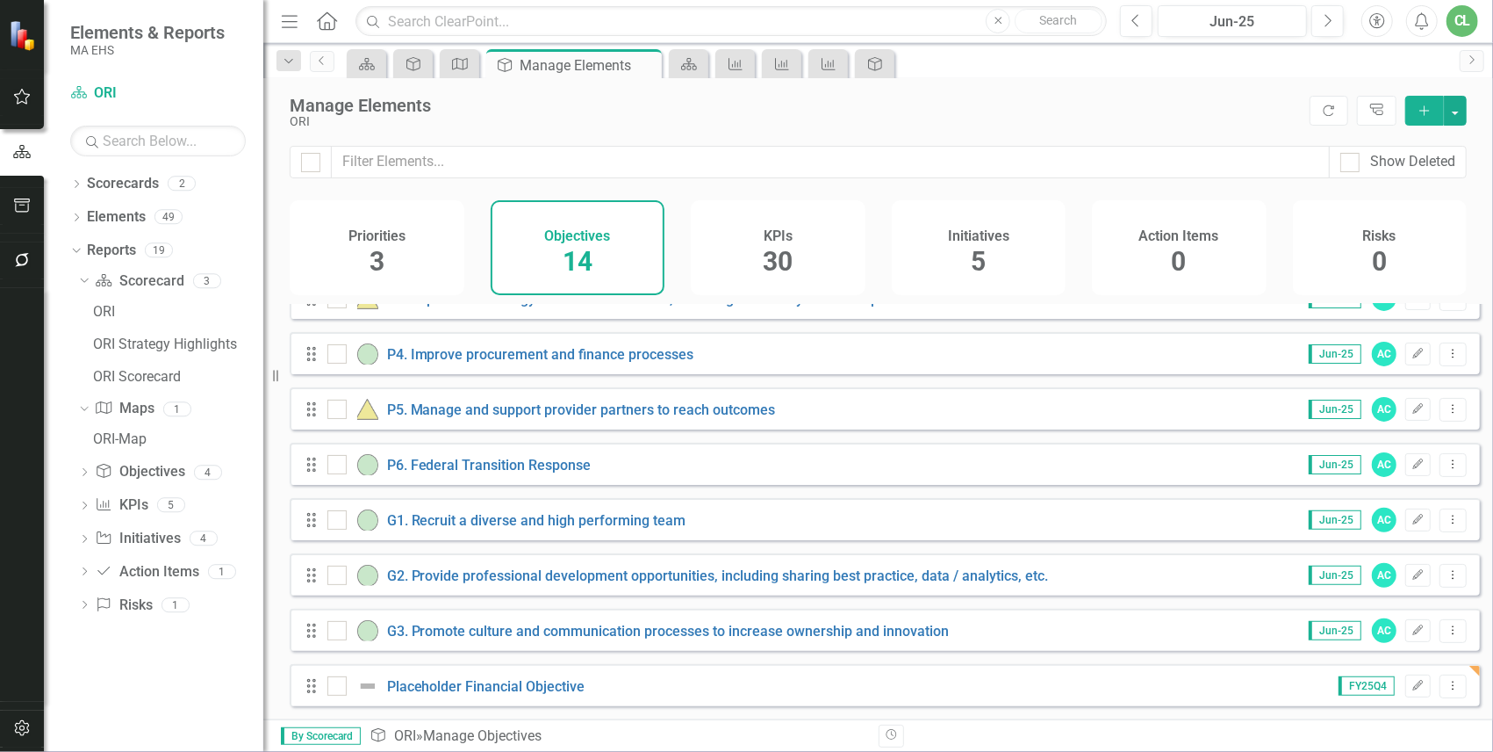
scroll to position [371, 0]
click at [794, 256] on div "KPIs 30" at bounding box center [778, 247] width 175 height 95
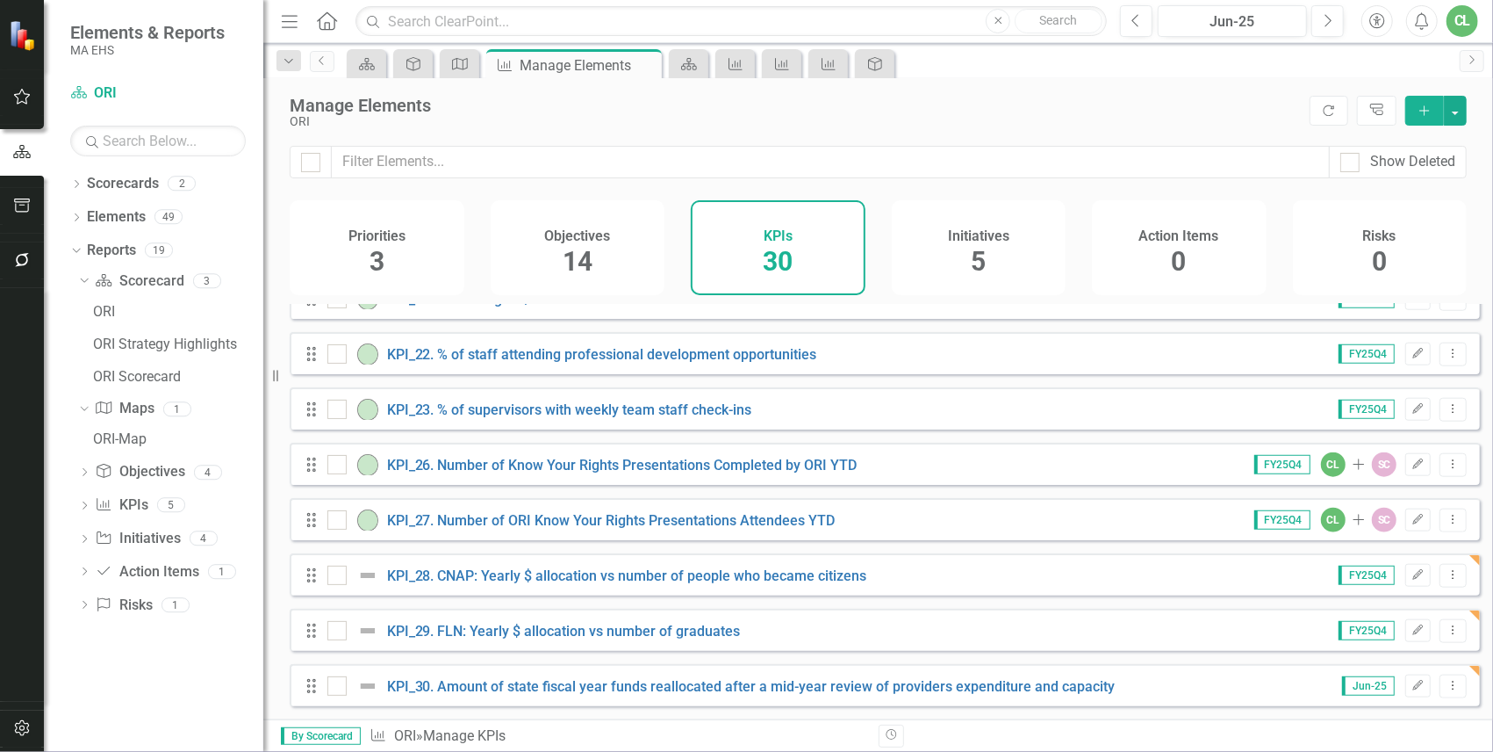
scroll to position [1256, 0]
